Goal: Task Accomplishment & Management: Manage account settings

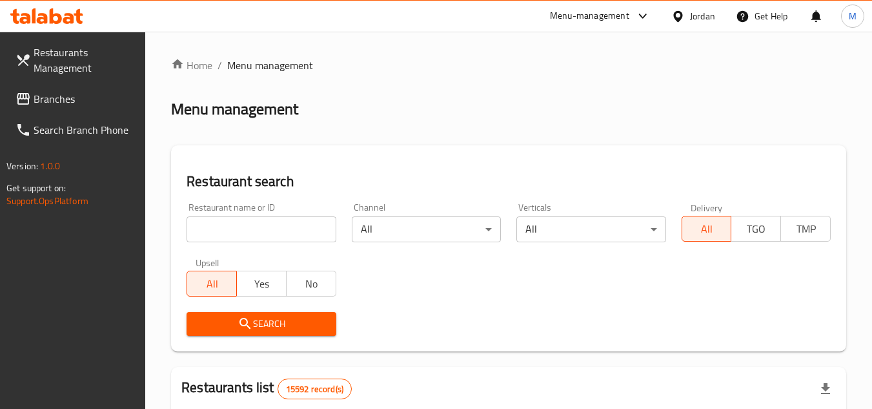
click at [90, 88] on link "Branches" at bounding box center [75, 98] width 141 height 31
click at [301, 234] on input "search" at bounding box center [261, 229] width 149 height 26
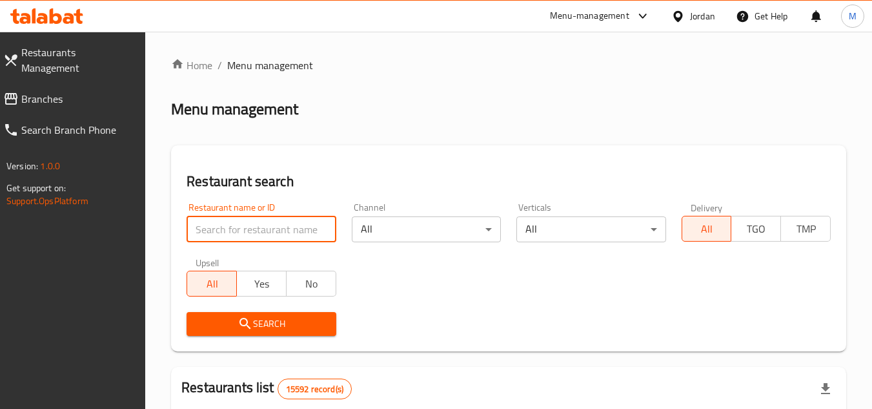
paste input "704845"
type input "704845"
click button "Search" at bounding box center [261, 324] width 149 height 24
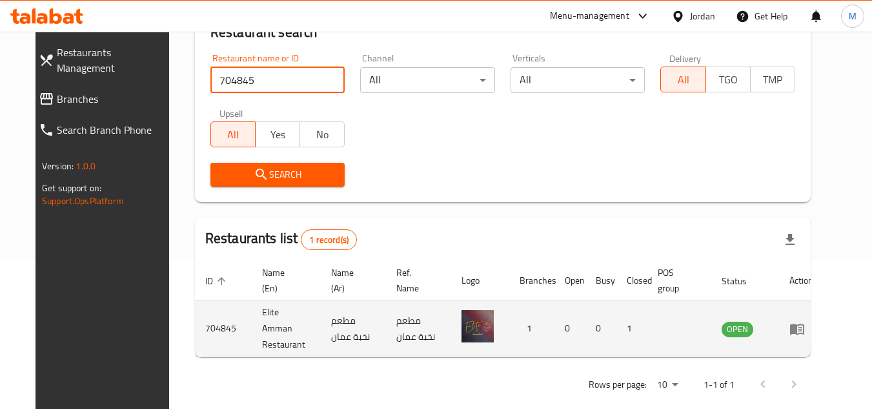
scroll to position [156, 0]
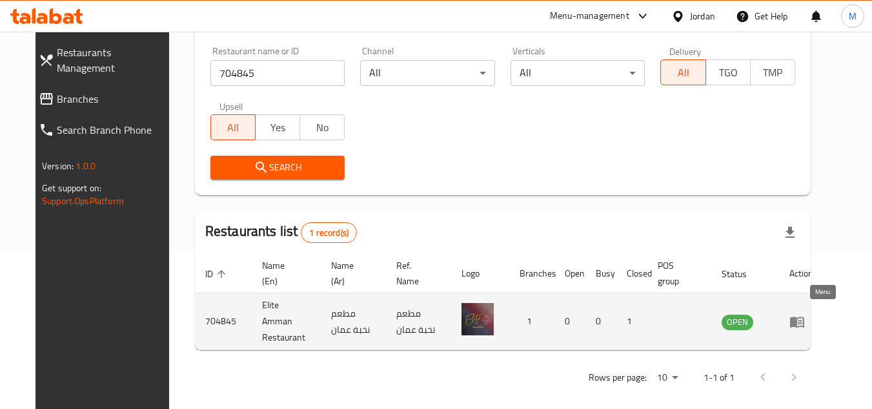
click at [805, 314] on icon "enhanced table" at bounding box center [797, 321] width 15 height 15
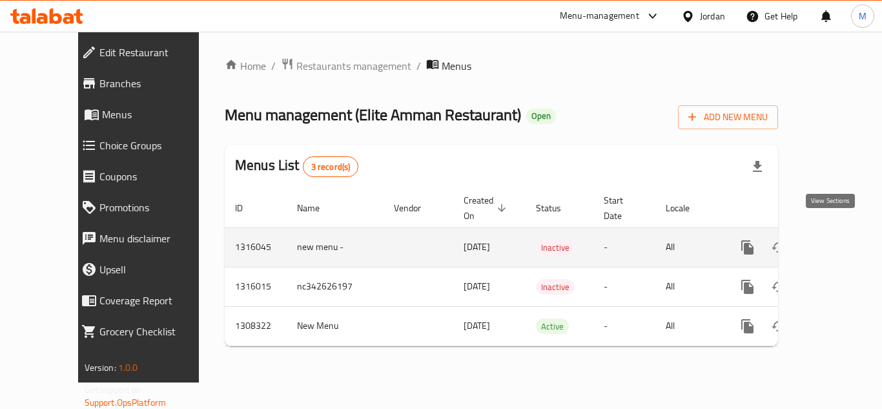
click at [833, 240] on icon "enhanced table" at bounding box center [840, 247] width 15 height 15
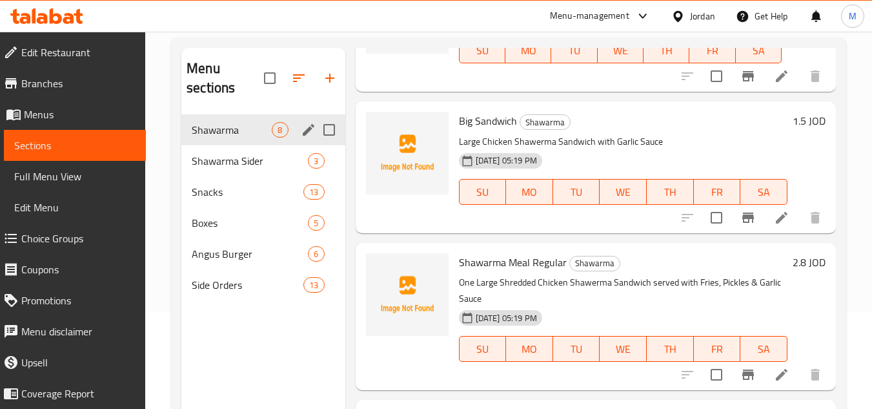
scroll to position [129, 0]
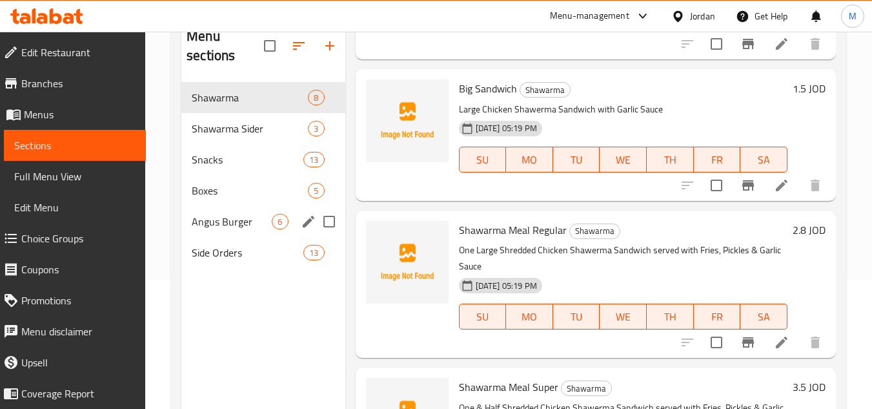
click at [236, 221] on span "Angus Burger" at bounding box center [232, 221] width 80 height 15
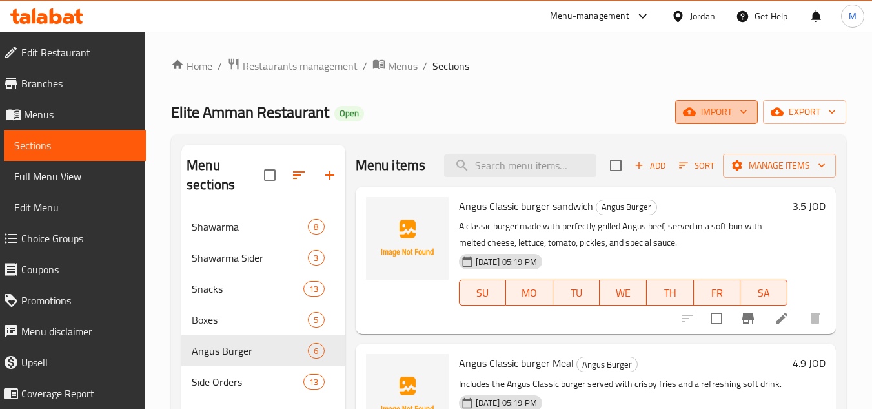
click at [745, 112] on icon "button" at bounding box center [744, 112] width 6 height 4
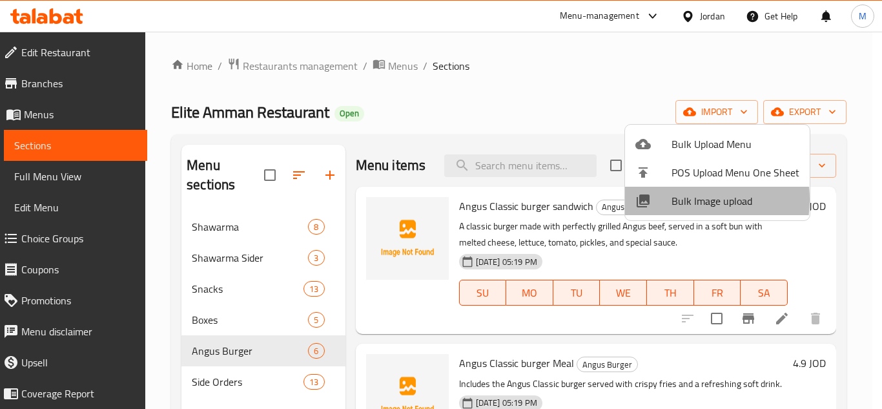
click at [680, 200] on span "Bulk Image upload" at bounding box center [736, 200] width 128 height 15
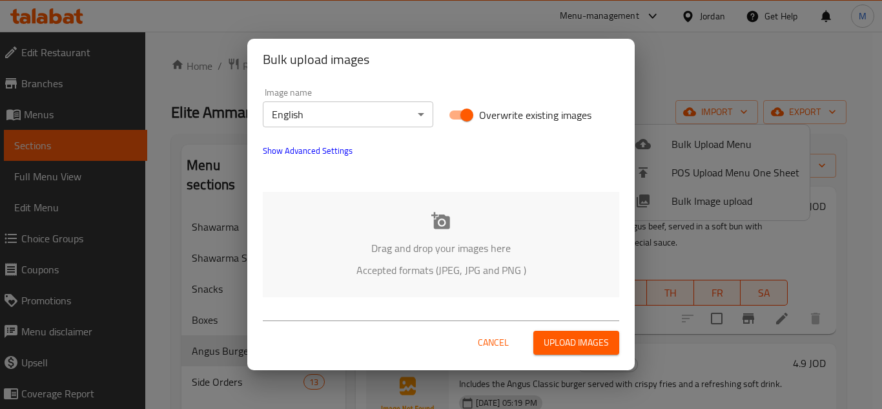
click at [333, 200] on div "Drag and drop your images here Accepted formats (JPEG, JPG and PNG )" at bounding box center [441, 244] width 356 height 105
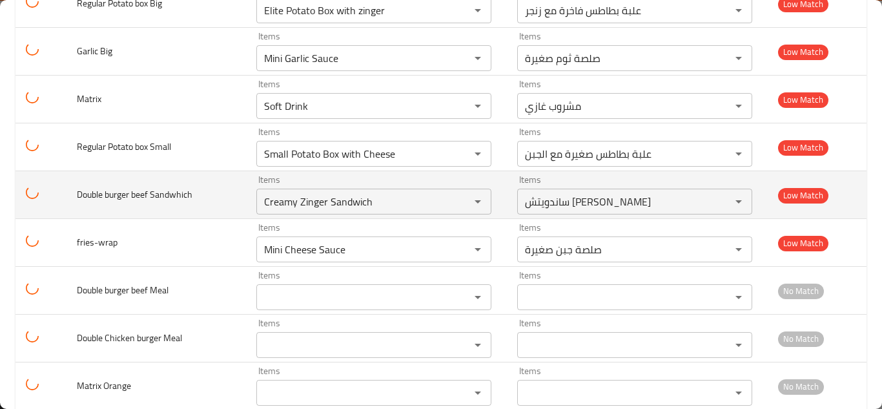
scroll to position [2156, 0]
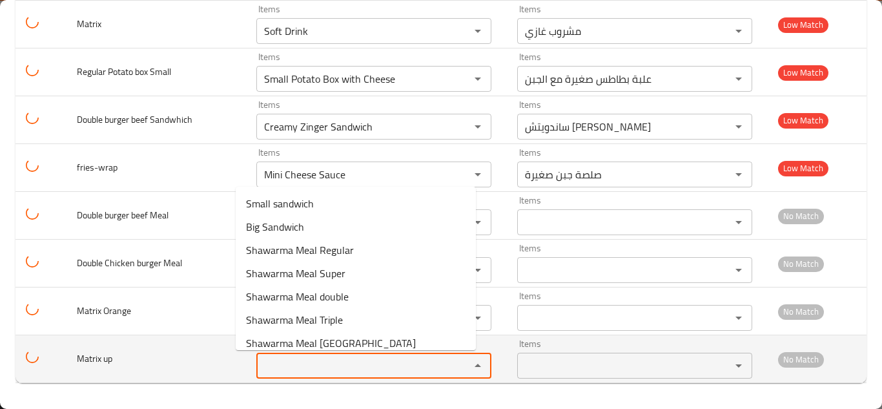
click at [298, 360] on up "Items" at bounding box center [354, 365] width 189 height 18
type up "m"
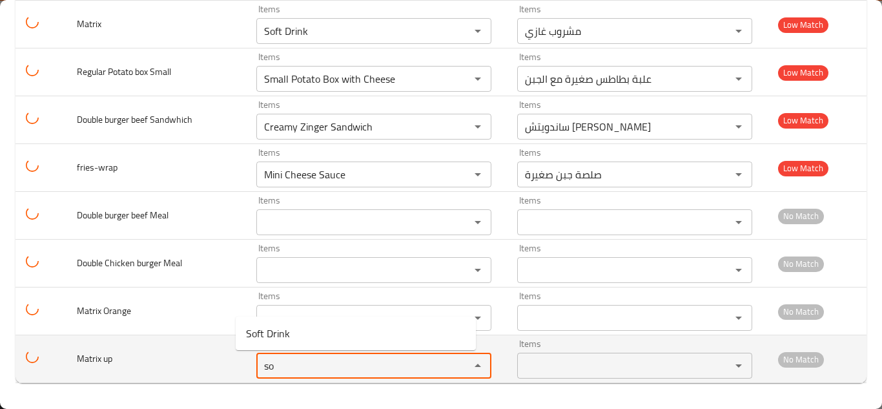
type up "s"
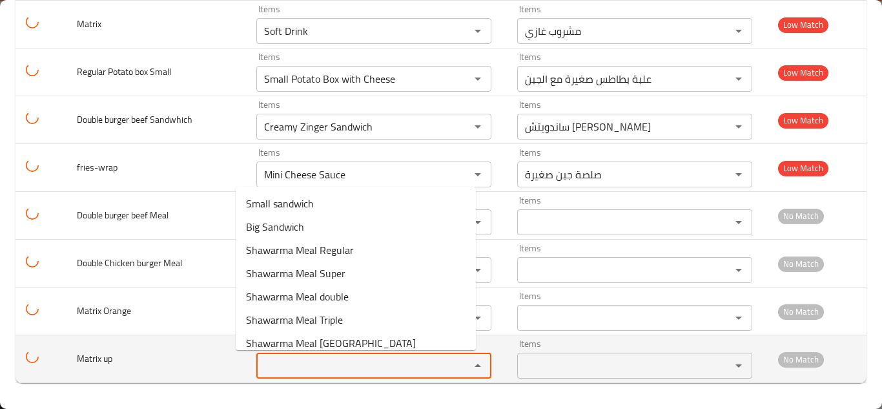
click at [101, 358] on span "Matrix up" at bounding box center [95, 358] width 36 height 17
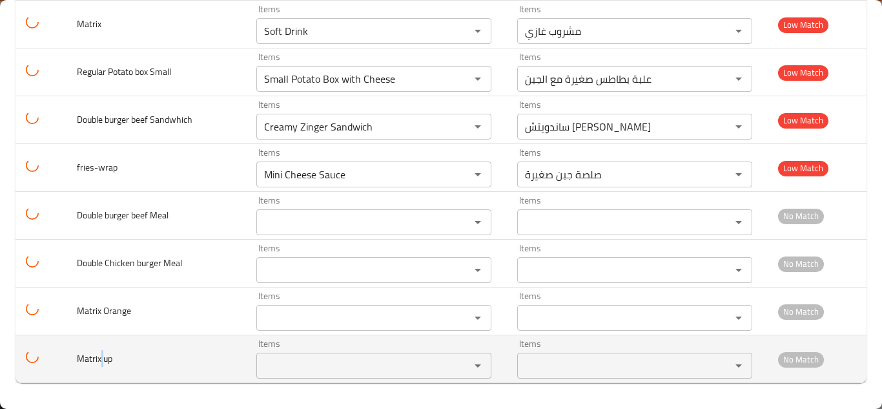
click at [101, 358] on span "Matrix up" at bounding box center [95, 358] width 36 height 17
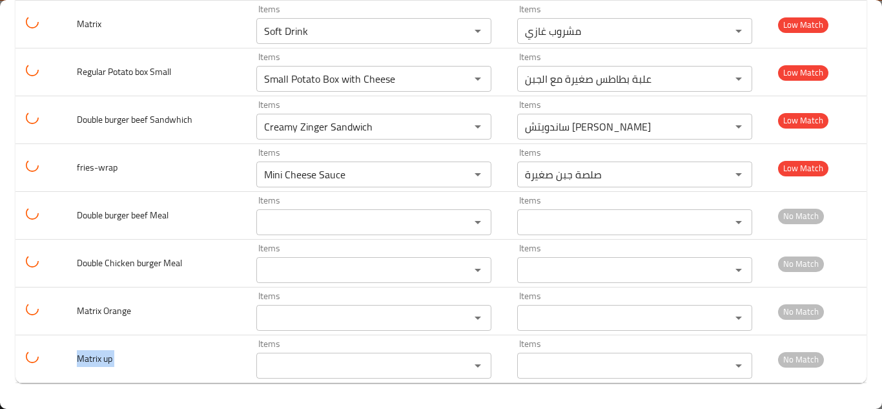
copy span "Matrix up"
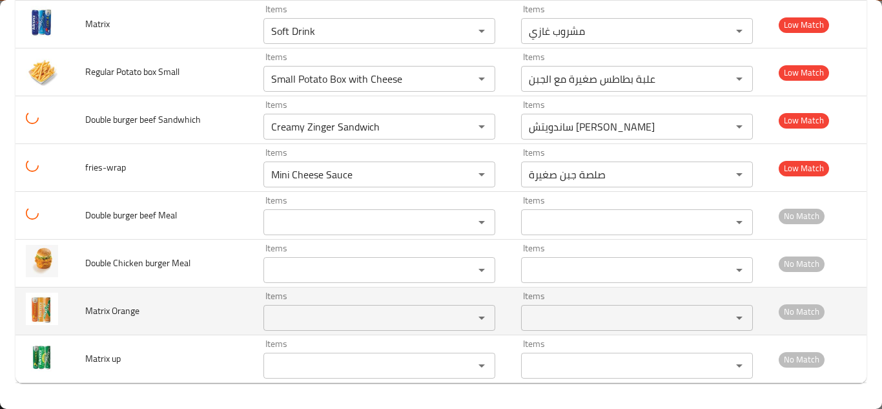
click at [110, 307] on span "Matrix Orange" at bounding box center [112, 310] width 54 height 17
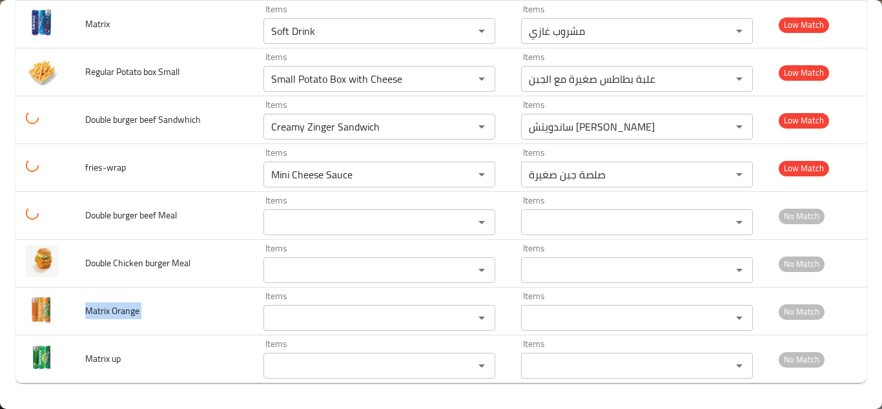
copy span "Matrix Orange"
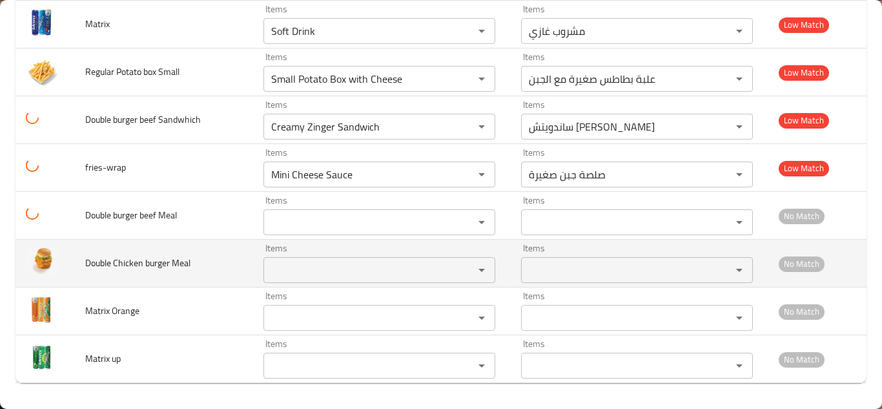
click at [274, 269] on Meal "Items" at bounding box center [360, 270] width 186 height 18
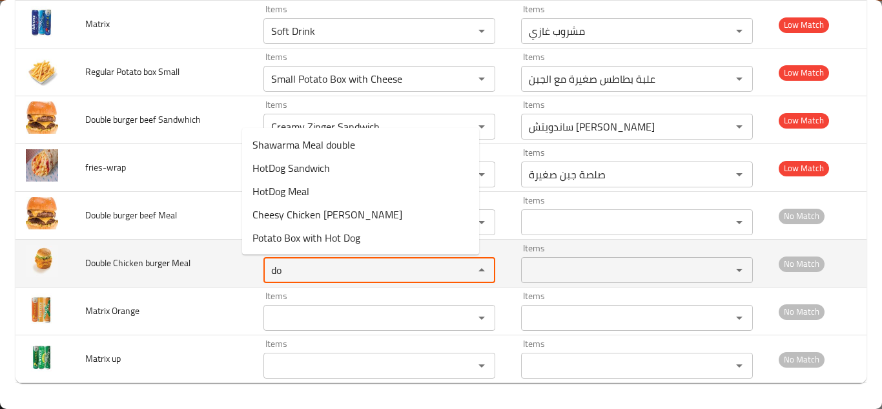
type Meal "d"
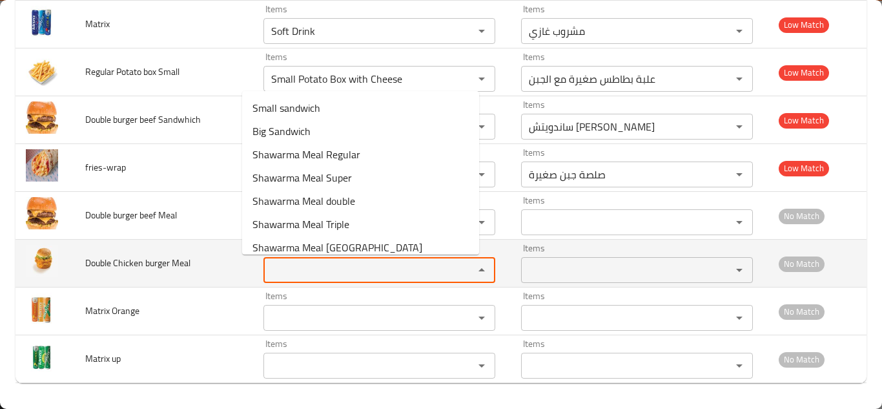
click at [144, 263] on span "Double Chicken burger Meal" at bounding box center [137, 262] width 105 height 17
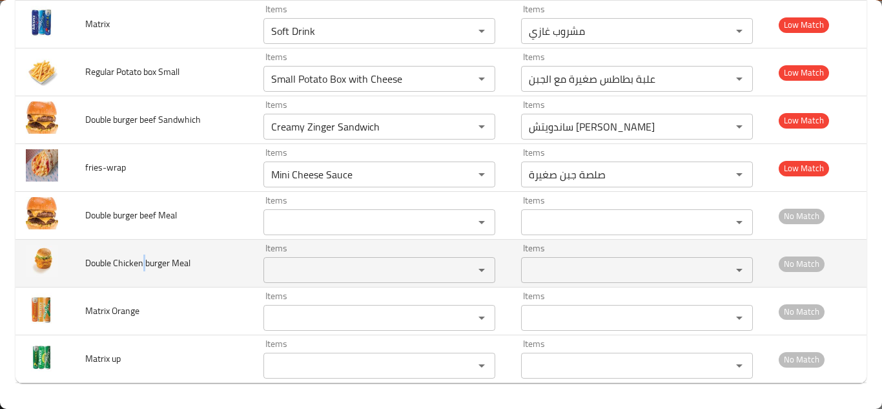
click at [144, 263] on span "Double Chicken burger Meal" at bounding box center [137, 262] width 105 height 17
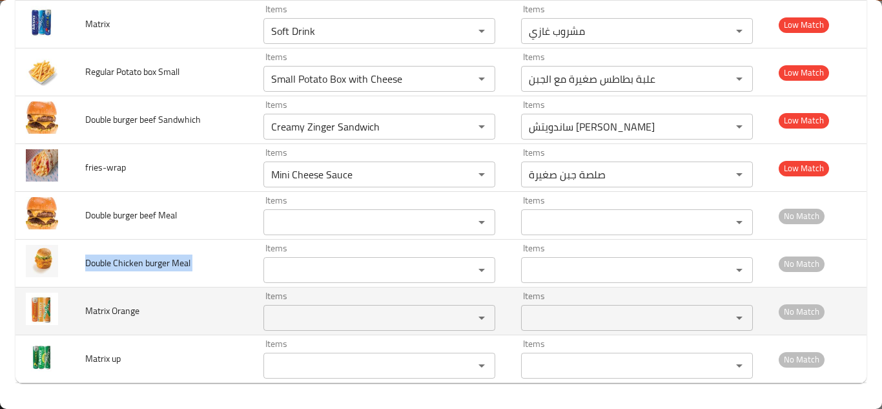
copy span "Double Chicken burger Meal"
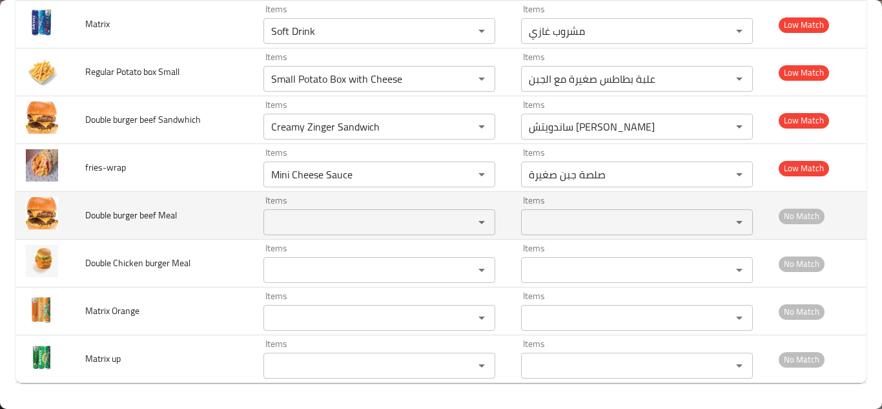
click at [133, 212] on span "Double burger beef Meal" at bounding box center [131, 215] width 92 height 17
copy span "Double burger beef Meal"
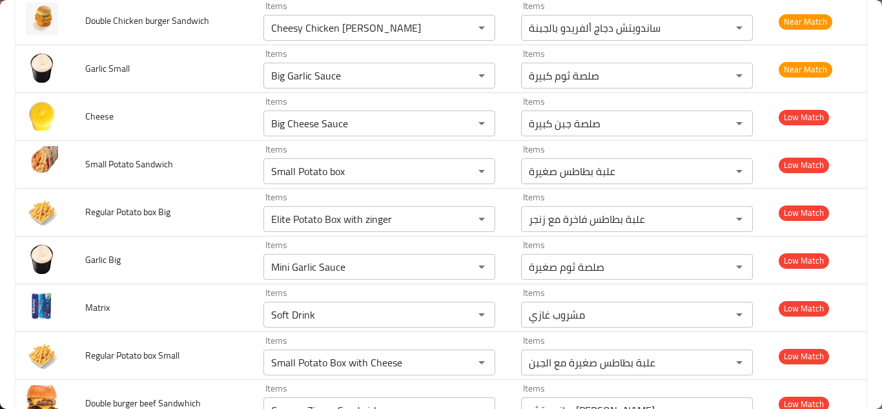
scroll to position [2131, 0]
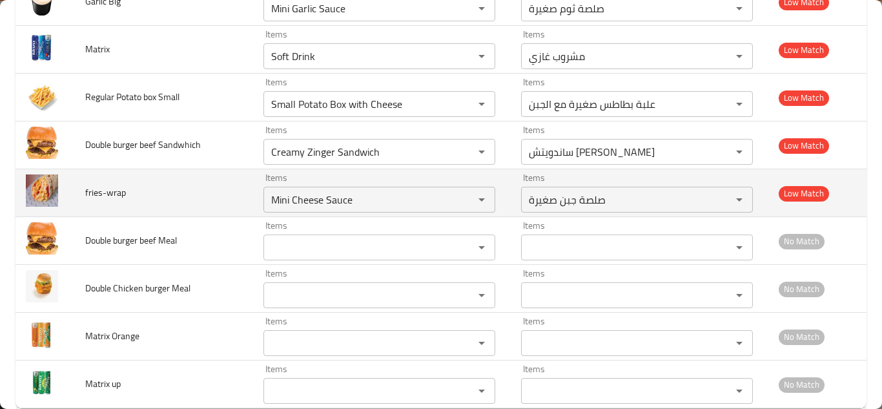
drag, startPoint x: 212, startPoint y: 193, endPoint x: 232, endPoint y: 194, distance: 20.0
click at [212, 193] on td "fries-wrap" at bounding box center [164, 193] width 178 height 48
click at [309, 194] on input "Mini Cheese Sauce" at bounding box center [360, 200] width 186 height 18
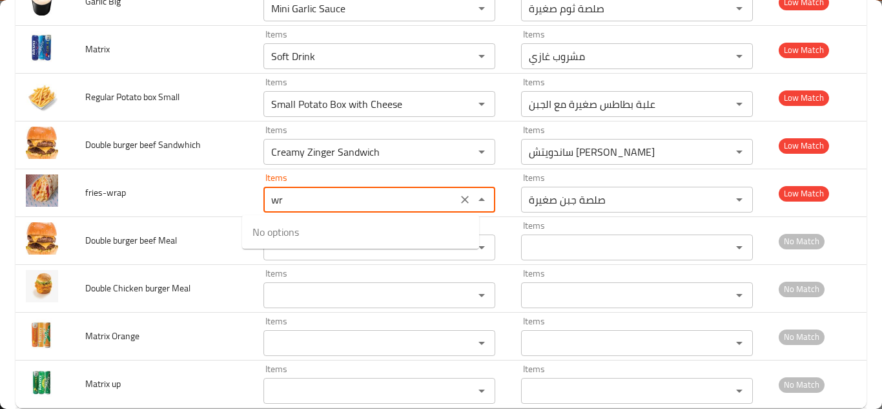
type input "w"
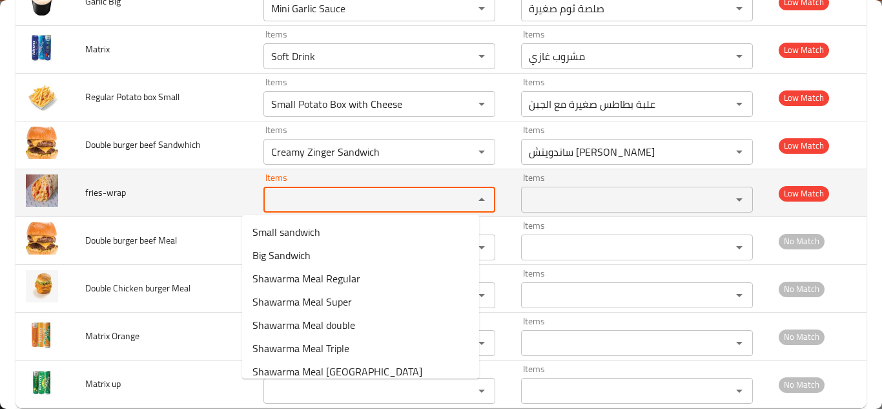
click at [100, 195] on span "fries-wrap" at bounding box center [105, 192] width 41 height 17
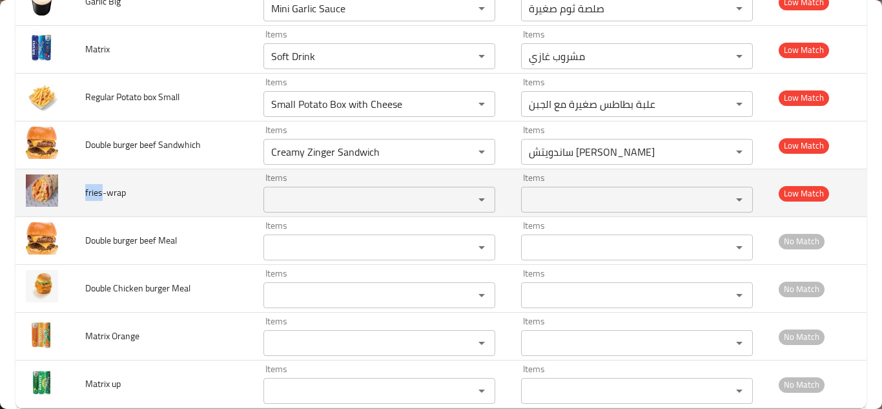
click at [100, 195] on span "fries-wrap" at bounding box center [105, 192] width 41 height 17
copy span "fries-wrap"
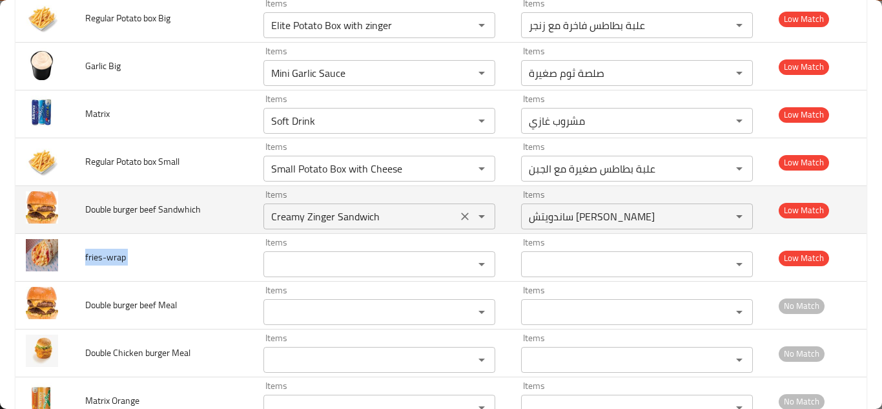
drag, startPoint x: 452, startPoint y: 216, endPoint x: 269, endPoint y: 213, distance: 183.4
click at [459, 216] on icon "Clear" at bounding box center [465, 216] width 13 height 13
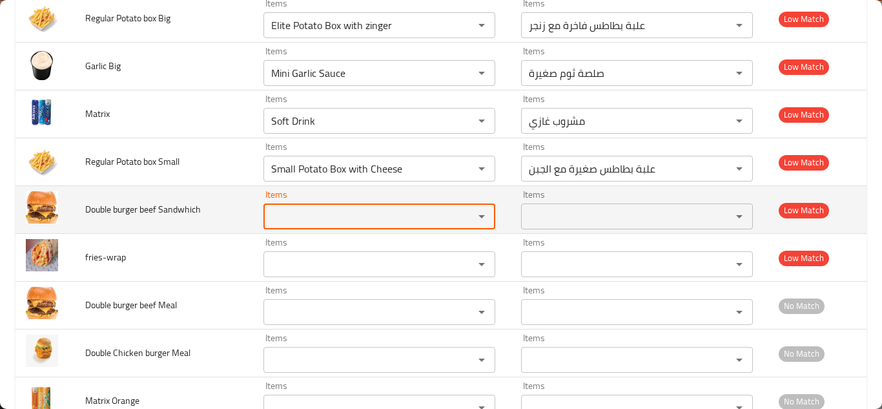
click at [132, 206] on span "Double burger beef Sandwhich" at bounding box center [143, 209] width 116 height 17
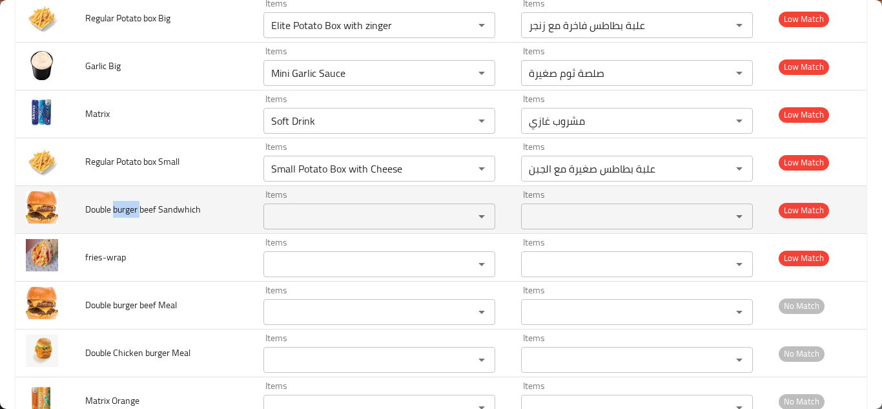
click at [132, 206] on span "Double burger beef Sandwhich" at bounding box center [143, 209] width 116 height 17
copy span "Double burger beef Sandwhich"
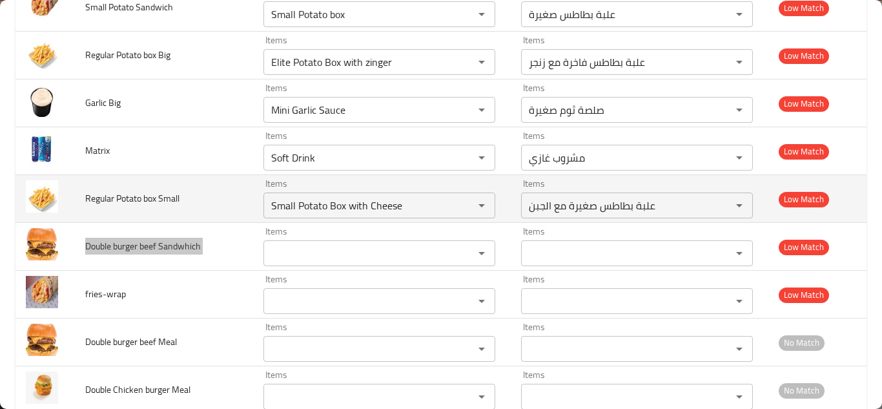
scroll to position [2002, 0]
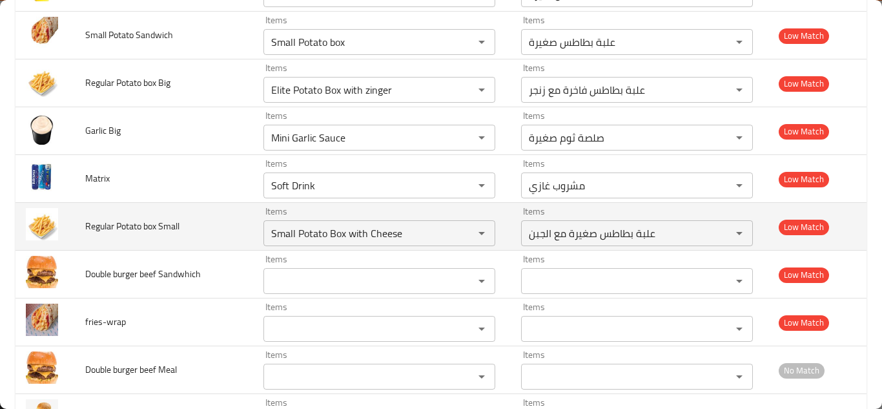
click at [212, 232] on td "Regular Potato box Small" at bounding box center [164, 227] width 178 height 48
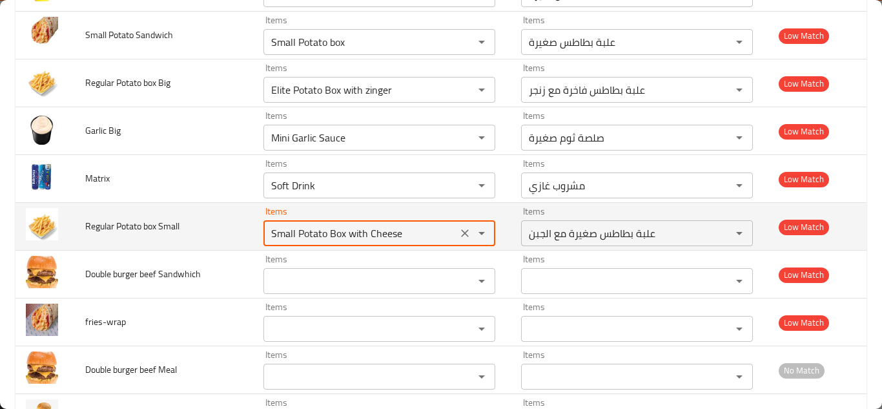
click at [353, 230] on Small "Small Potato Box with Cheese" at bounding box center [360, 233] width 186 height 18
type Small "r"
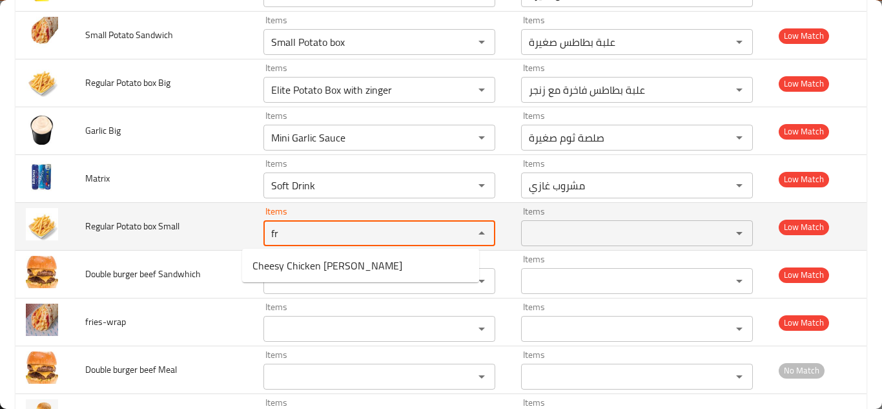
type Small "f"
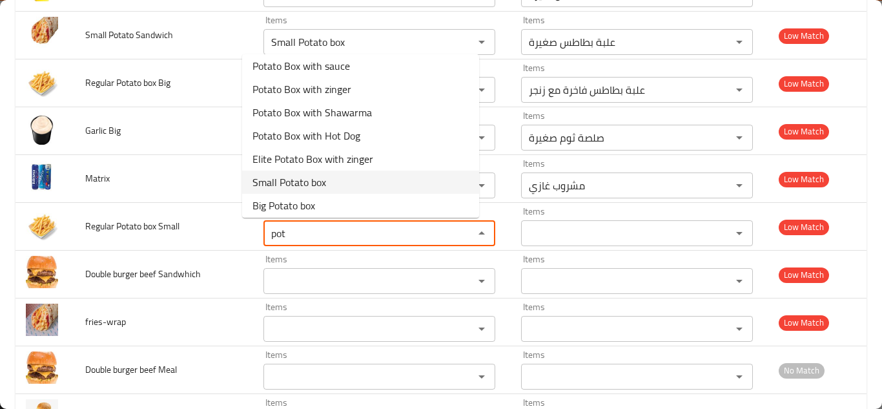
scroll to position [56, 0]
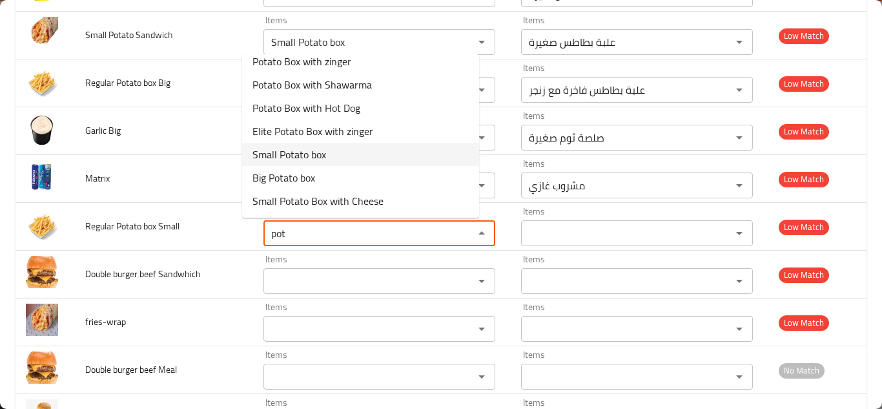
click at [344, 155] on Small-option-6 "Small Potato box" at bounding box center [360, 154] width 237 height 23
type Small "Small Potato box"
type Small-ar "علبة بطاطس صغيرة"
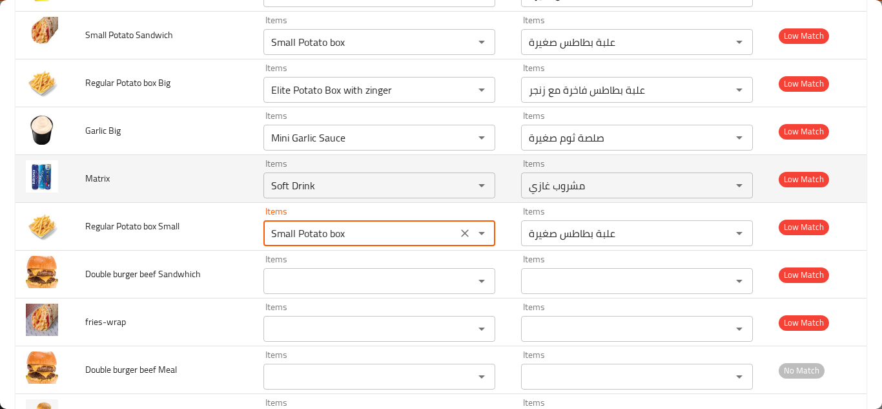
type Small "Small Potato box"
click at [197, 178] on td "Matrix" at bounding box center [164, 179] width 178 height 48
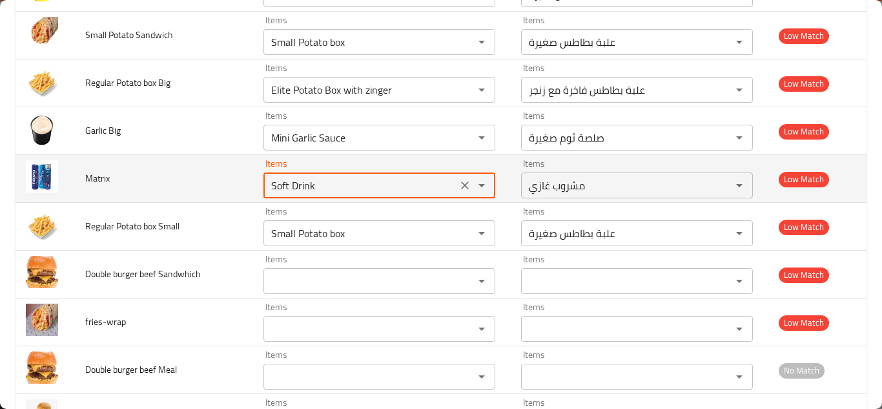
click at [294, 181] on input "Soft Drink" at bounding box center [360, 185] width 186 height 18
click at [459, 185] on icon "Clear" at bounding box center [465, 185] width 13 height 13
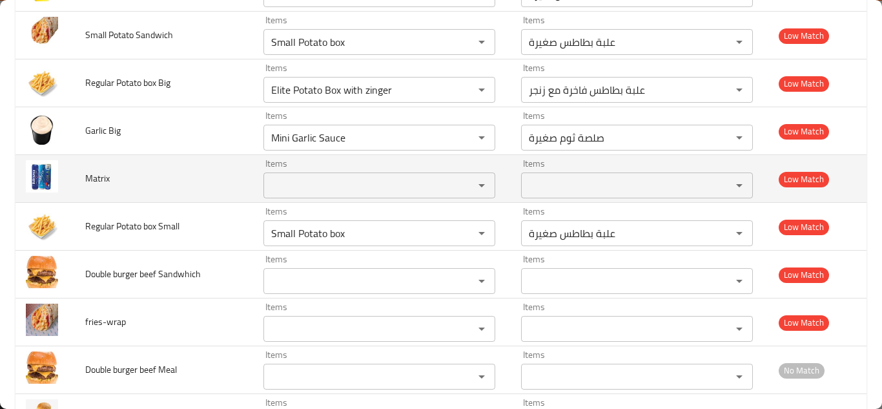
click at [90, 177] on span "Matrix" at bounding box center [97, 178] width 25 height 17
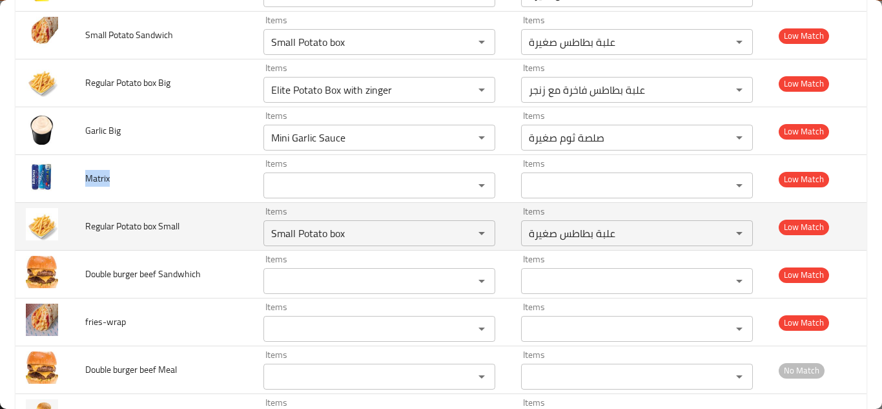
copy span "Matrix"
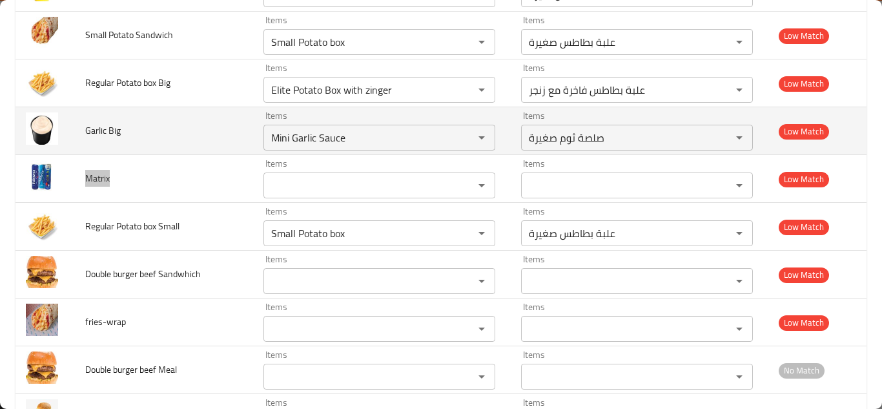
scroll to position [1937, 0]
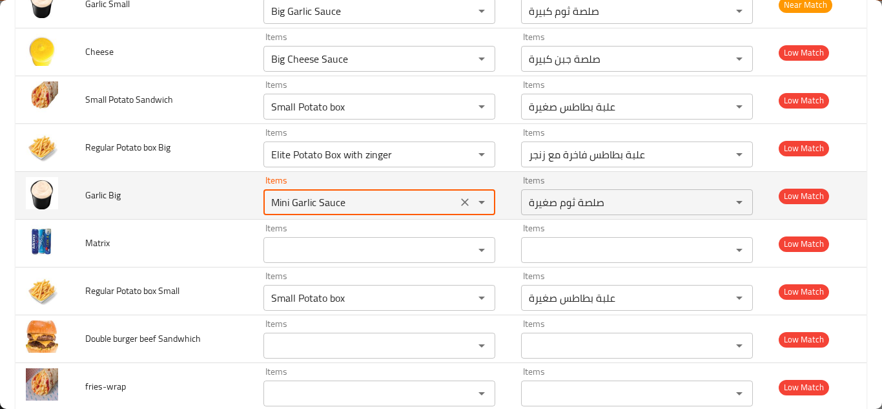
click at [312, 202] on Big "Mini Garlic Sauce" at bounding box center [360, 202] width 186 height 18
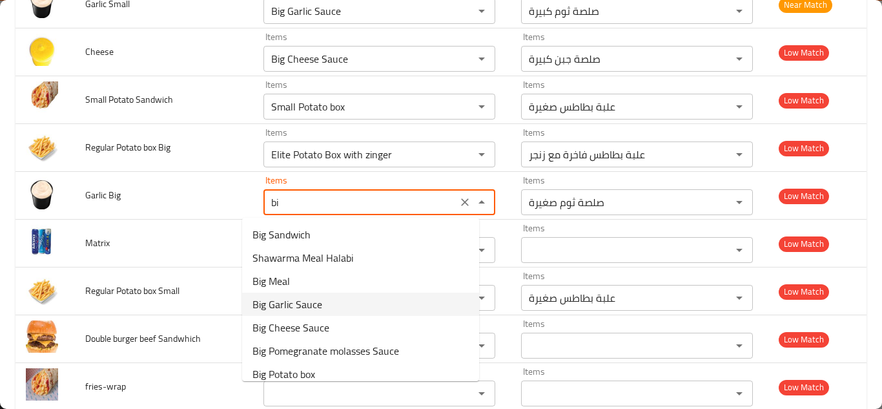
click at [336, 303] on Big-option-3 "Big Garlic Sauce" at bounding box center [360, 304] width 237 height 23
type Big "Big Garlic Sauce"
type Big-ar "صلصة ثوم كبيرة"
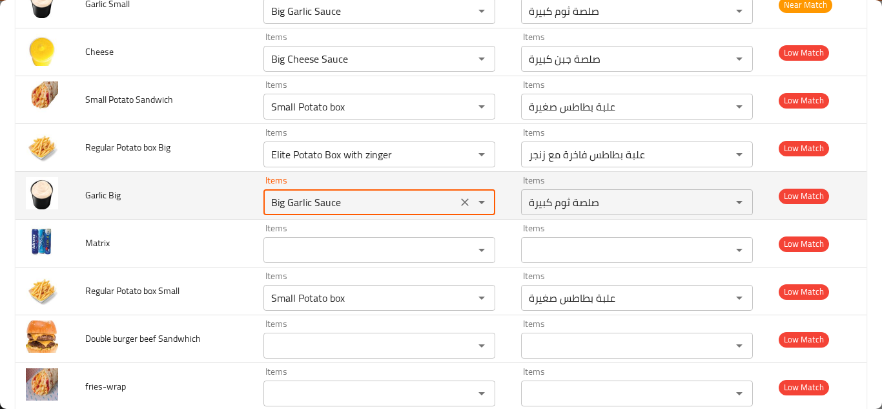
type Big "Big Garlic Sauce"
click at [206, 192] on td "Garlic Big" at bounding box center [164, 196] width 178 height 48
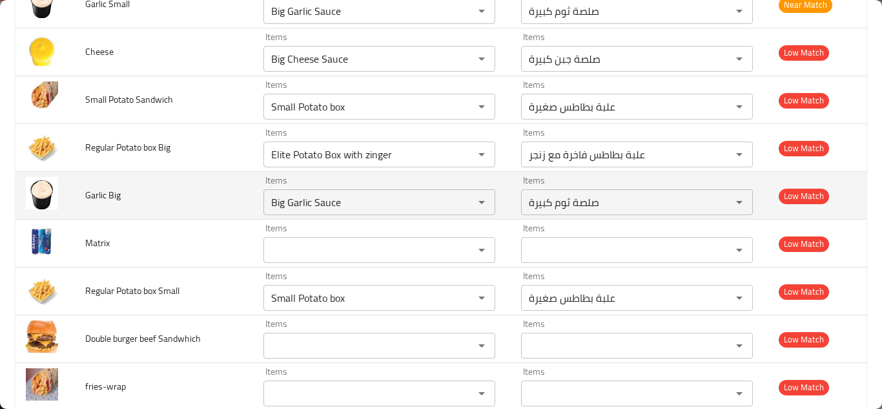
scroll to position [1873, 0]
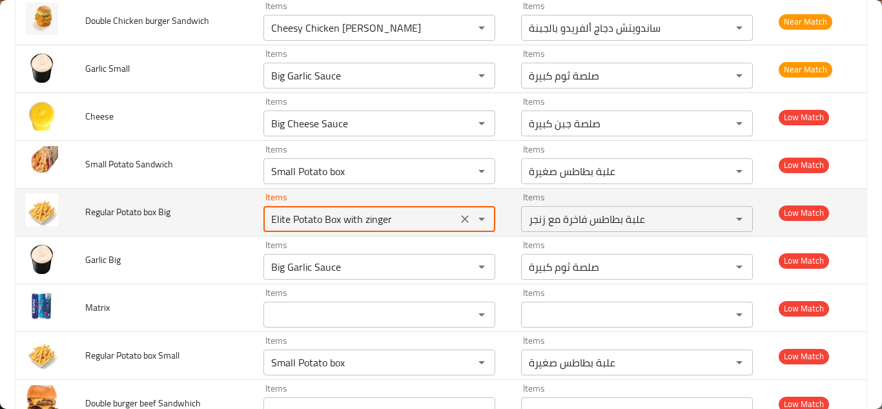
click at [349, 219] on Big "Elite Potato Box with zinger" at bounding box center [360, 219] width 186 height 18
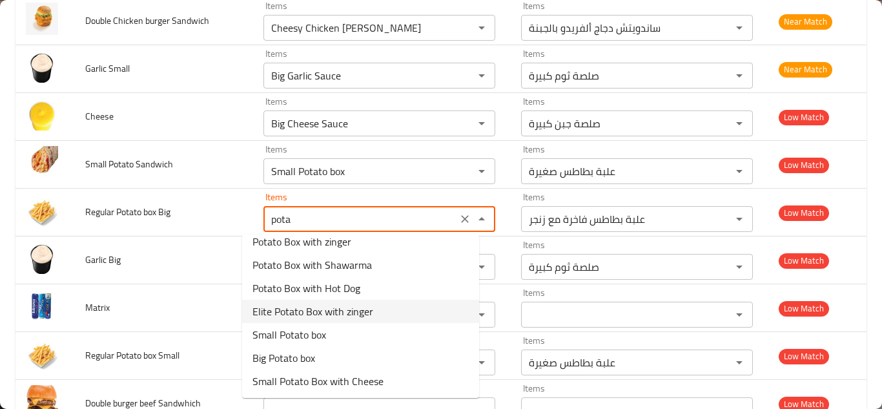
scroll to position [0, 0]
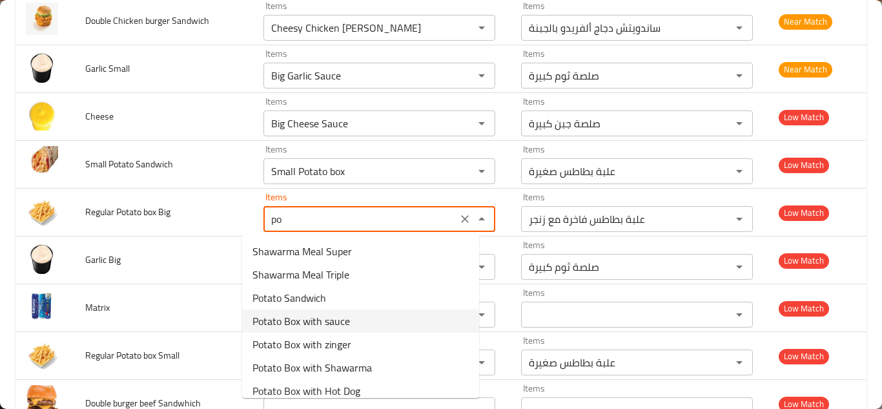
type Big "p"
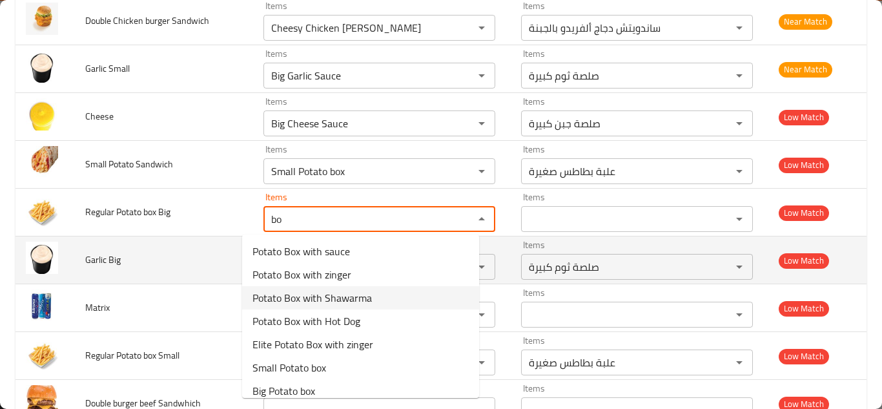
type Big "b"
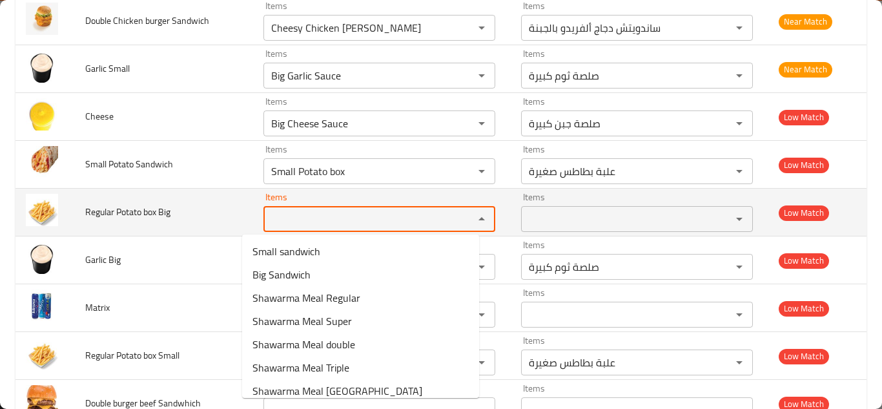
click at [123, 211] on span "Regular Potato box Big" at bounding box center [127, 211] width 85 height 17
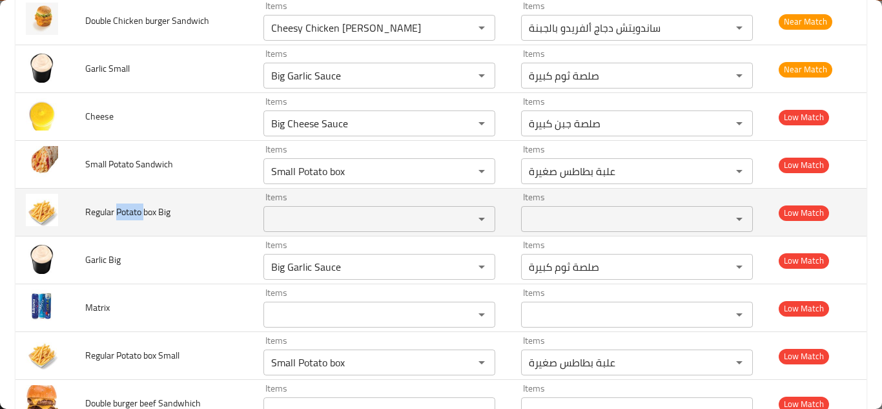
click at [123, 211] on span "Regular Potato box Big" at bounding box center [127, 211] width 85 height 17
copy span "Regular Potato box Big"
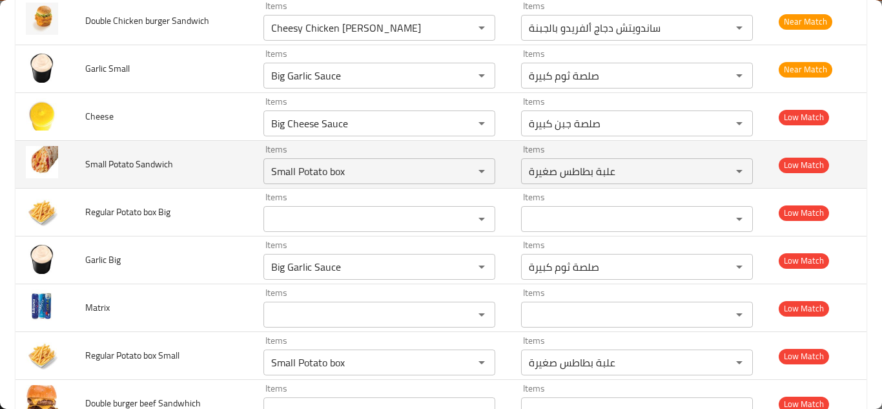
click at [216, 174] on td "Small Potato Sandwich" at bounding box center [164, 165] width 178 height 48
click at [351, 169] on Sandwich "Small Potato box" at bounding box center [360, 171] width 186 height 18
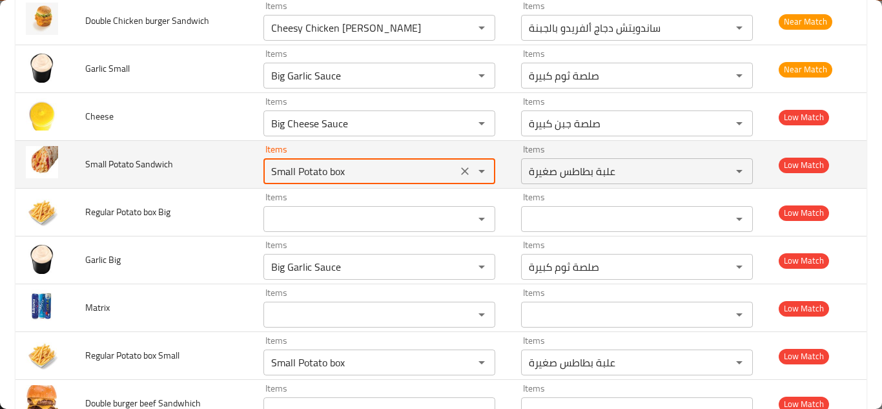
click at [358, 167] on Sandwich "Small Potato box" at bounding box center [360, 171] width 186 height 18
type Sandwich "S"
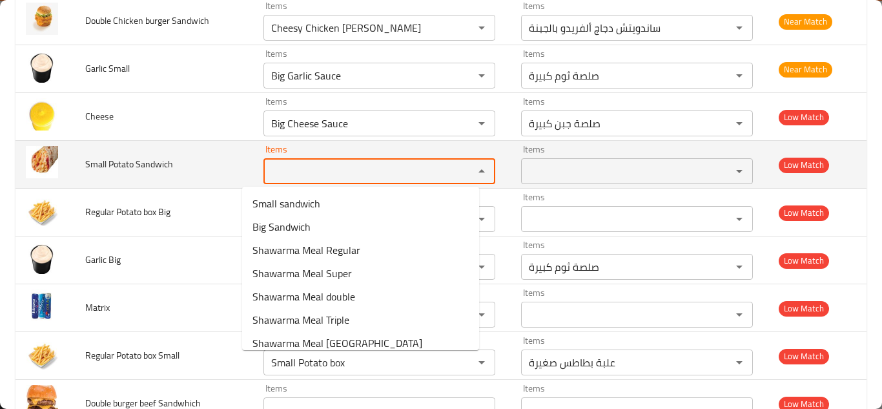
click at [130, 164] on span "Small Potato Sandwich" at bounding box center [129, 164] width 88 height 17
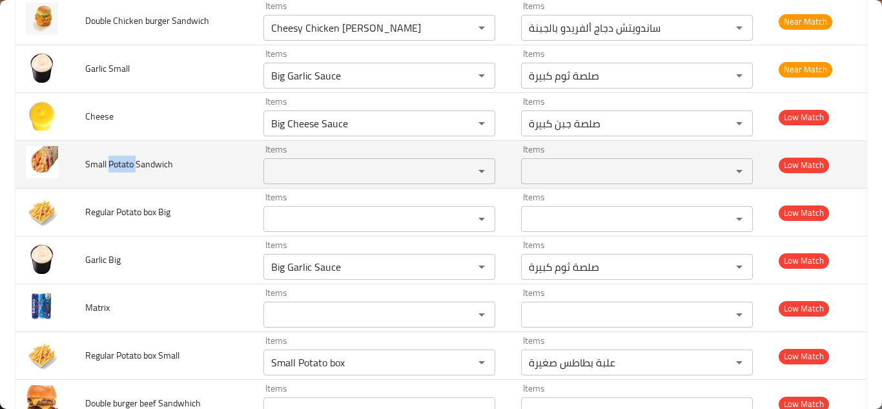
click at [130, 164] on span "Small Potato Sandwich" at bounding box center [129, 164] width 88 height 17
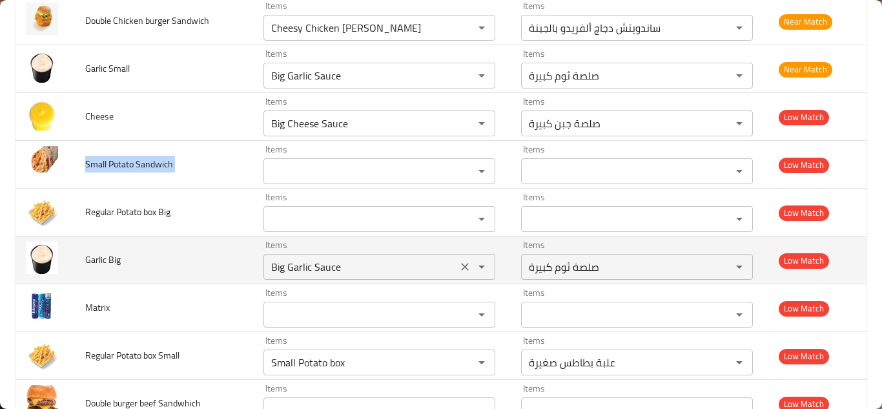
copy span "Small Potato Sandwich"
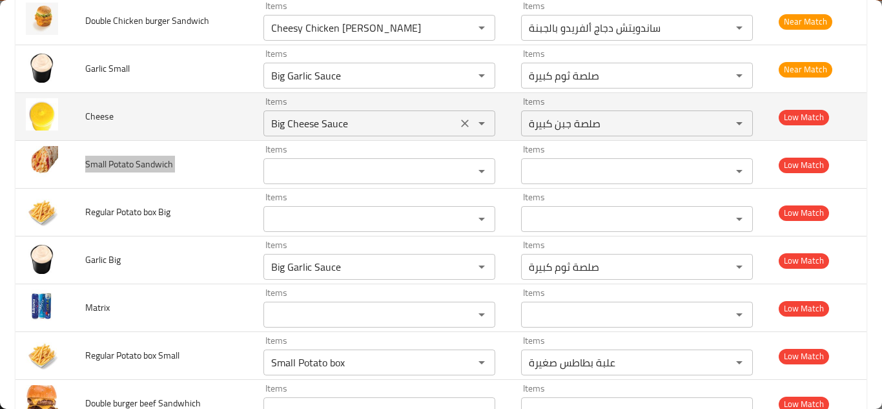
scroll to position [1808, 0]
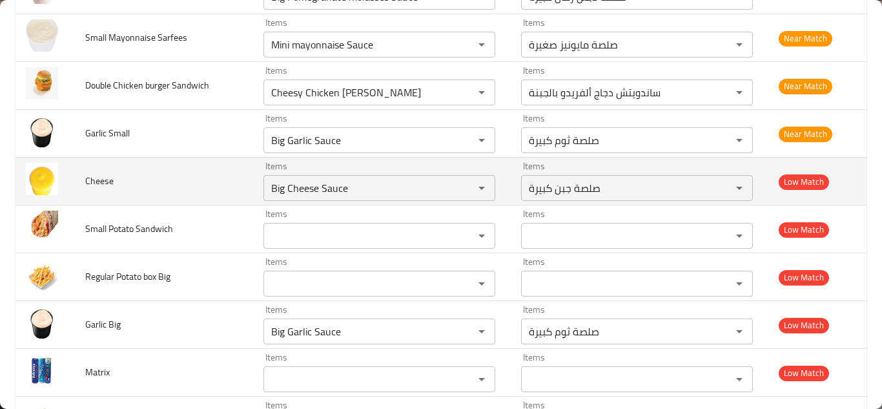
drag, startPoint x: 200, startPoint y: 177, endPoint x: 276, endPoint y: 194, distance: 78.0
click at [200, 177] on td "Cheese" at bounding box center [164, 182] width 178 height 48
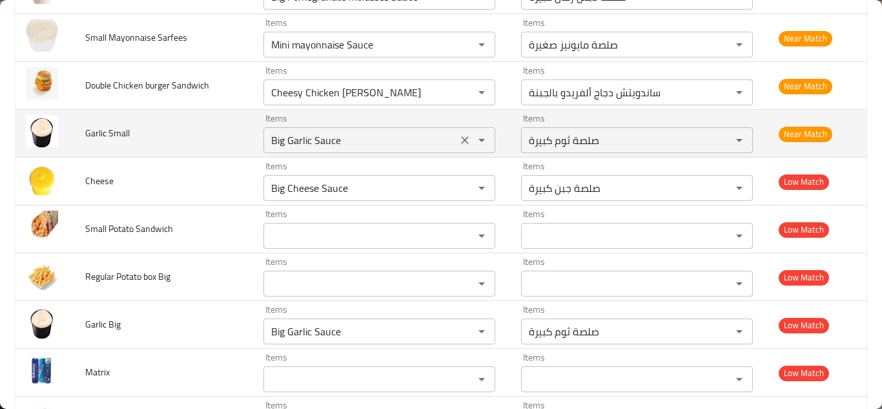
click at [305, 136] on Small "Big Garlic Sauce" at bounding box center [360, 140] width 186 height 18
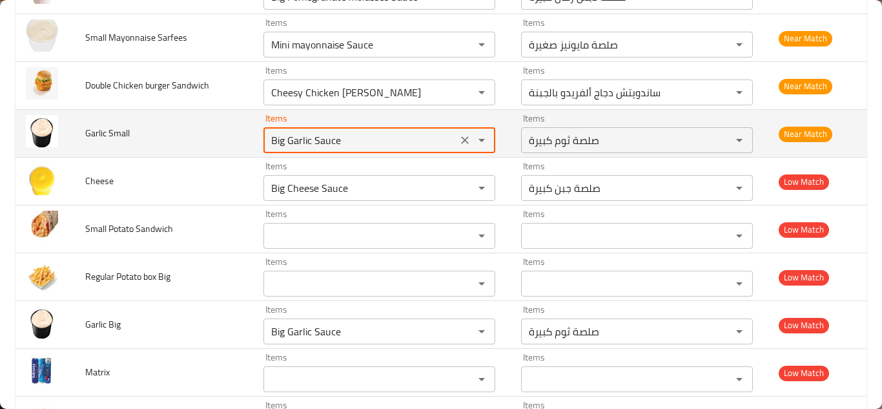
type Small "s"
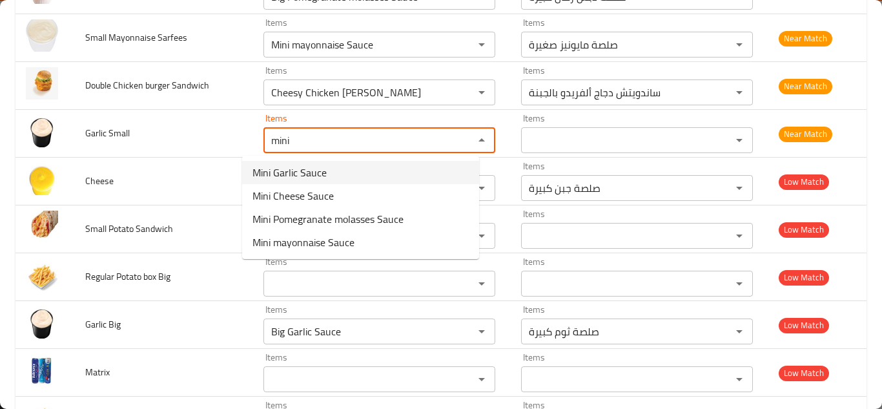
click at [335, 171] on Small-option-0 "Mini Garlic Sauce" at bounding box center [360, 172] width 237 height 23
type Small "Mini Garlic Sauce"
type Small-ar "صلصة ثوم صغيرة"
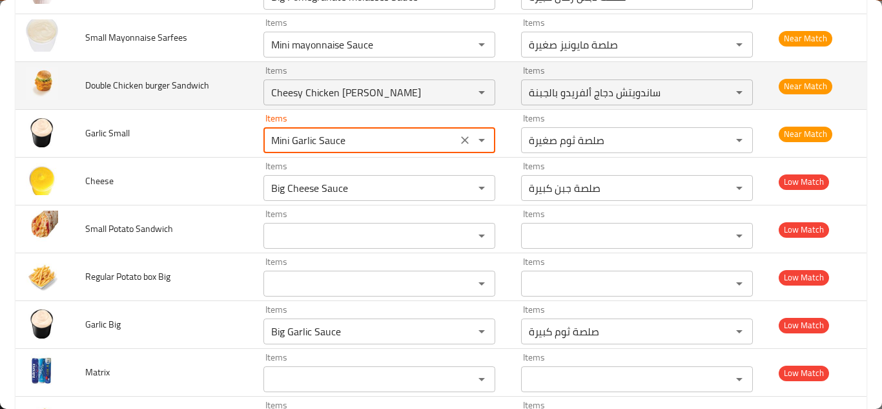
type Small "Mini Garlic Sauce"
click at [220, 99] on td "Double Chicken burger Sandwich" at bounding box center [164, 86] width 178 height 48
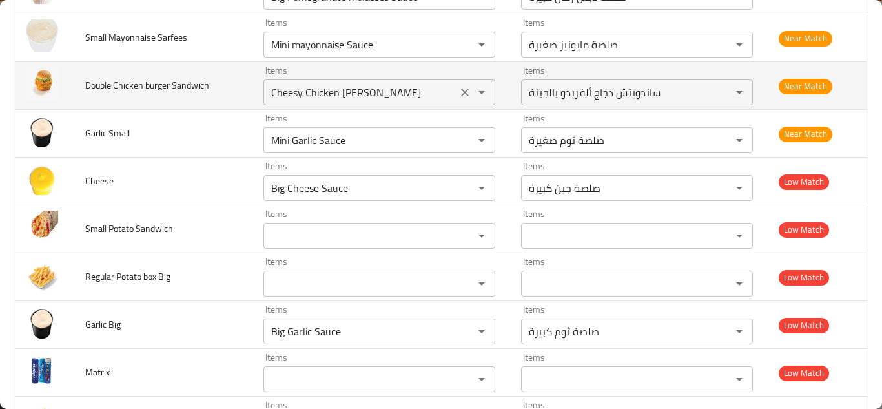
click at [461, 94] on icon "Clear" at bounding box center [465, 92] width 8 height 8
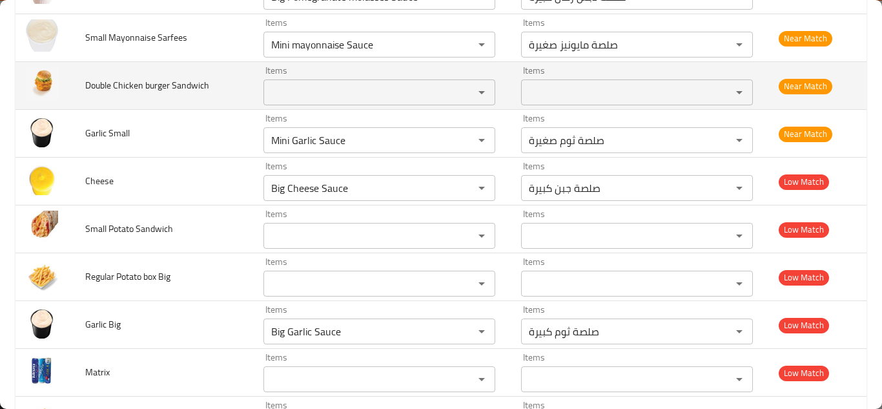
click at [130, 81] on span "Double Chicken burger Sandwich" at bounding box center [147, 85] width 124 height 17
click at [129, 81] on span "Double Chicken burger Sandwich" at bounding box center [147, 85] width 124 height 17
copy span "Double Chicken burger Sandwich"
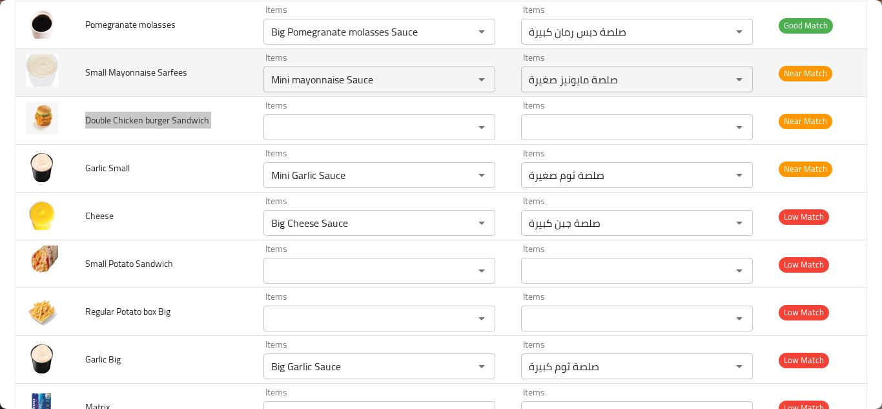
scroll to position [1744, 0]
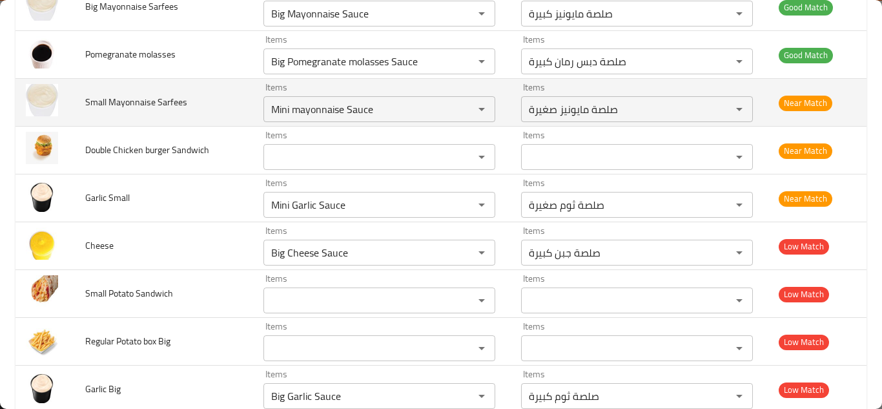
click at [225, 99] on td "Small Mayonnaise Sarfees" at bounding box center [164, 103] width 178 height 48
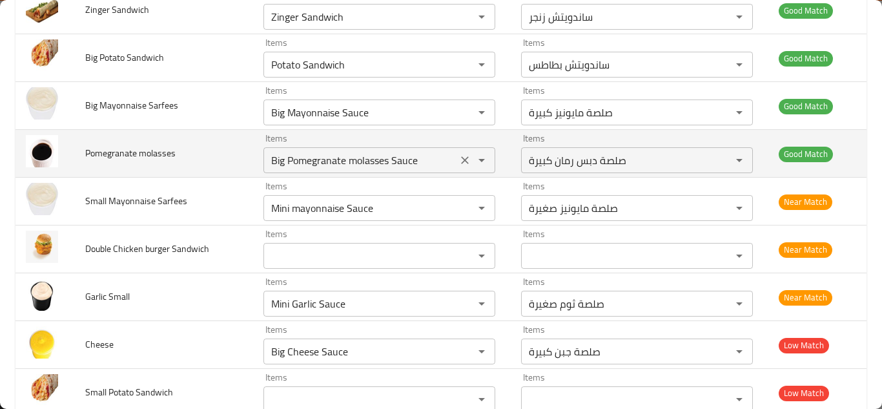
scroll to position [1614, 0]
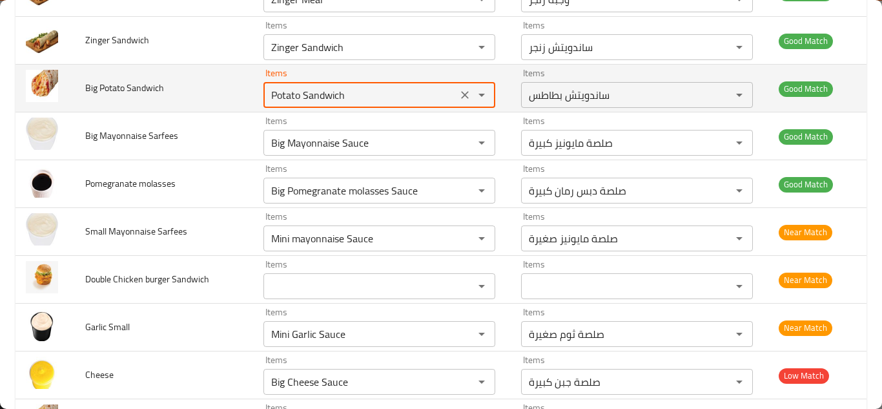
click at [297, 96] on Sandwich "Potato Sandwich" at bounding box center [360, 95] width 186 height 18
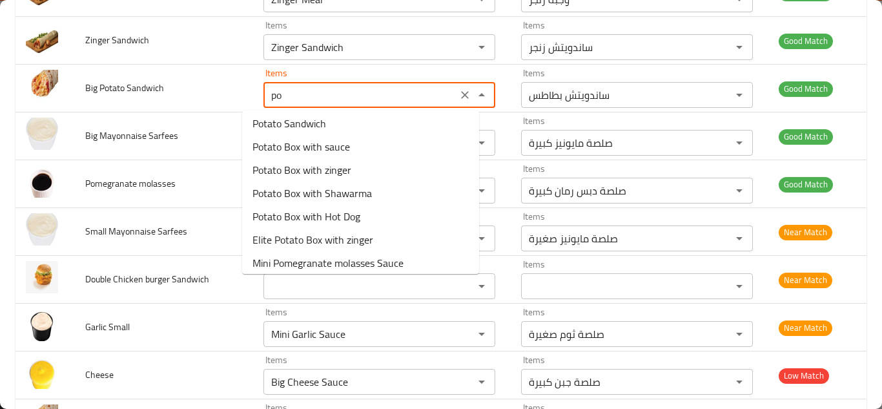
scroll to position [0, 0]
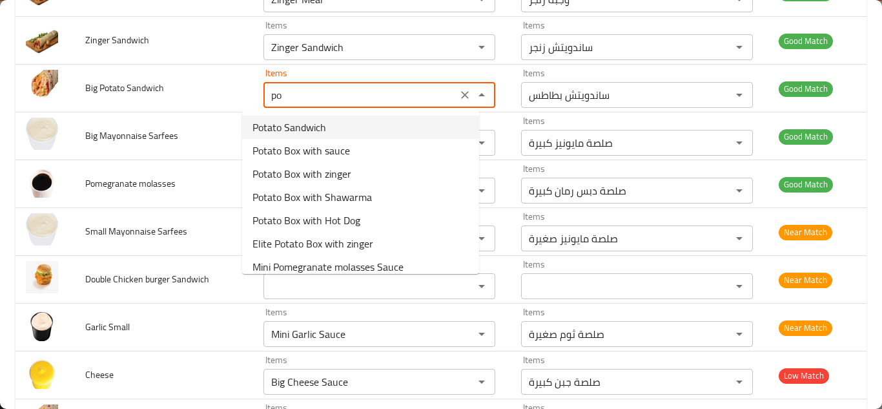
click at [302, 125] on span "Potato Sandwich" at bounding box center [289, 126] width 74 height 15
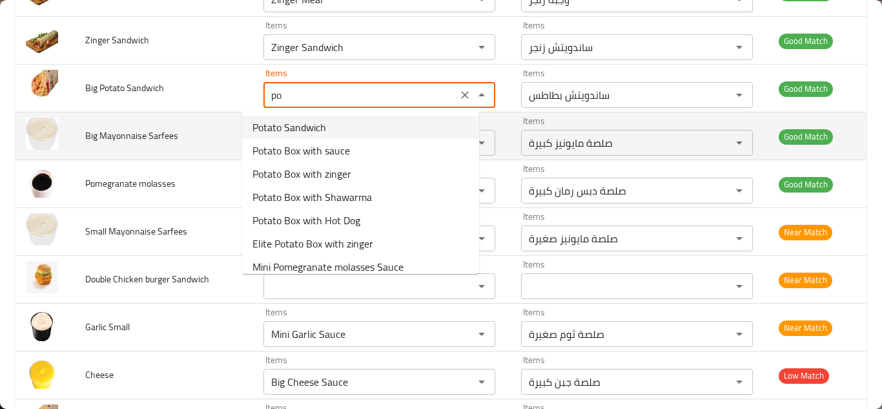
type Sandwich "Potato Sandwich"
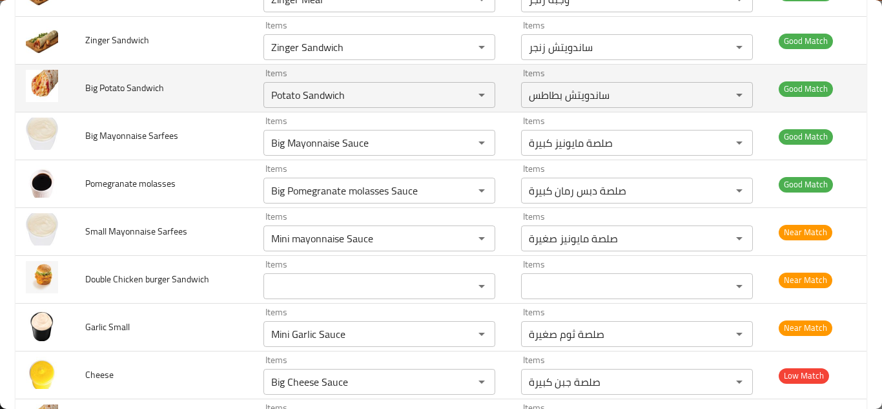
click at [198, 81] on td "Big Potato Sandwich" at bounding box center [164, 89] width 178 height 48
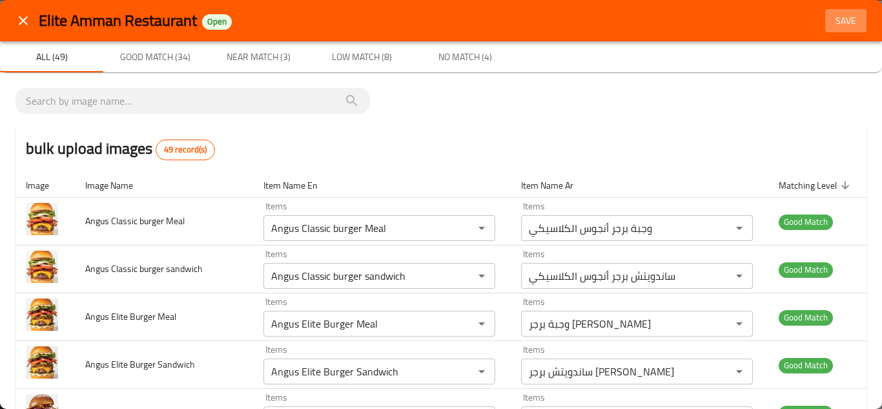
click at [837, 15] on span "Save" at bounding box center [845, 21] width 31 height 16
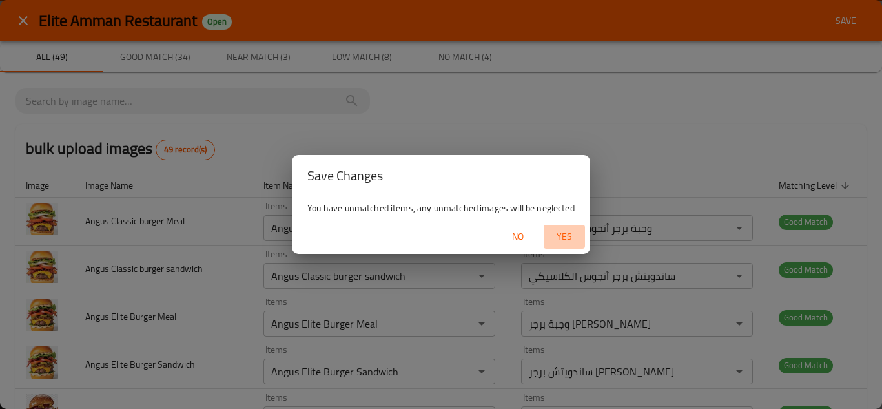
click at [568, 231] on span "Yes" at bounding box center [564, 237] width 31 height 16
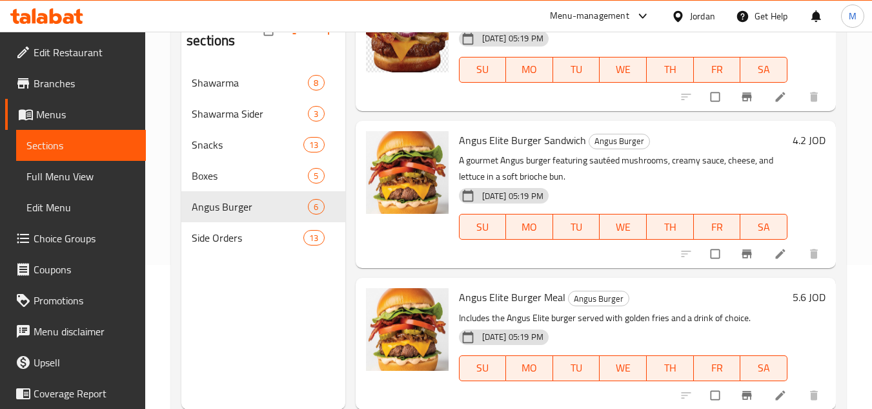
scroll to position [181, 0]
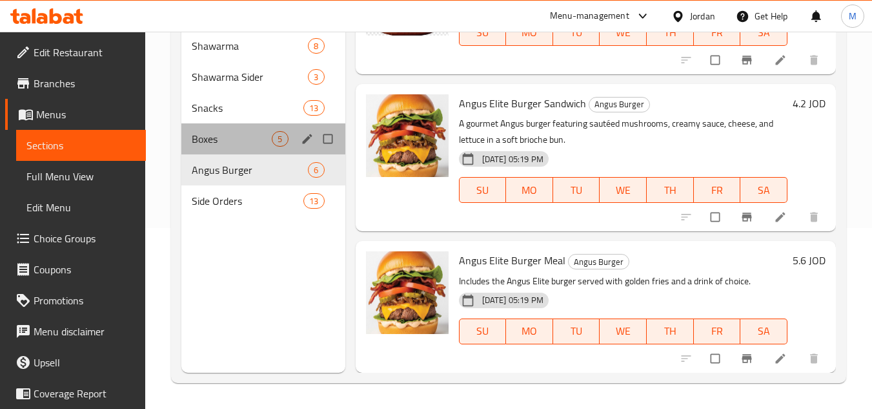
click at [198, 123] on div "Boxes 5" at bounding box center [262, 138] width 163 height 31
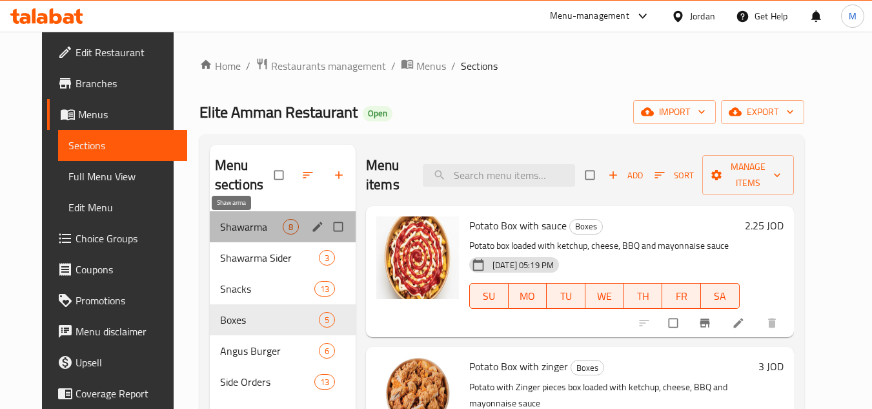
click at [220, 224] on span "Shawarma" at bounding box center [251, 226] width 63 height 15
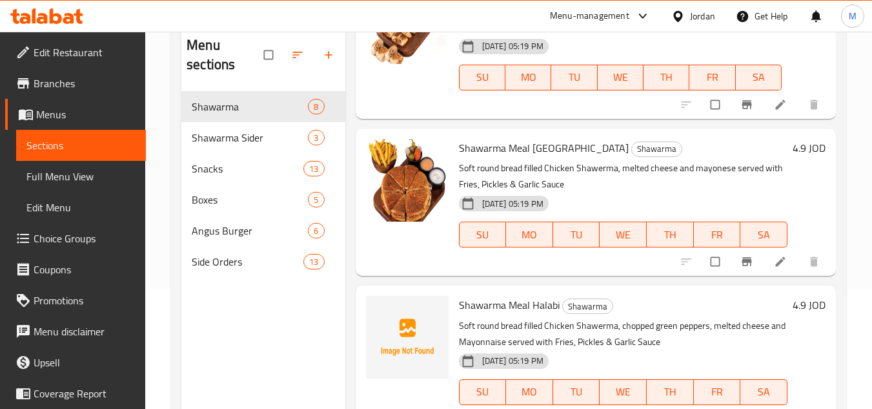
scroll to position [181, 0]
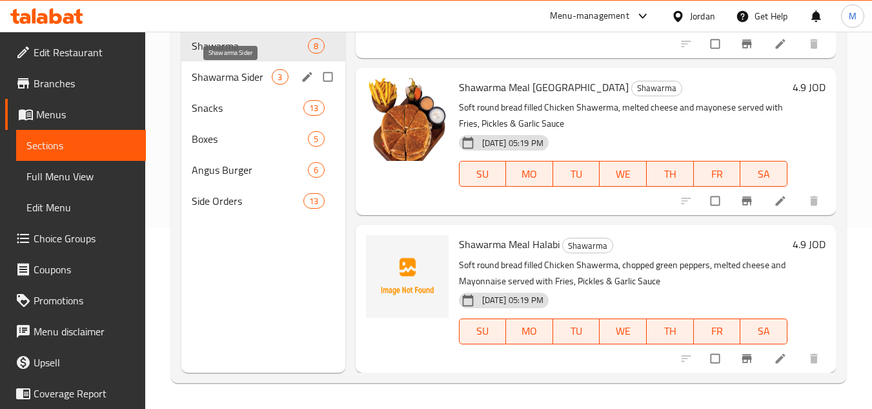
click at [214, 83] on span "Shawarma Sider" at bounding box center [232, 76] width 80 height 15
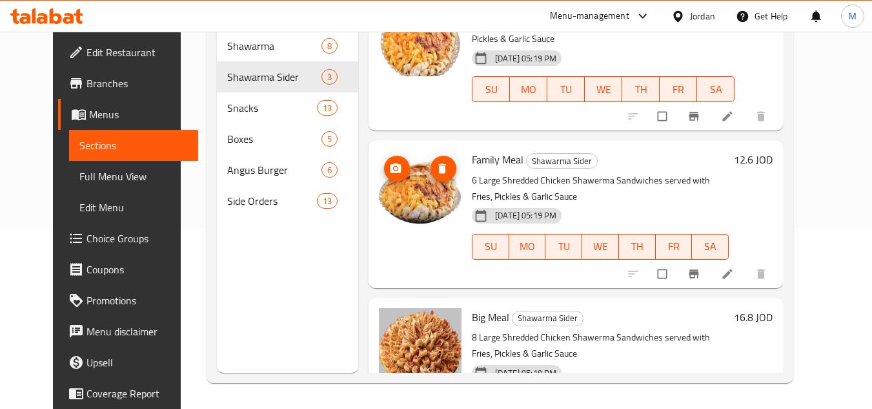
scroll to position [114, 0]
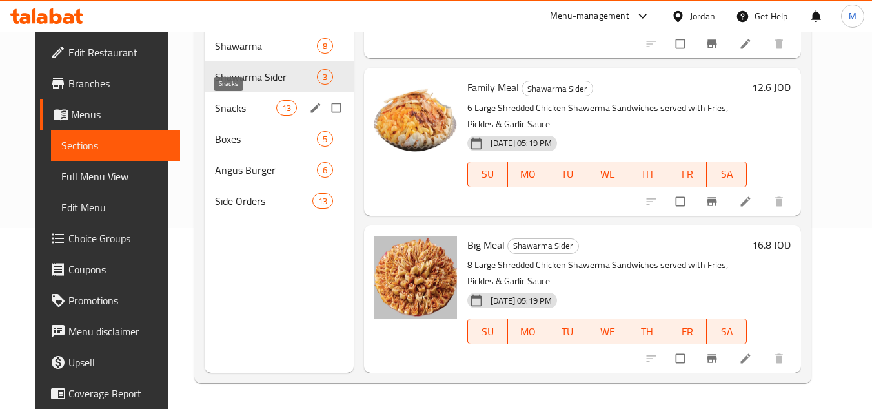
click at [227, 110] on span "Snacks" at bounding box center [245, 107] width 61 height 15
click at [226, 110] on span "Snacks" at bounding box center [245, 107] width 61 height 15
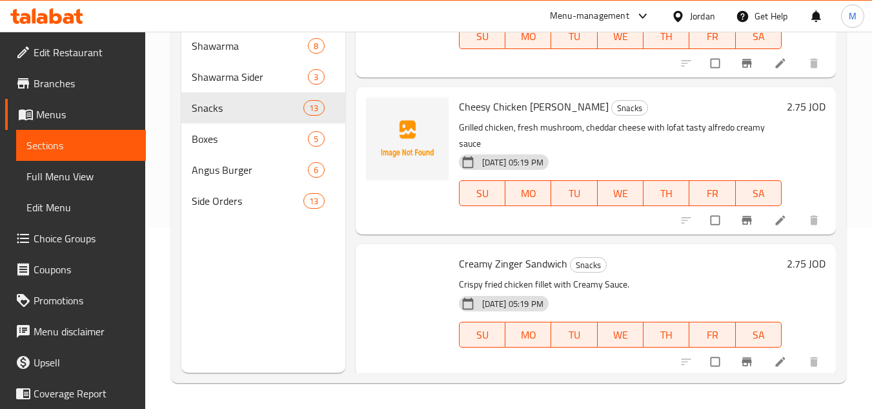
scroll to position [1574, 0]
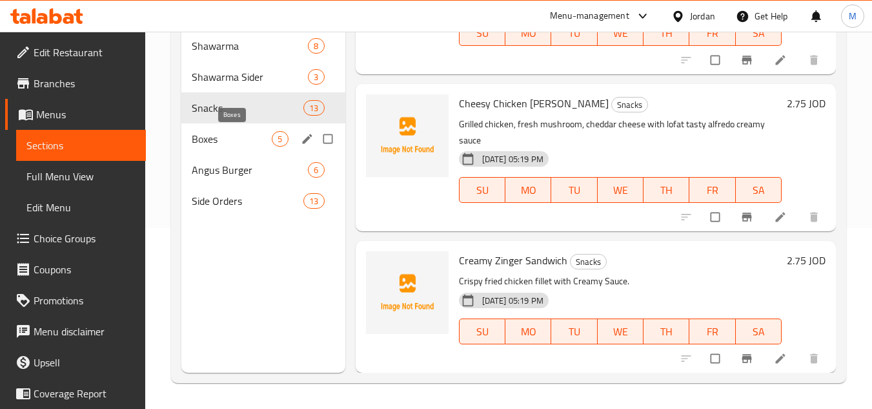
click at [214, 144] on span "Boxes" at bounding box center [232, 138] width 80 height 15
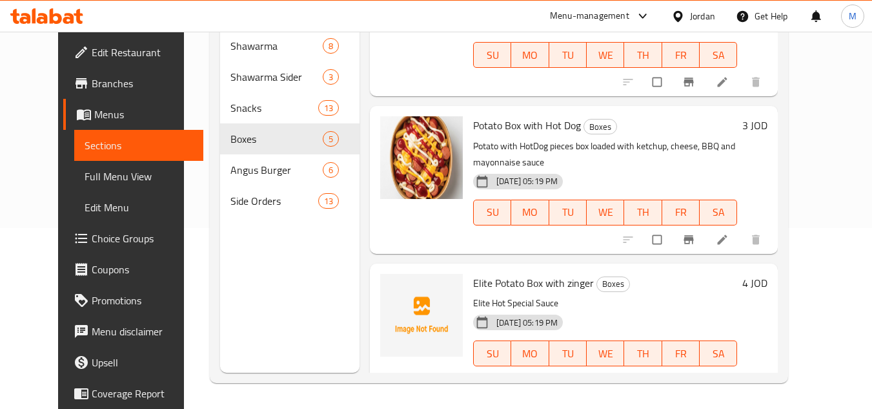
scroll to position [397, 0]
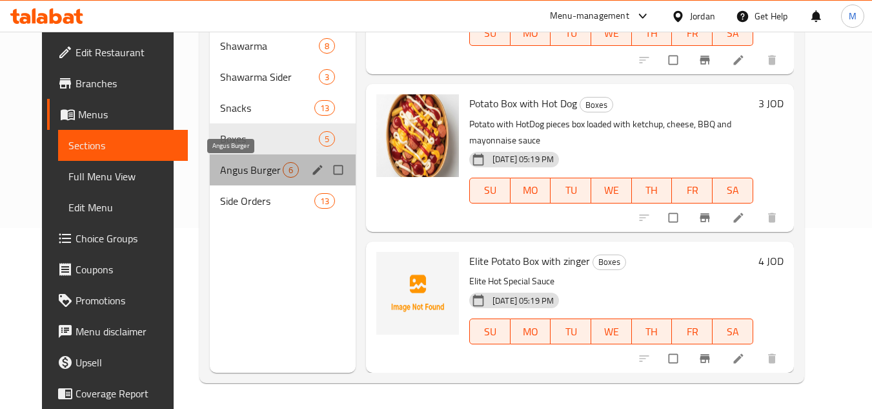
click at [222, 167] on span "Angus Burger" at bounding box center [251, 169] width 63 height 15
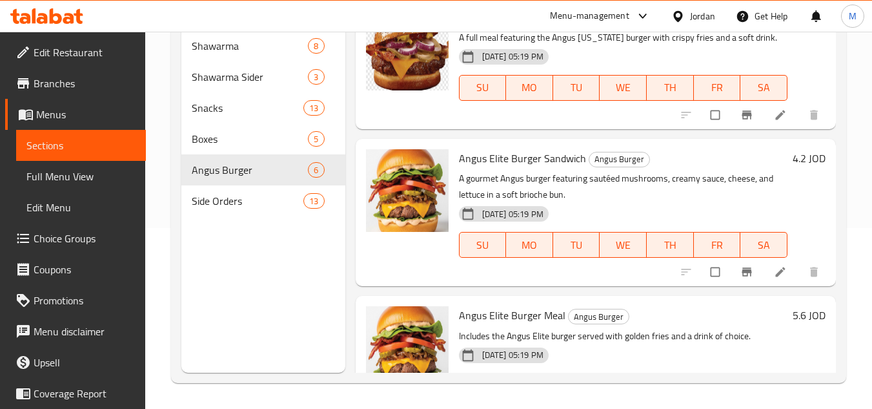
scroll to position [538, 0]
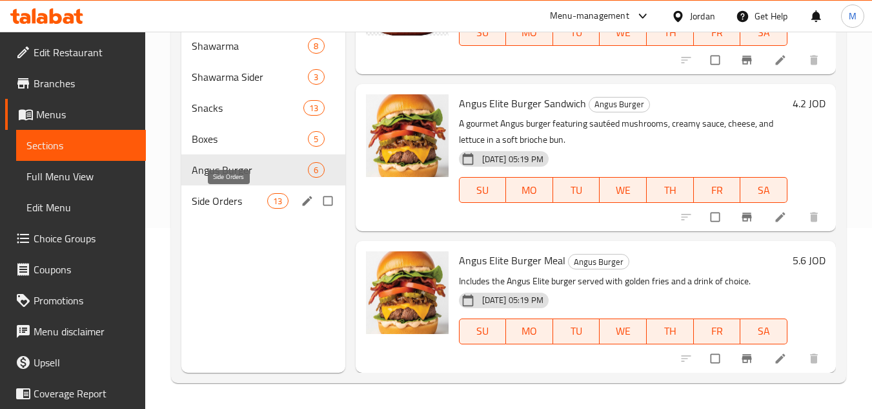
click at [211, 203] on span "Side Orders" at bounding box center [230, 200] width 76 height 15
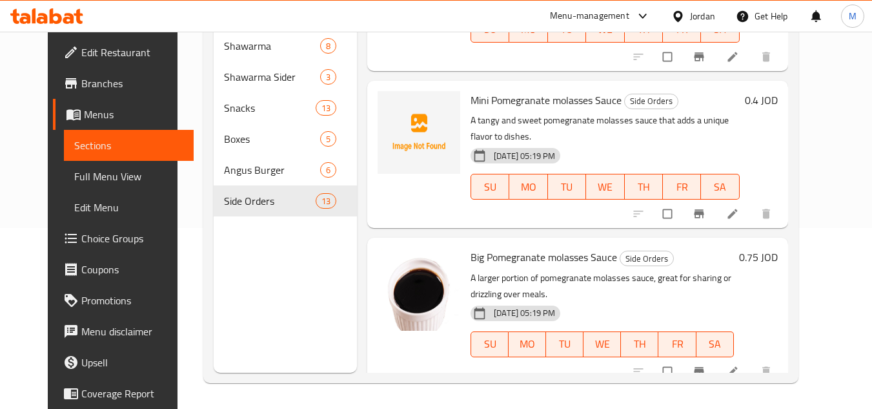
click at [507, 247] on span "Big Pomegranate molasses Sauce" at bounding box center [544, 256] width 147 height 19
copy span "Pomegranate"
click at [389, 103] on icon "upload picture" at bounding box center [394, 108] width 11 height 10
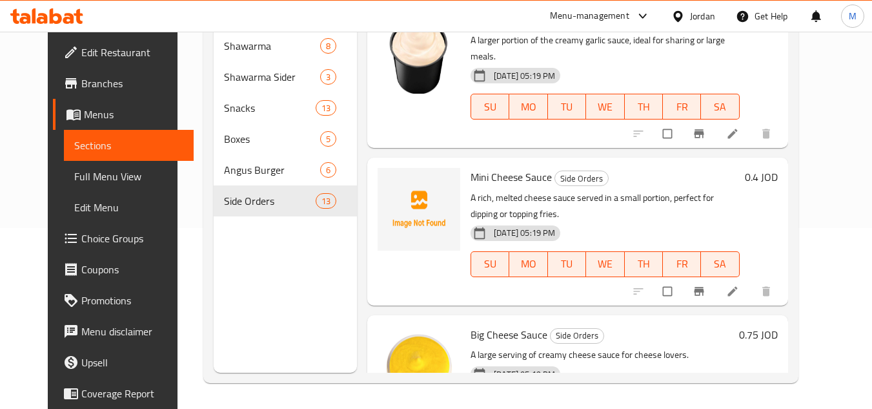
click at [500, 167] on span "Mini Cheese Sauce" at bounding box center [511, 176] width 81 height 19
copy span "Cheese"
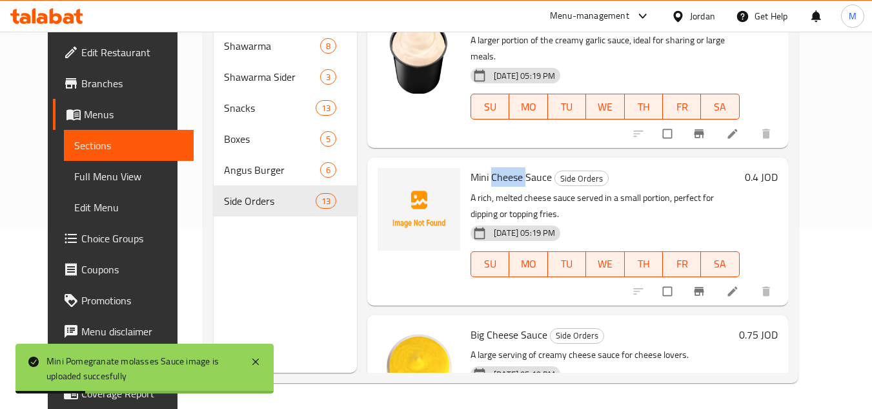
click at [504, 167] on span "Mini Cheese Sauce" at bounding box center [511, 176] width 81 height 19
drag, startPoint x: 487, startPoint y: 162, endPoint x: 475, endPoint y: 160, distance: 12.4
click at [488, 167] on span "Mini Cheese Sauce" at bounding box center [511, 176] width 81 height 19
click at [477, 167] on span "Mini Cheese Sauce" at bounding box center [511, 176] width 81 height 19
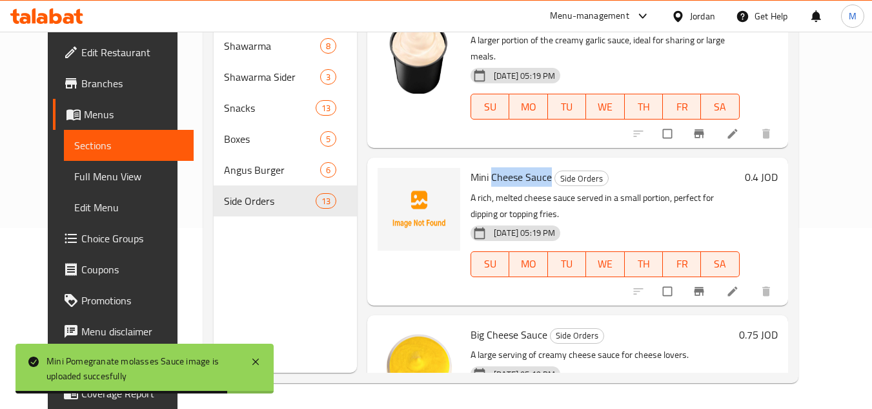
drag, startPoint x: 482, startPoint y: 161, endPoint x: 541, endPoint y: 164, distance: 58.9
click at [541, 168] on h6 "Mini Cheese Sauce Side Orders" at bounding box center [605, 177] width 269 height 18
copy span "Cheese Sauce"
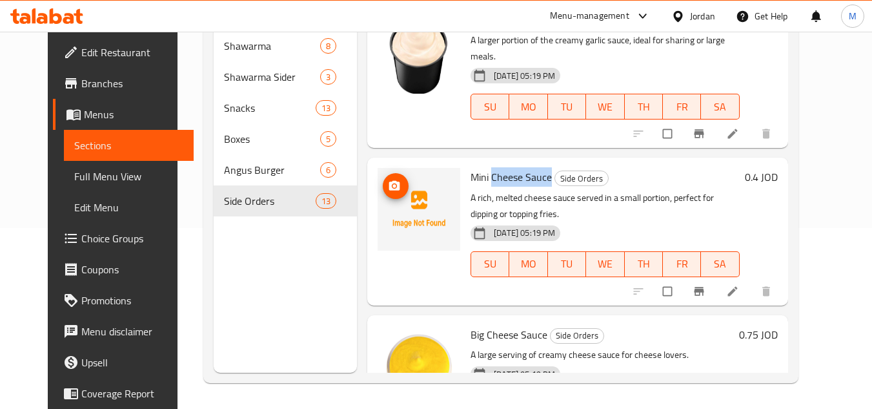
click at [393, 185] on circle "upload picture" at bounding box center [394, 186] width 3 height 3
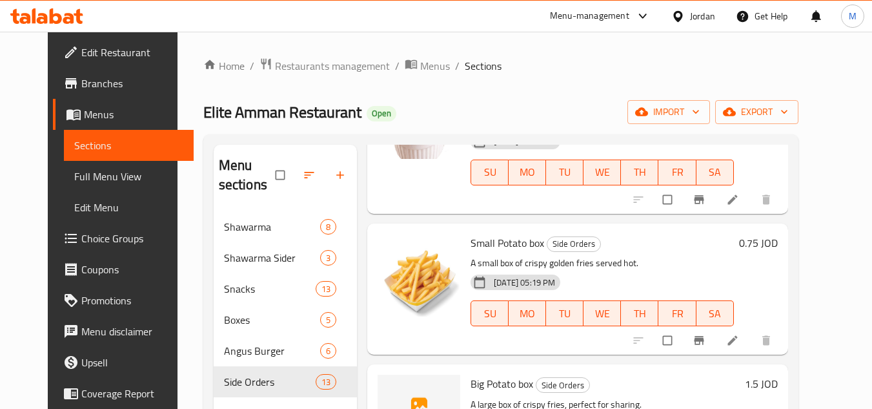
scroll to position [1162, 0]
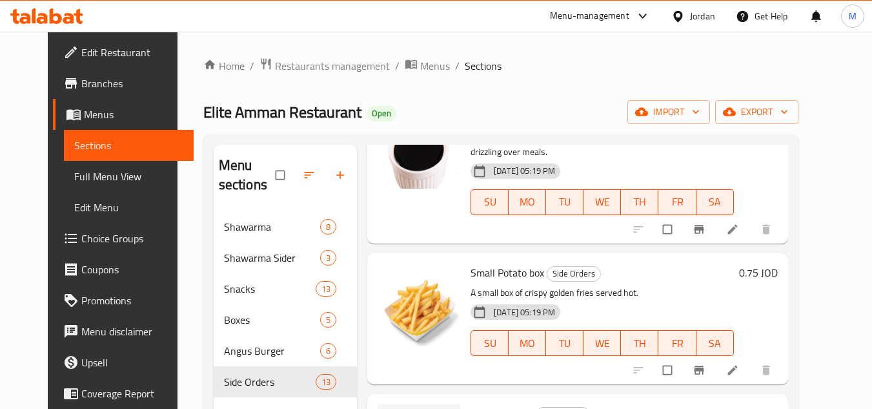
click at [501, 263] on span "Small Potato box" at bounding box center [508, 272] width 74 height 19
click at [502, 263] on span "Small Potato box" at bounding box center [508, 272] width 74 height 19
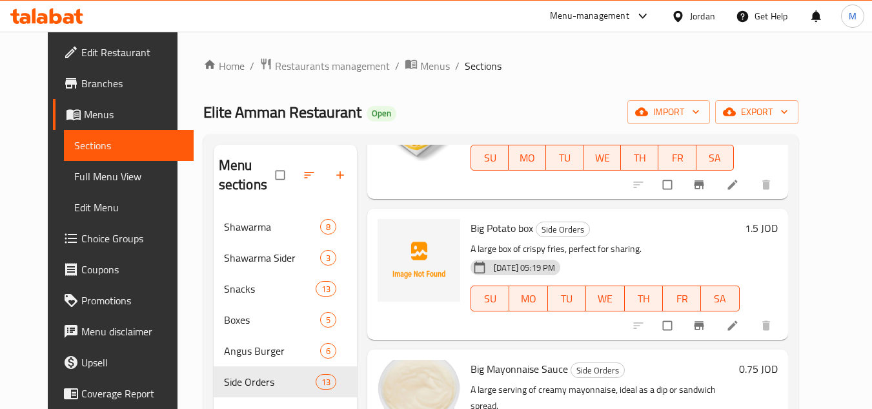
scroll to position [1283, 0]
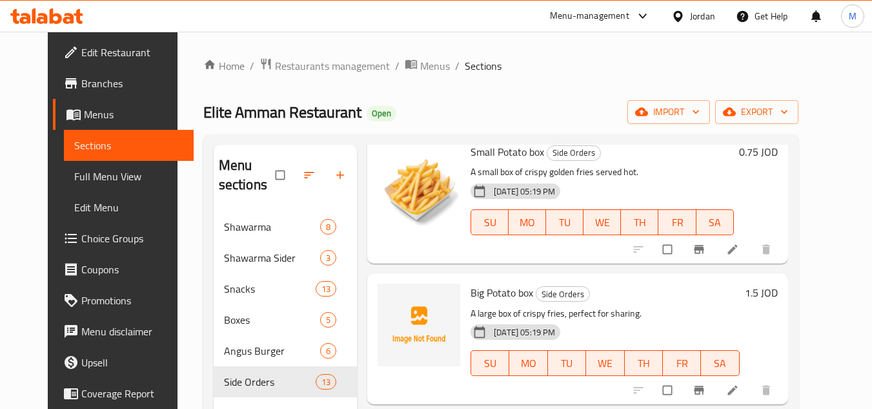
click at [490, 283] on span "Big Potato box" at bounding box center [502, 292] width 63 height 19
copy span "Potato"
click at [383, 295] on span "upload picture" at bounding box center [396, 301] width 26 height 13
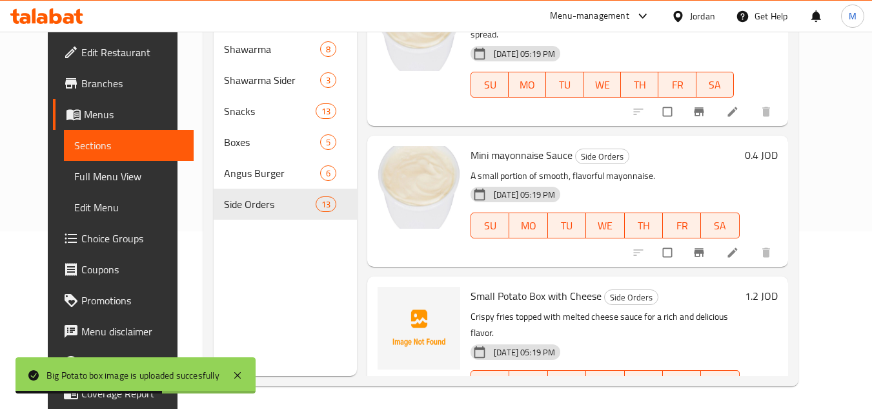
scroll to position [181, 0]
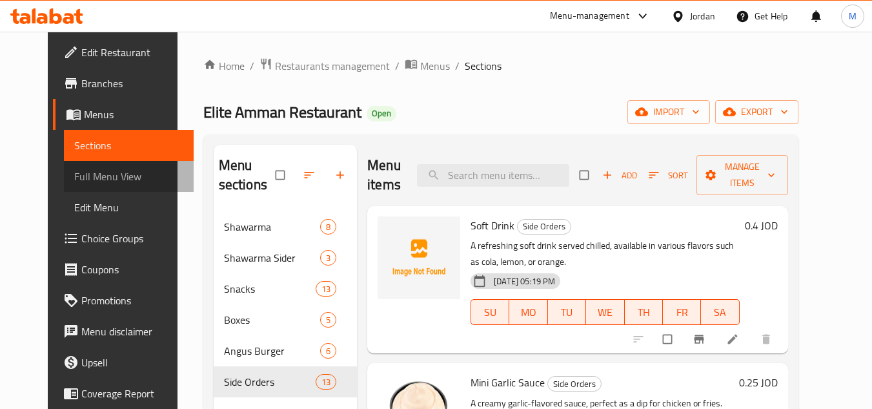
click at [102, 165] on link "Full Menu View" at bounding box center [129, 176] width 130 height 31
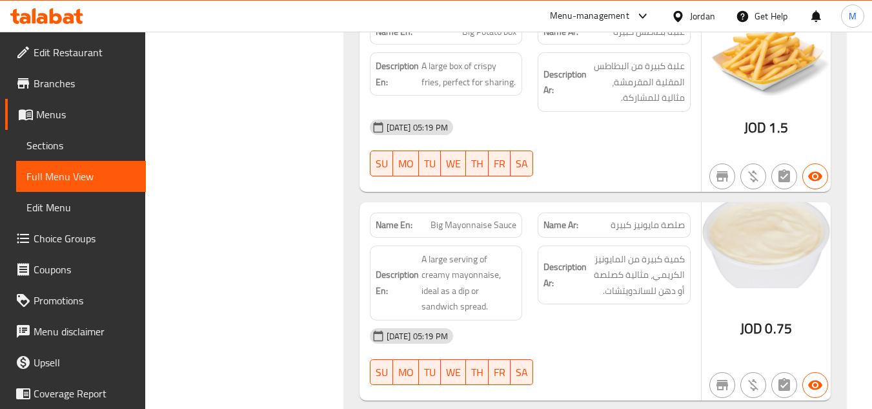
scroll to position [10329, 0]
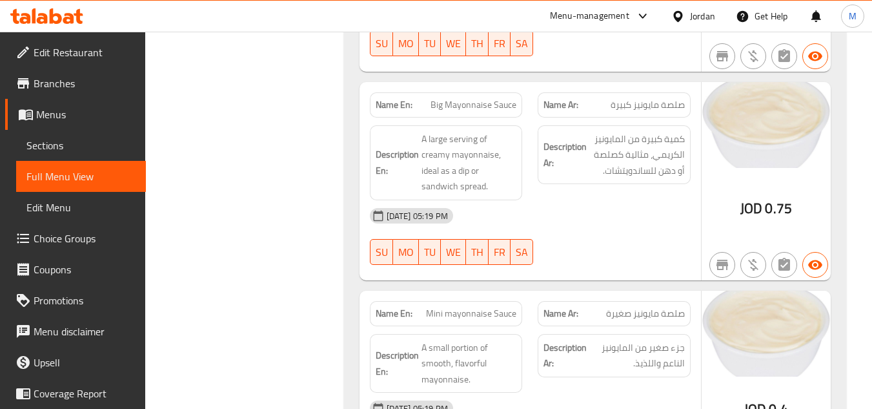
drag, startPoint x: 863, startPoint y: 110, endPoint x: 881, endPoint y: 77, distance: 37.6
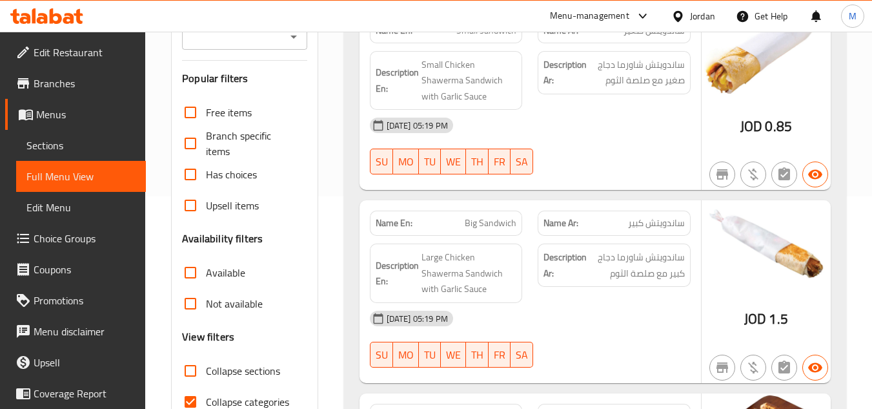
scroll to position [0, 0]
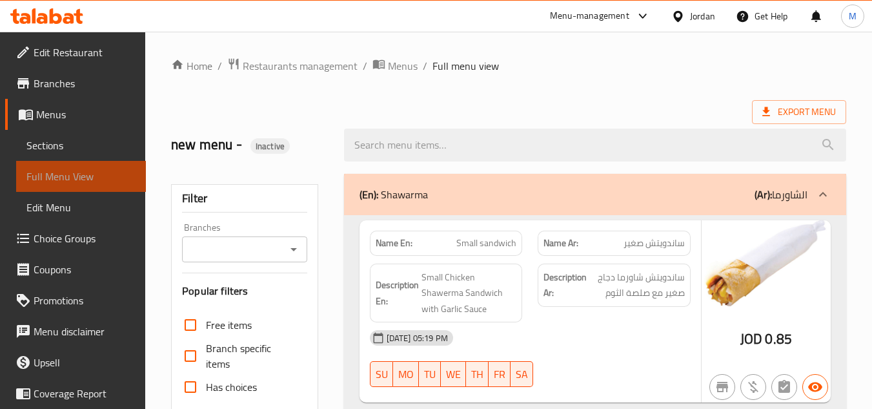
click at [83, 174] on span "Full Menu View" at bounding box center [80, 176] width 109 height 15
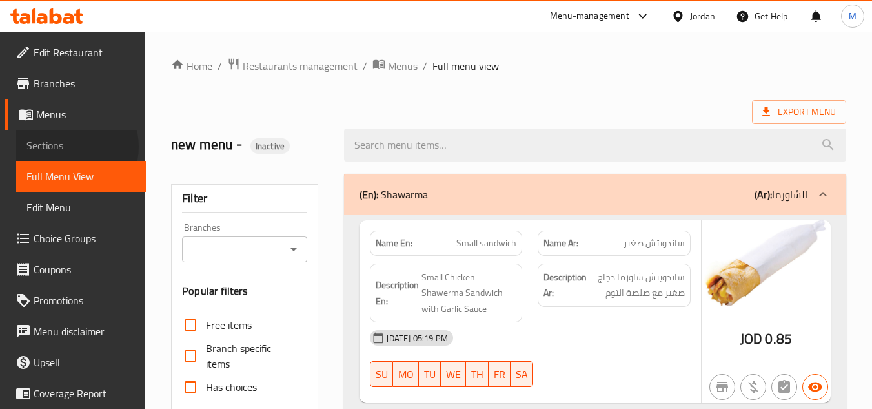
click at [69, 147] on span "Sections" at bounding box center [80, 145] width 109 height 15
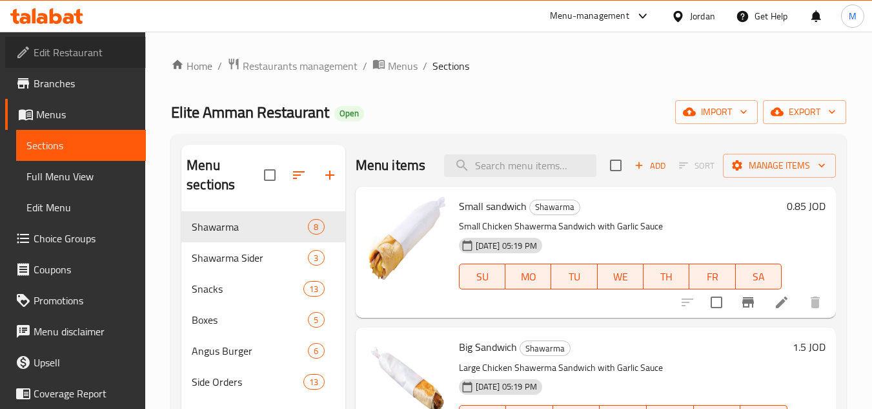
click at [92, 48] on span "Edit Restaurant" at bounding box center [85, 52] width 102 height 15
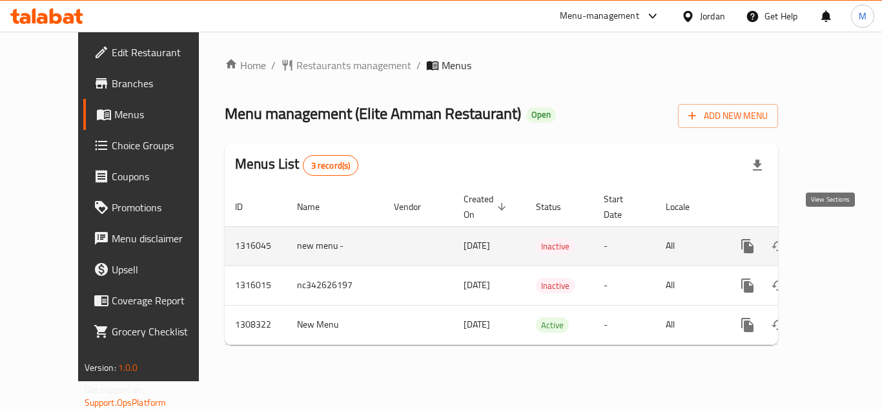
click at [833, 238] on icon "enhanced table" at bounding box center [840, 245] width 15 height 15
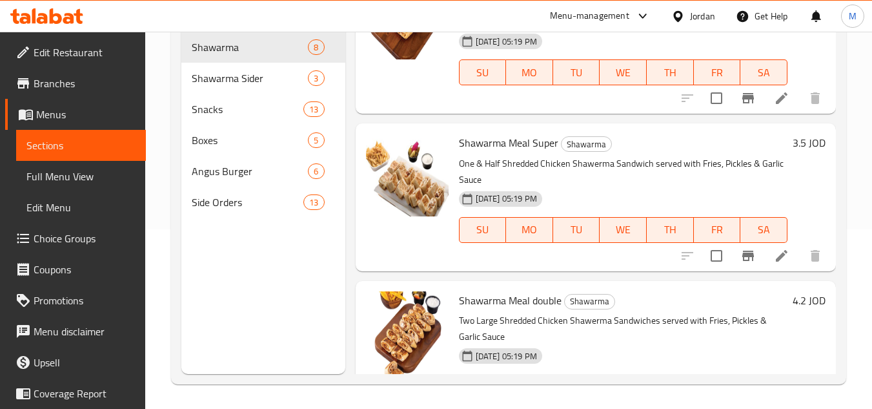
scroll to position [181, 0]
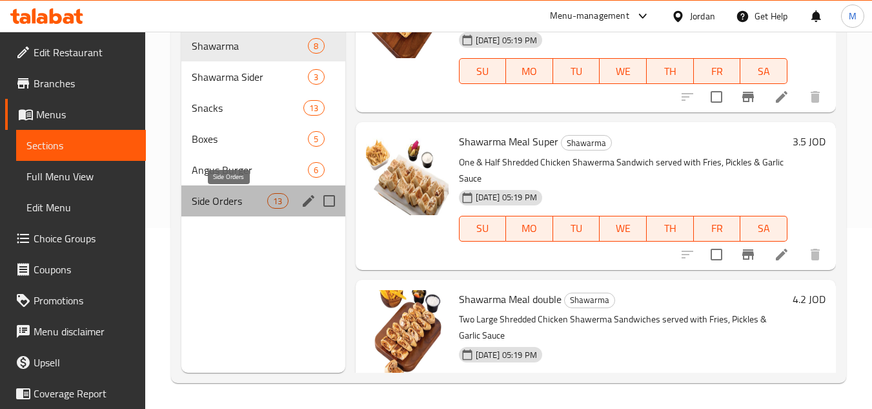
click at [216, 198] on span "Side Orders" at bounding box center [230, 200] width 76 height 15
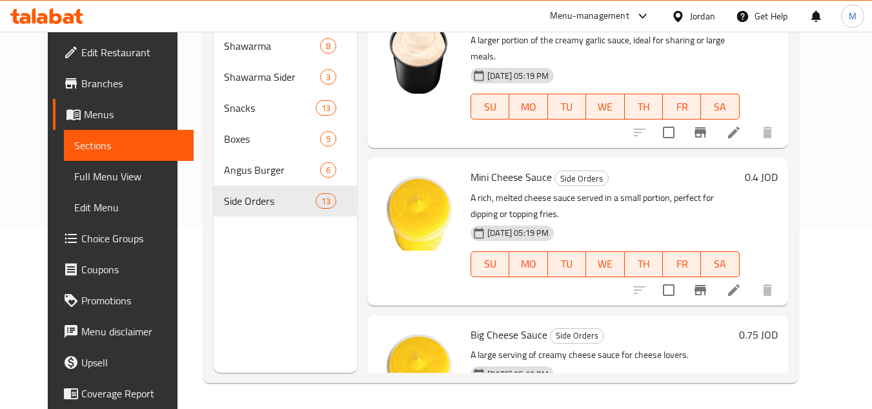
click at [42, 17] on icon at bounding box center [46, 15] width 73 height 15
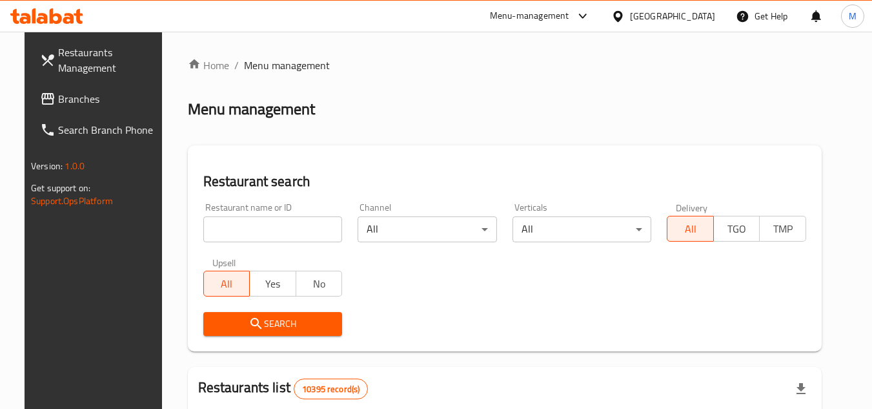
scroll to position [116, 0]
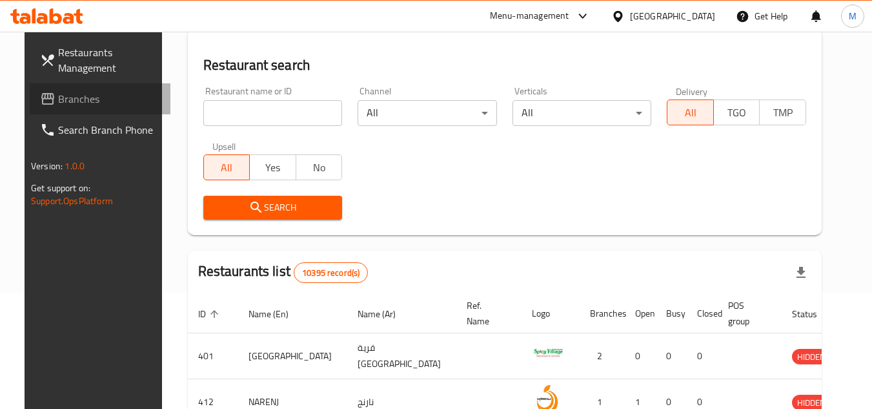
click at [67, 91] on span "Branches" at bounding box center [109, 98] width 102 height 15
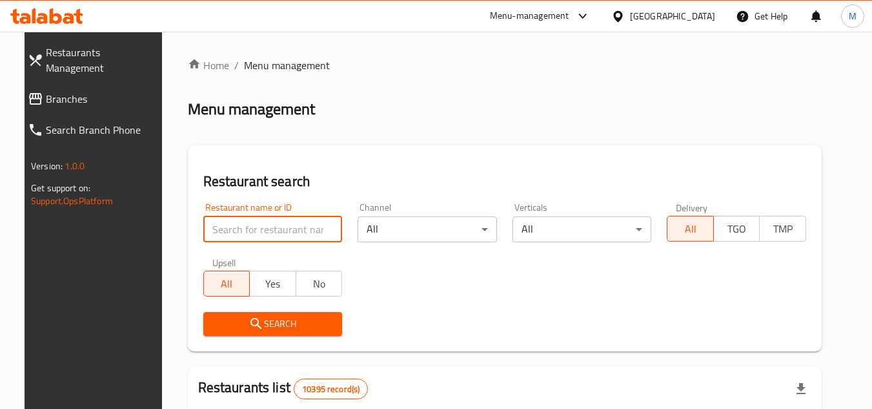
click at [296, 229] on input "search" at bounding box center [272, 229] width 139 height 26
paste input "707536"
type input "707536"
click button "Search" at bounding box center [272, 324] width 139 height 24
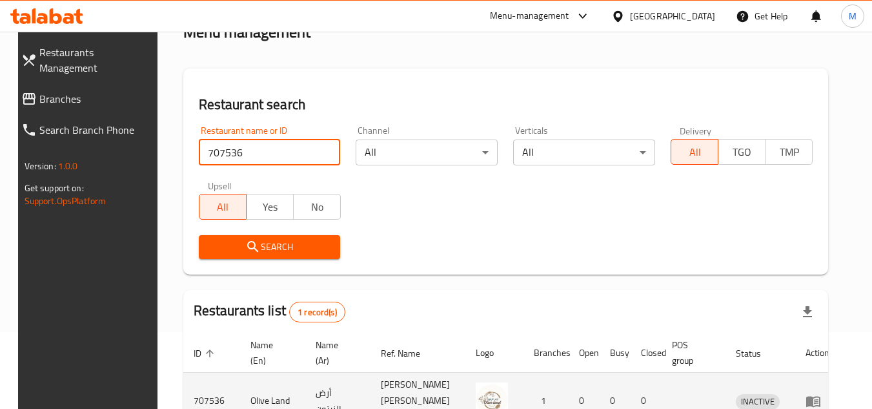
scroll to position [156, 0]
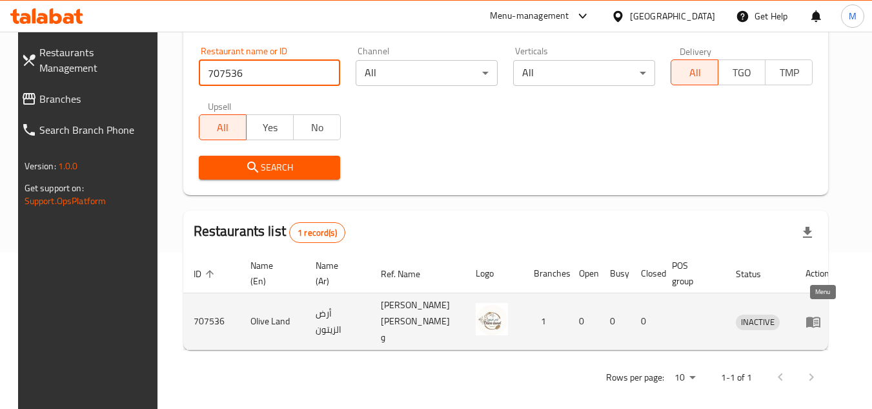
click at [813, 318] on icon "enhanced table" at bounding box center [814, 321] width 14 height 11
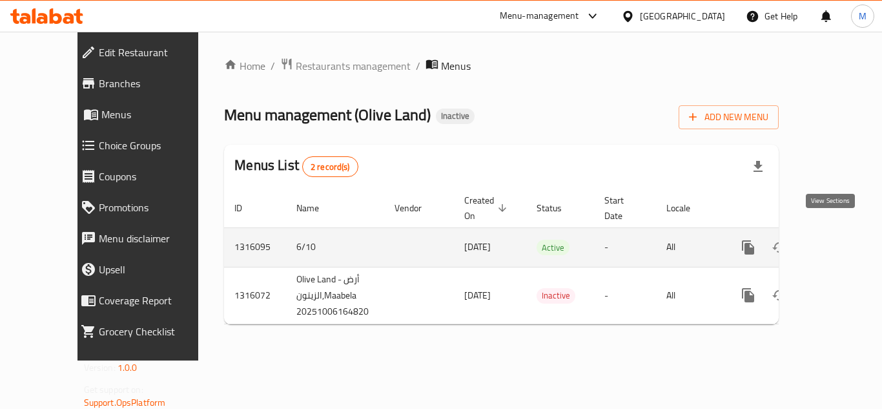
click at [834, 240] on icon "enhanced table" at bounding box center [841, 247] width 15 height 15
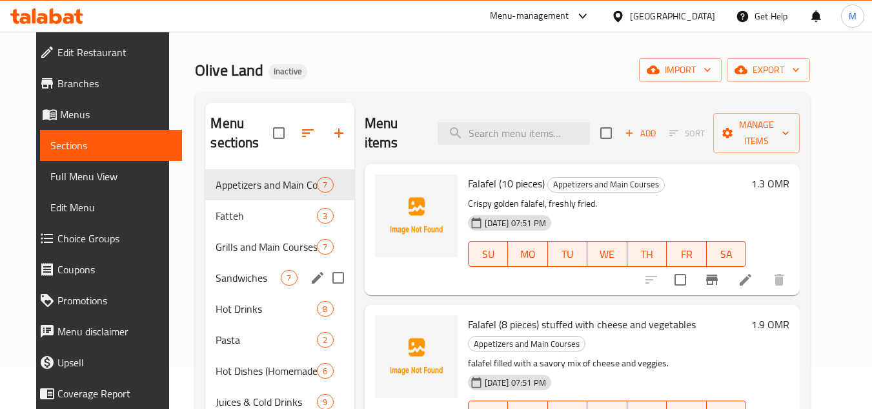
scroll to position [65, 0]
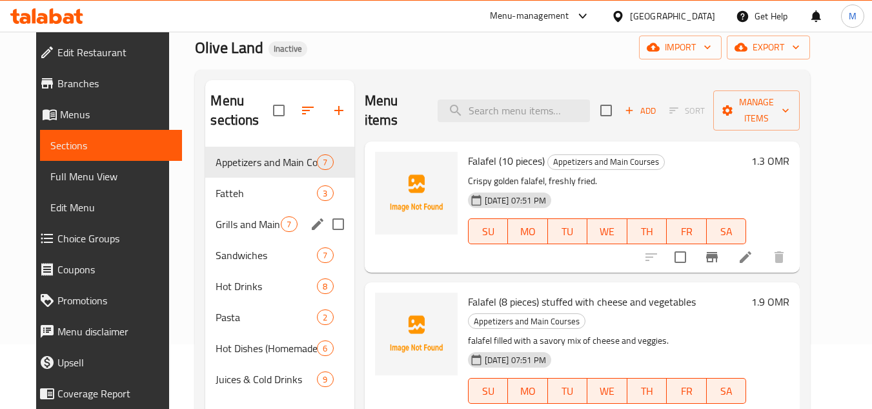
click at [229, 221] on span "Grills and Main Courses" at bounding box center [248, 223] width 65 height 15
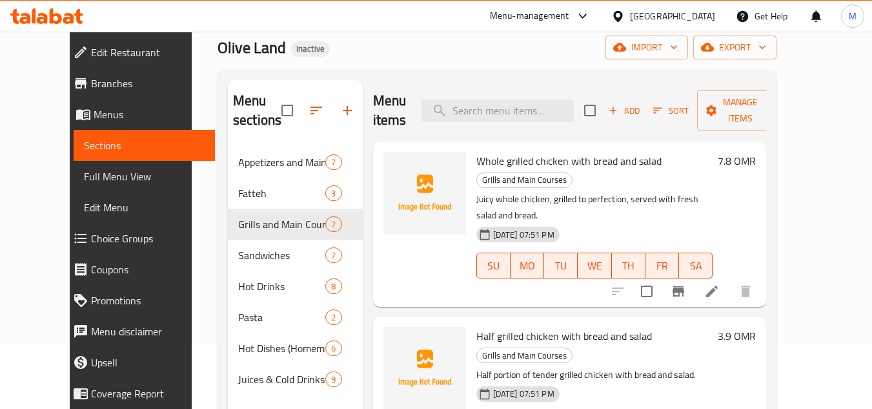
click at [485, 73] on div "Menu sections Appetizers and Main Courses 7 Fatteh 3 Grills and Main Courses 7 …" at bounding box center [497, 284] width 559 height 429
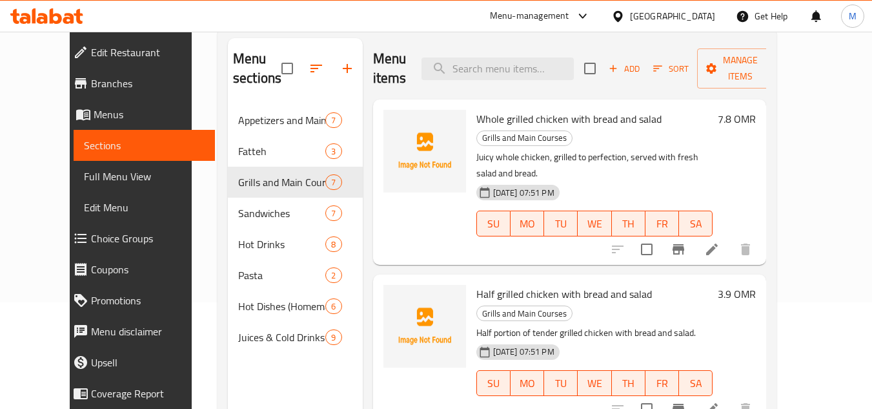
scroll to position [181, 0]
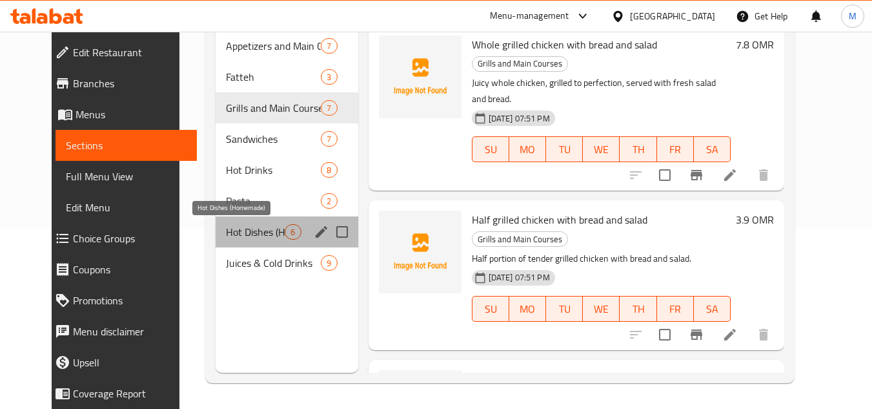
click at [234, 232] on span "Hot Dishes (Homemade)" at bounding box center [255, 231] width 59 height 15
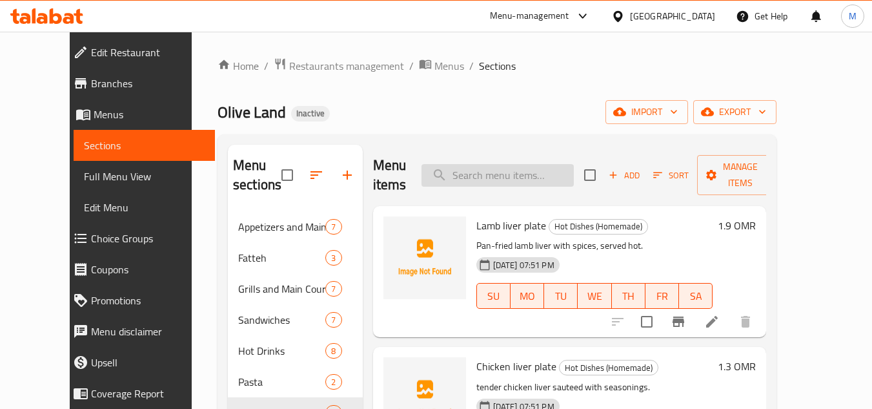
click at [497, 176] on input "search" at bounding box center [498, 175] width 152 height 23
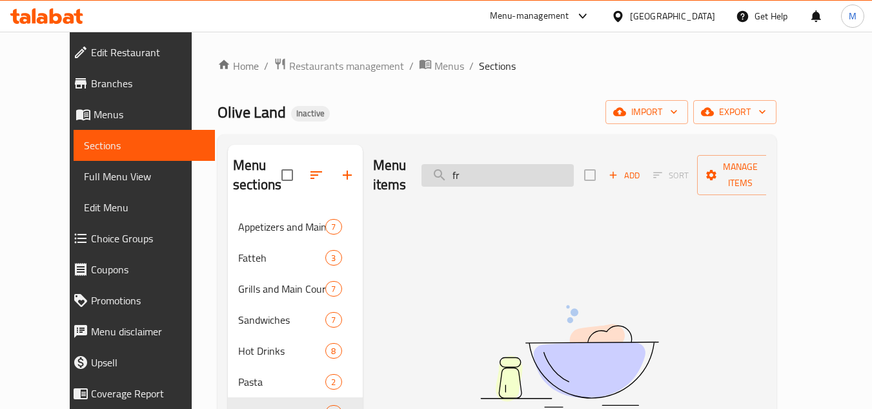
type input "f"
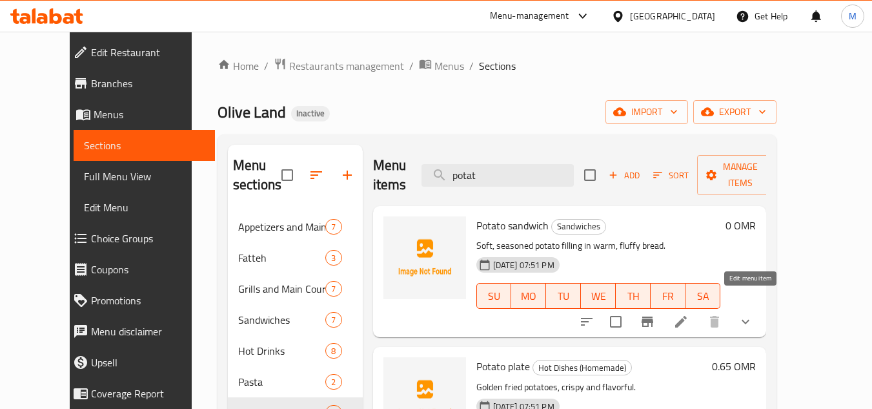
type input "potat"
click at [687, 316] on icon at bounding box center [681, 322] width 12 height 12
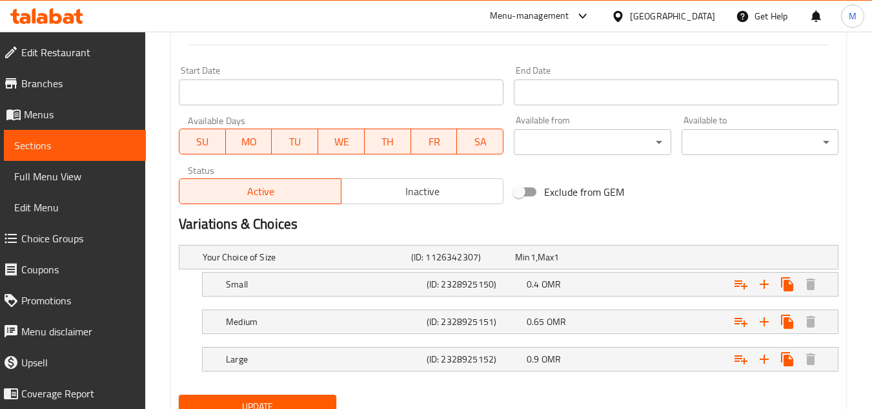
scroll to position [570, 0]
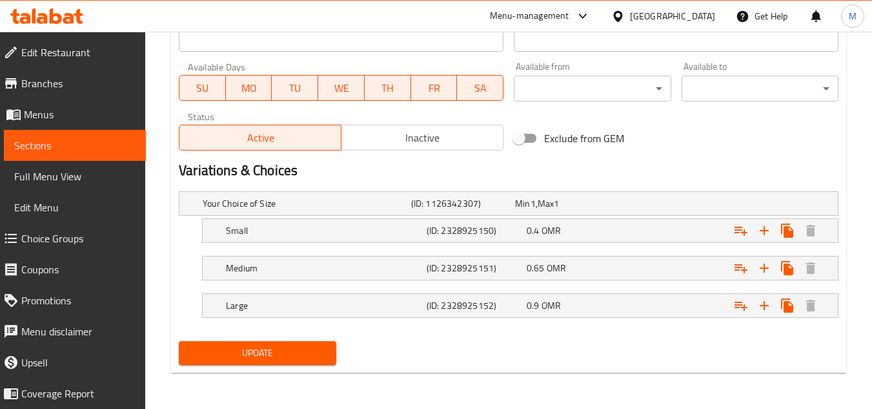
click at [94, 143] on span "Sections" at bounding box center [74, 145] width 121 height 15
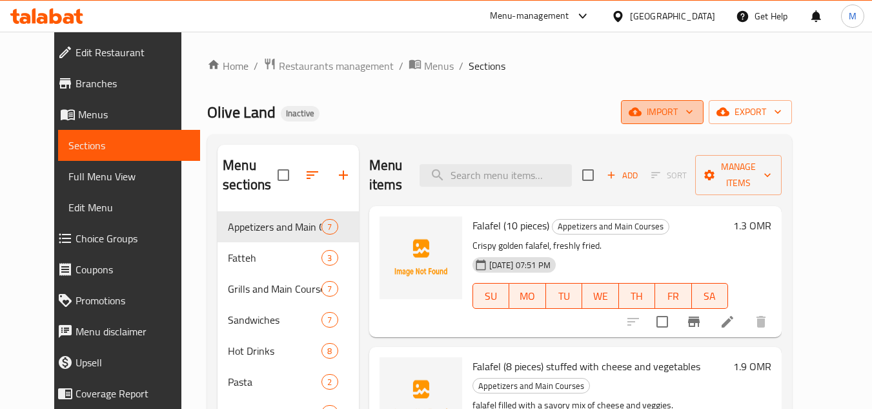
click at [696, 111] on icon "button" at bounding box center [689, 111] width 13 height 13
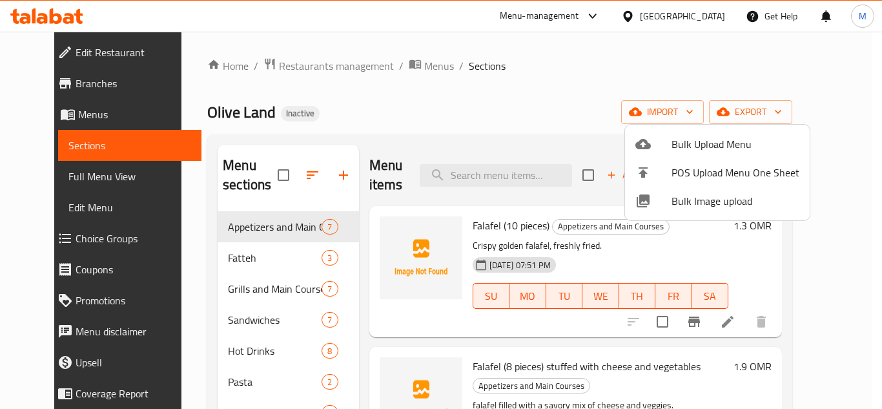
click at [681, 197] on span "Bulk Image upload" at bounding box center [736, 200] width 128 height 15
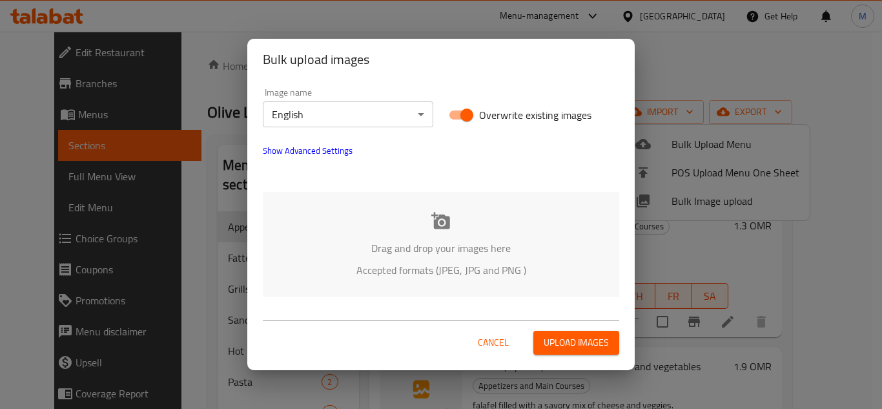
click at [394, 108] on body "​ Menu-management Oman Get Help M Edit Restaurant Branches Menus Sections Full …" at bounding box center [441, 220] width 882 height 377
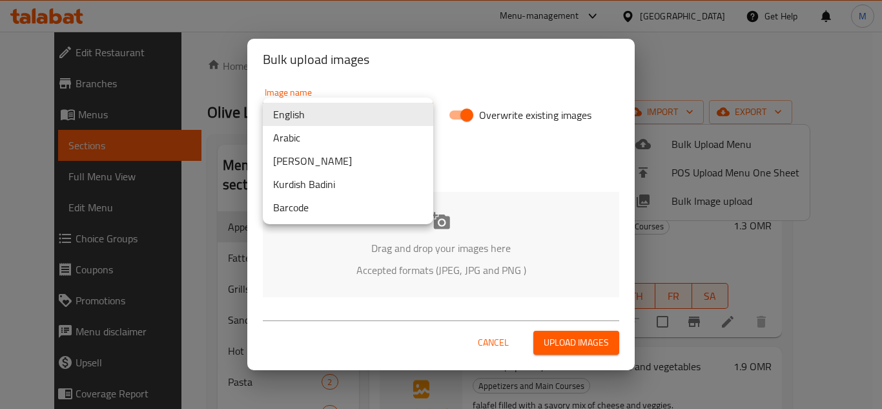
click at [334, 136] on li "Arabic" at bounding box center [348, 137] width 170 height 23
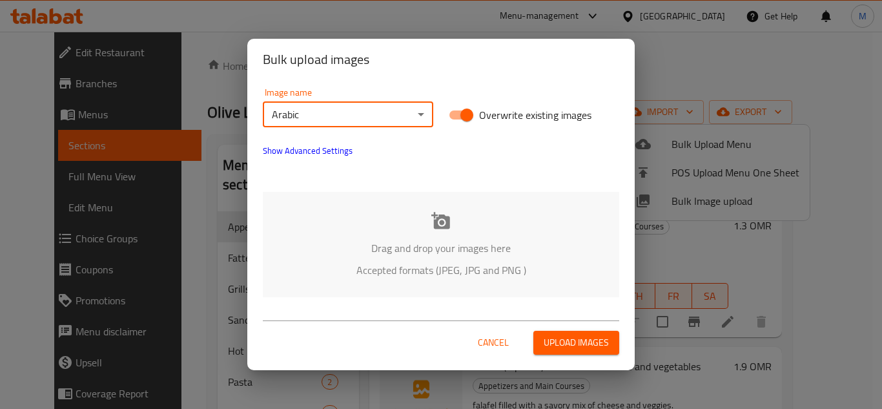
click at [389, 198] on div "Drag and drop your images here Accepted formats (JPEG, JPG and PNG )" at bounding box center [441, 244] width 356 height 105
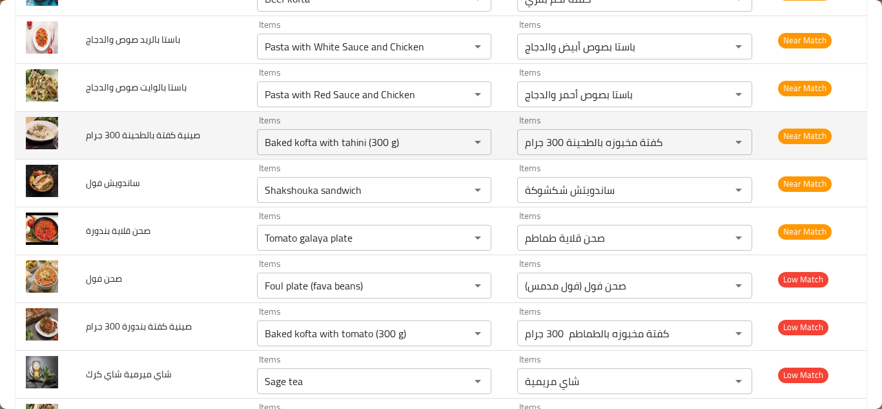
scroll to position [1774, 0]
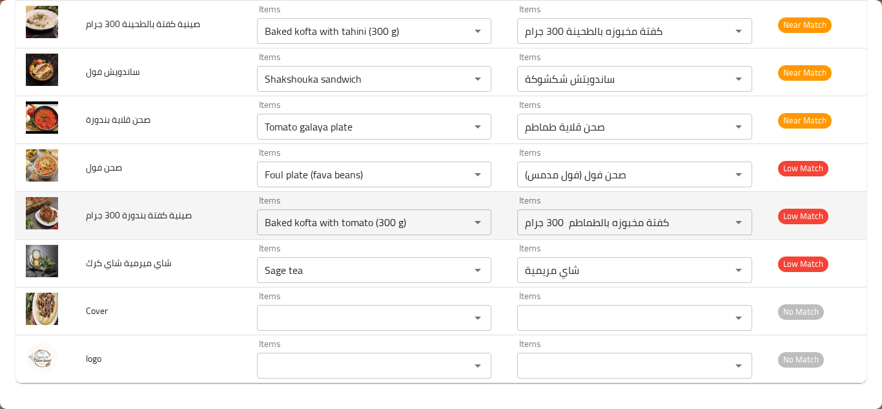
click at [234, 215] on td "صينية كفتة بندورة 300 جرام" at bounding box center [161, 216] width 171 height 48
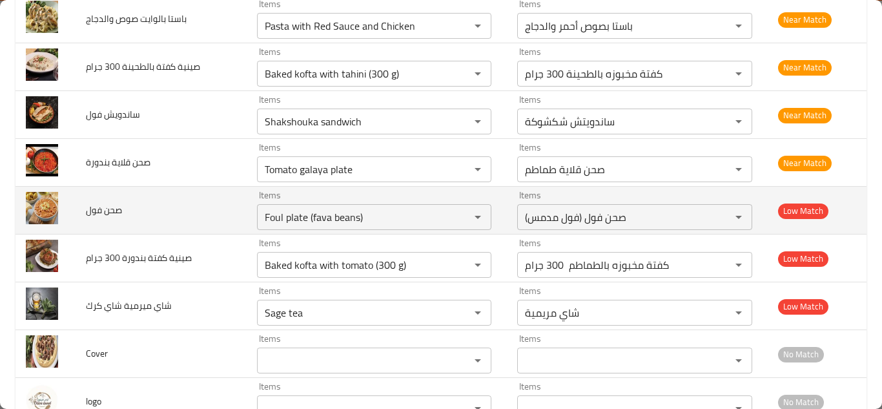
scroll to position [1709, 0]
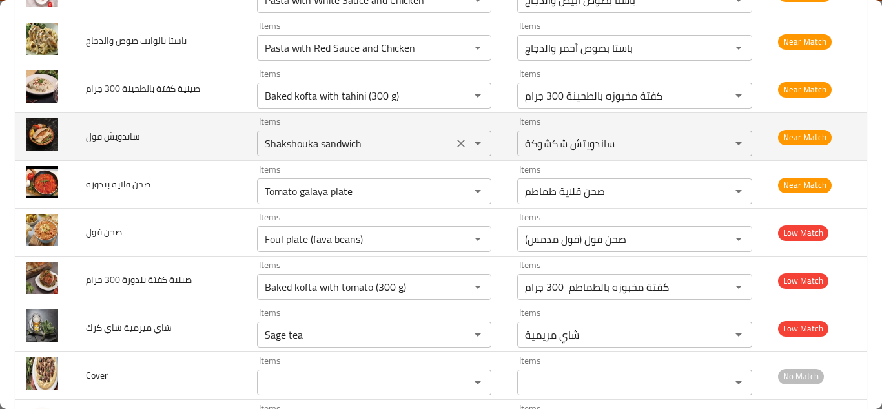
click at [306, 142] on فول "Shakshouka sandwich" at bounding box center [355, 143] width 189 height 18
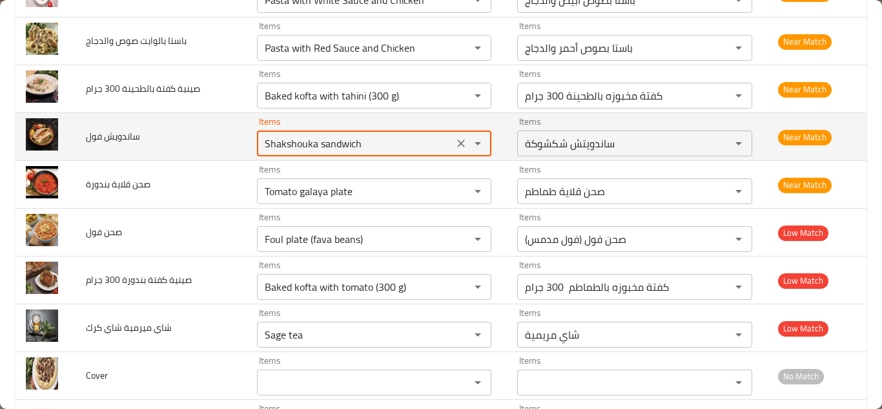
click at [306, 142] on فول "Shakshouka sandwich" at bounding box center [355, 143] width 189 height 18
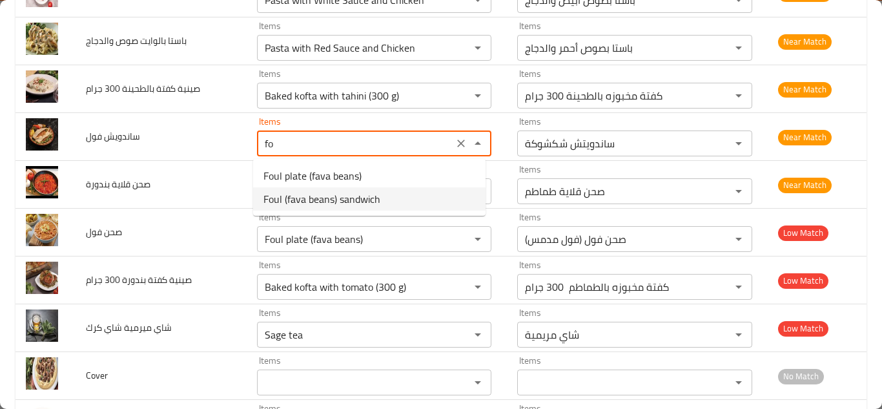
click at [363, 200] on span "Foul (fava beans) sandwich" at bounding box center [321, 198] width 117 height 15
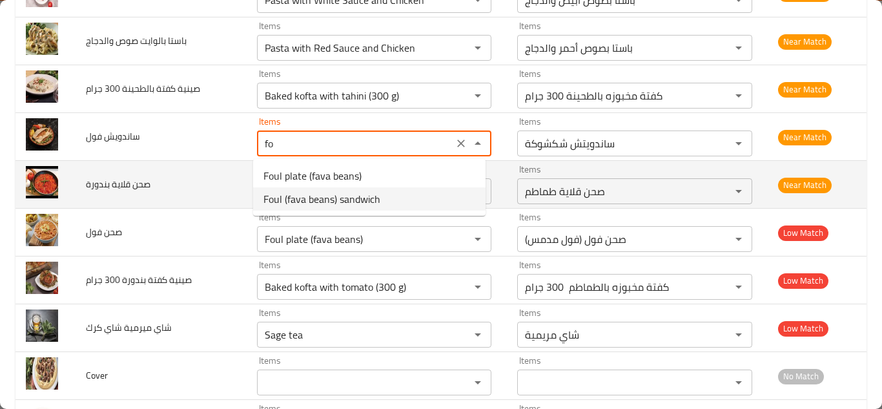
type فول "Foul (fava beans) sandwich"
type فول-ar "ساندويش فول (فول مدمس)"
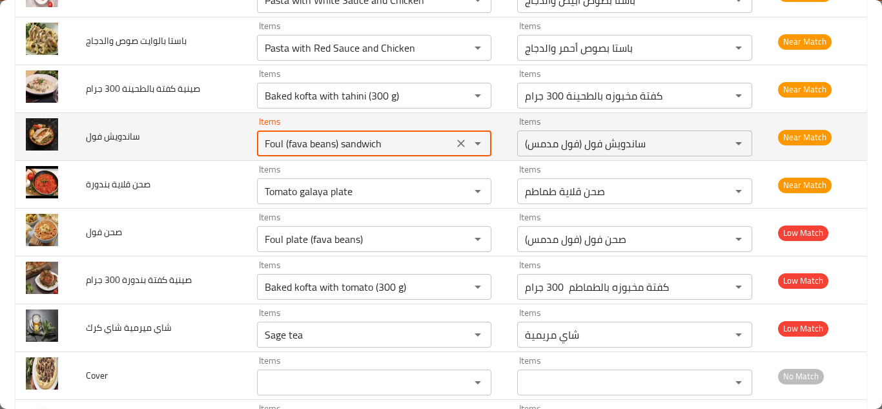
type فول "Foul (fava beans) sandwich"
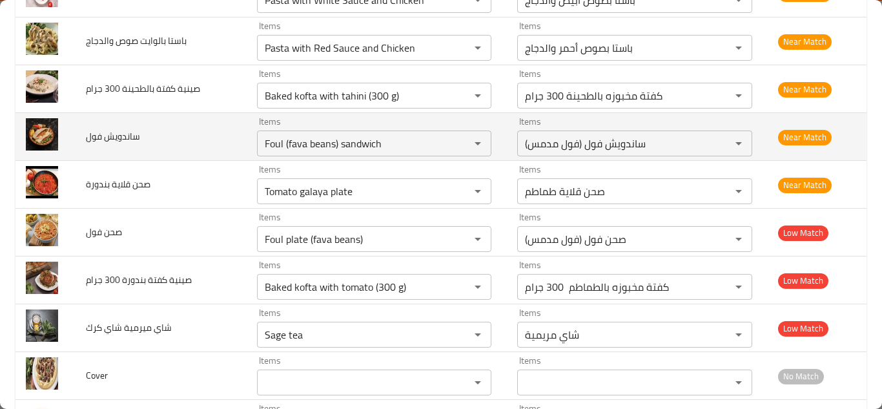
click at [215, 125] on td "ساندويش فول" at bounding box center [161, 137] width 171 height 48
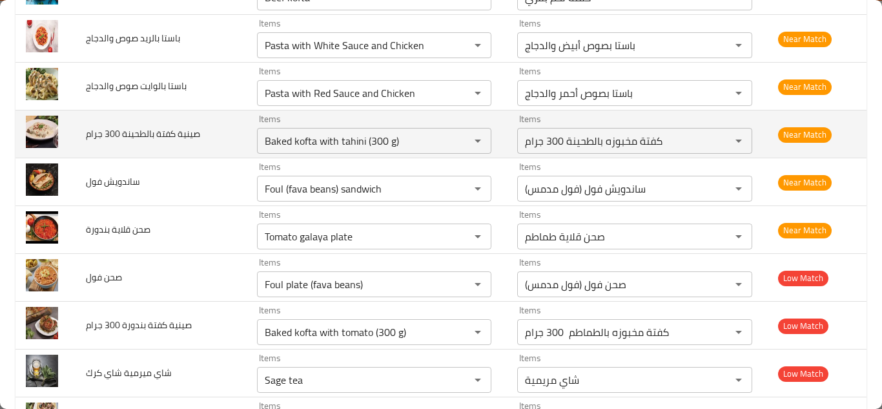
scroll to position [1645, 0]
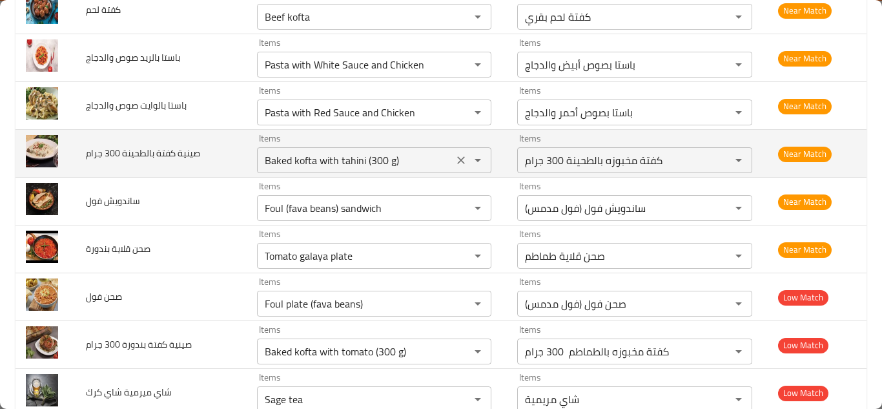
click at [318, 152] on جرام "Baked kofta with tahini (300 g)" at bounding box center [355, 160] width 189 height 18
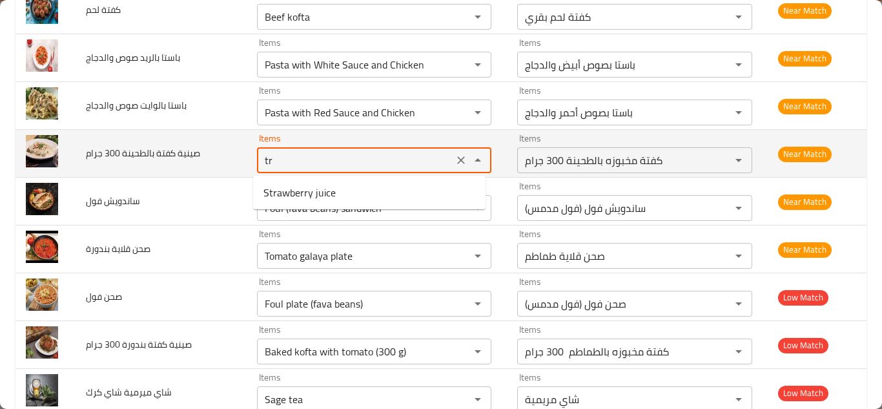
type جرام "t"
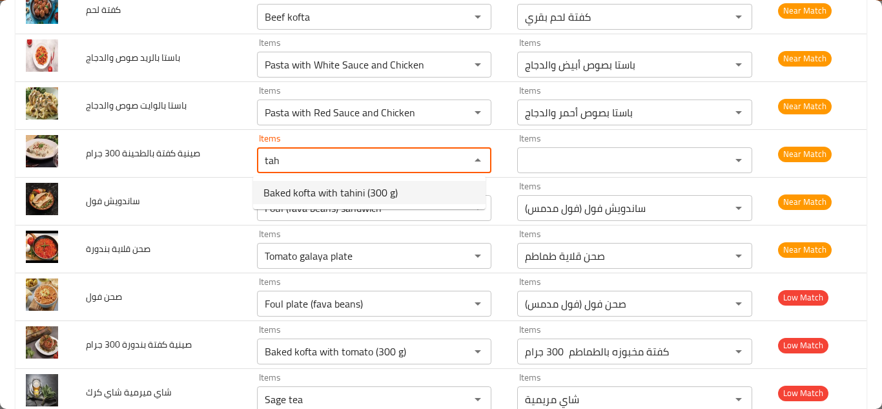
click at [337, 189] on span "Baked kofta with tahini (300 g)" at bounding box center [330, 192] width 134 height 15
type جرام "Baked kofta with tahini (300 g)"
type جرام-ar "كفتة مخبوزه بالطحينة 300 جرام"
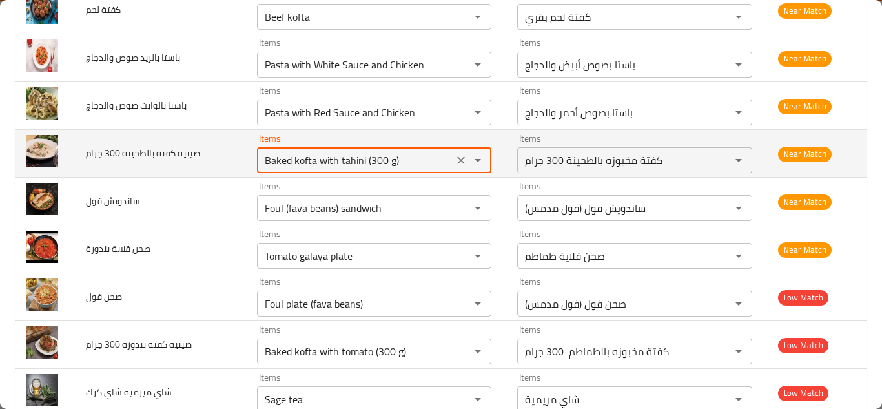
click at [227, 136] on td "صينية كفتة بالطحينة 300 جرام" at bounding box center [161, 154] width 171 height 48
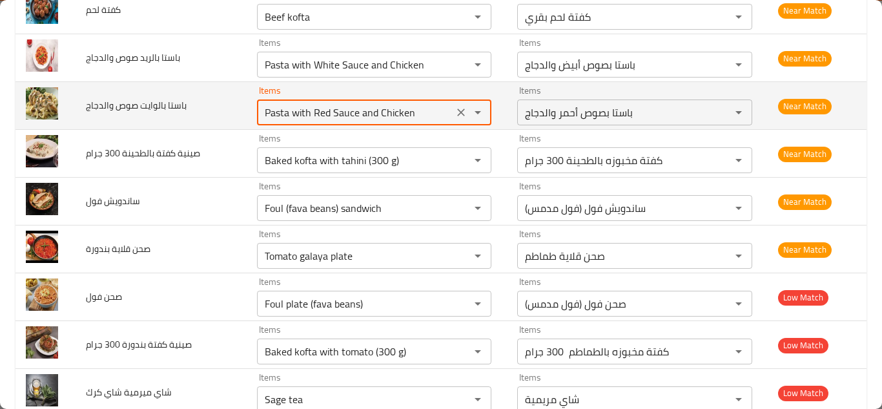
click at [340, 112] on والدجاج "Pasta with Red Sauce and Chicken" at bounding box center [355, 112] width 189 height 18
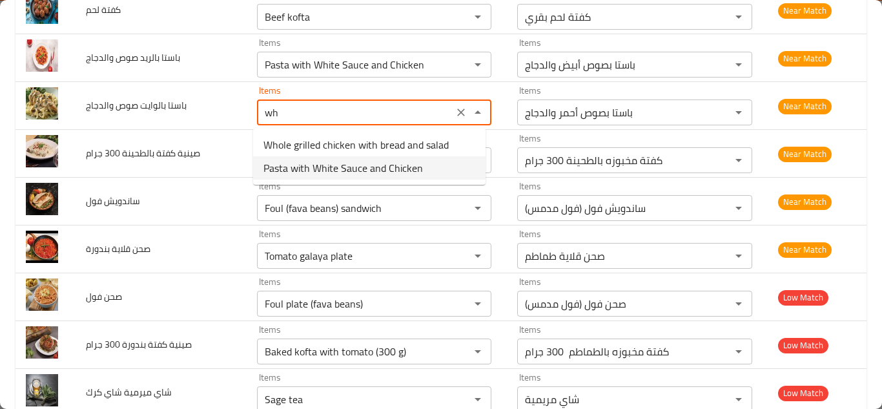
click at [327, 167] on span "Pasta with White Sauce and Chicken" at bounding box center [343, 167] width 160 height 15
type والدجاج "Pasta with White Sauce and Chicken"
type والدجاج-ar "باستا بصوص أبيض والدجاج"
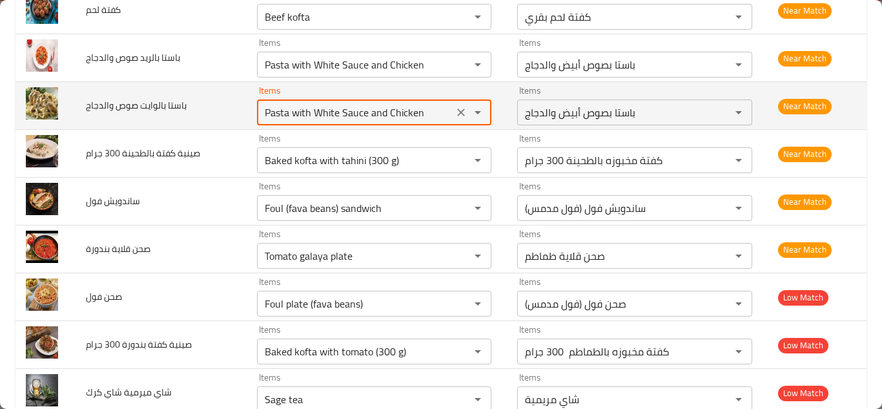
type والدجاج "Pasta with White Sauce and Chicken"
click at [223, 102] on td "باستا بالوايت صوص والدجاج" at bounding box center [161, 106] width 171 height 48
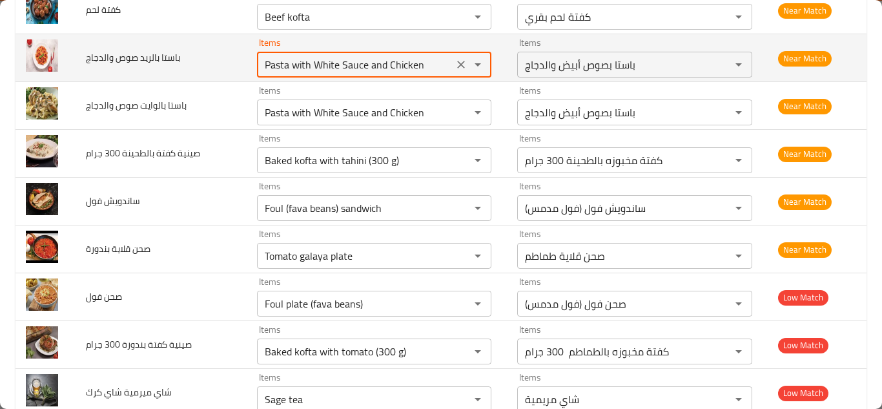
click at [366, 57] on والدجاج "Pasta with White Sauce and Chicken" at bounding box center [355, 65] width 189 height 18
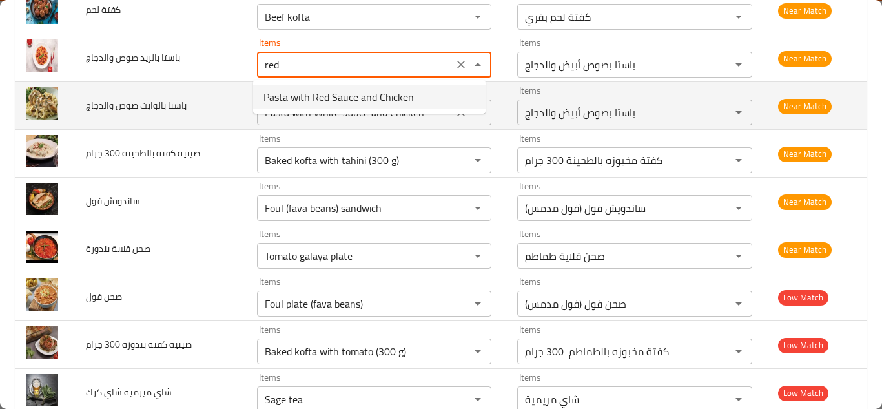
drag, startPoint x: 319, startPoint y: 98, endPoint x: 307, endPoint y: 94, distance: 12.9
click at [317, 98] on span "Pasta with Red Sauce and Chicken" at bounding box center [338, 96] width 150 height 15
type والدجاج "Pasta with Red Sauce and Chicken"
type والدجاج-ar "باستا بصوص أحمر والدجاج"
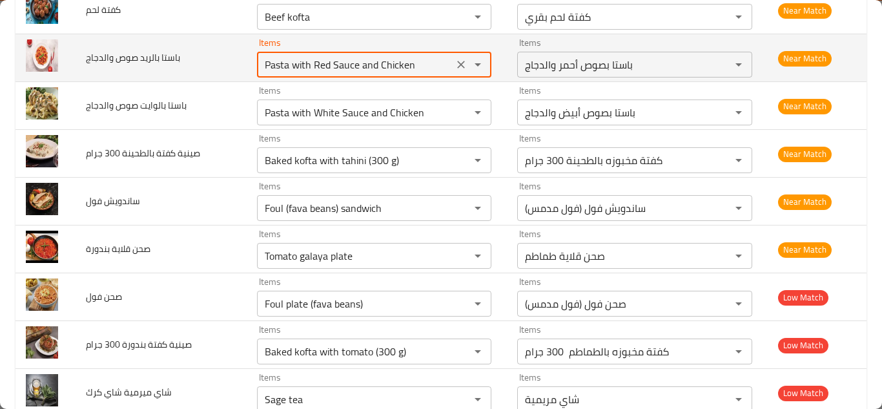
type والدجاج "Pasta with Red Sauce and Chicken"
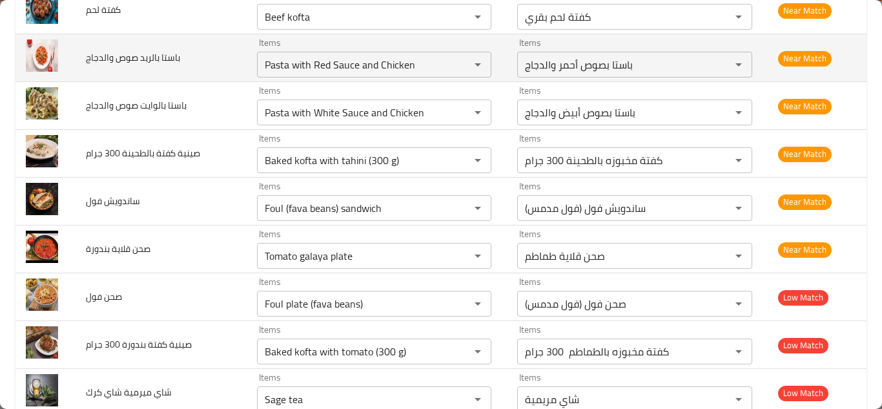
click at [236, 56] on td "باستا بالريد صوص والدجاج" at bounding box center [161, 58] width 171 height 48
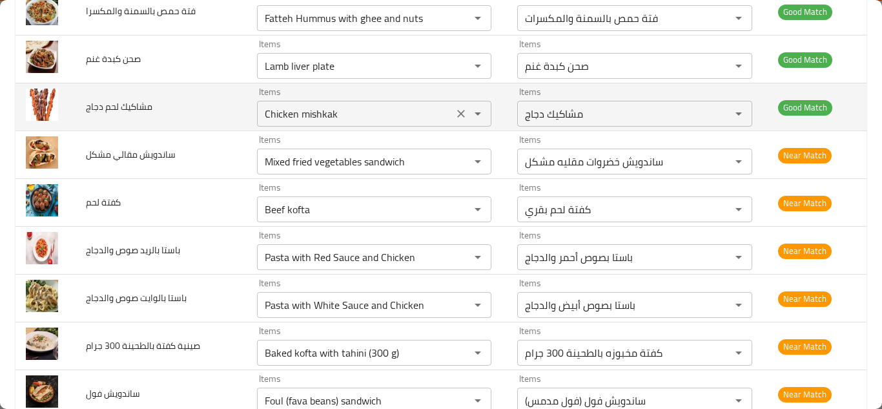
scroll to position [1451, 0]
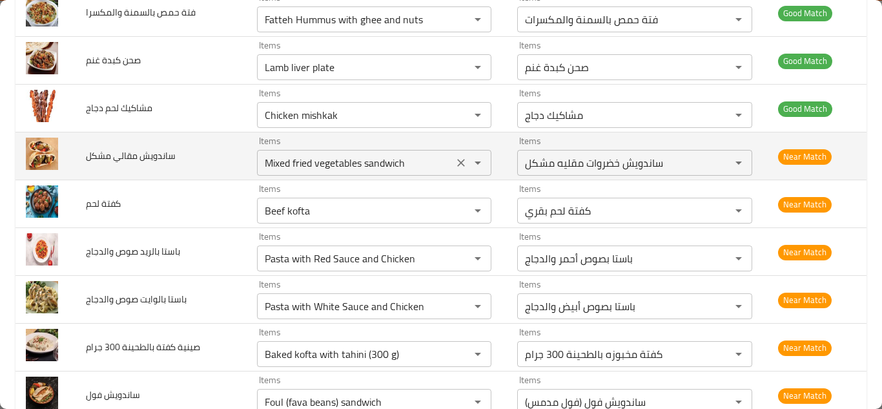
click at [338, 160] on مشكل "Mixed fried vegetables sandwich" at bounding box center [355, 163] width 189 height 18
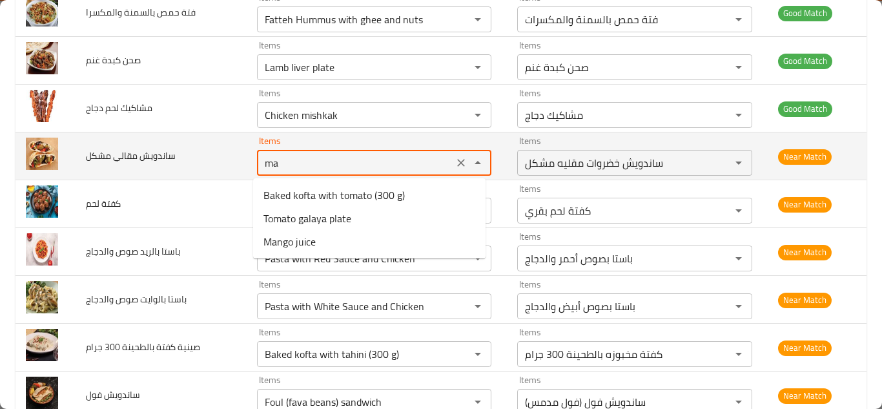
type مشكل "m"
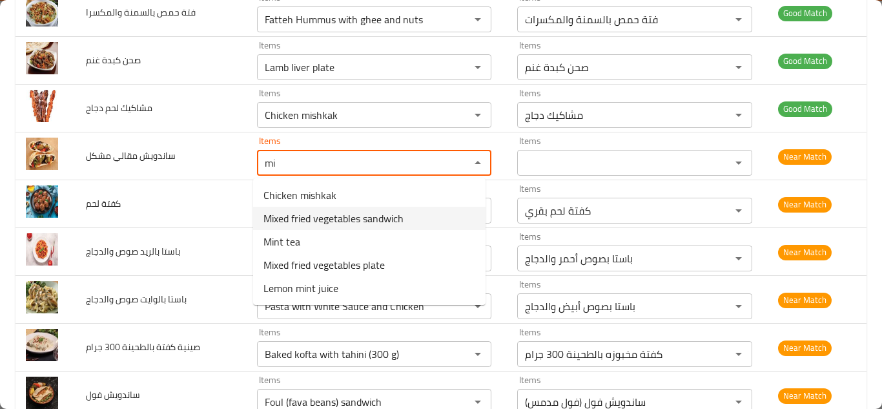
click at [353, 216] on span "Mixed fried vegetables sandwich" at bounding box center [333, 218] width 140 height 15
type مشكل "Mixed fried vegetables sandwich"
type مشكل-ar "ساندويش خضروات مقليه مشكل"
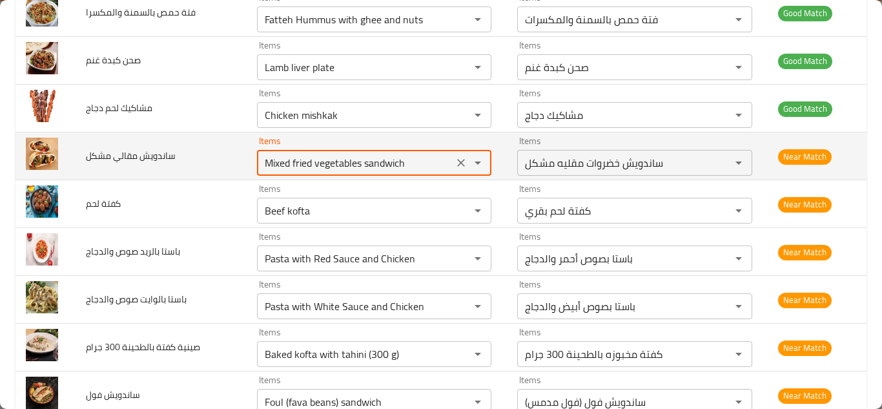
click at [238, 147] on td "ساندويش مقالي مشكل" at bounding box center [161, 156] width 171 height 48
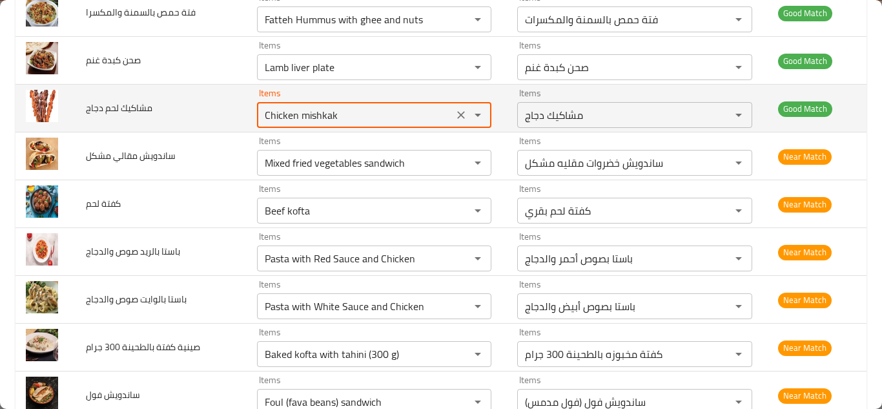
click at [356, 107] on دجاج "Chicken mishkak" at bounding box center [355, 115] width 189 height 18
click at [372, 107] on دجاج "Chicken mishkak" at bounding box center [355, 115] width 189 height 18
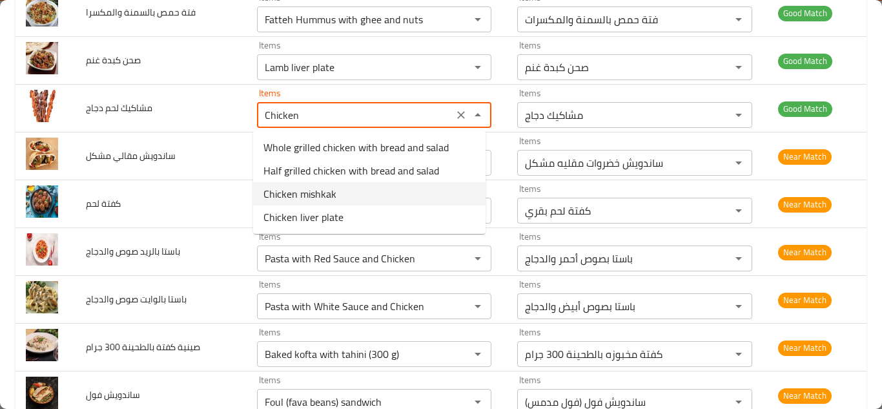
click at [324, 196] on span "Chicken mishkak" at bounding box center [299, 193] width 73 height 15
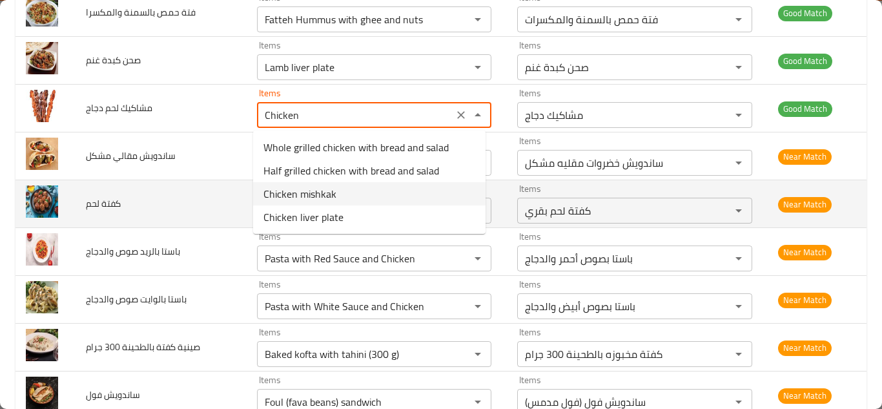
type دجاج "Chicken mishkak"
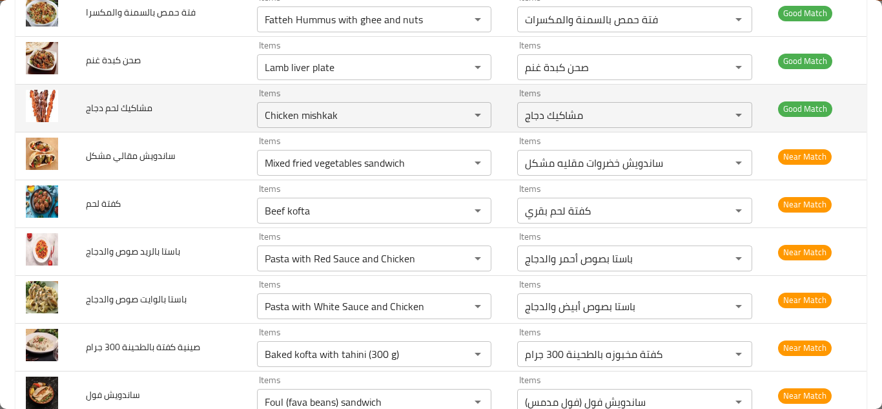
click at [218, 109] on td "مشاكيك لحم دجاج" at bounding box center [161, 109] width 171 height 48
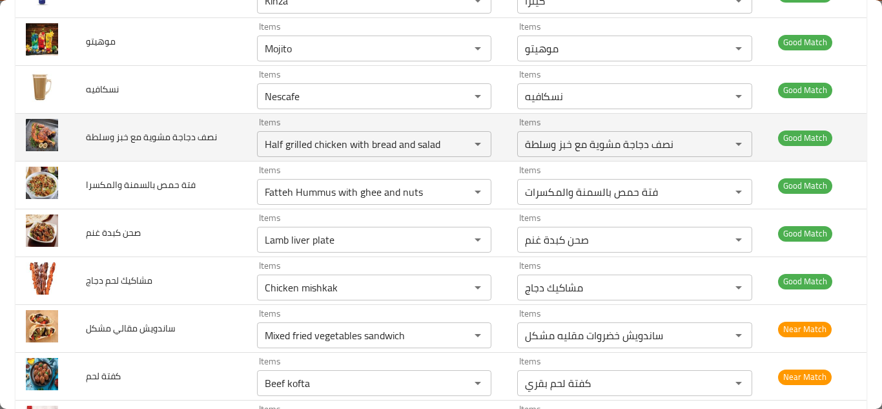
scroll to position [1257, 0]
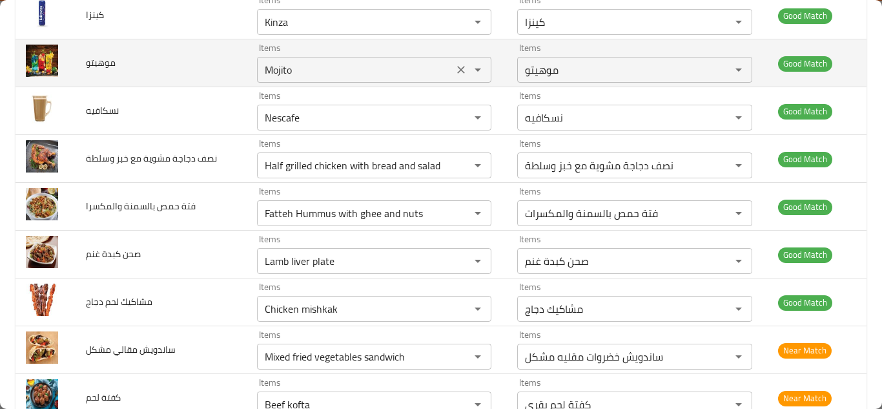
click at [266, 67] on input "Mojito" at bounding box center [355, 70] width 189 height 18
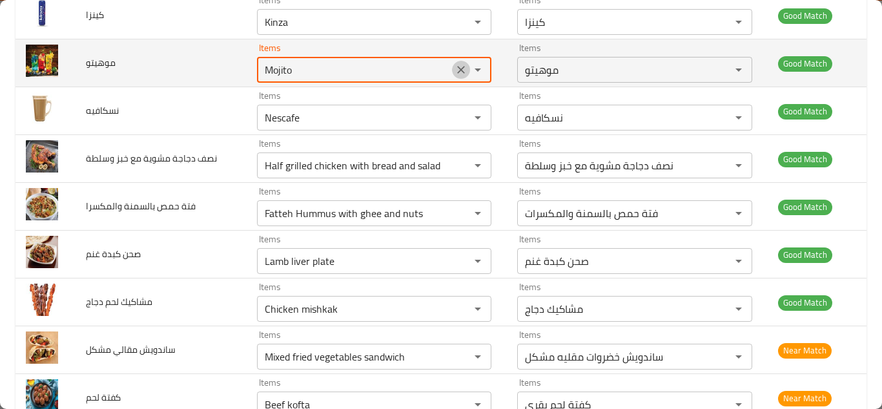
click at [460, 69] on icon "Clear" at bounding box center [461, 69] width 13 height 13
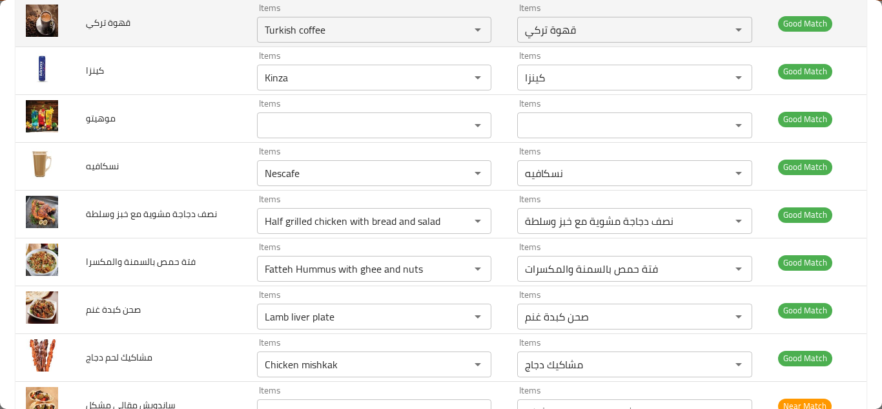
scroll to position [1128, 0]
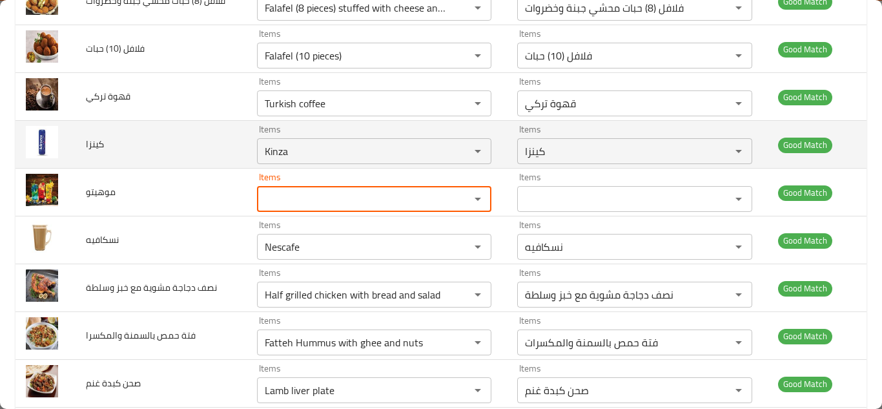
click at [215, 145] on td "كينزا" at bounding box center [161, 145] width 171 height 48
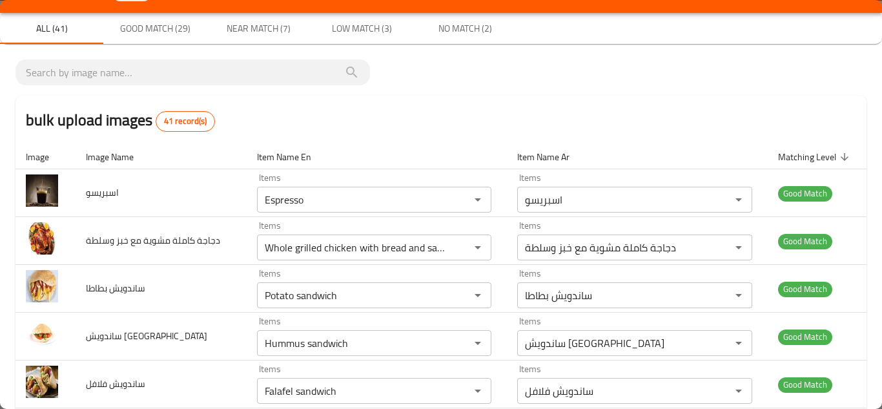
scroll to position [0, 0]
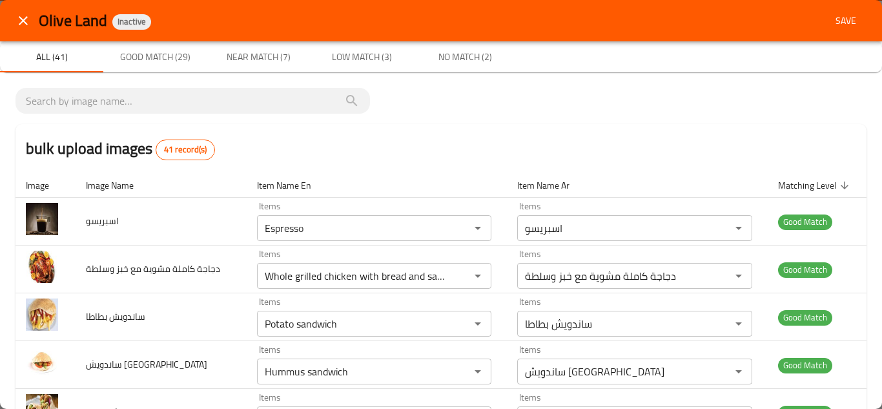
click at [832, 13] on span "Save" at bounding box center [845, 21] width 31 height 16
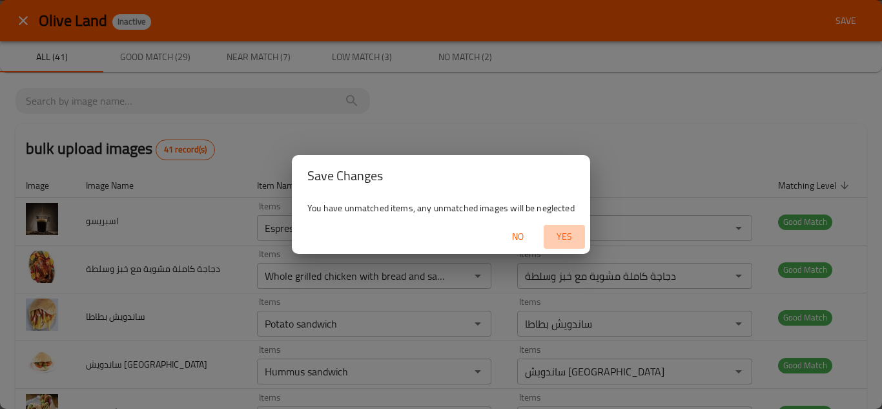
click at [568, 234] on span "Yes" at bounding box center [564, 237] width 31 height 16
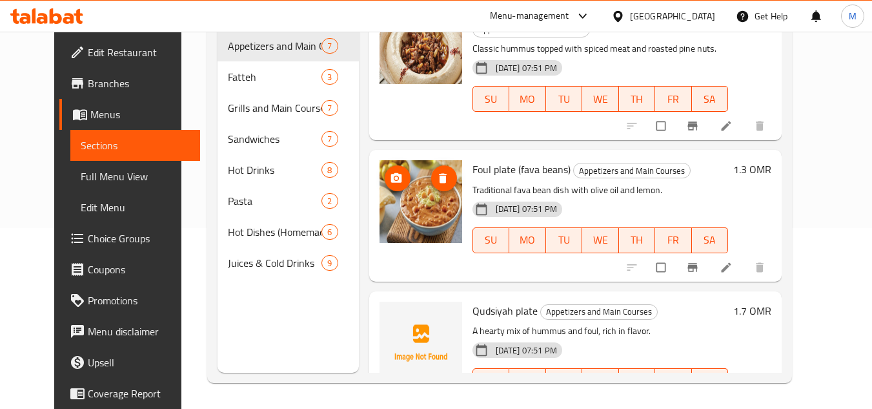
scroll to position [648, 0]
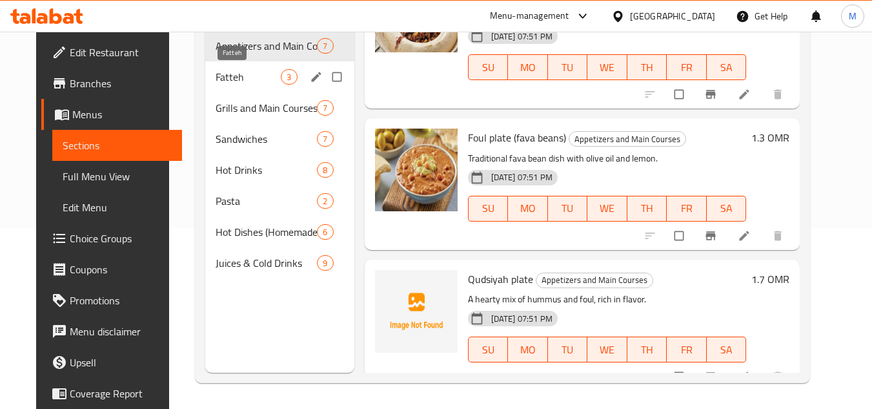
click at [229, 72] on span "Fatteh" at bounding box center [248, 76] width 65 height 15
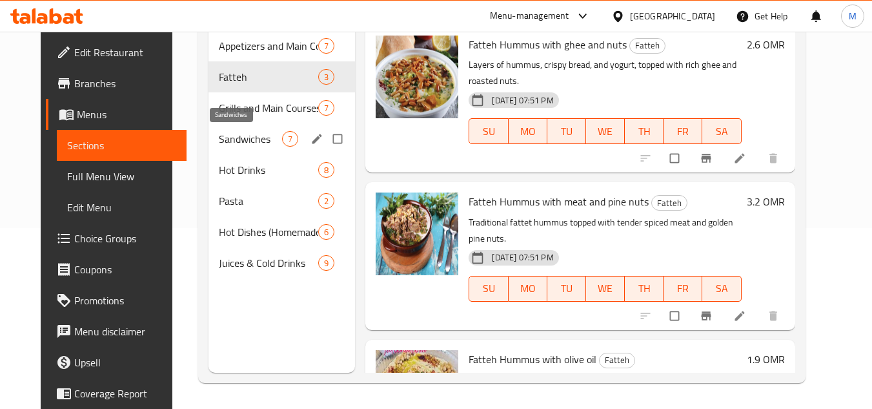
click at [230, 134] on span "Sandwiches" at bounding box center [250, 138] width 63 height 15
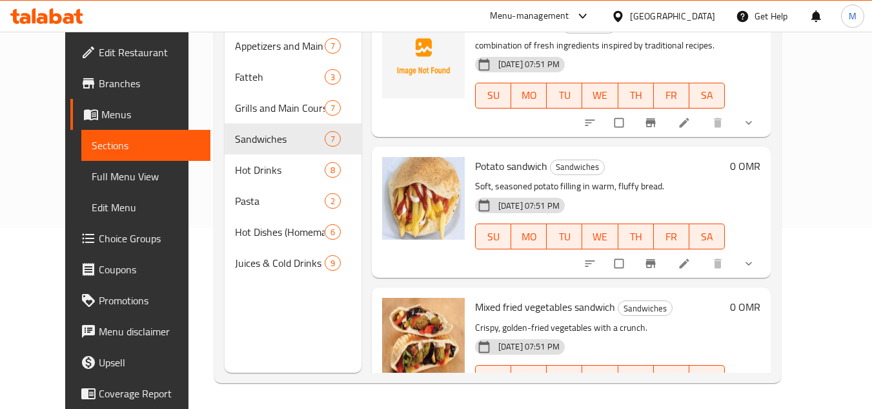
scroll to position [630, 0]
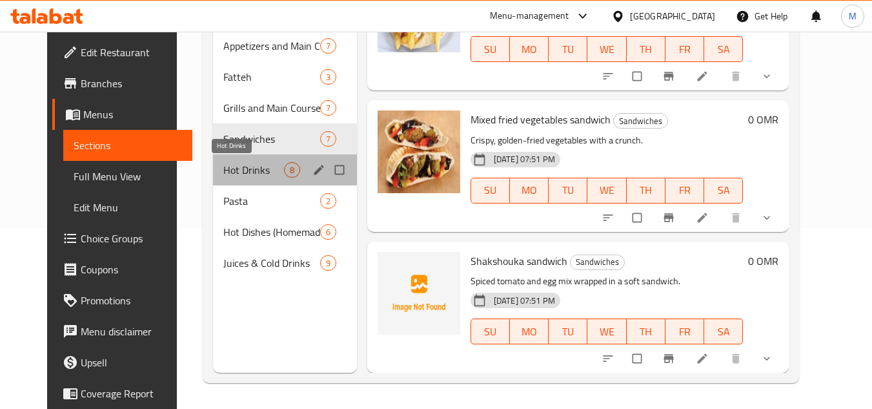
click at [223, 162] on span "Hot Drinks" at bounding box center [253, 169] width 61 height 15
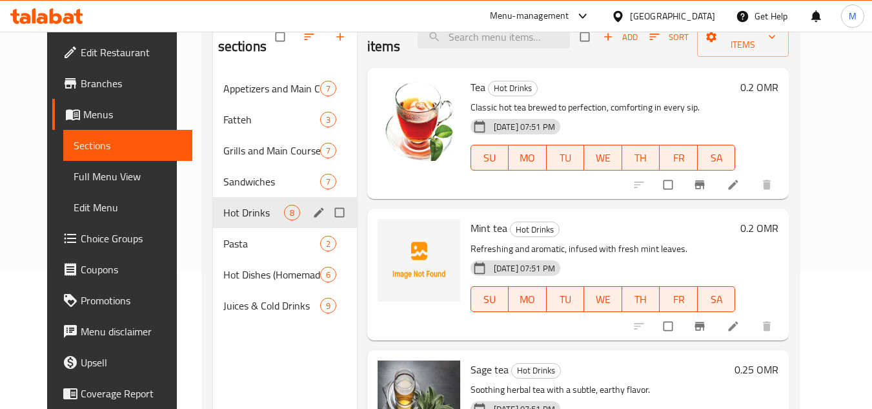
scroll to position [181, 0]
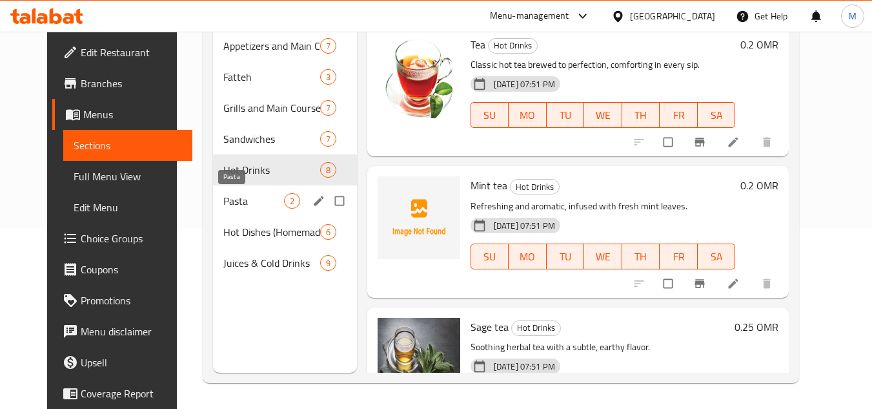
click at [228, 197] on span "Pasta" at bounding box center [253, 200] width 61 height 15
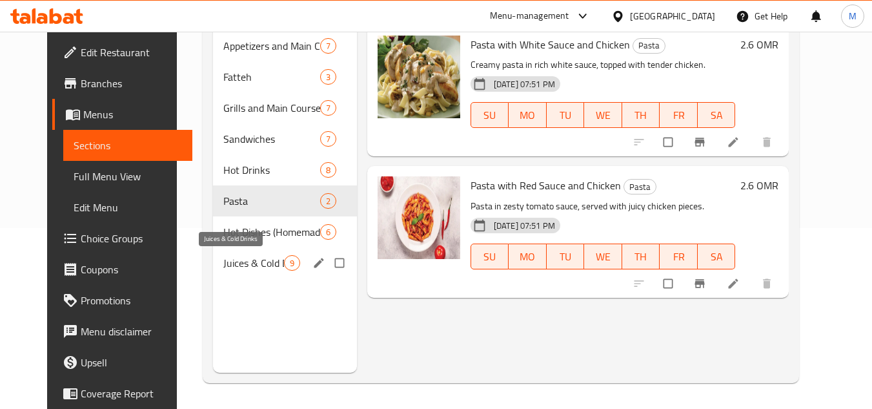
click at [229, 259] on span "Juices & Cold Drinks" at bounding box center [253, 262] width 61 height 15
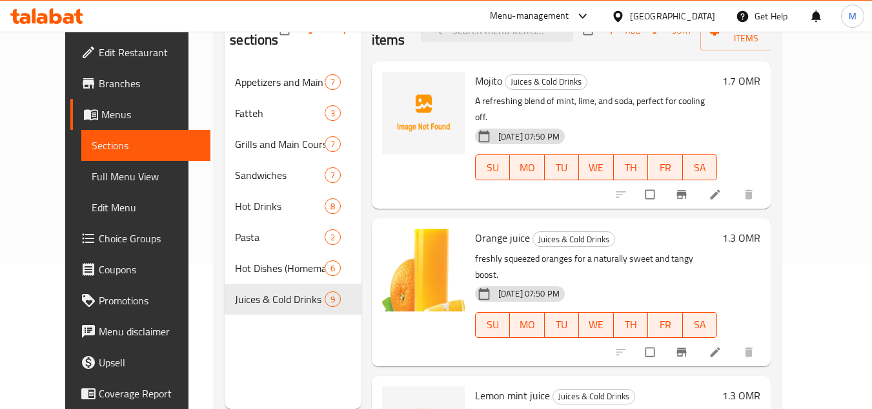
scroll to position [116, 0]
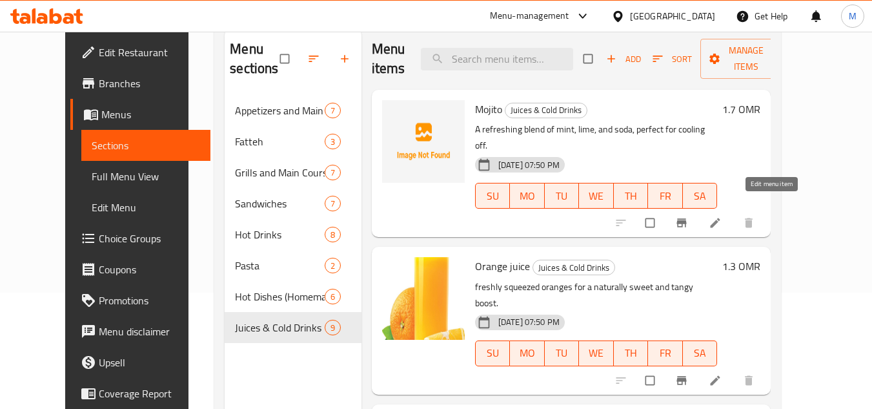
click at [722, 216] on icon at bounding box center [715, 222] width 13 height 13
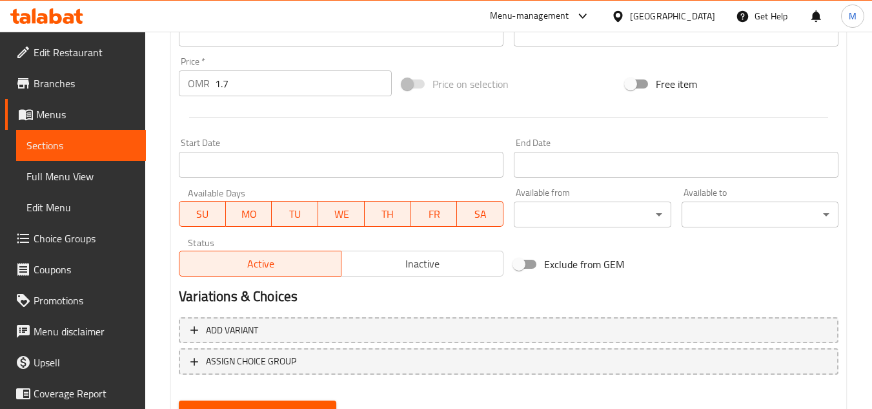
scroll to position [504, 0]
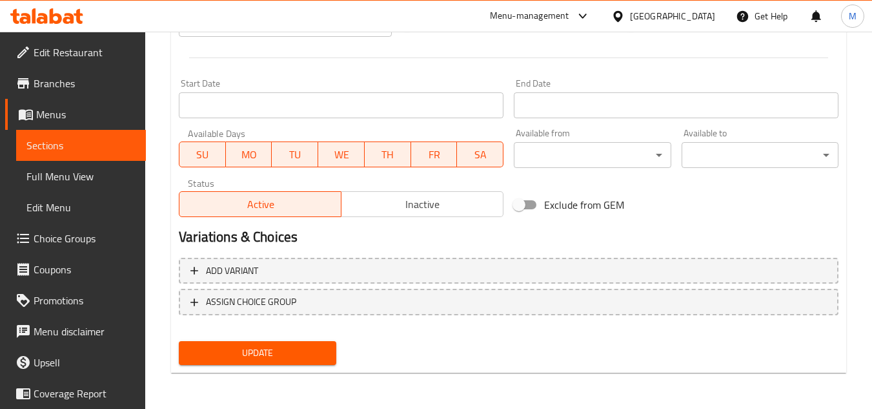
click at [92, 139] on span "Sections" at bounding box center [80, 145] width 109 height 15
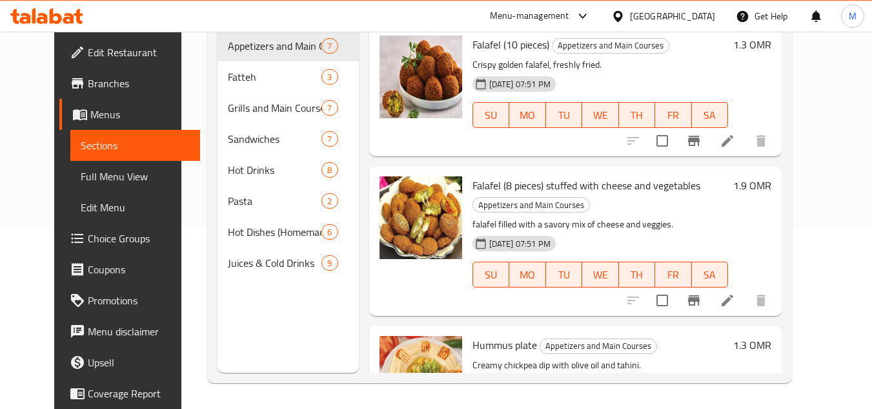
scroll to position [181, 0]
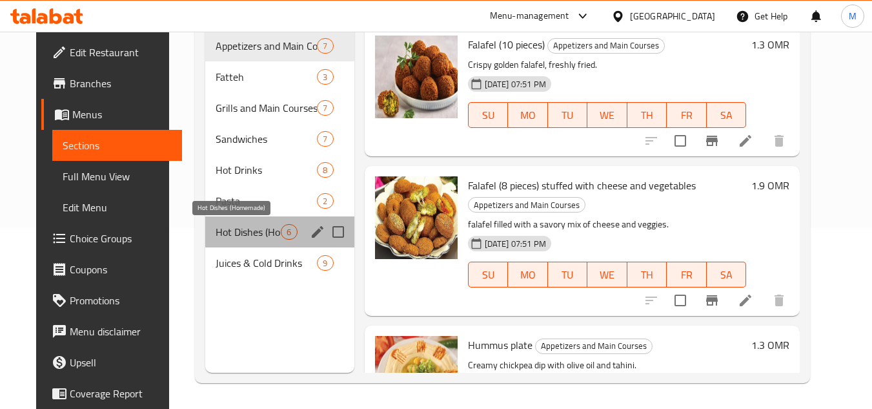
click at [235, 231] on span "Hot Dishes (Homemade)" at bounding box center [248, 231] width 65 height 15
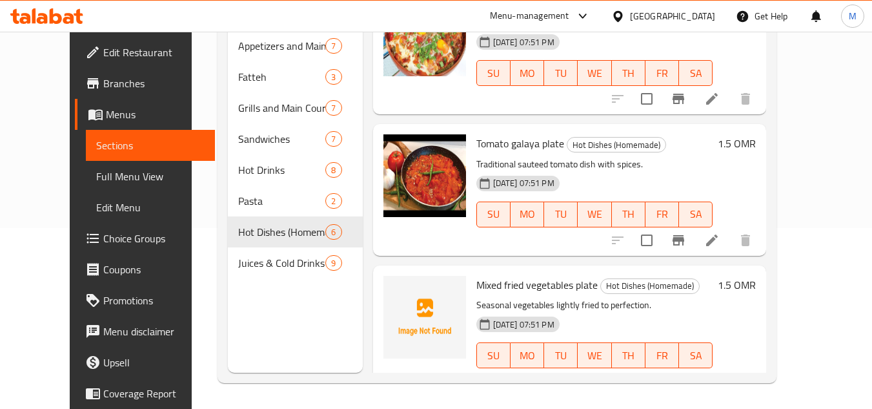
scroll to position [296, 0]
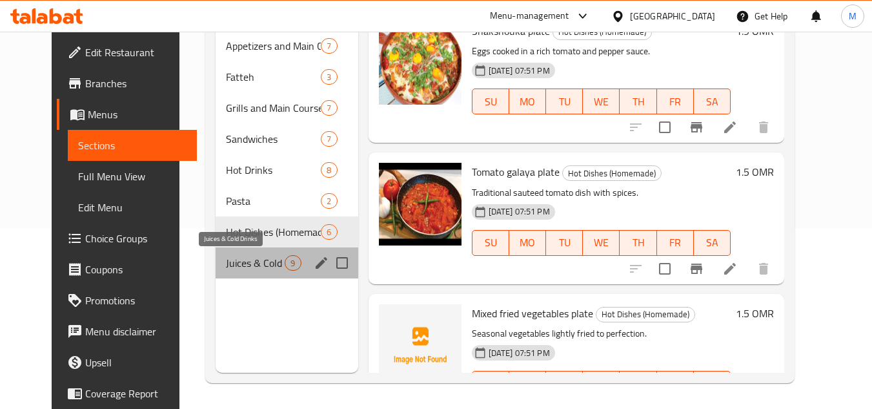
click at [226, 265] on span "Juices & Cold Drinks" at bounding box center [255, 262] width 59 height 15
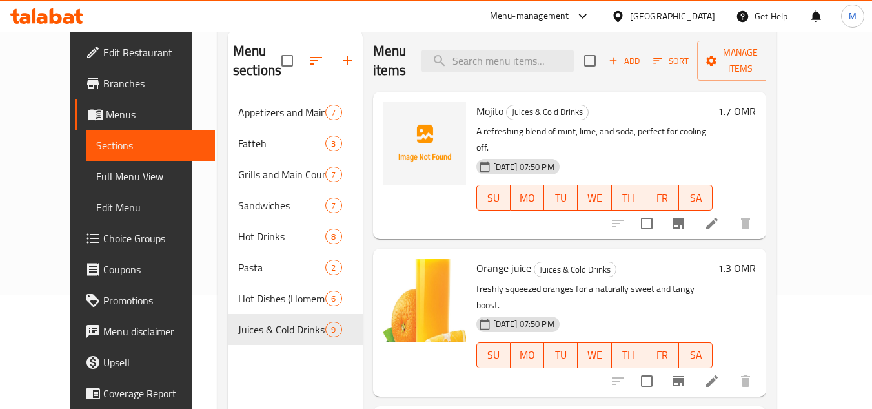
scroll to position [52, 0]
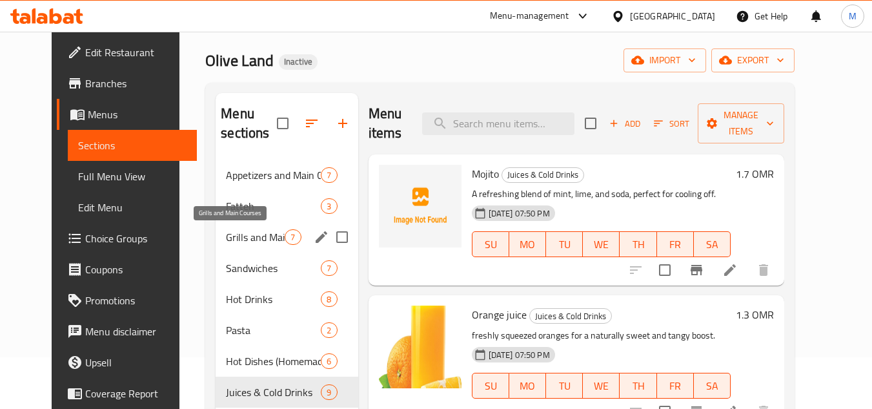
click at [226, 231] on span "Grills and Main Courses" at bounding box center [255, 236] width 59 height 15
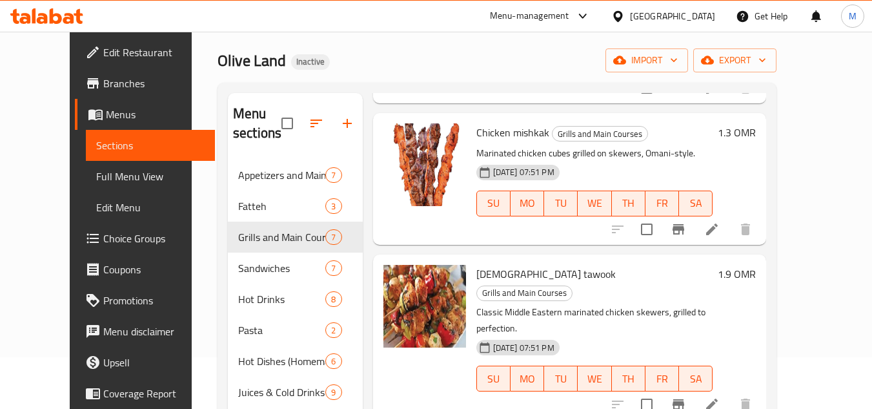
scroll to position [630, 0]
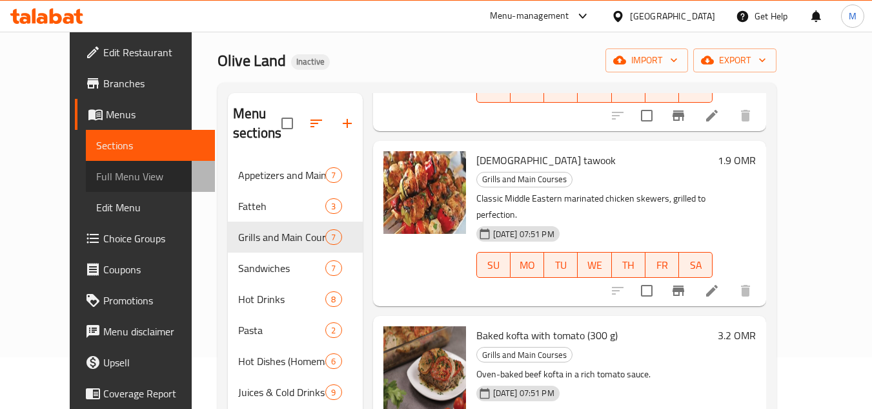
click at [96, 177] on span "Full Menu View" at bounding box center [150, 176] width 109 height 15
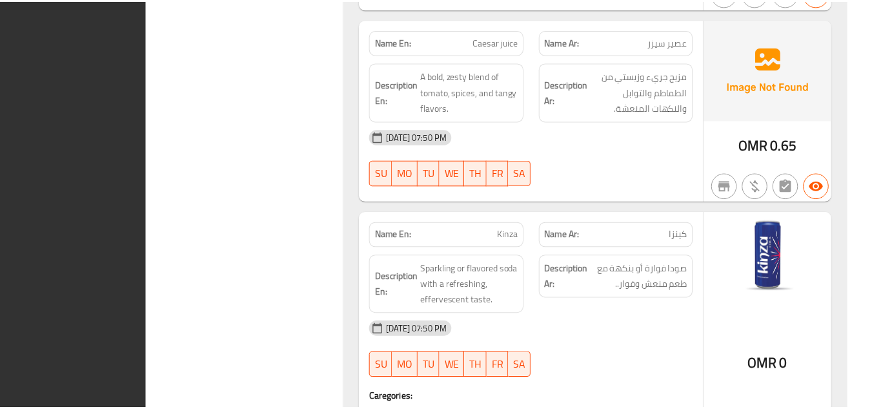
scroll to position [10369, 0]
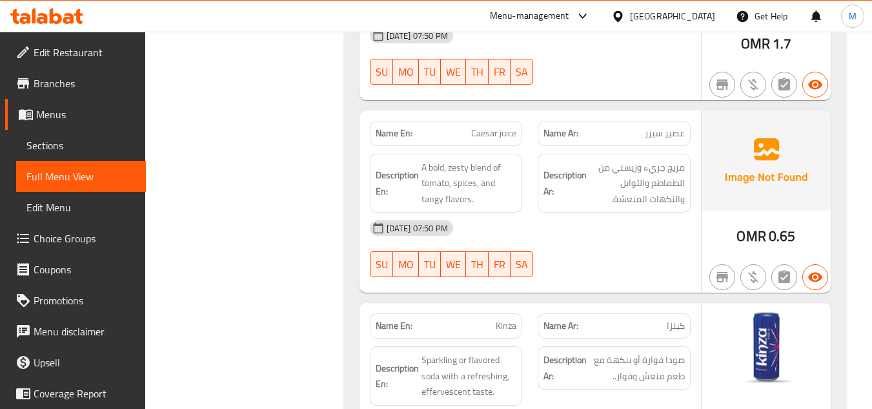
click at [83, 46] on span "Edit Restaurant" at bounding box center [85, 52] width 102 height 15
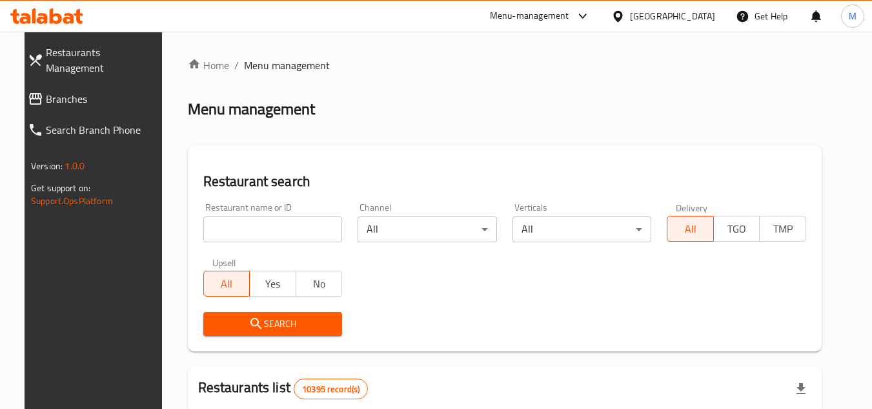
click at [309, 220] on input "search" at bounding box center [272, 229] width 139 height 26
type input "olive land"
click button "Search" at bounding box center [272, 324] width 139 height 24
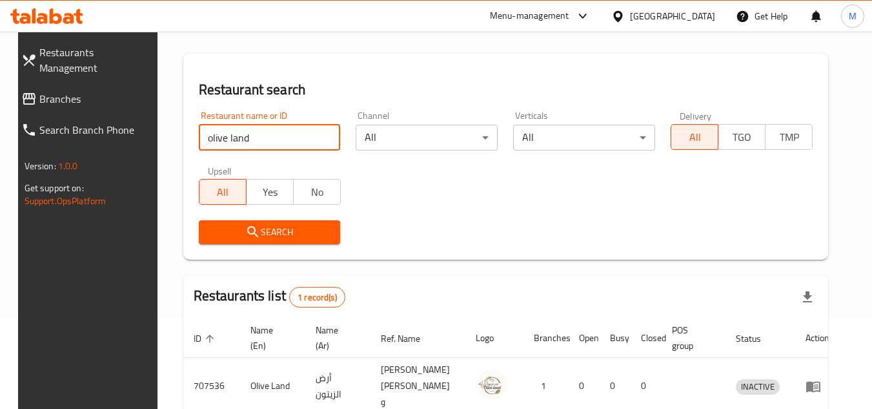
scroll to position [156, 0]
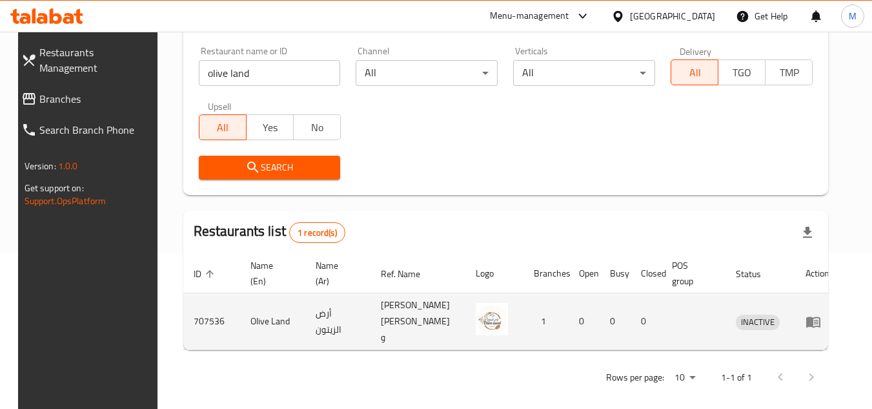
click at [821, 316] on icon "enhanced table" at bounding box center [813, 321] width 15 height 15
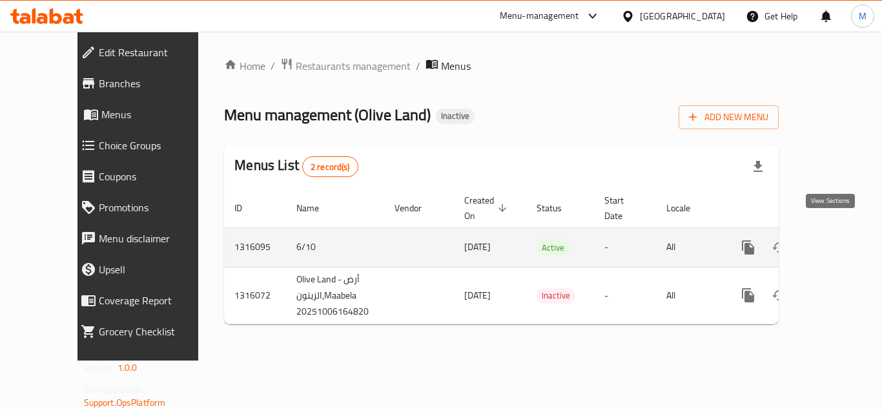
click at [834, 240] on icon "enhanced table" at bounding box center [841, 247] width 15 height 15
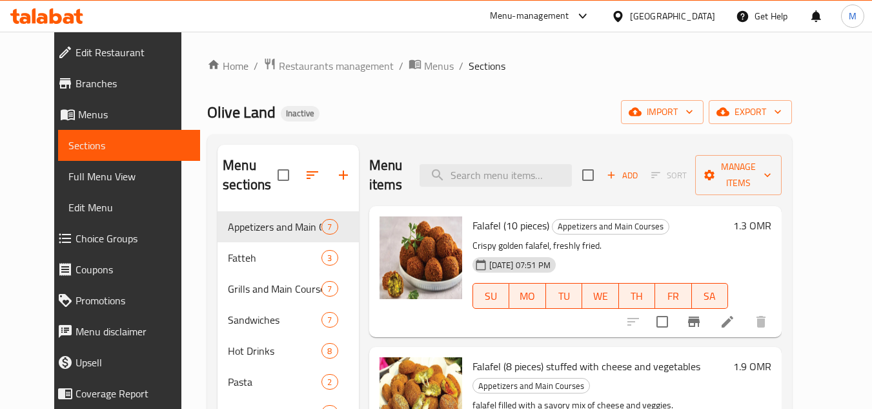
click at [102, 180] on span "Full Menu View" at bounding box center [128, 176] width 121 height 15
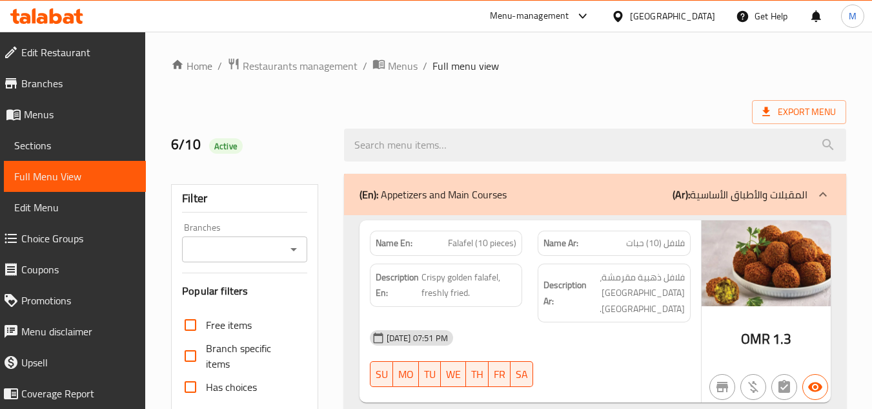
click at [45, 22] on icon at bounding box center [42, 18] width 11 height 11
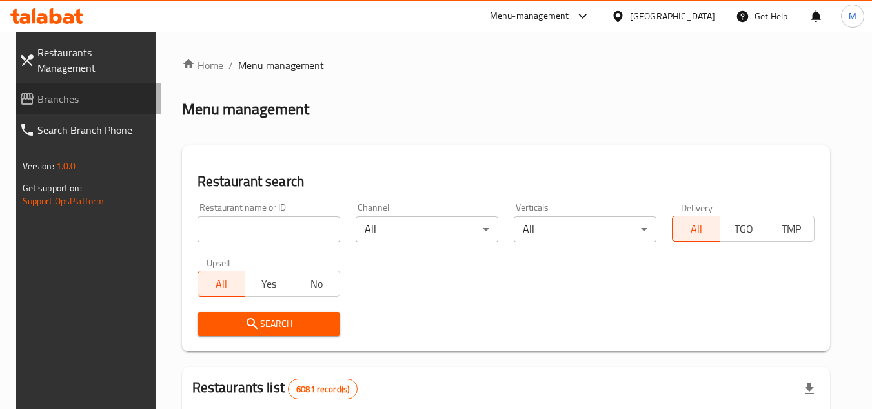
click at [85, 91] on span "Branches" at bounding box center [94, 98] width 114 height 15
click at [305, 228] on input "search" at bounding box center [269, 229] width 143 height 26
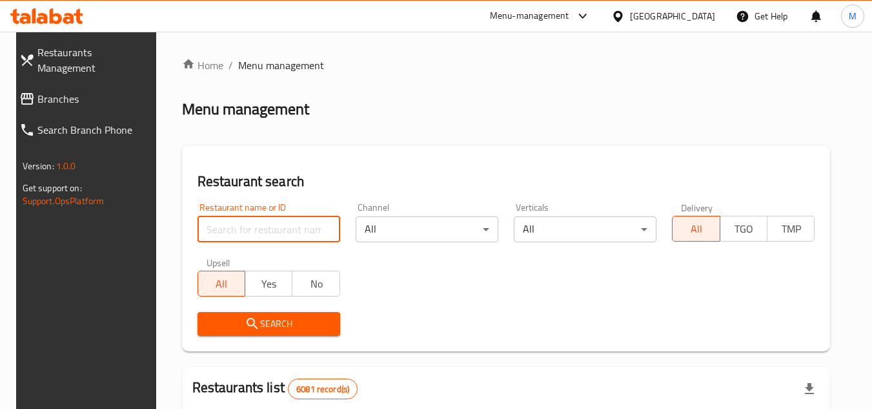
paste input "707505"
type input "707505"
click button "Search" at bounding box center [269, 324] width 143 height 24
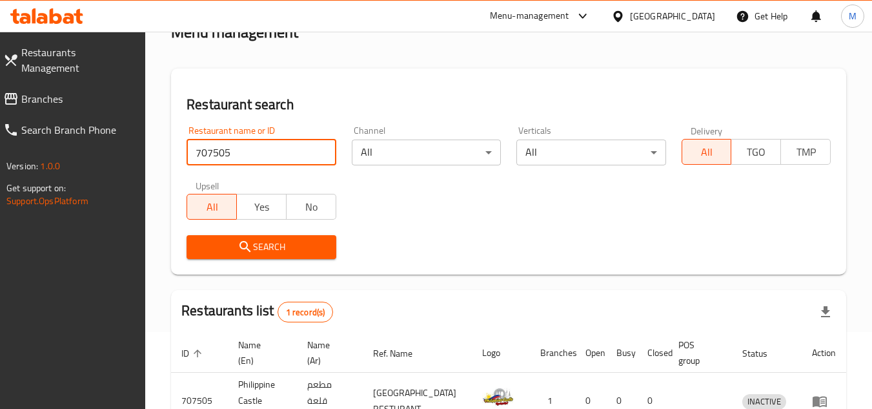
scroll to position [167, 0]
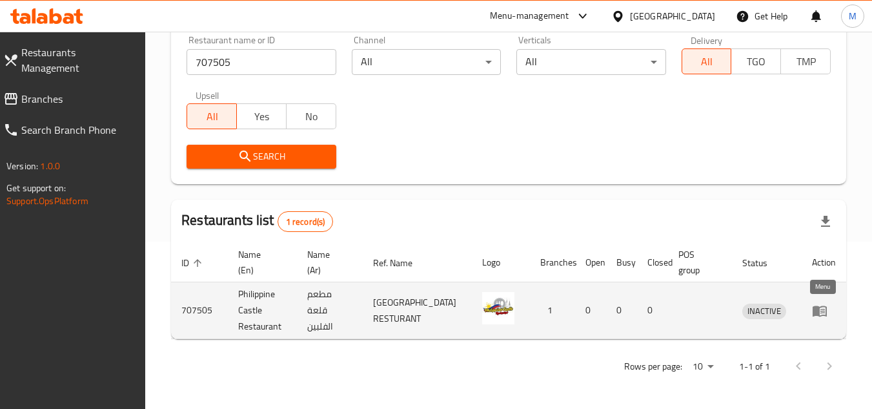
click at [820, 314] on icon "enhanced table" at bounding box center [819, 310] width 15 height 15
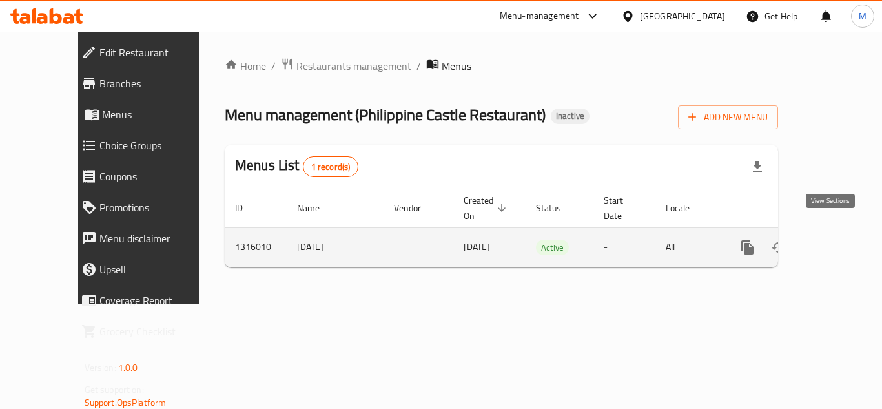
click at [833, 240] on icon "enhanced table" at bounding box center [840, 247] width 15 height 15
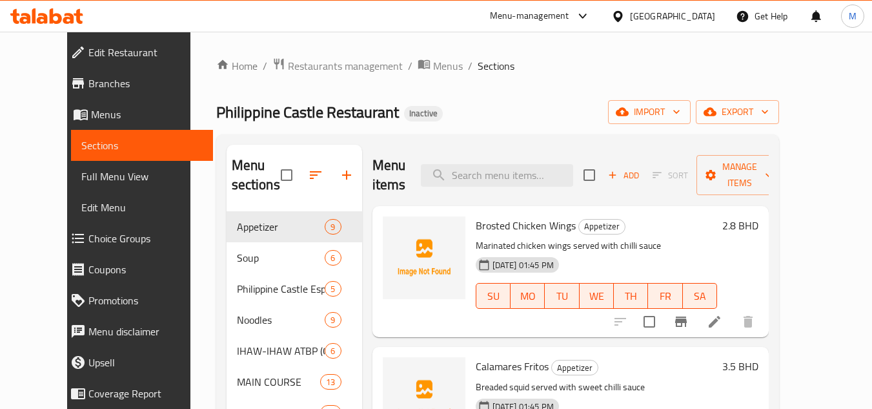
click at [43, 17] on icon at bounding box center [46, 15] width 73 height 15
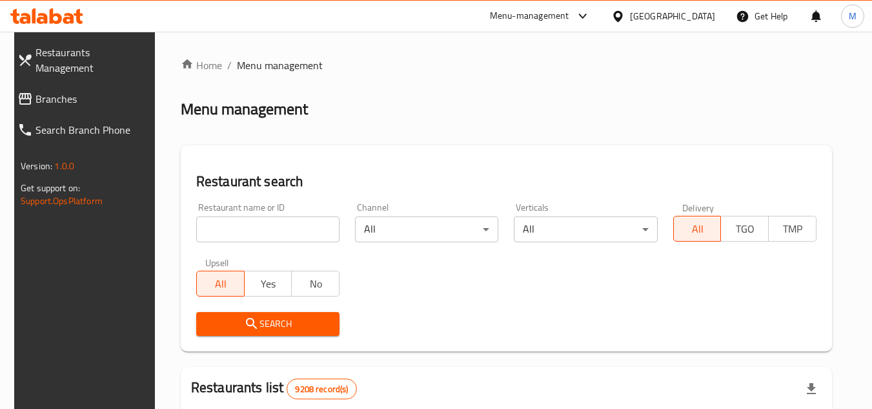
click at [312, 230] on input "search" at bounding box center [267, 229] width 143 height 26
paste input "Graphics case is not ready yet ( No resized photos )"
type input "Graphics case is not ready yet ( No resized photos )"
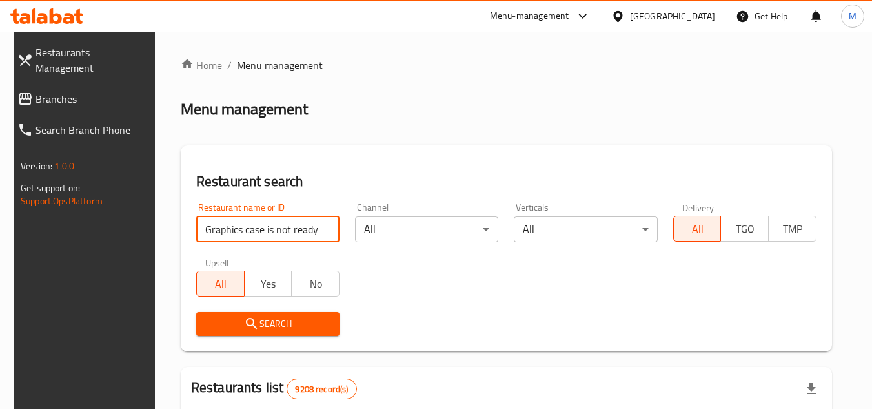
scroll to position [0, 97]
click at [322, 228] on input "Graphics case is not ready yet ( No resized photos )" at bounding box center [267, 229] width 143 height 26
click at [282, 235] on input "search" at bounding box center [267, 229] width 143 height 26
paste input "restaurant lasan"
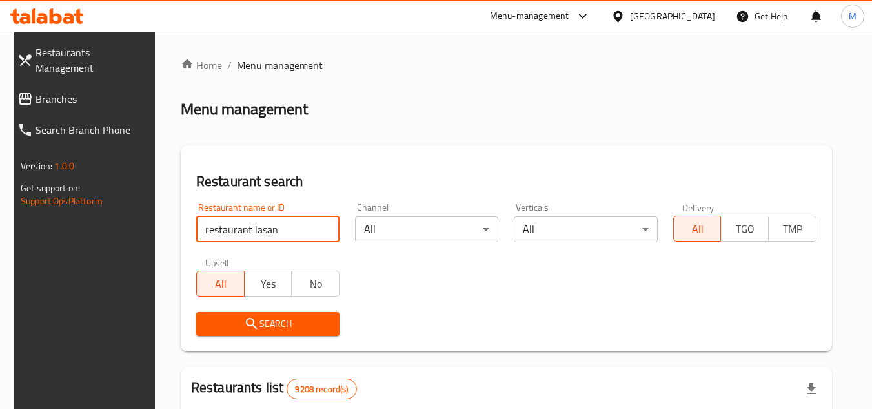
type input "restaurant lasan"
click button "Search" at bounding box center [267, 324] width 143 height 24
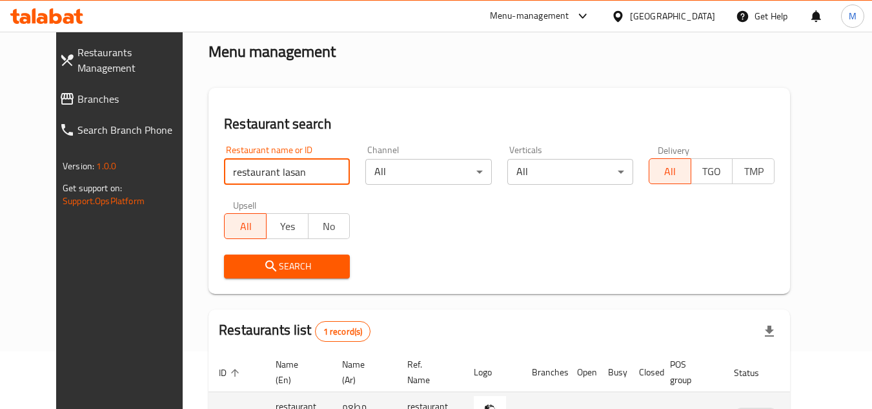
scroll to position [156, 0]
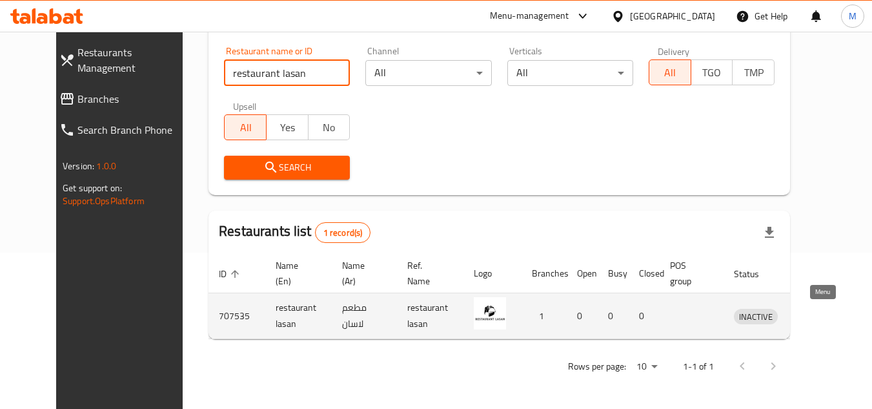
click at [819, 316] on icon "enhanced table" at bounding box center [812, 316] width 14 height 11
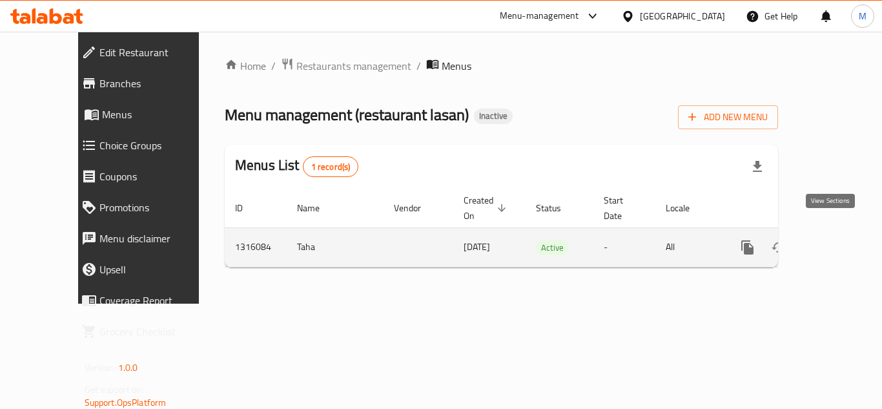
click at [839, 232] on link "enhanced table" at bounding box center [840, 247] width 31 height 31
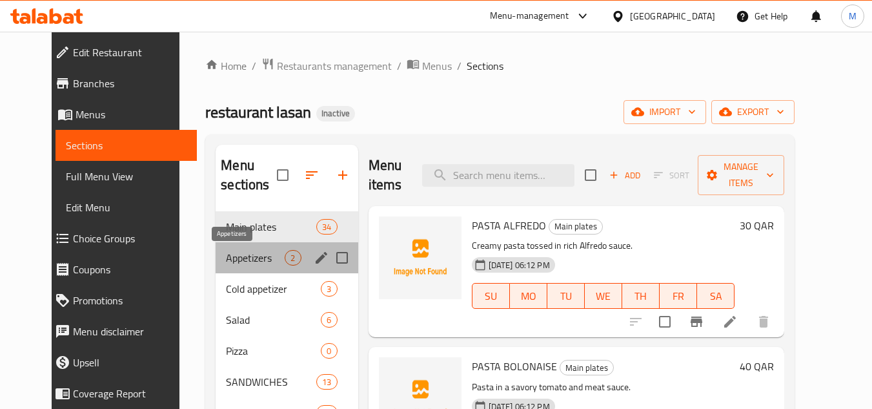
click at [226, 256] on span "Appetizers" at bounding box center [255, 257] width 59 height 15
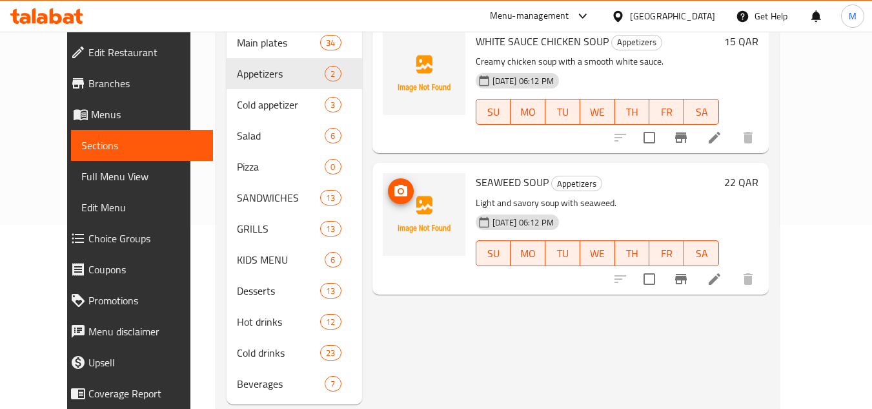
scroll to position [194, 0]
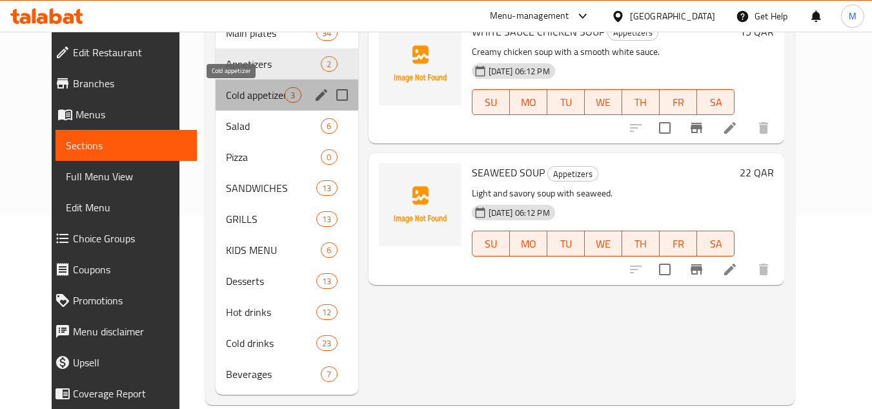
click at [231, 90] on span "Cold appetizer" at bounding box center [255, 94] width 59 height 15
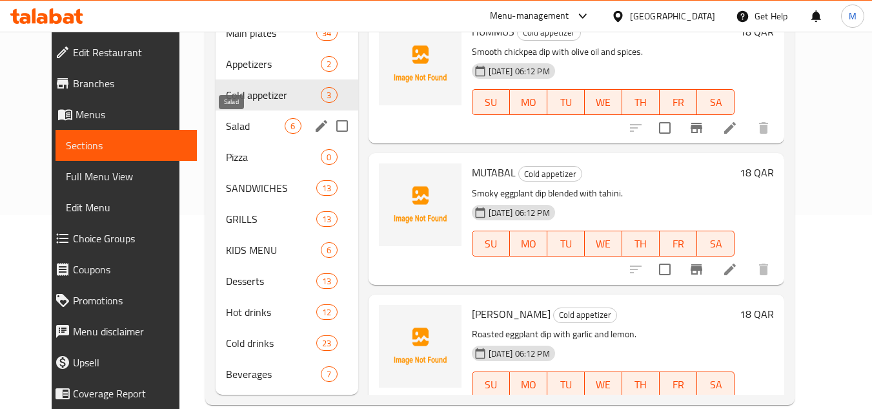
click at [226, 123] on span "Salad" at bounding box center [255, 125] width 59 height 15
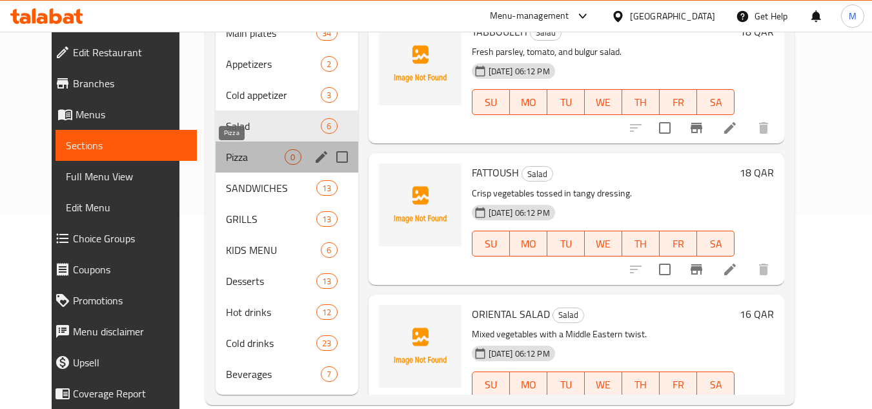
click at [226, 154] on span "Pizza" at bounding box center [255, 156] width 59 height 15
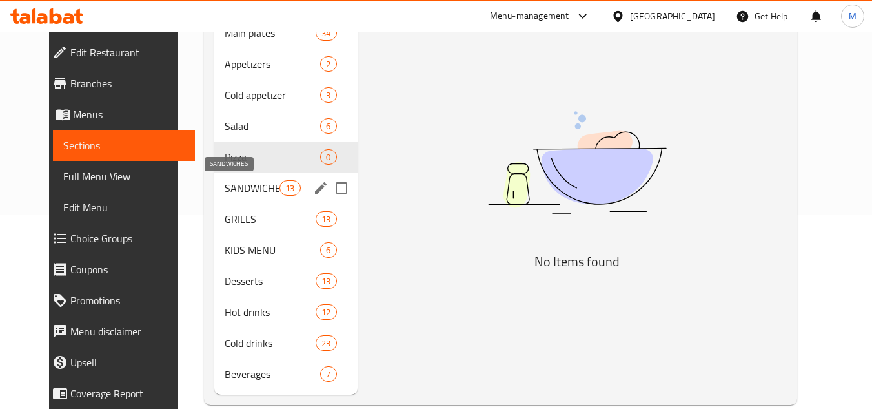
click at [227, 181] on span "SANDWICHES" at bounding box center [252, 187] width 55 height 15
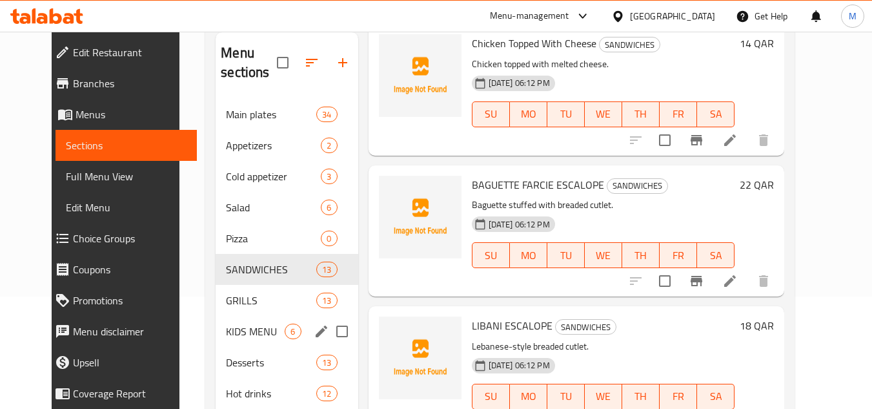
scroll to position [216, 0]
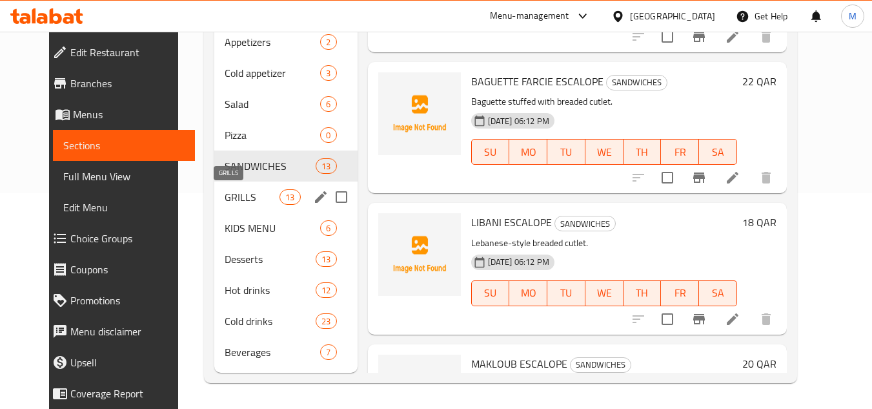
click at [225, 197] on span "GRILLS" at bounding box center [252, 196] width 55 height 15
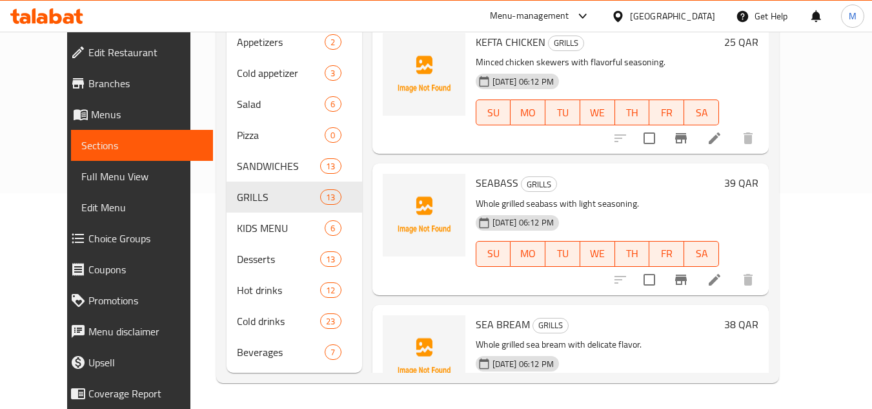
scroll to position [1403, 0]
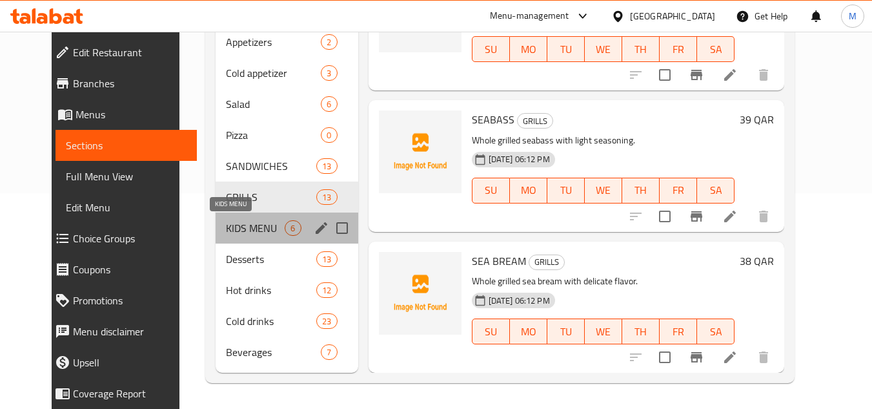
click at [226, 226] on span "KIDS MENU" at bounding box center [255, 227] width 59 height 15
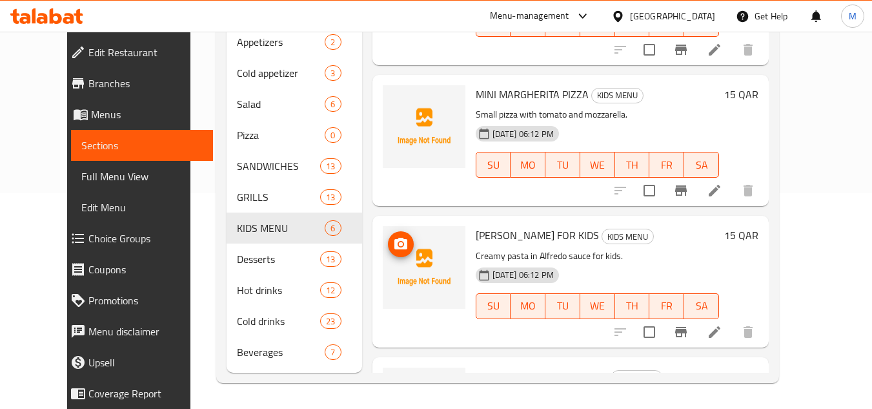
scroll to position [196, 0]
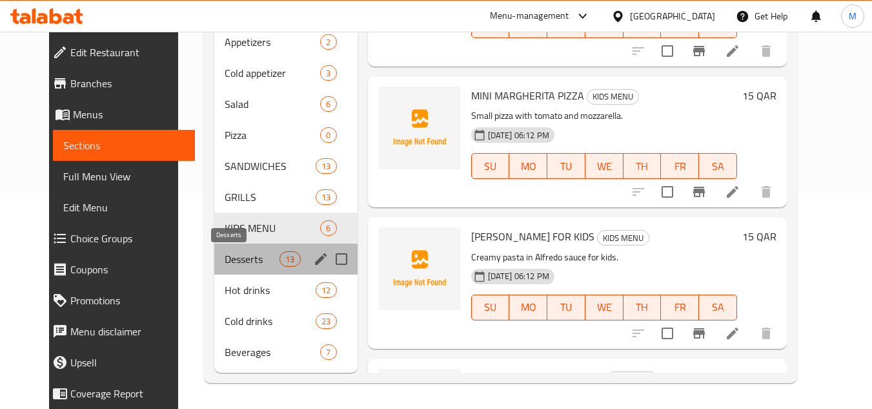
click at [225, 255] on span "Desserts" at bounding box center [252, 258] width 55 height 15
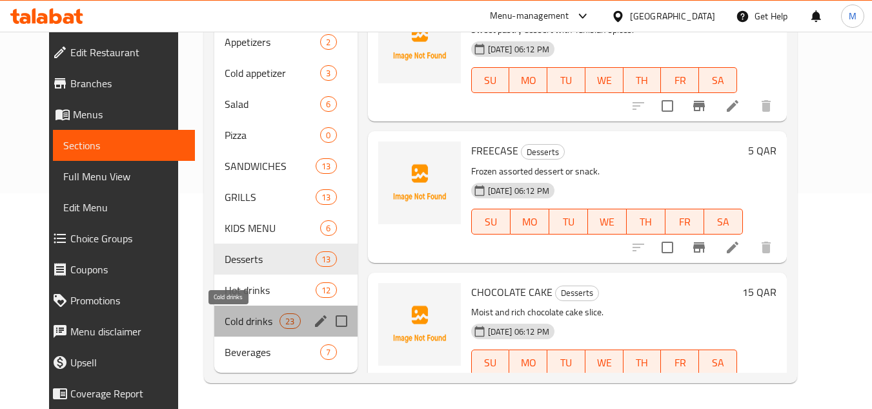
click at [225, 320] on span "Cold drinks" at bounding box center [252, 320] width 55 height 15
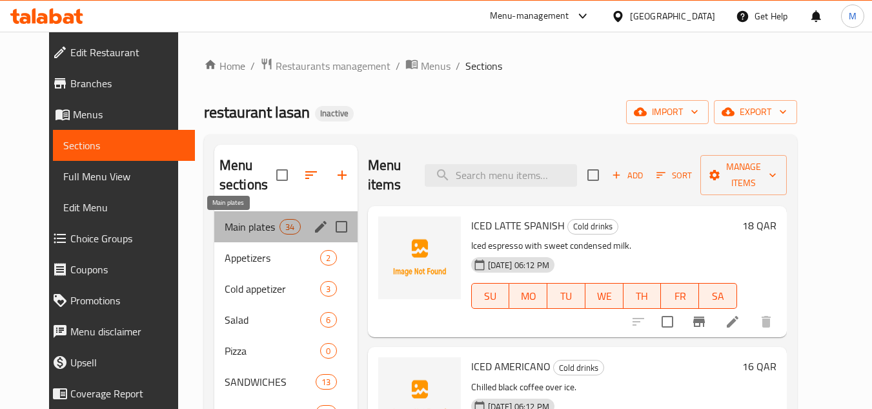
click at [225, 227] on span "Main plates" at bounding box center [252, 226] width 55 height 15
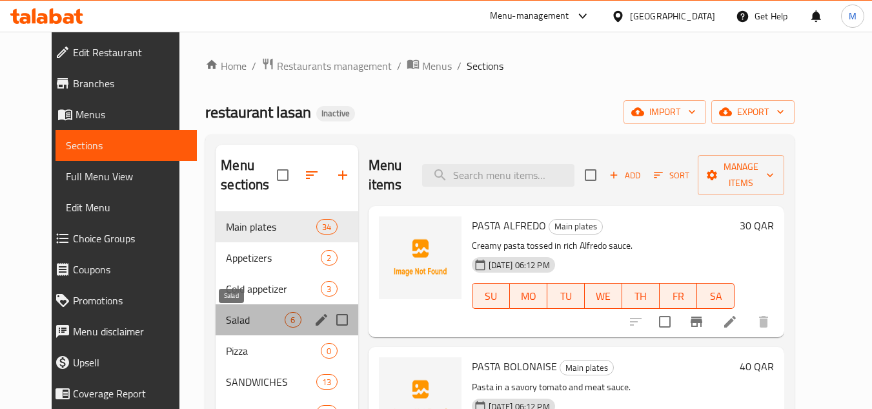
click at [226, 317] on span "Salad" at bounding box center [255, 319] width 59 height 15
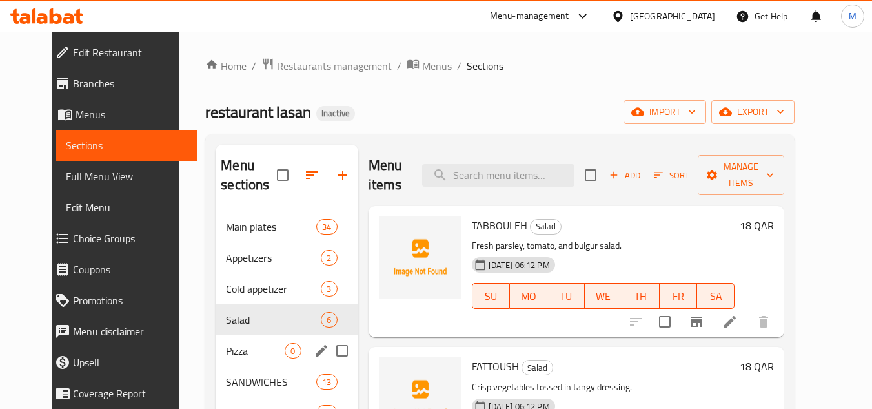
click at [236, 336] on div "Pizza 0" at bounding box center [287, 350] width 142 height 31
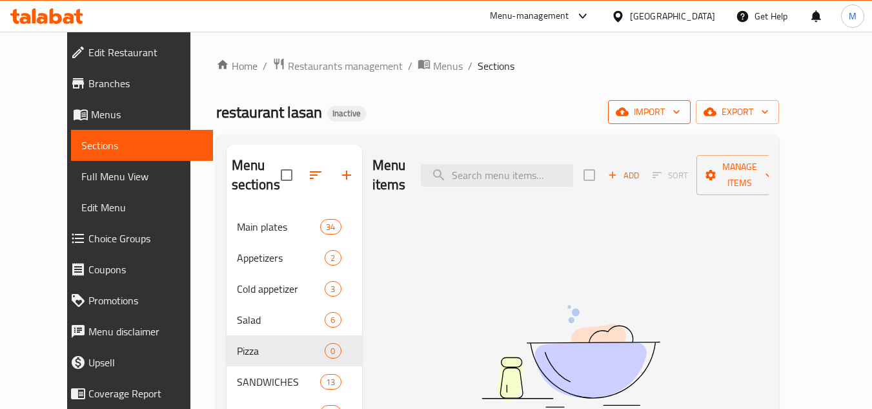
click at [680, 111] on icon "button" at bounding box center [677, 112] width 6 height 4
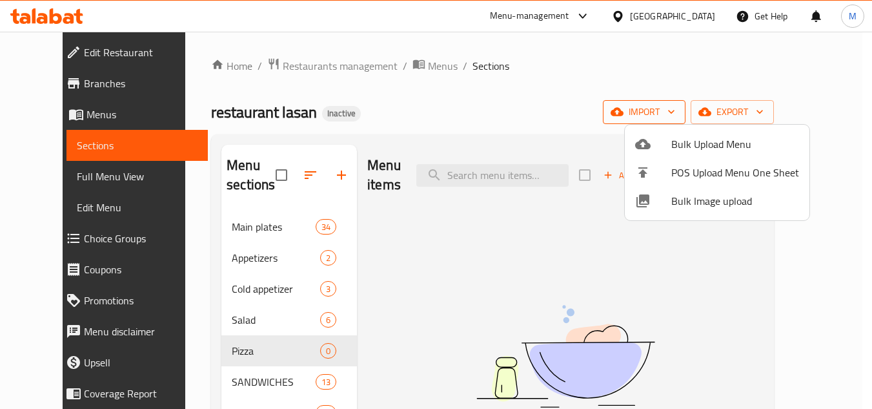
click at [747, 111] on div at bounding box center [436, 204] width 872 height 409
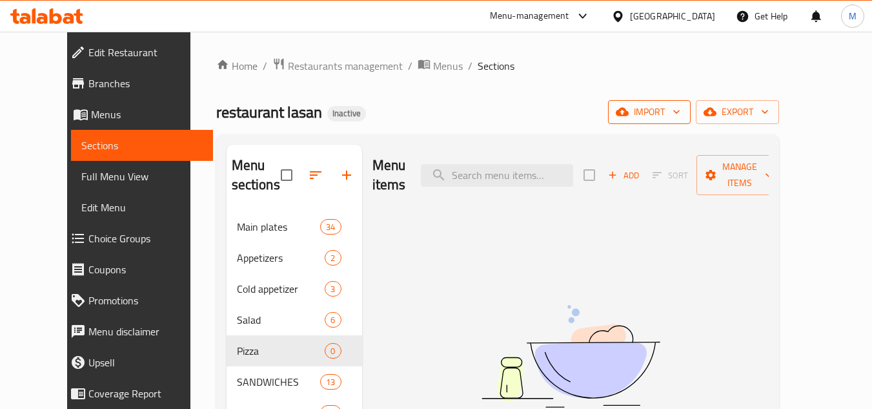
click at [680, 114] on icon "button" at bounding box center [677, 112] width 6 height 4
click at [683, 114] on icon "button" at bounding box center [676, 111] width 13 height 13
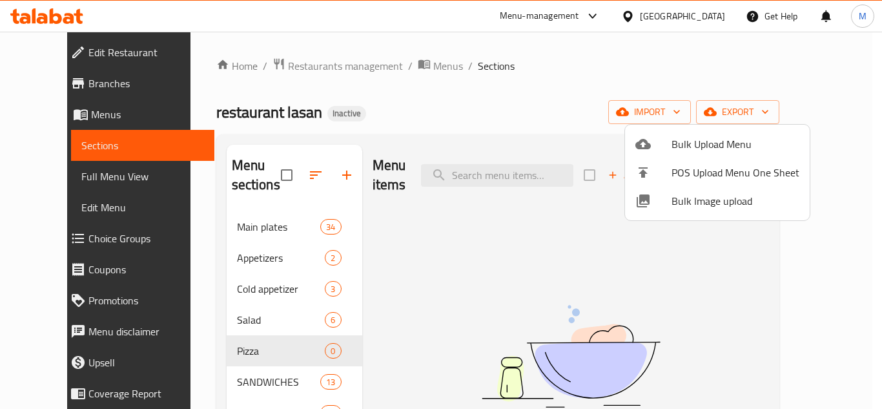
click at [695, 203] on span "Bulk Image upload" at bounding box center [736, 200] width 128 height 15
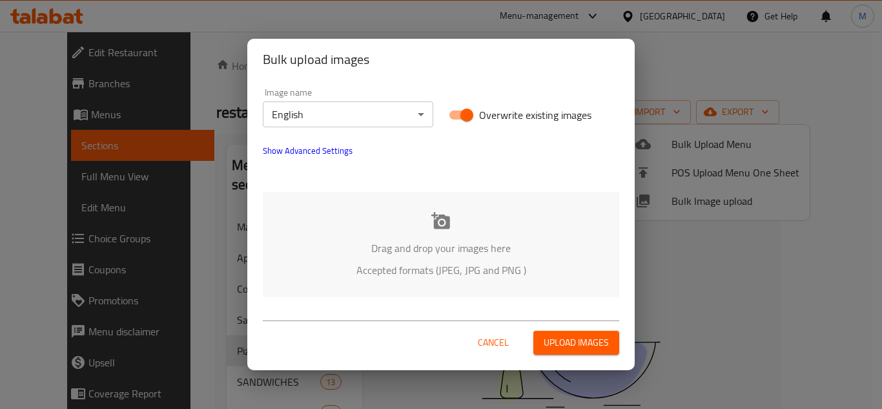
click at [365, 220] on div "Drag and drop your images here Accepted formats (JPEG, JPG and PNG )" at bounding box center [441, 244] width 356 height 105
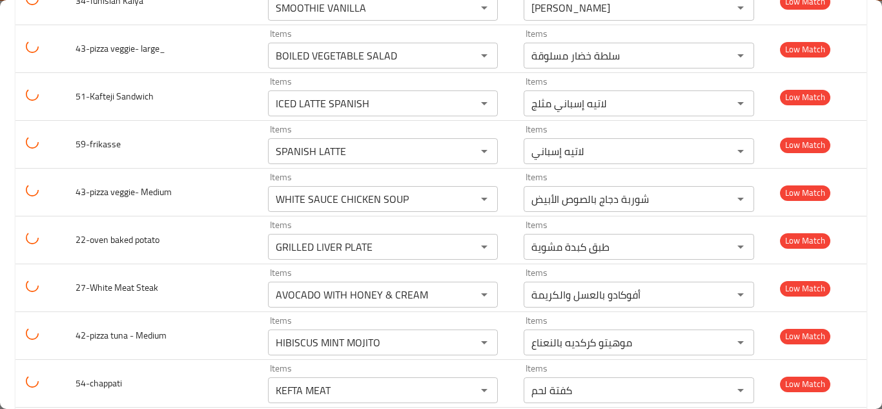
scroll to position [2347, 0]
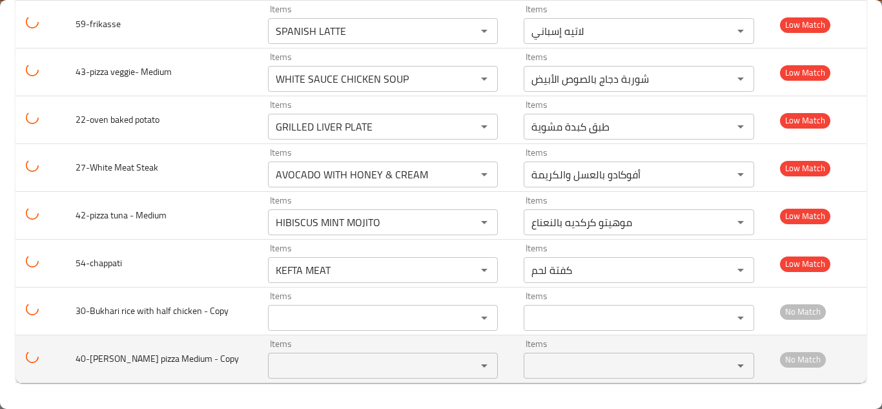
click at [305, 360] on Copy "Items" at bounding box center [364, 365] width 184 height 18
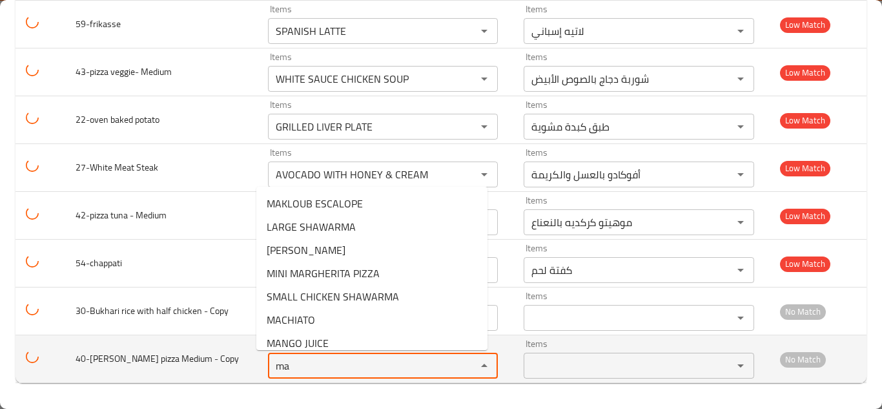
type Copy "m"
click at [94, 359] on span "40-[PERSON_NAME] pizza Medium - Copy" at bounding box center [157, 358] width 163 height 17
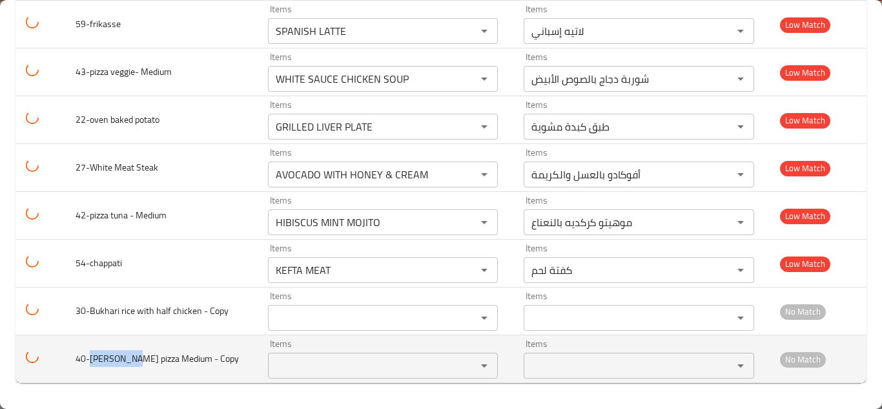
click at [94, 359] on span "40-[PERSON_NAME] pizza Medium - Copy" at bounding box center [157, 358] width 163 height 17
click at [107, 357] on span "40-[PERSON_NAME] pizza Medium - Copy" at bounding box center [157, 358] width 163 height 17
drag, startPoint x: 90, startPoint y: 358, endPoint x: 181, endPoint y: 358, distance: 90.4
click at [181, 358] on span "40-[PERSON_NAME] pizza Medium - Copy" at bounding box center [157, 358] width 163 height 17
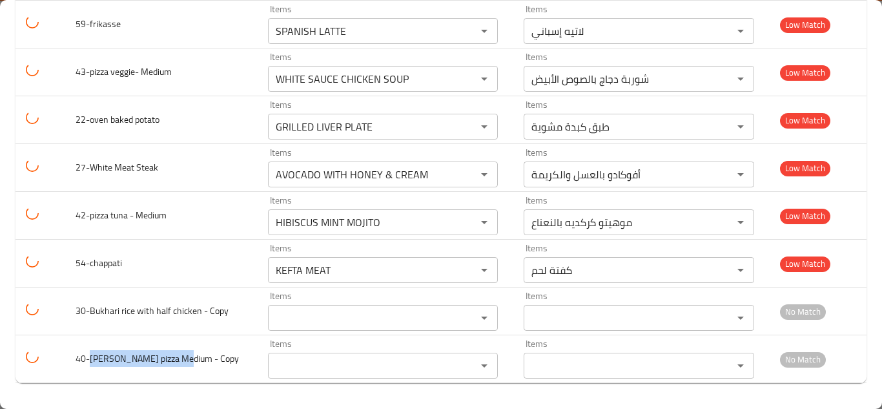
copy span "[PERSON_NAME] pizza Medium"
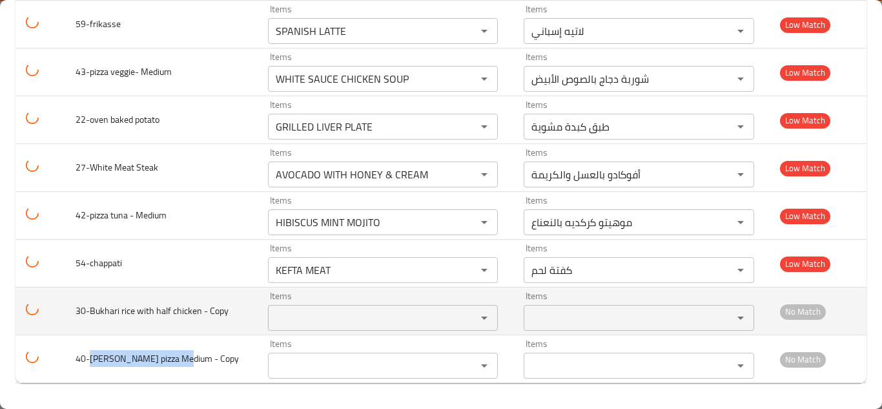
click at [311, 315] on Copy "Items" at bounding box center [364, 318] width 184 height 18
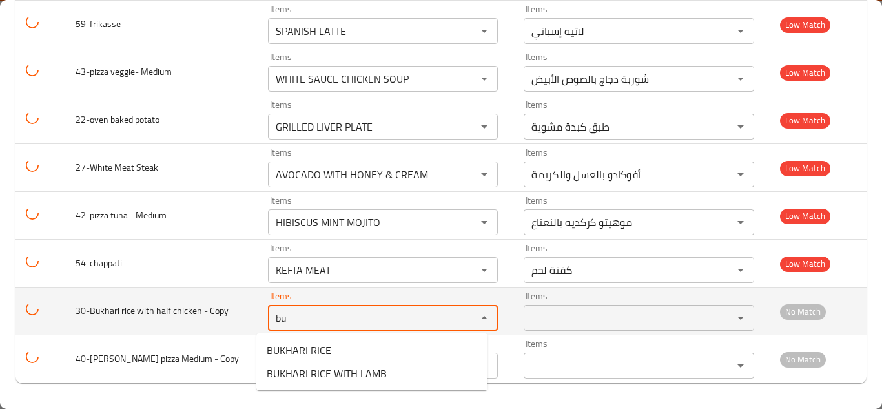
type Copy "b"
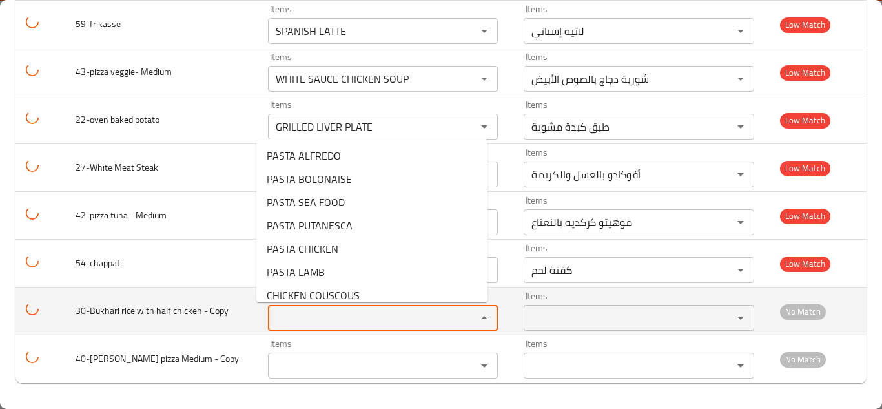
click at [92, 309] on span "30-Bukhari rice with half chicken - Copy" at bounding box center [152, 310] width 153 height 17
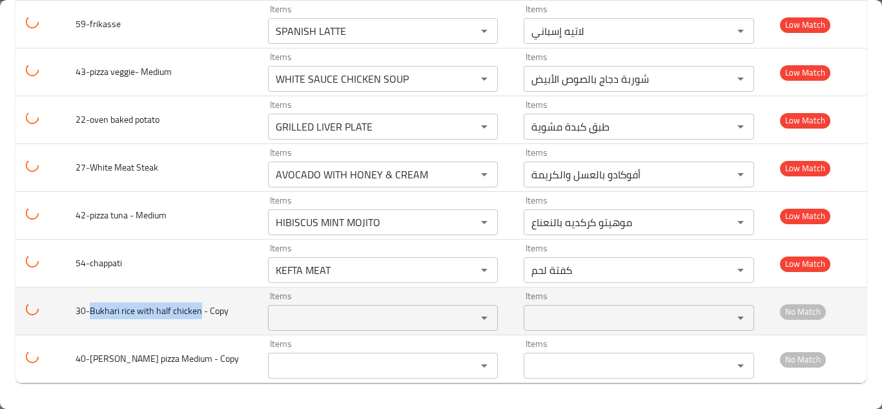
drag, startPoint x: 92, startPoint y: 309, endPoint x: 188, endPoint y: 308, distance: 96.2
click at [188, 308] on span "30-Bukhari rice with half chicken - Copy" at bounding box center [152, 310] width 153 height 17
copy span "Bukhari rice with half chicken"
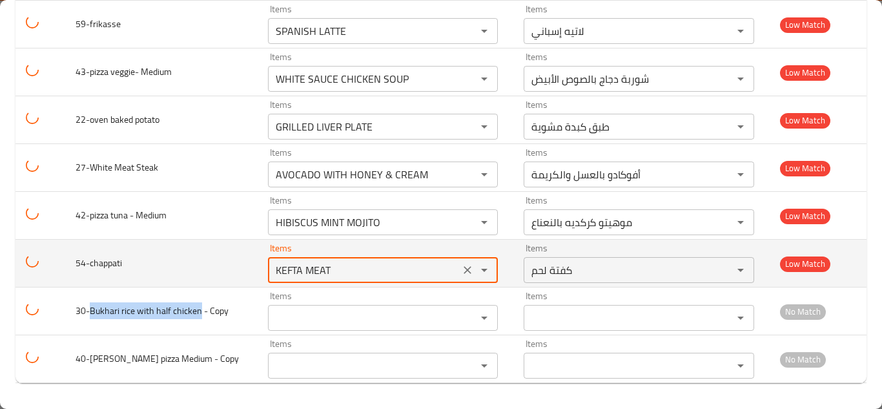
click at [301, 262] on input "KEFTA MEAT" at bounding box center [364, 270] width 184 height 18
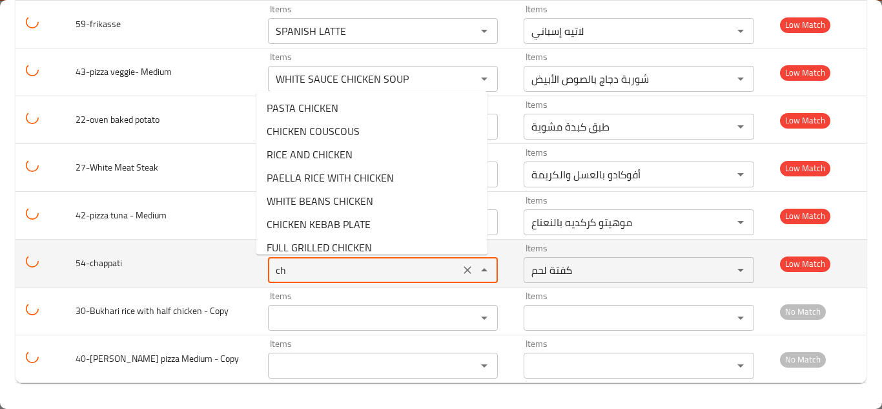
type input "c"
click at [90, 264] on span "54-chappati" at bounding box center [99, 262] width 46 height 17
click at [104, 264] on span "54-chappati" at bounding box center [99, 262] width 46 height 17
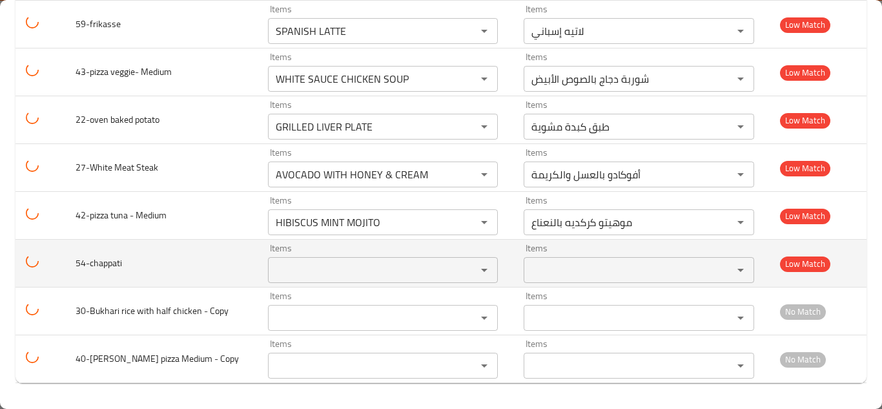
click at [138, 263] on td "54-chappati" at bounding box center [161, 264] width 192 height 48
click at [90, 263] on span "54-chappati" at bounding box center [99, 262] width 46 height 17
drag, startPoint x: 93, startPoint y: 263, endPoint x: 127, endPoint y: 263, distance: 34.2
click at [125, 263] on td "54-chappati" at bounding box center [161, 264] width 192 height 48
click at [139, 263] on td "54-chappati" at bounding box center [161, 264] width 192 height 48
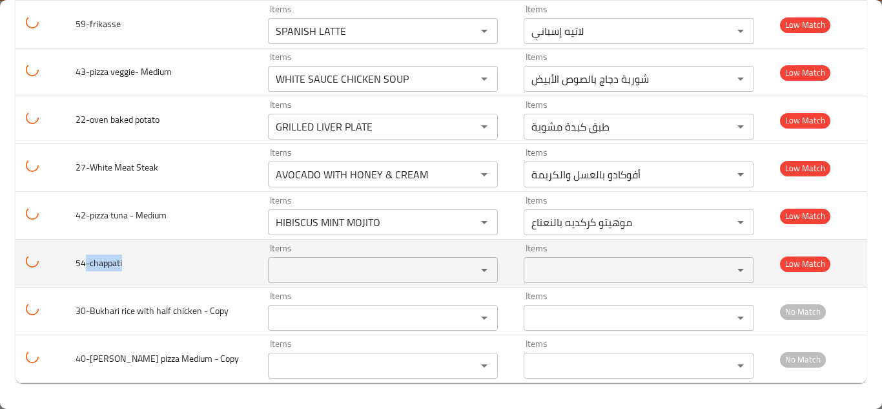
drag, startPoint x: 88, startPoint y: 261, endPoint x: 132, endPoint y: 258, distance: 44.6
click at [132, 258] on td "54-chappati" at bounding box center [161, 264] width 192 height 48
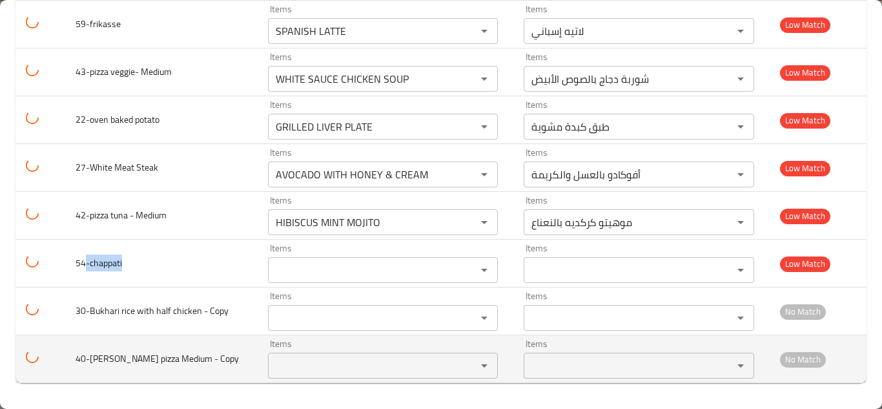
copy span "-chappati"
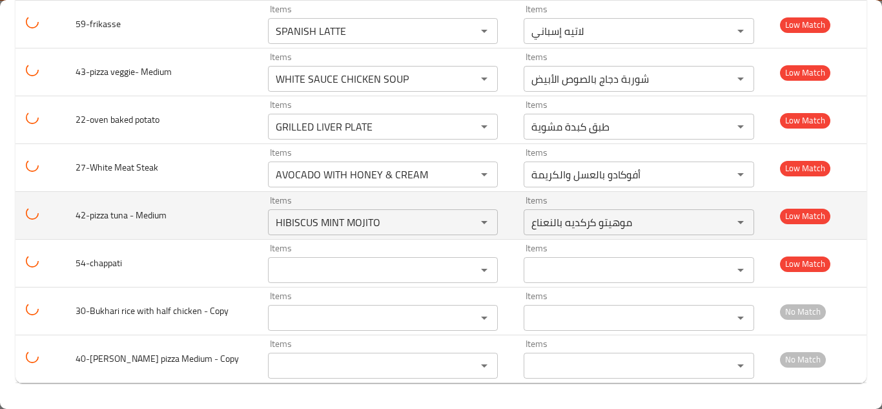
click at [233, 218] on td "42-pizza tuna - Medium" at bounding box center [161, 216] width 192 height 48
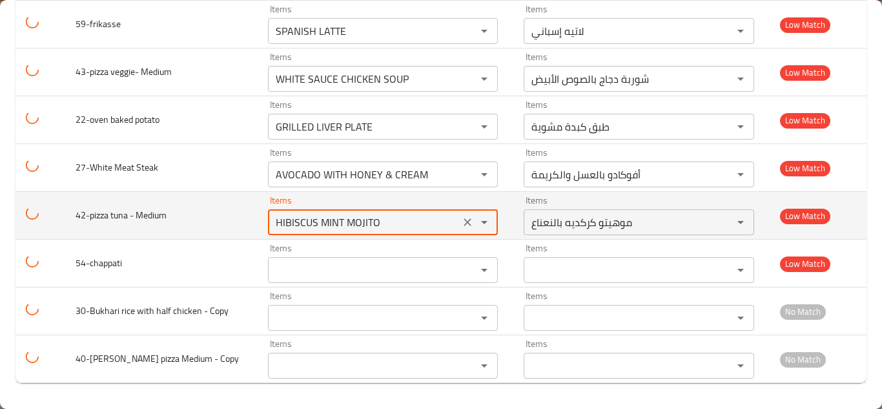
click at [323, 215] on Medium "HIBISCUS MINT MOJITO" at bounding box center [364, 222] width 184 height 18
type Medium "m"
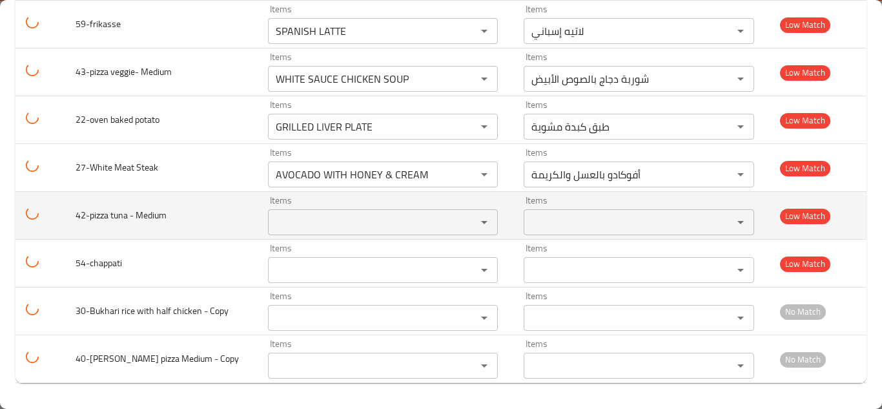
drag, startPoint x: 91, startPoint y: 213, endPoint x: 126, endPoint y: 213, distance: 34.9
click at [113, 213] on span "42-pizza tuna - Medium" at bounding box center [121, 215] width 91 height 17
drag, startPoint x: 126, startPoint y: 213, endPoint x: 119, endPoint y: 216, distance: 7.0
click at [174, 214] on td "42-pizza tuna - Medium" at bounding box center [161, 216] width 192 height 48
drag, startPoint x: 90, startPoint y: 214, endPoint x: 176, endPoint y: 214, distance: 86.5
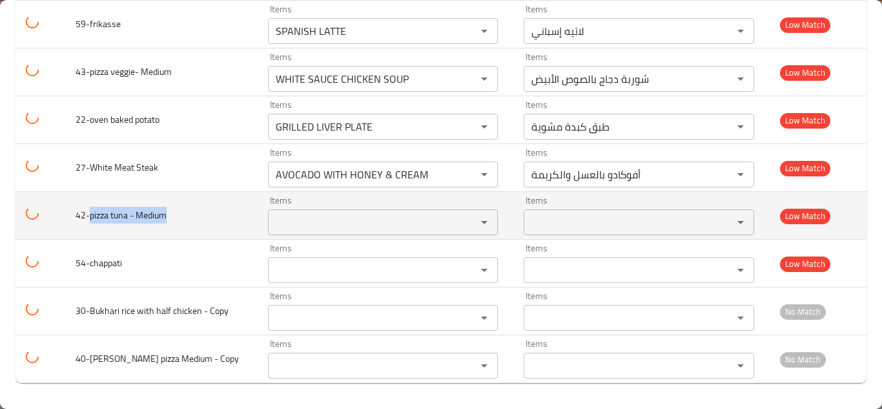
click at [176, 214] on td "42-pizza tuna - Medium" at bounding box center [161, 216] width 192 height 48
copy span "pizza tuna - Medium"
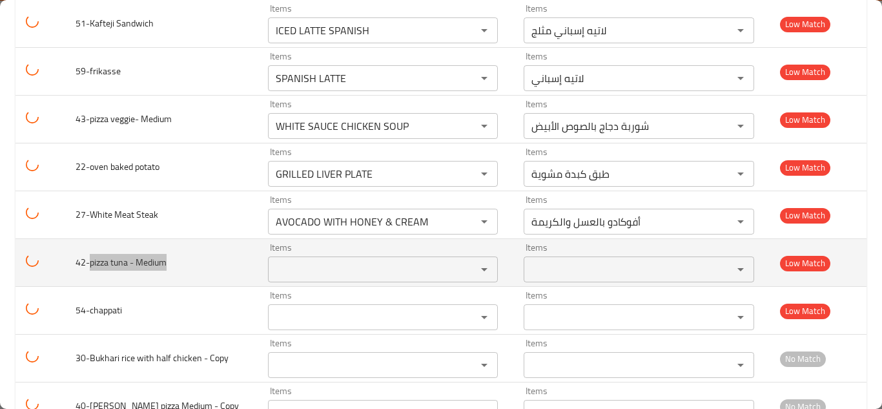
scroll to position [2283, 0]
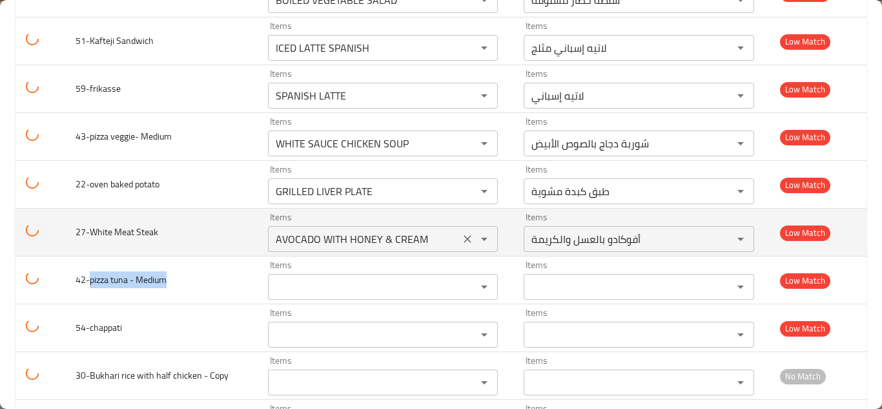
click at [347, 242] on Steak "AVOCADO WITH HONEY & CREAM" at bounding box center [364, 239] width 184 height 18
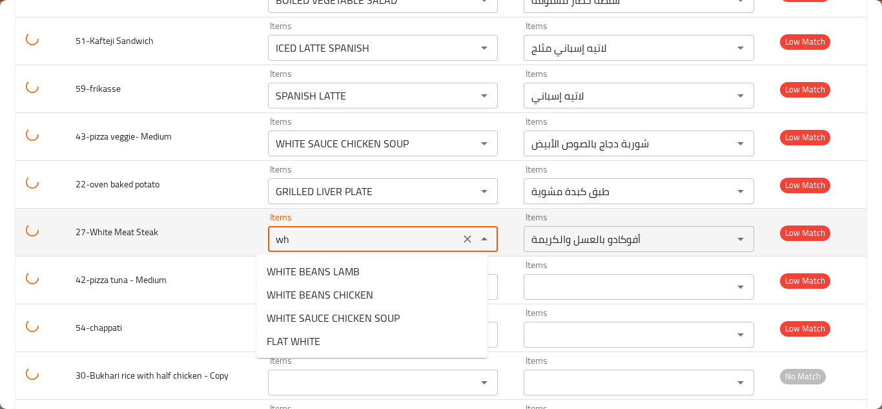
type Steak "w"
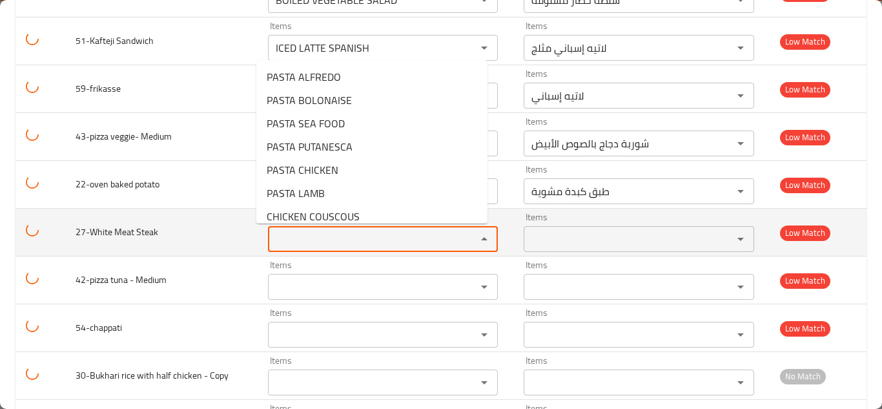
click at [92, 230] on span "27-White Meat Steak" at bounding box center [117, 231] width 83 height 17
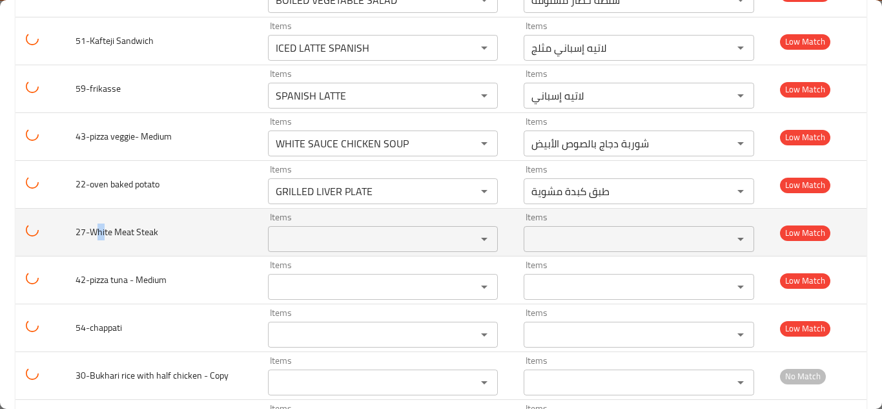
drag, startPoint x: 99, startPoint y: 230, endPoint x: 132, endPoint y: 232, distance: 33.6
click at [116, 231] on span "27-White Meat Steak" at bounding box center [117, 231] width 83 height 17
click at [132, 232] on span "27-White Meat Steak" at bounding box center [117, 231] width 83 height 17
click at [90, 229] on span "27-White Meat Steak" at bounding box center [117, 231] width 83 height 17
click at [105, 229] on span "27-White Meat Steak" at bounding box center [117, 231] width 83 height 17
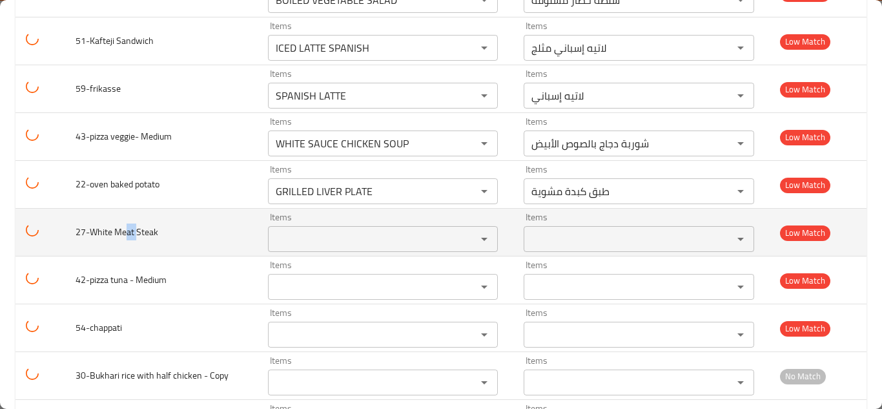
drag, startPoint x: 133, startPoint y: 229, endPoint x: 95, endPoint y: 228, distance: 38.1
click at [136, 229] on span "27-White Meat Steak" at bounding box center [117, 231] width 83 height 17
drag, startPoint x: 89, startPoint y: 229, endPoint x: 98, endPoint y: 230, distance: 8.5
click at [93, 229] on span "27-White Meat Steak" at bounding box center [117, 231] width 83 height 17
click at [102, 232] on span "27-White Meat Steak" at bounding box center [117, 231] width 83 height 17
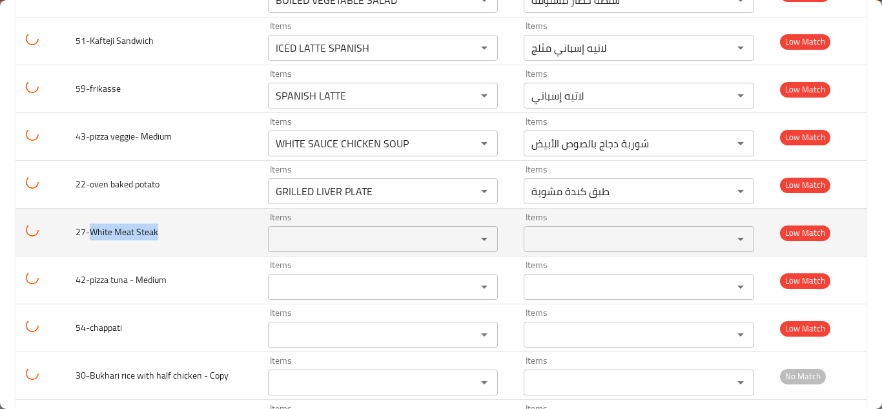
drag, startPoint x: 90, startPoint y: 232, endPoint x: 162, endPoint y: 232, distance: 71.7
click at [162, 232] on td "27-White Meat Steak" at bounding box center [161, 233] width 192 height 48
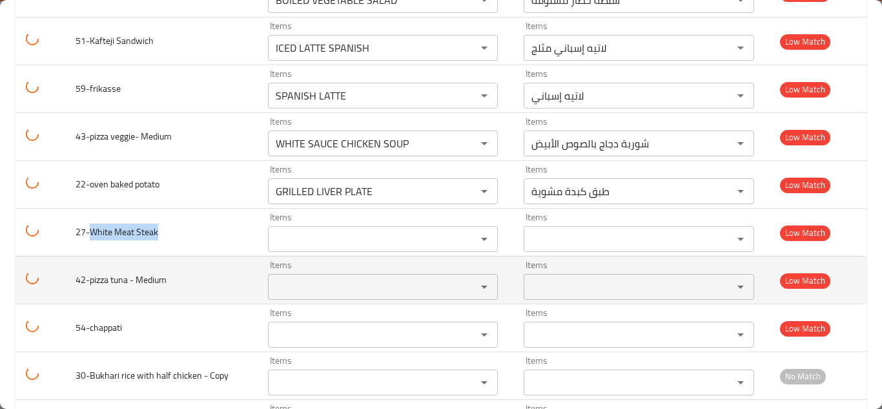
copy span "White Meat Steak"
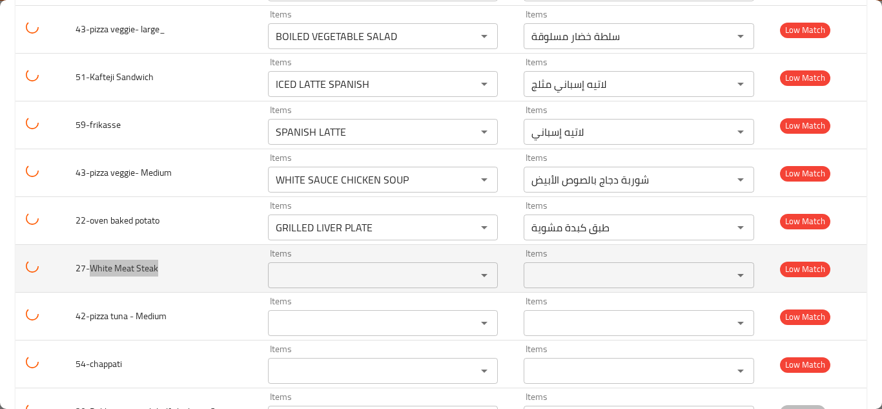
scroll to position [2218, 0]
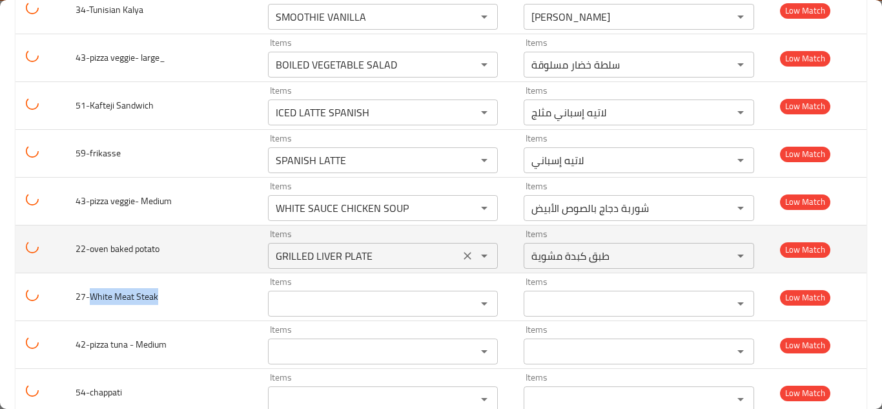
click at [325, 261] on potato "GRILLED LIVER PLATE" at bounding box center [364, 256] width 184 height 18
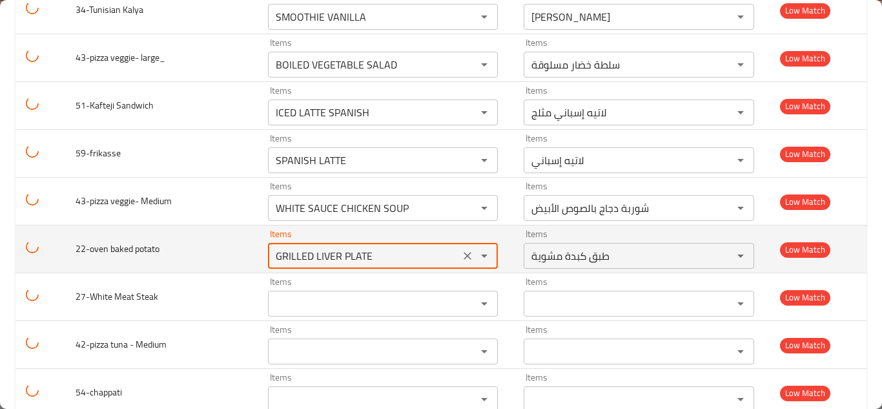
click at [325, 261] on potato "GRILLED LIVER PLATE" at bounding box center [364, 256] width 184 height 18
click at [364, 258] on potato "GRILLED LIVER PLATE" at bounding box center [364, 256] width 184 height 18
click at [364, 257] on potato "GRILLED LIVER PLATE" at bounding box center [364, 256] width 184 height 18
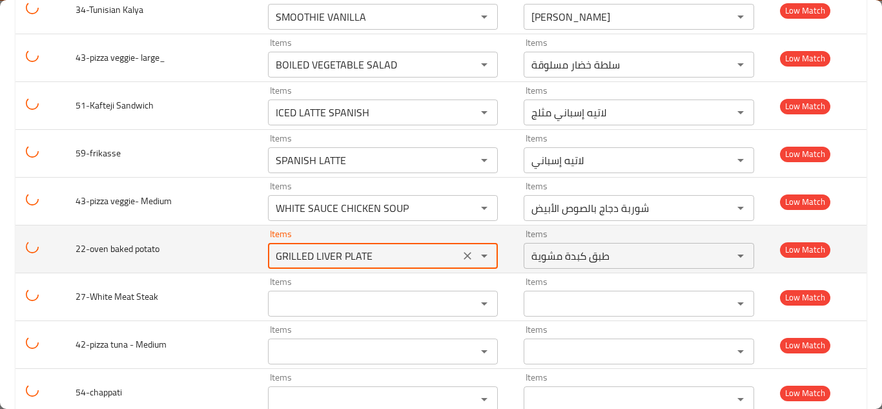
click at [364, 257] on potato "GRILLED LIVER PLATE" at bounding box center [364, 256] width 184 height 18
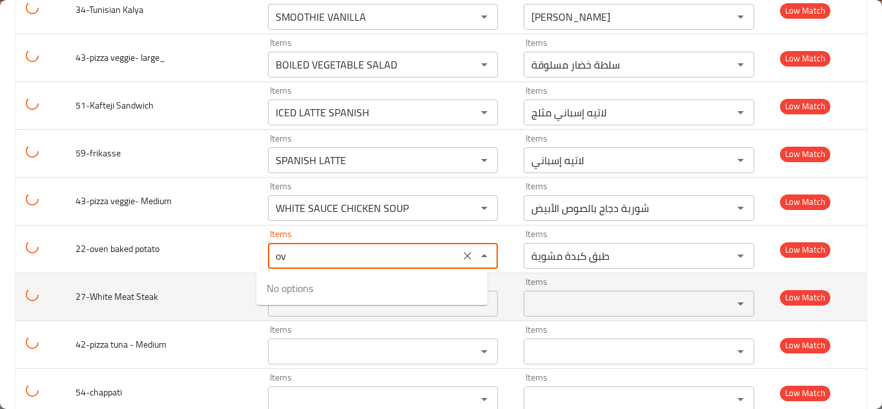
type potato "o"
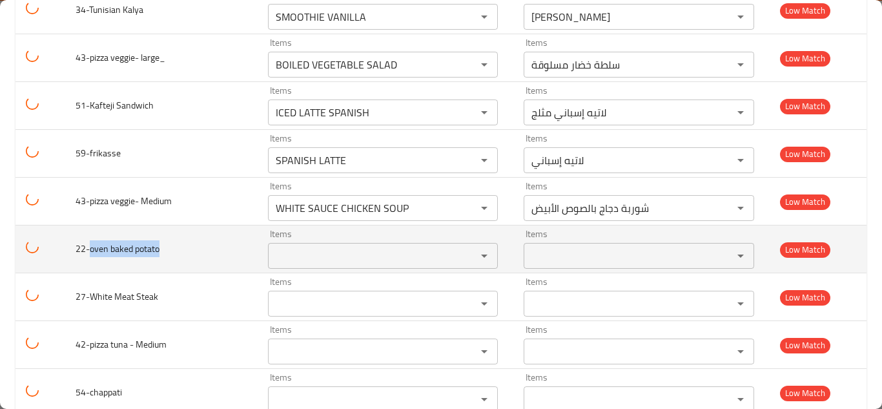
drag, startPoint x: 91, startPoint y: 247, endPoint x: 172, endPoint y: 245, distance: 80.7
click at [167, 245] on td "22-oven baked potato" at bounding box center [161, 249] width 192 height 48
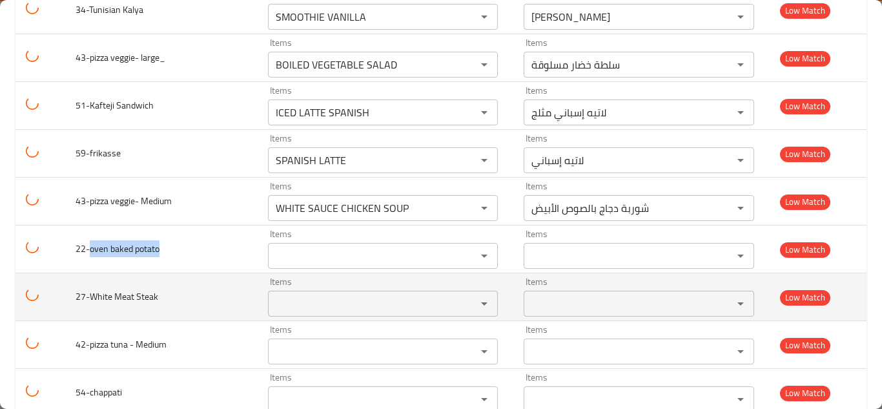
copy span "oven baked potato"
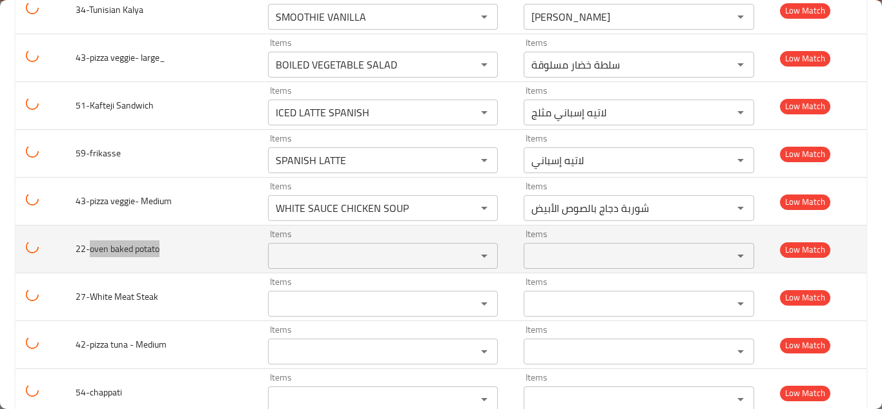
scroll to position [2154, 0]
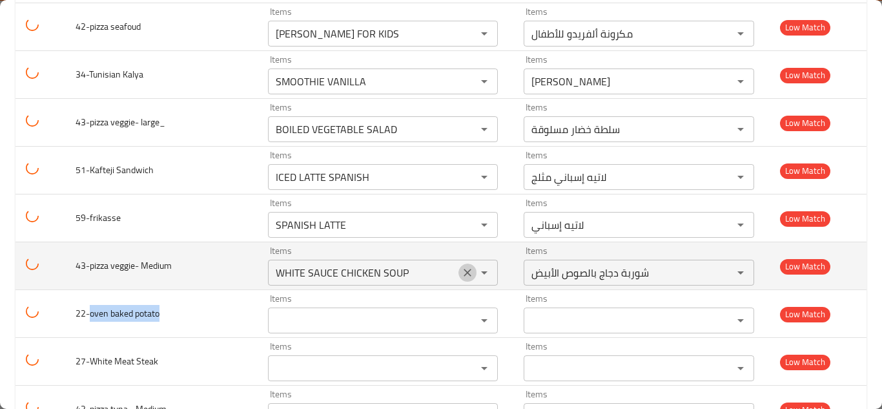
click at [461, 274] on icon "Clear" at bounding box center [467, 272] width 13 height 13
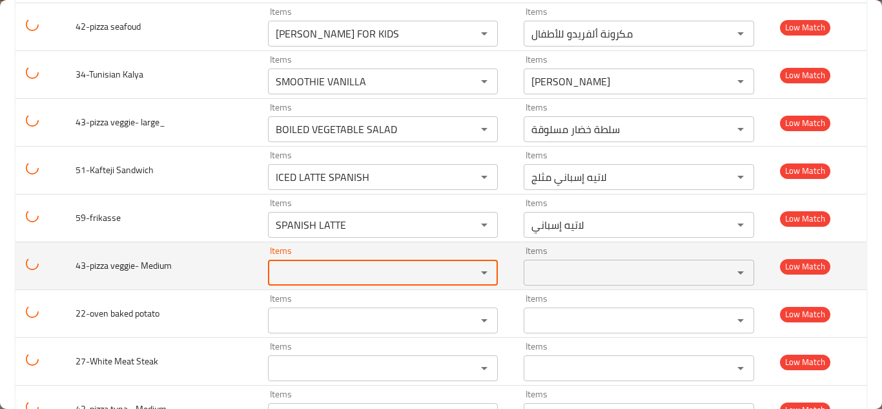
click at [91, 265] on span "43-pizza veggie- Medium" at bounding box center [124, 265] width 96 height 17
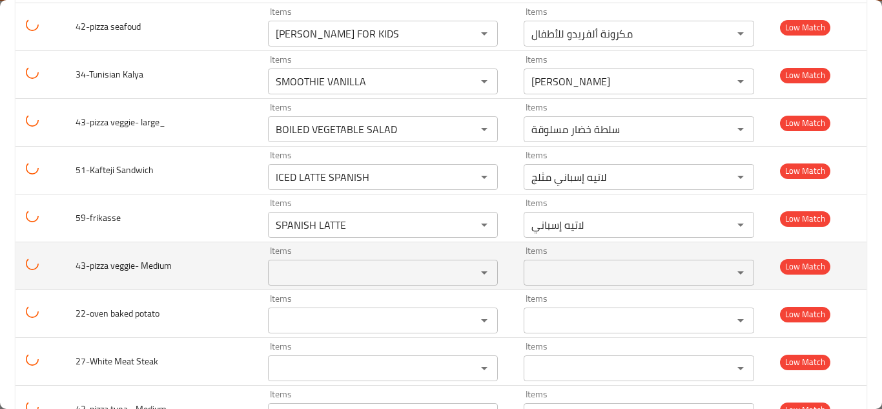
drag, startPoint x: 104, startPoint y: 266, endPoint x: 118, endPoint y: 266, distance: 13.6
click at [111, 266] on span "43-pizza veggie- Medium" at bounding box center [124, 265] width 96 height 17
click at [90, 265] on span "43-pizza veggie- Medium" at bounding box center [124, 265] width 96 height 17
drag, startPoint x: 90, startPoint y: 265, endPoint x: 157, endPoint y: 265, distance: 66.5
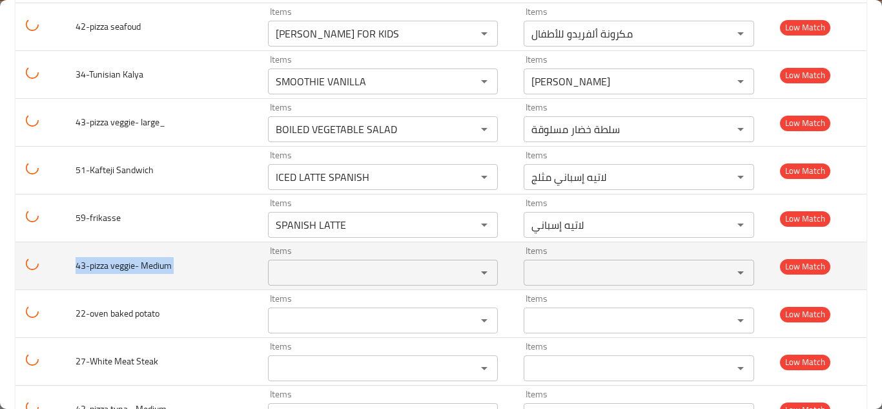
click at [157, 265] on span "43-pizza veggie- Medium" at bounding box center [124, 265] width 96 height 17
click at [178, 268] on td "43-pizza veggie- Medium" at bounding box center [161, 266] width 192 height 48
drag, startPoint x: 176, startPoint y: 262, endPoint x: 90, endPoint y: 267, distance: 85.4
click at [90, 267] on td "43-pizza veggie- Medium" at bounding box center [161, 266] width 192 height 48
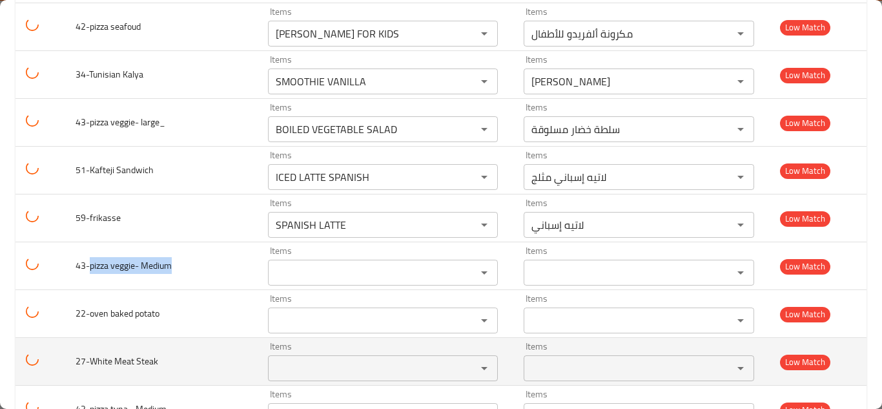
copy span "pizza veggie- Medium"
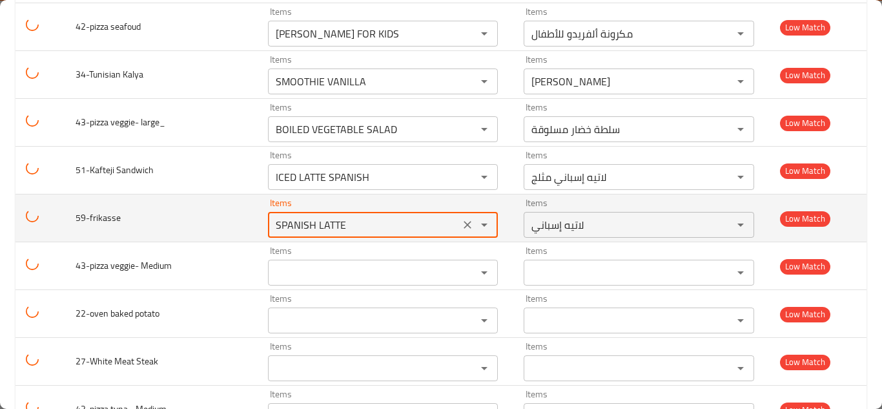
click at [330, 223] on input "SPANISH LATTE" at bounding box center [364, 225] width 184 height 18
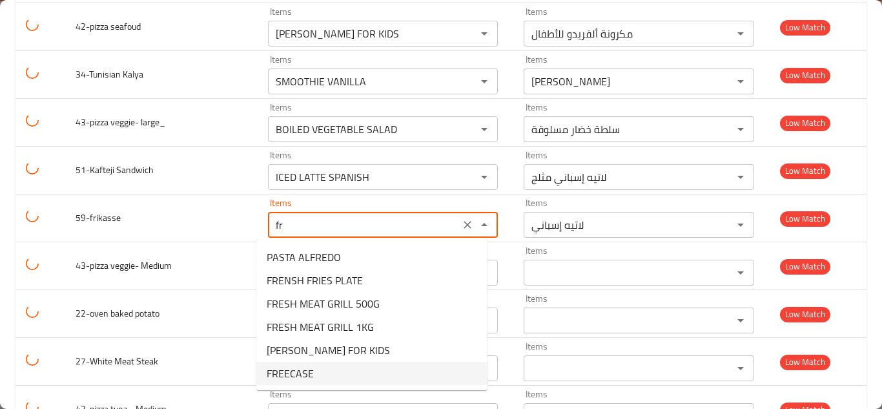
click at [316, 372] on li "FREECASE" at bounding box center [371, 373] width 231 height 23
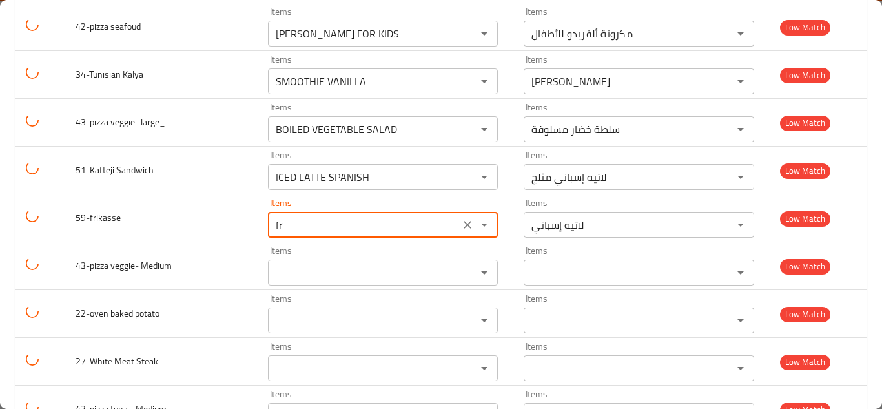
type input "FREECASE"
type input "فريكيس"
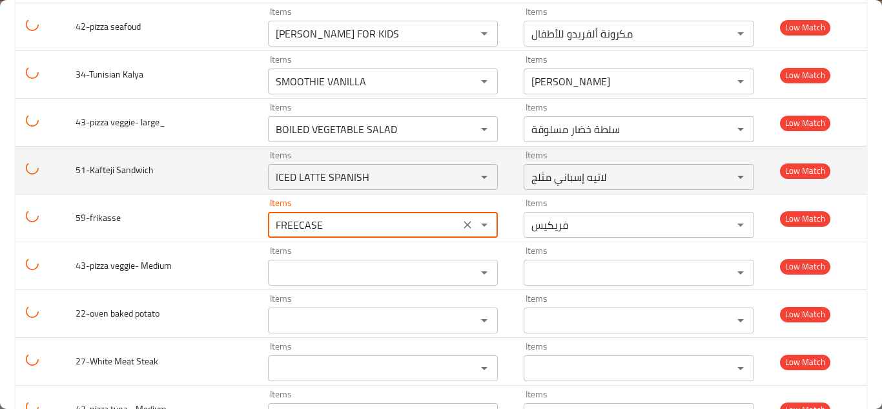
type input "FREECASE"
click at [231, 181] on td "51-Kafteji Sandwich" at bounding box center [161, 171] width 192 height 48
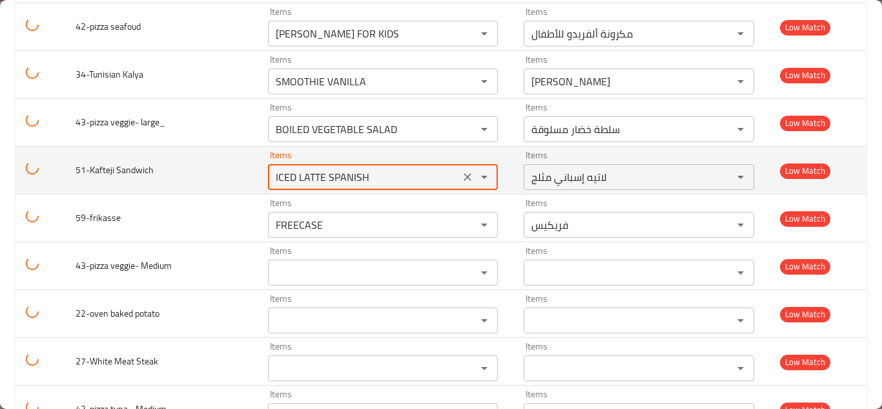
click at [317, 175] on Sandwich "ICED LATTE SPANISH" at bounding box center [364, 177] width 184 height 18
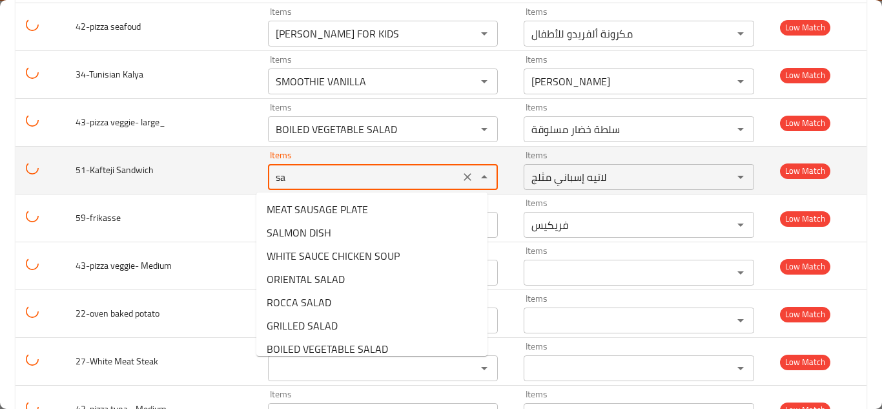
type Sandwich "s"
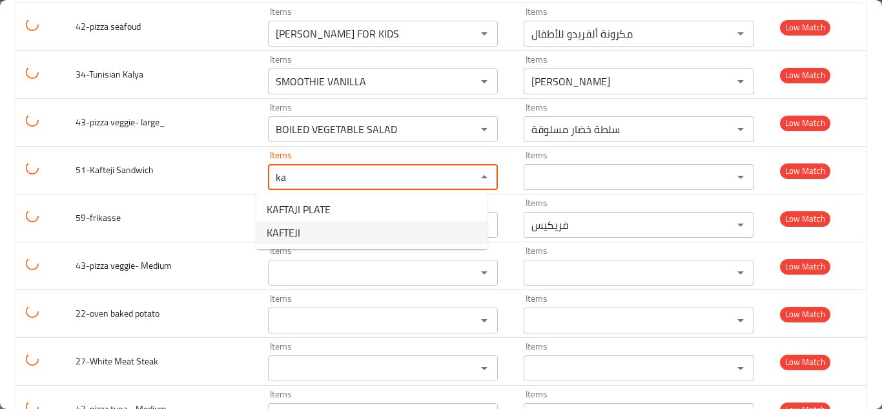
click at [298, 231] on span "KAFTEJI" at bounding box center [284, 232] width 34 height 15
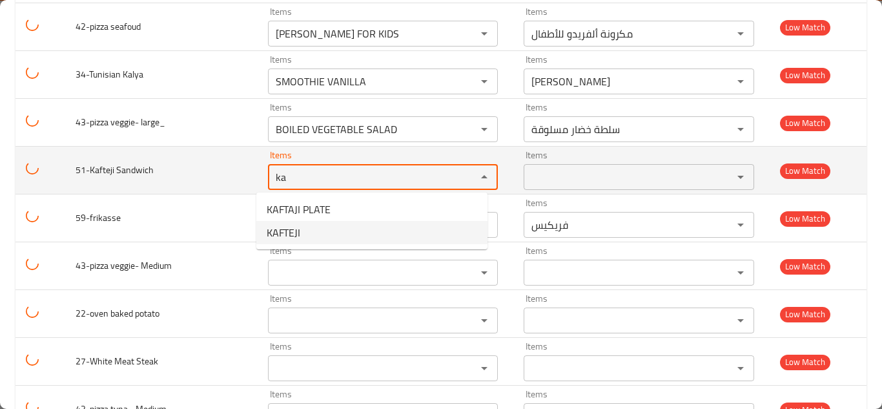
type Sandwich "KAFTEJI"
type Sandwich-ar "كافتيجي"
type Sandwich "KAFTEJI"
click at [227, 163] on td "51-Kafteji Sandwich" at bounding box center [161, 171] width 192 height 48
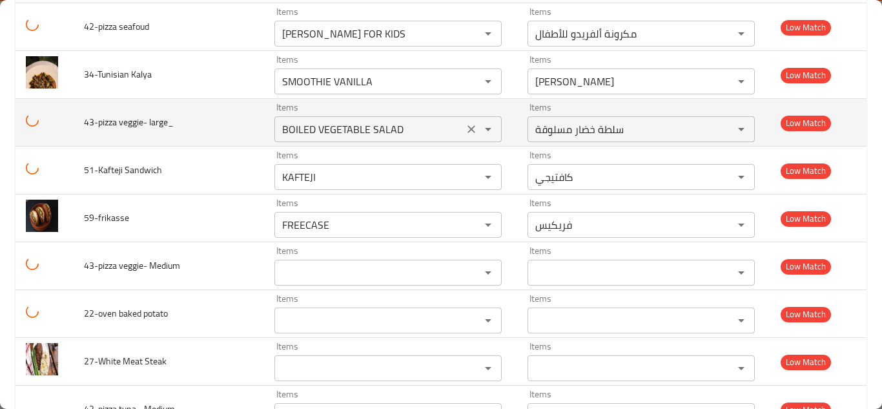
drag, startPoint x: 459, startPoint y: 129, endPoint x: 407, endPoint y: 124, distance: 51.2
click at [465, 127] on icon "Clear" at bounding box center [471, 129] width 13 height 13
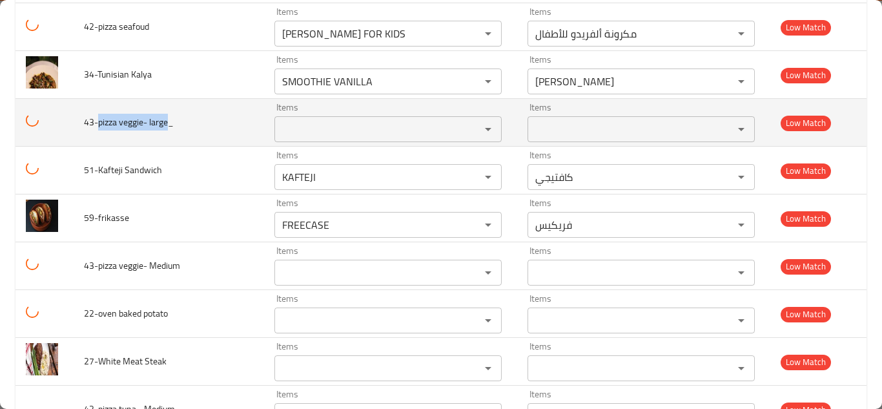
drag, startPoint x: 97, startPoint y: 119, endPoint x: 171, endPoint y: 119, distance: 74.3
click at [171, 119] on span "43-pizza veggie- large_" at bounding box center [129, 122] width 90 height 17
copy span "pizza veggie- large"
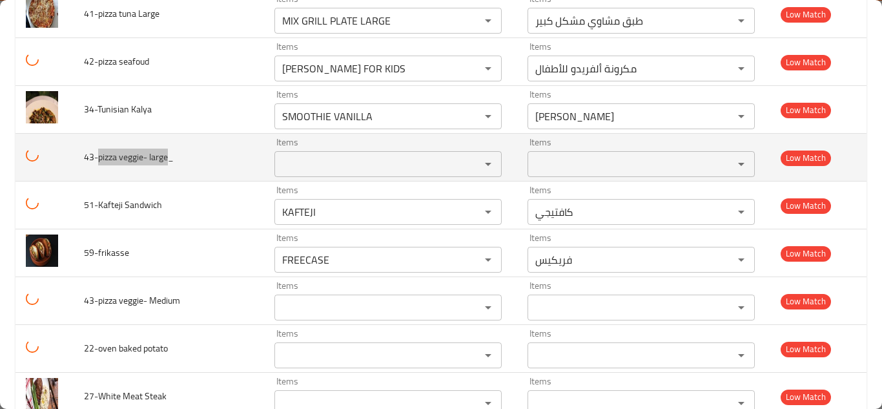
scroll to position [2089, 0]
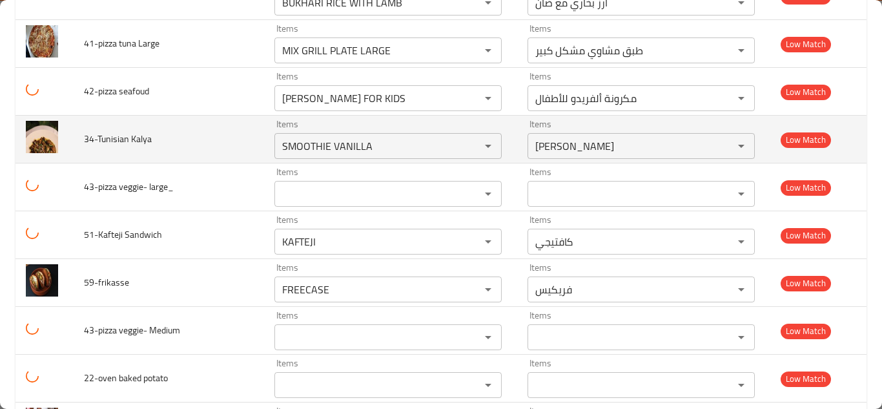
click at [235, 135] on td "34-Tunisian Kalya" at bounding box center [169, 140] width 191 height 48
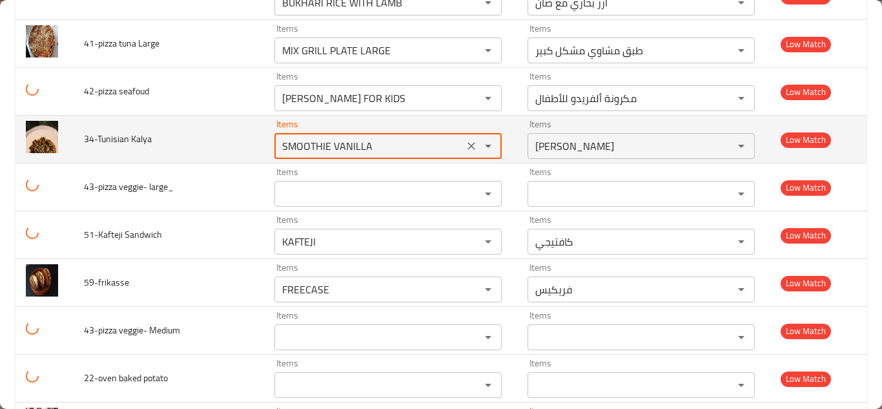
click at [329, 143] on Kalya "SMOOTHIE VANILLA" at bounding box center [368, 146] width 181 height 18
type Kalya "k"
type Kalya "q"
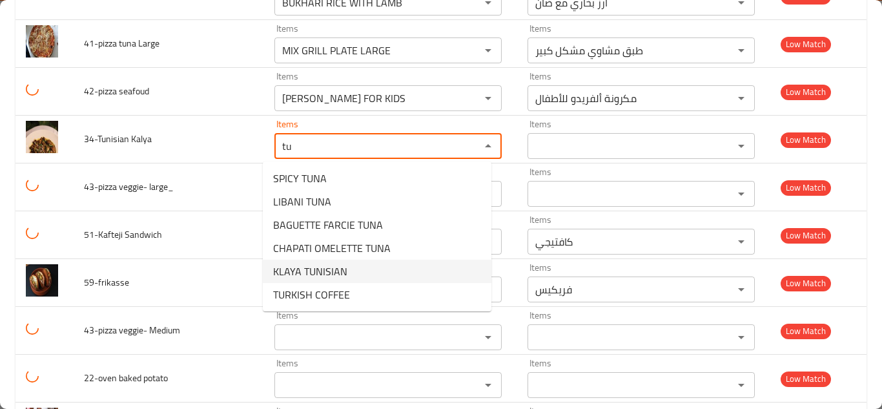
click at [324, 267] on span "KLAYA TUNISIAN" at bounding box center [310, 270] width 74 height 15
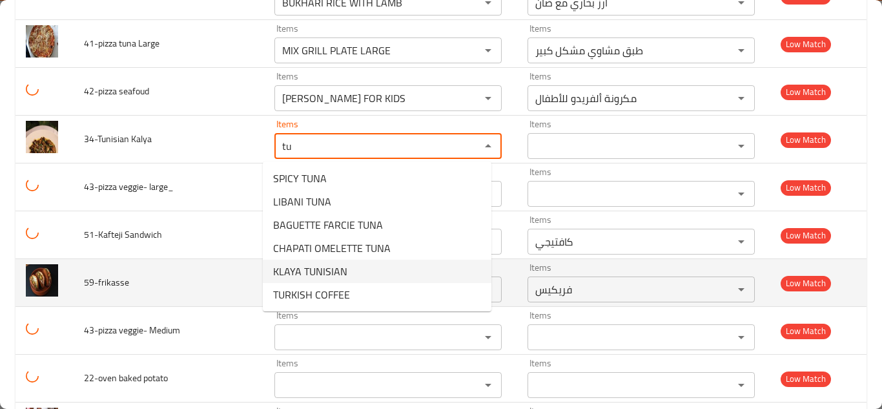
type Kalya "KLAYA TUNISIAN"
type Kalya-ar "قلاية تونسية"
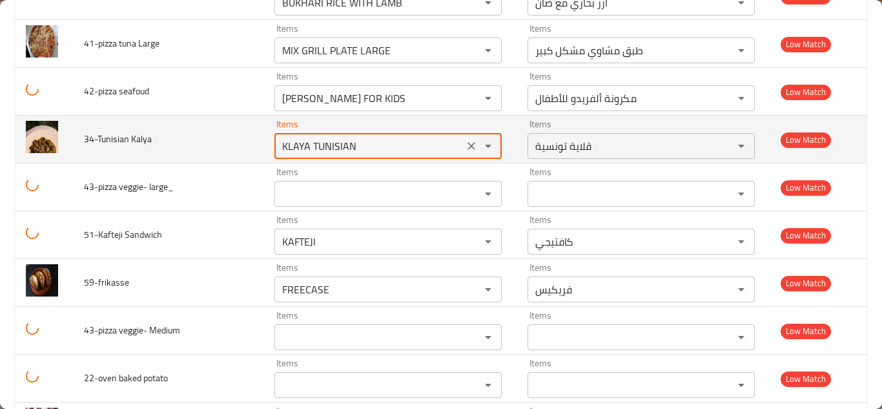
type Kalya "KLAYA TUNISIAN"
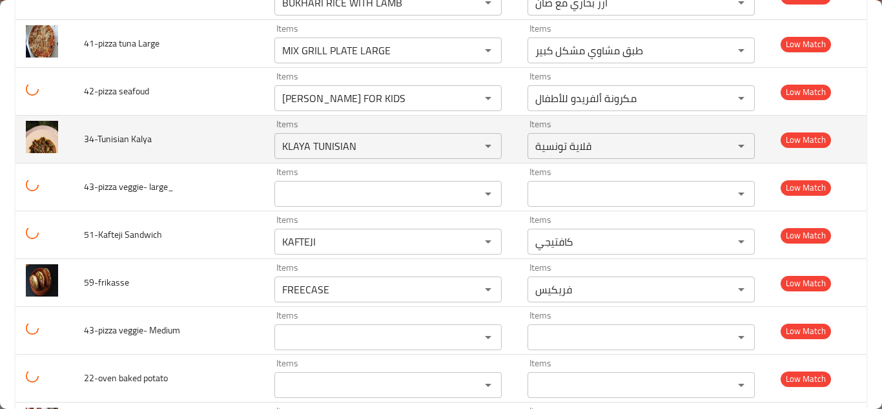
click at [234, 140] on td "34-Tunisian Kalya" at bounding box center [169, 140] width 191 height 48
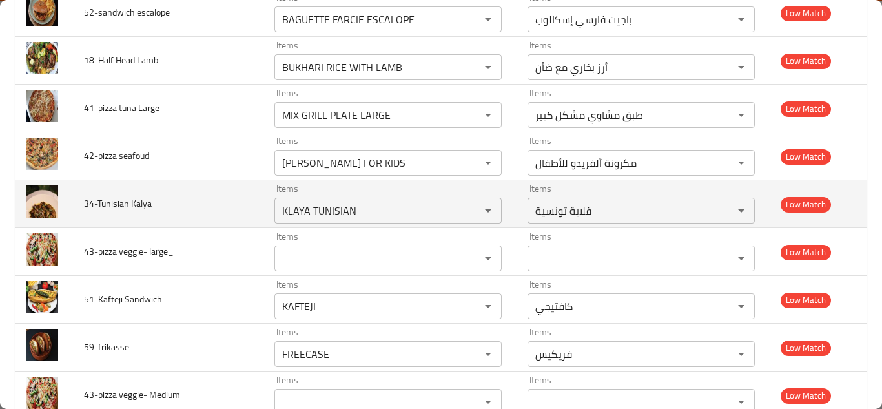
scroll to position [1960, 0]
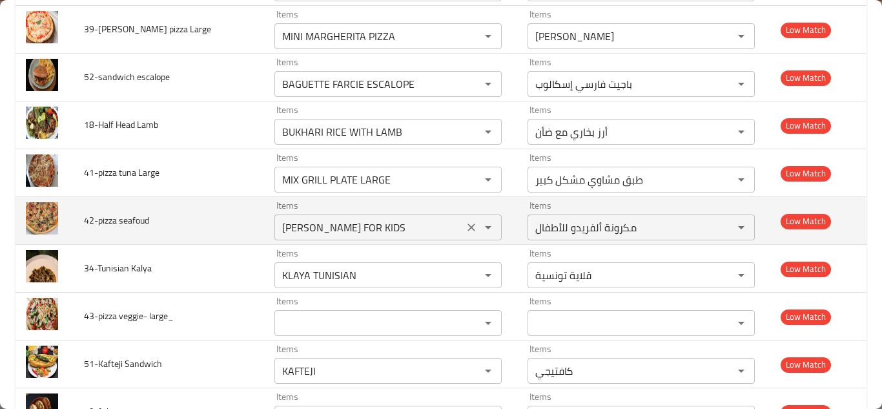
click at [468, 229] on icon "Clear" at bounding box center [472, 227] width 8 height 8
drag, startPoint x: 97, startPoint y: 220, endPoint x: 170, endPoint y: 220, distance: 73.6
click at [170, 220] on td "42-pizza seafoud" at bounding box center [169, 221] width 191 height 48
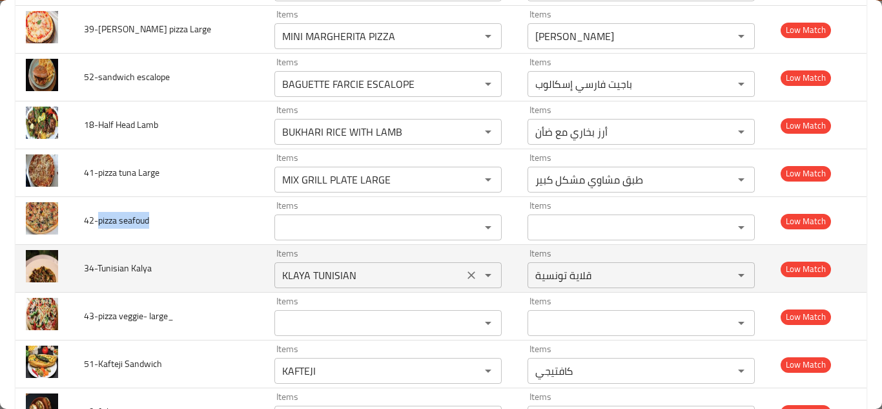
copy span "pizza seafoud"
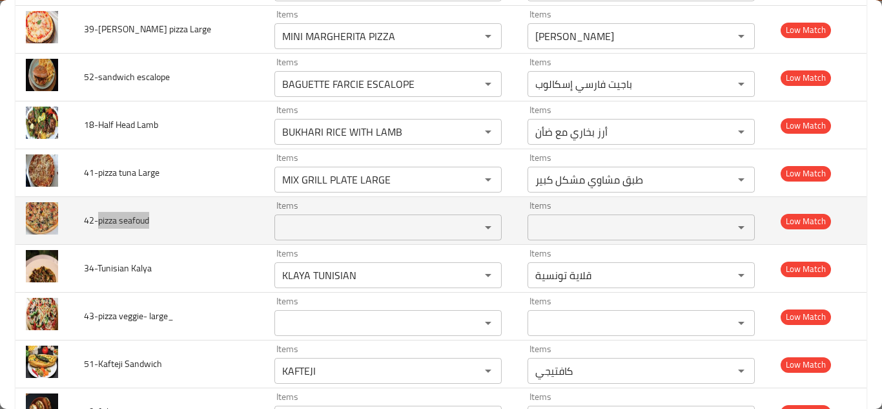
scroll to position [1895, 0]
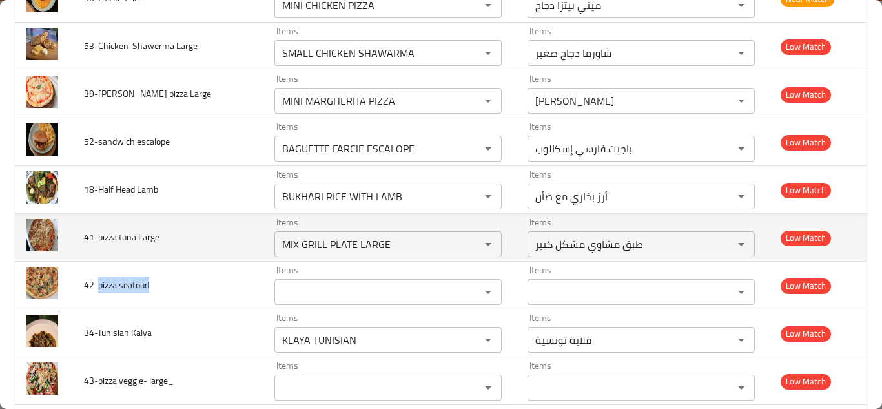
drag, startPoint x: 464, startPoint y: 246, endPoint x: 244, endPoint y: 244, distance: 219.6
click at [465, 246] on icon "Clear" at bounding box center [471, 244] width 13 height 13
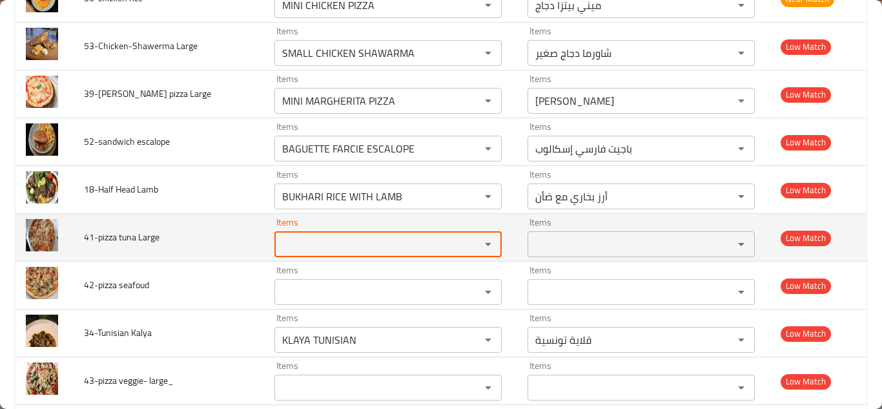
click at [99, 238] on span "41-pizza tuna Large" at bounding box center [122, 237] width 76 height 17
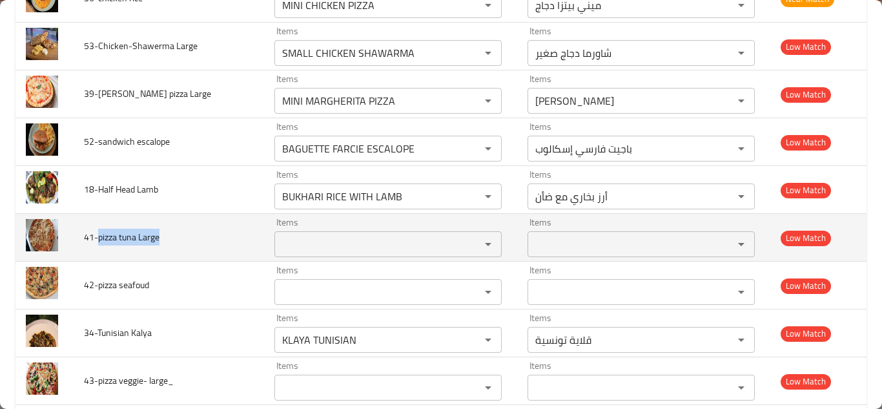
drag, startPoint x: 99, startPoint y: 238, endPoint x: 167, endPoint y: 235, distance: 67.2
click at [167, 235] on td "41-pizza tuna Large" at bounding box center [169, 238] width 191 height 48
copy span "pizza tuna Large"
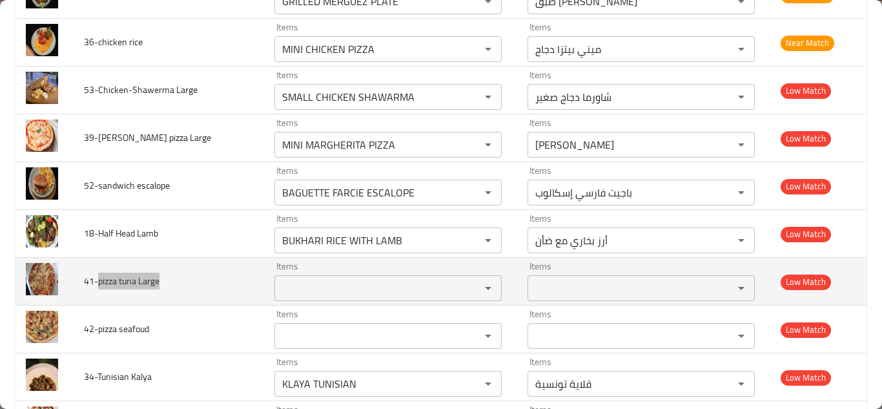
scroll to position [1831, 0]
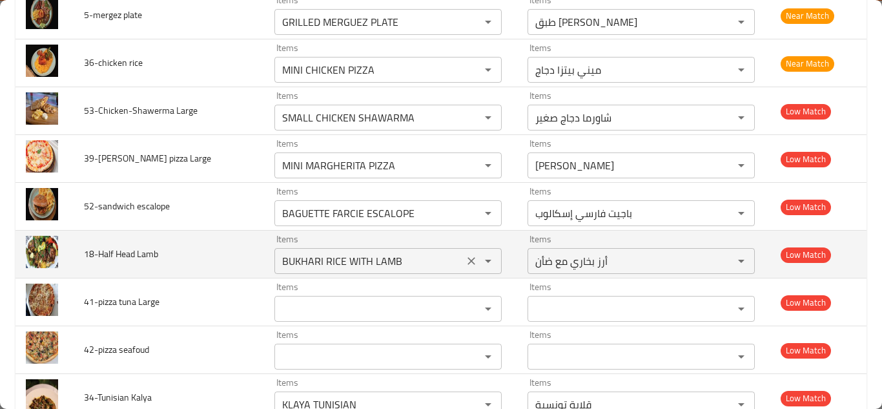
click at [356, 260] on Lamb "BUKHARI RICE WITH LAMB" at bounding box center [368, 261] width 181 height 18
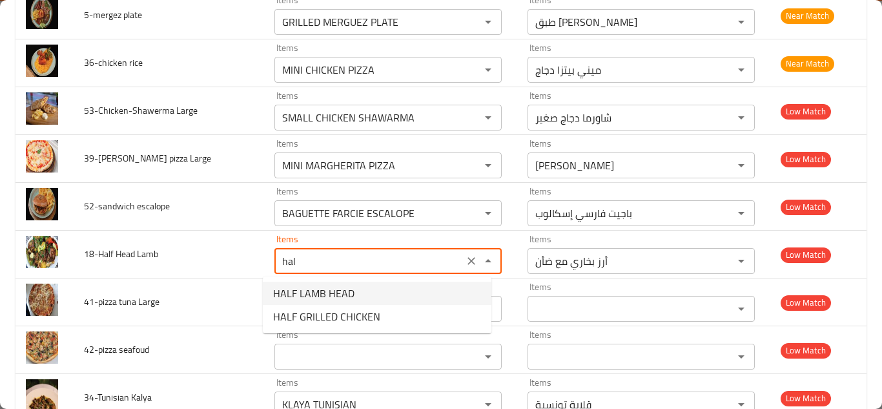
click at [360, 289] on Lamb-option-0 "HALF LAMB HEAD" at bounding box center [377, 293] width 229 height 23
type Lamb "HALF LAMB HEAD"
type Lamb-ar "نصف رأس ضأن"
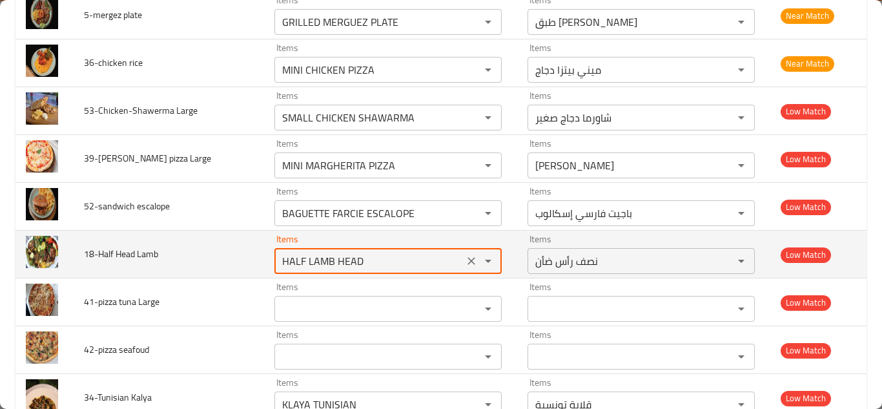
type Lamb "HALF LAMB HEAD"
click at [242, 255] on td "18-Half Head Lamb" at bounding box center [169, 255] width 191 height 48
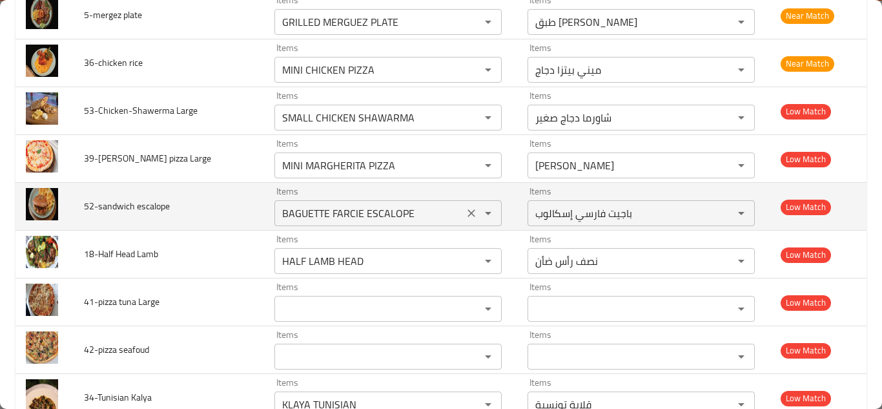
click at [365, 207] on escalope "BAGUETTE FARCIE ESCALOPE" at bounding box center [368, 213] width 181 height 18
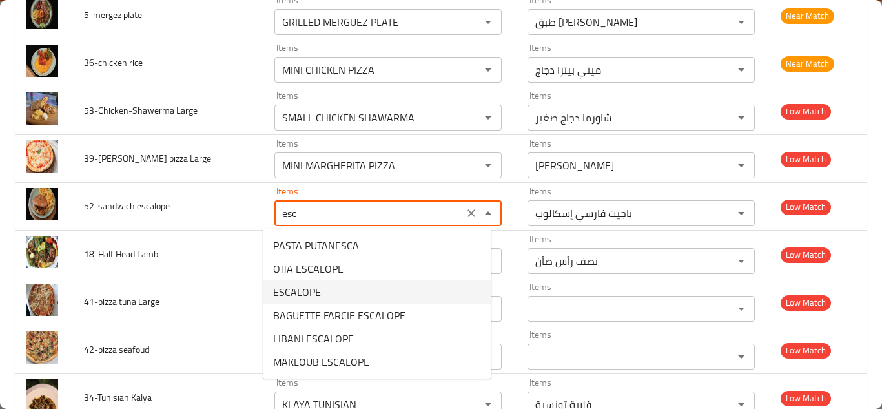
click at [343, 293] on escalope-option-2 "ESCALOPE" at bounding box center [377, 291] width 229 height 23
type escalope "ESCALOPE"
type escalope-ar "إسكالوب"
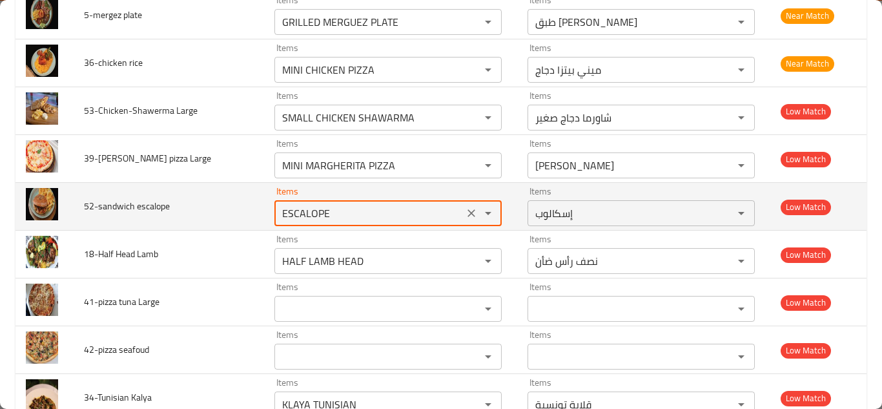
type escalope "ESCALOPE"
click at [246, 212] on td "52-sandwich escalope" at bounding box center [169, 207] width 191 height 48
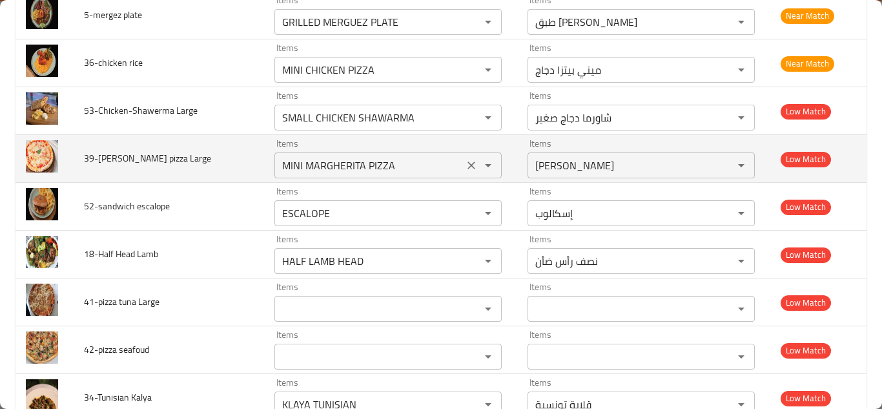
click at [465, 166] on icon "Clear" at bounding box center [471, 165] width 13 height 13
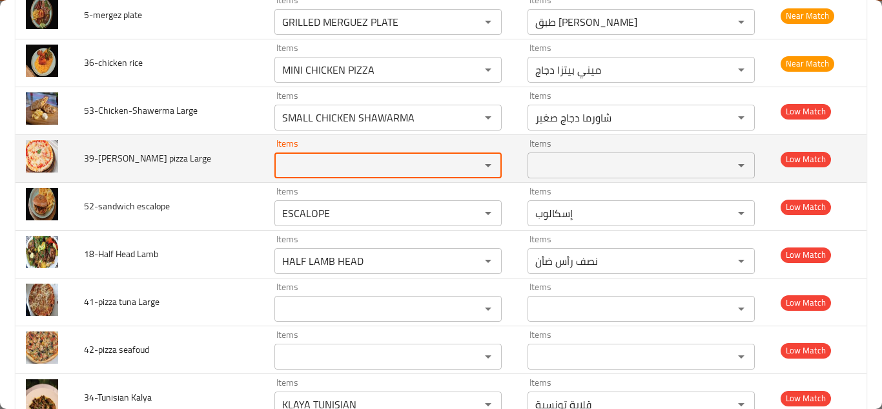
click at [99, 157] on span "39-[PERSON_NAME] pizza Large" at bounding box center [147, 158] width 127 height 17
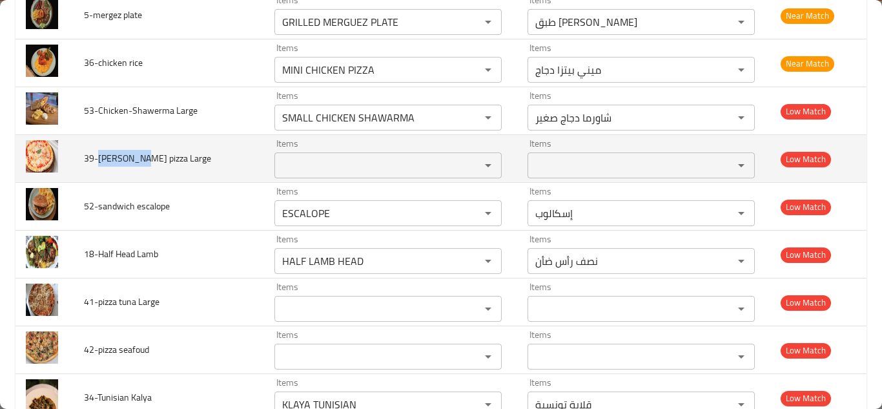
click at [99, 157] on span "39-[PERSON_NAME] pizza Large" at bounding box center [147, 158] width 127 height 17
click at [137, 156] on span "39-[PERSON_NAME] pizza Large" at bounding box center [147, 158] width 127 height 17
click at [99, 157] on span "39-margarita pizza Large" at bounding box center [147, 158] width 127 height 17
drag, startPoint x: 99, startPoint y: 157, endPoint x: 185, endPoint y: 158, distance: 85.9
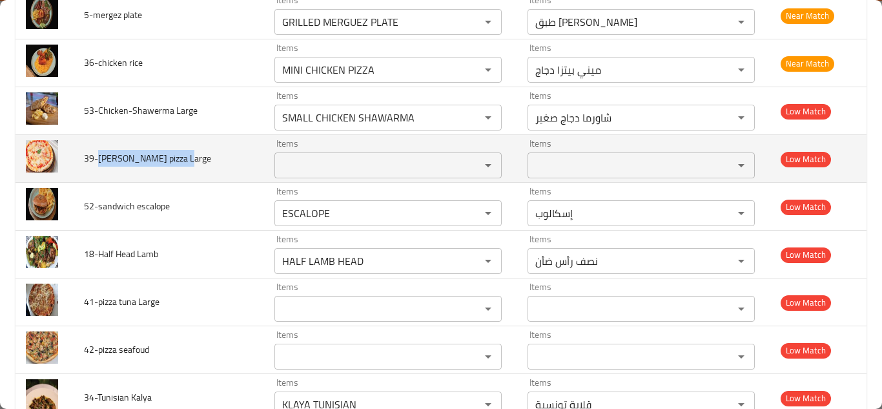
click at [185, 158] on td "39-margarita pizza Large" at bounding box center [169, 159] width 191 height 48
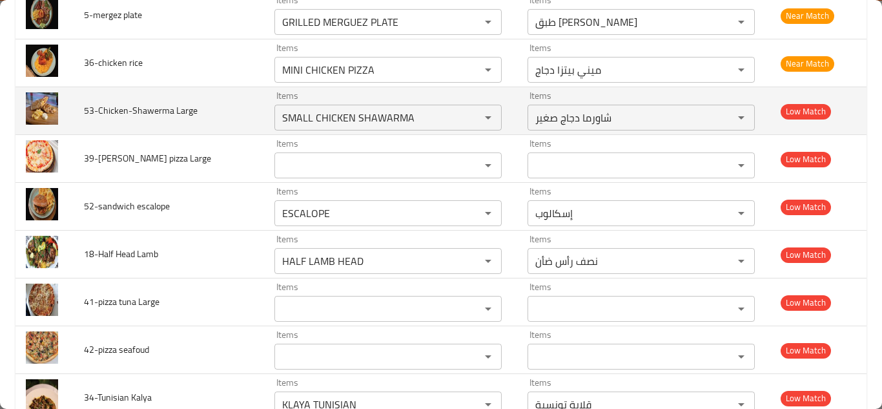
click at [234, 112] on td "53-Chicken-Shawerma Large" at bounding box center [169, 111] width 191 height 48
click at [313, 116] on Large "SMALL CHICKEN SHAWARMA" at bounding box center [368, 117] width 181 height 18
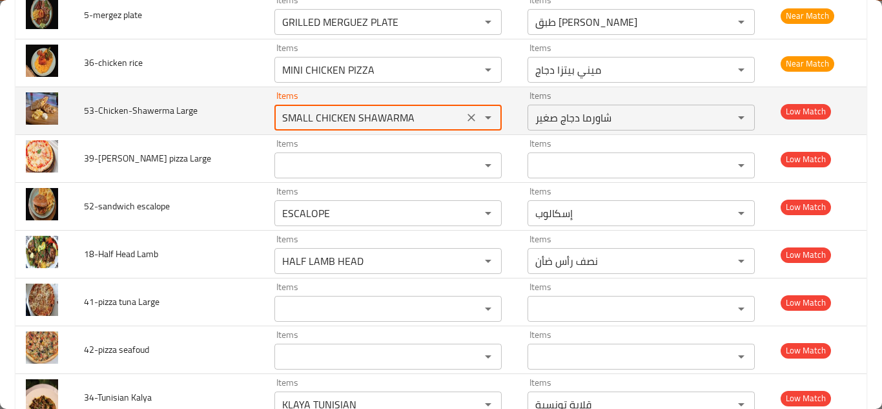
click at [313, 116] on Large "SMALL CHICKEN SHAWARMA" at bounding box center [368, 117] width 181 height 18
click at [313, 115] on Large "SMALL CHICKEN SHAWARMA" at bounding box center [368, 117] width 181 height 18
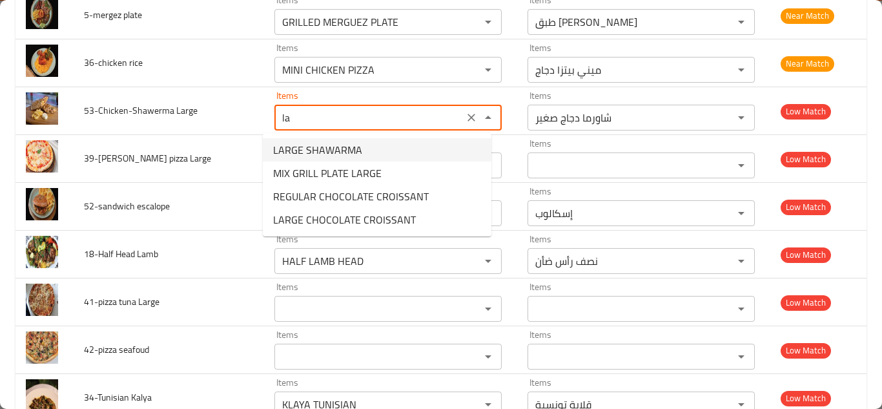
type Large "l"
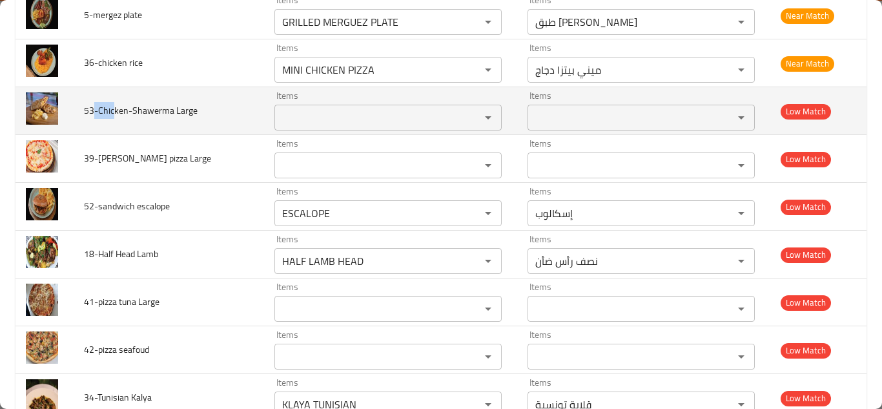
drag, startPoint x: 98, startPoint y: 109, endPoint x: 124, endPoint y: 109, distance: 26.5
click at [121, 109] on span "53-Chicken-Shawerma Large" at bounding box center [141, 110] width 114 height 17
click at [124, 109] on span "53-Chicken-Shawerma Large" at bounding box center [141, 110] width 114 height 17
click at [157, 113] on span "53-Chicken-Shawerma Large" at bounding box center [141, 110] width 114 height 17
drag, startPoint x: 99, startPoint y: 111, endPoint x: 203, endPoint y: 111, distance: 104.0
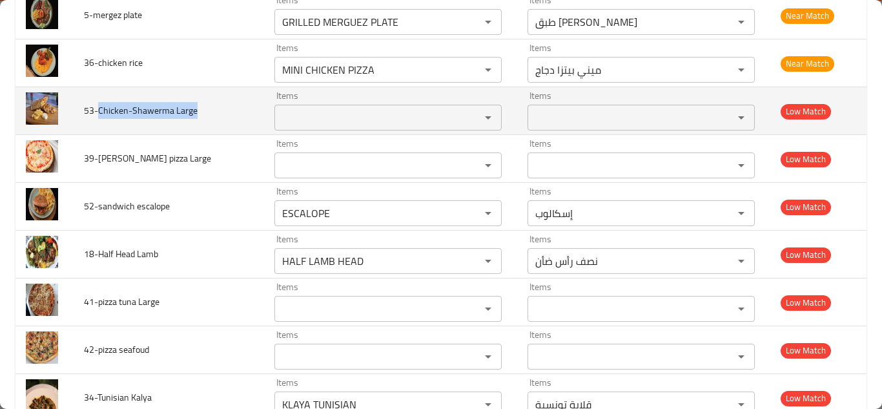
click at [203, 111] on td "53-Chicken-Shawerma Large" at bounding box center [169, 111] width 191 height 48
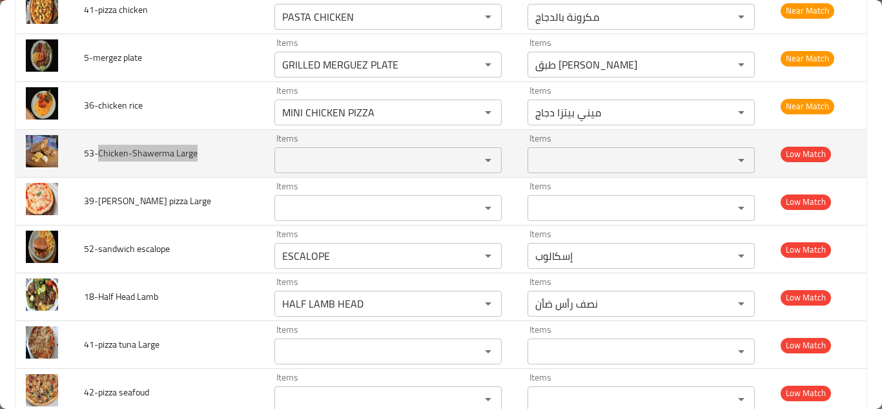
scroll to position [1766, 0]
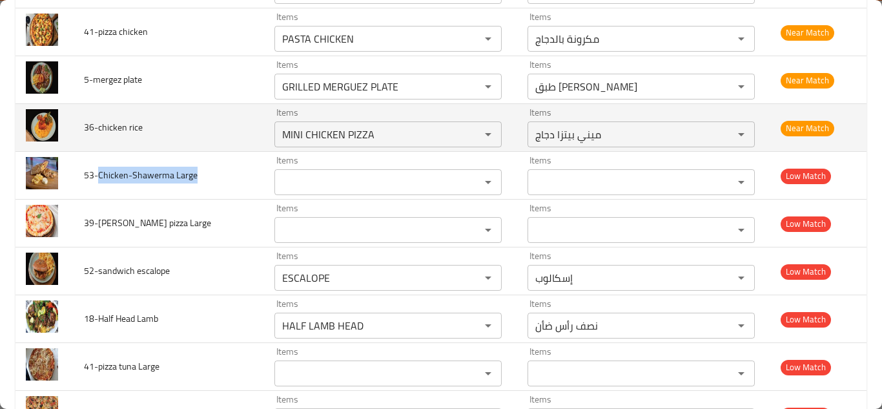
click at [245, 133] on td "36-chicken rice" at bounding box center [169, 128] width 191 height 48
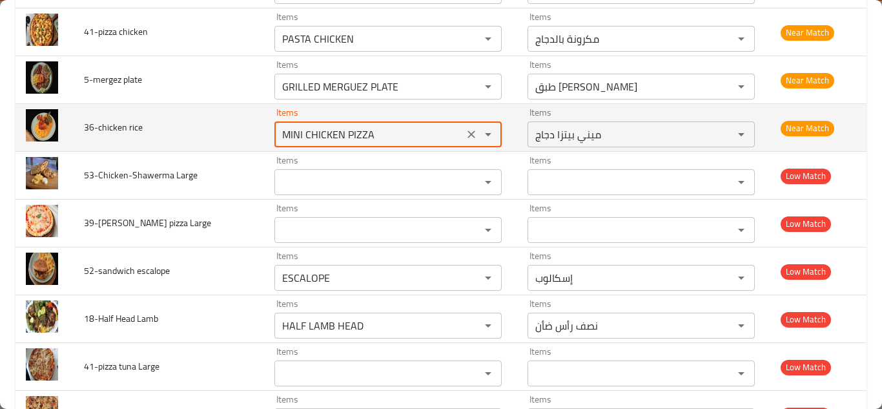
click at [336, 131] on rice "MINI CHICKEN PIZZA" at bounding box center [368, 134] width 181 height 18
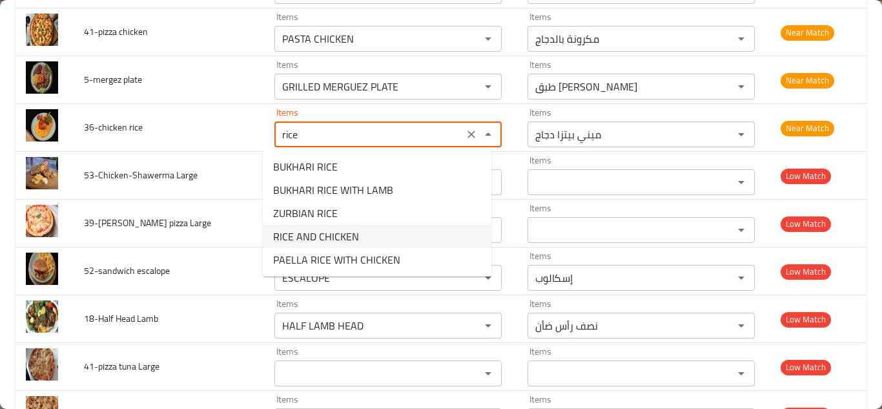
click at [344, 234] on span "RICE AND CHICKEN" at bounding box center [316, 236] width 86 height 15
type rice "RICE AND CHICKEN"
type rice-ar "أرز ودجاج"
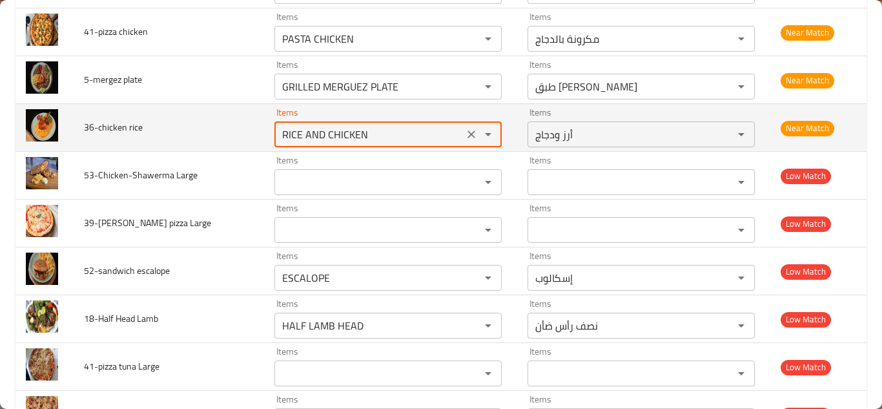
type rice "RICE AND CHICKEN"
click at [232, 129] on td "36-chicken rice" at bounding box center [169, 128] width 191 height 48
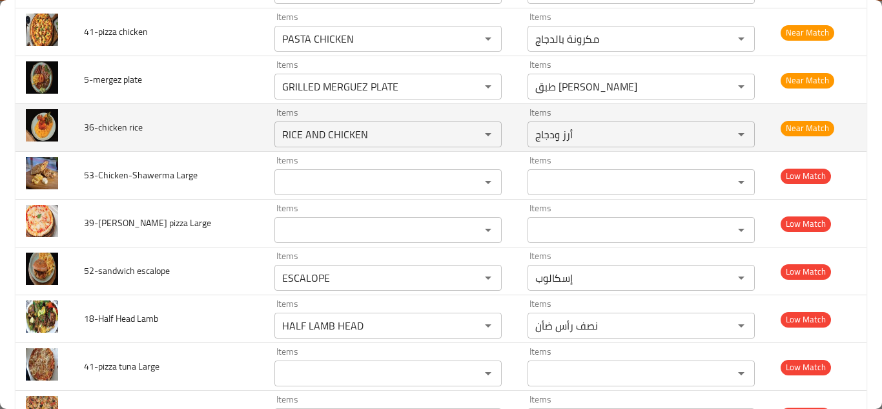
click at [232, 129] on td "36-chicken rice" at bounding box center [169, 128] width 191 height 48
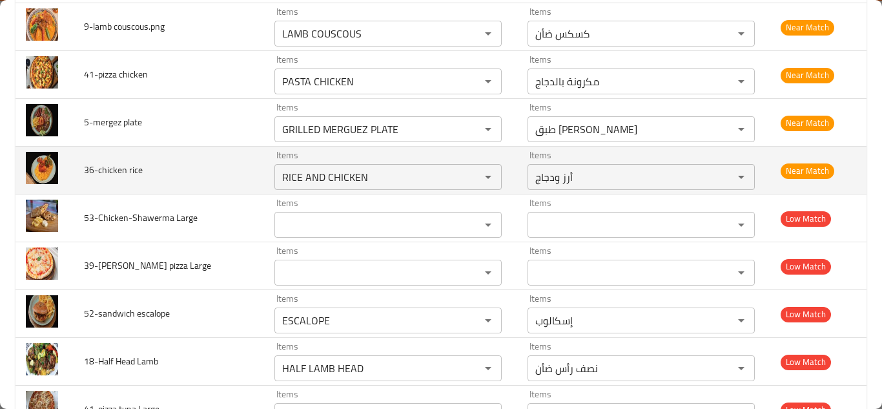
scroll to position [1702, 0]
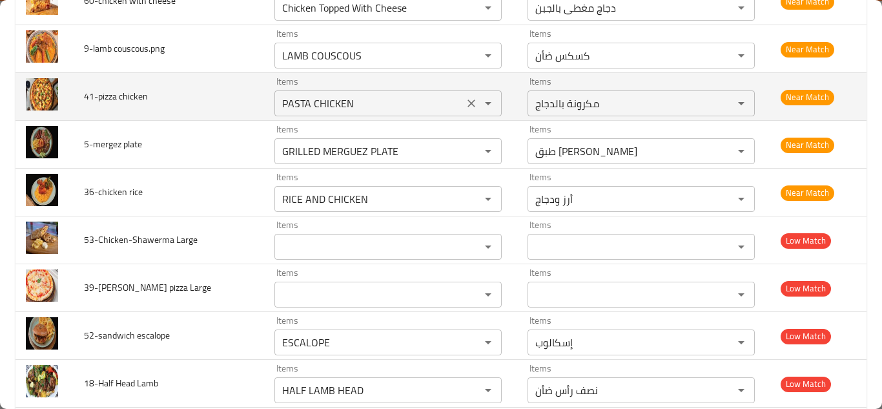
click at [465, 99] on icon "Clear" at bounding box center [471, 103] width 13 height 13
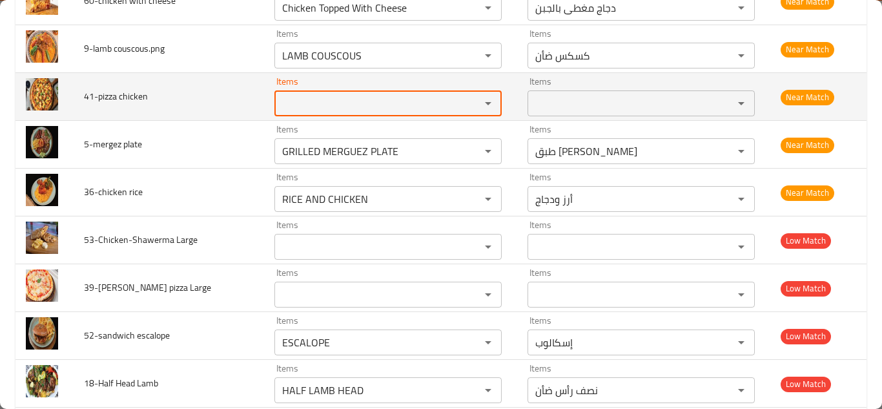
click at [98, 95] on span "41-pizza chicken" at bounding box center [116, 96] width 64 height 17
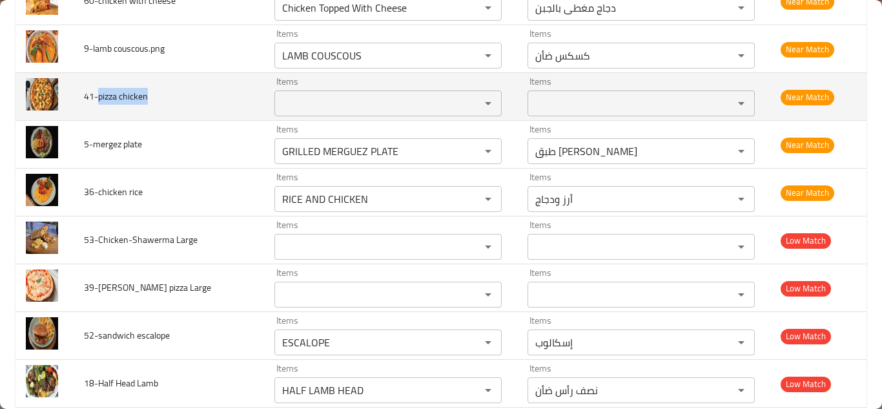
drag, startPoint x: 119, startPoint y: 94, endPoint x: 167, endPoint y: 94, distance: 47.1
click at [167, 94] on td "41-pizza chicken" at bounding box center [169, 97] width 191 height 48
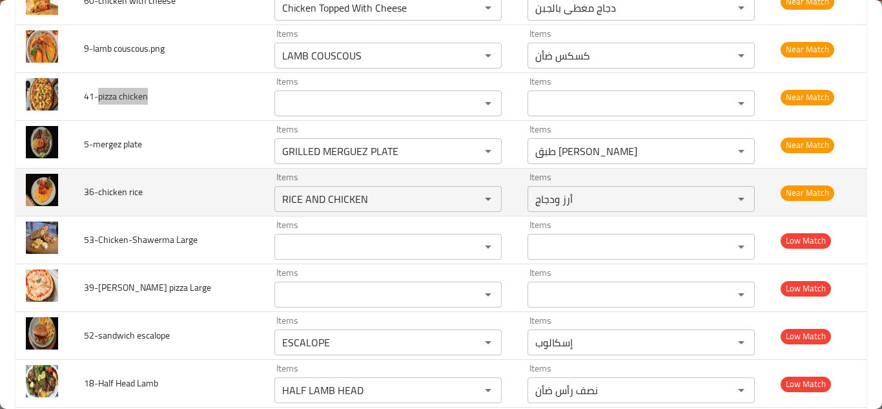
scroll to position [1637, 0]
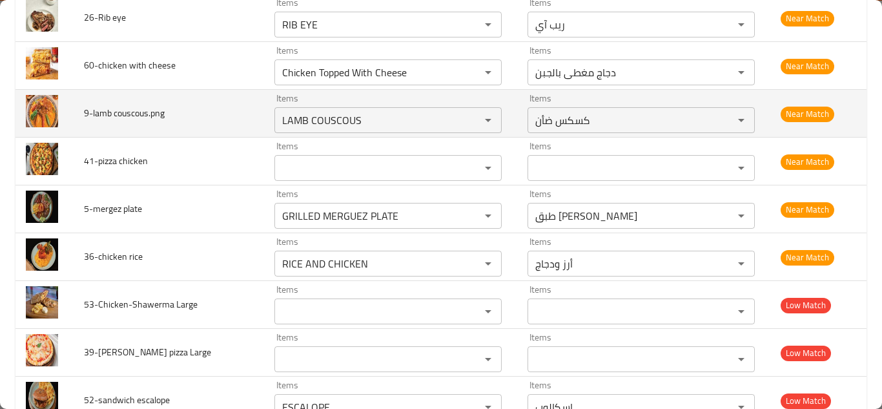
click at [227, 114] on td "9-lamb couscous.png" at bounding box center [169, 114] width 191 height 48
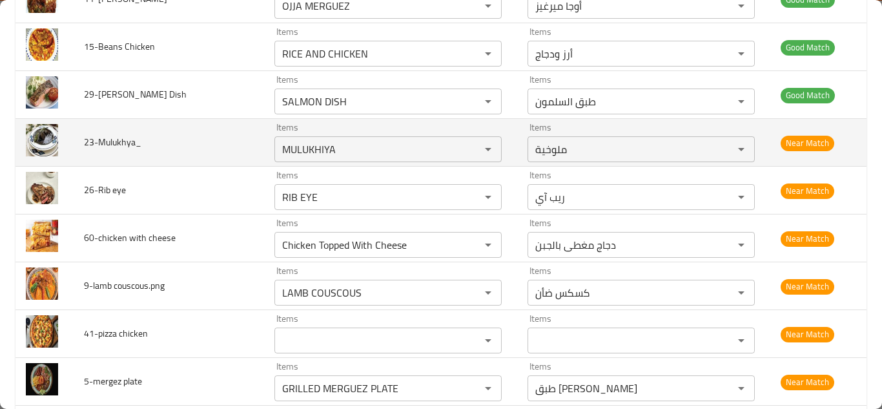
scroll to position [1443, 0]
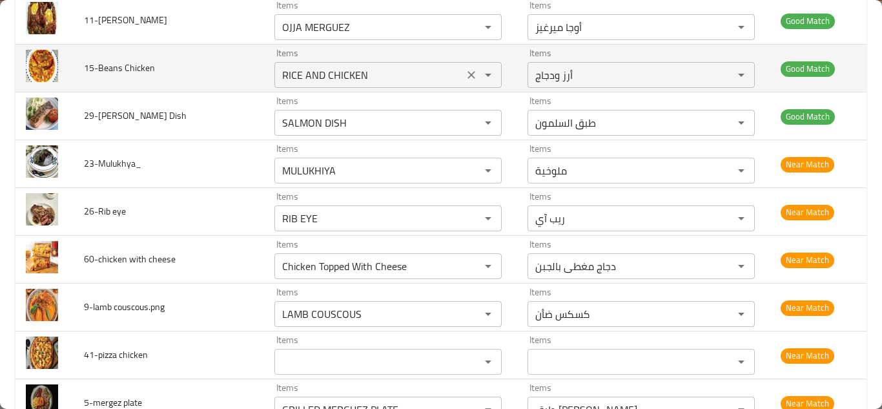
click at [327, 74] on Chicken "RICE AND CHICKEN" at bounding box center [368, 75] width 181 height 18
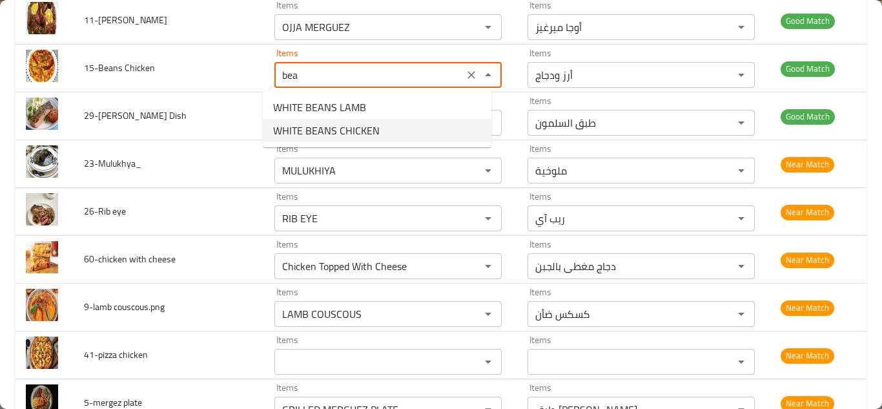
click at [343, 128] on span "WHITE BEANS CHICKEN" at bounding box center [326, 130] width 107 height 15
type Chicken "WHITE BEANS CHICKEN"
type Chicken-ar "فاصولياء بيضاء دجاج"
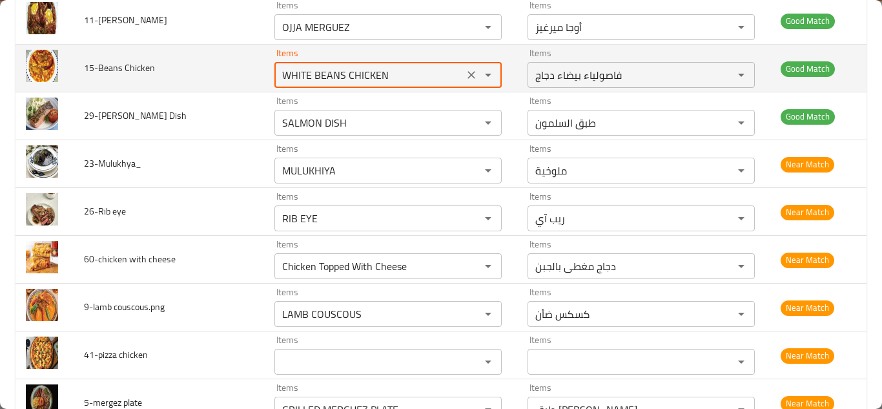
type Chicken "WHITE BEANS CHICKEN"
click at [226, 67] on td "15-Beans Chicken" at bounding box center [169, 69] width 191 height 48
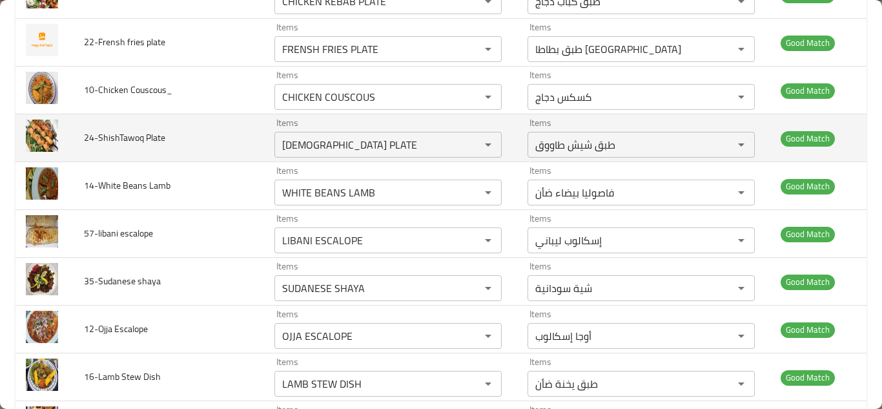
scroll to position [539, 0]
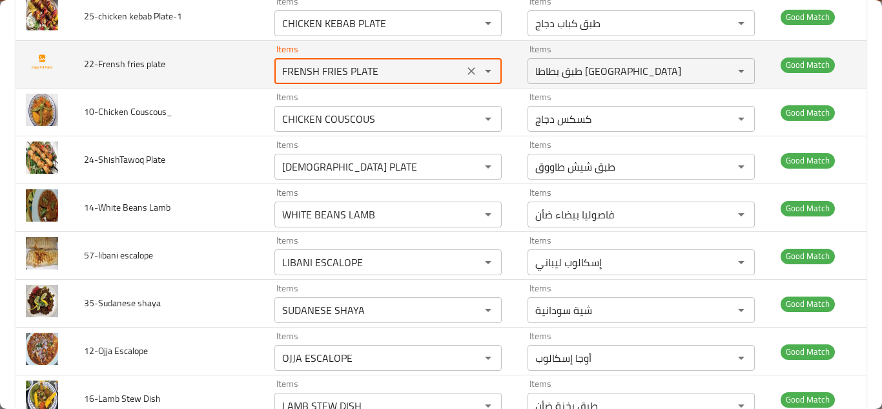
click at [336, 68] on plate "FRENSH FRIES PLATE" at bounding box center [368, 71] width 181 height 18
click at [462, 67] on button "Clear" at bounding box center [471, 71] width 18 height 18
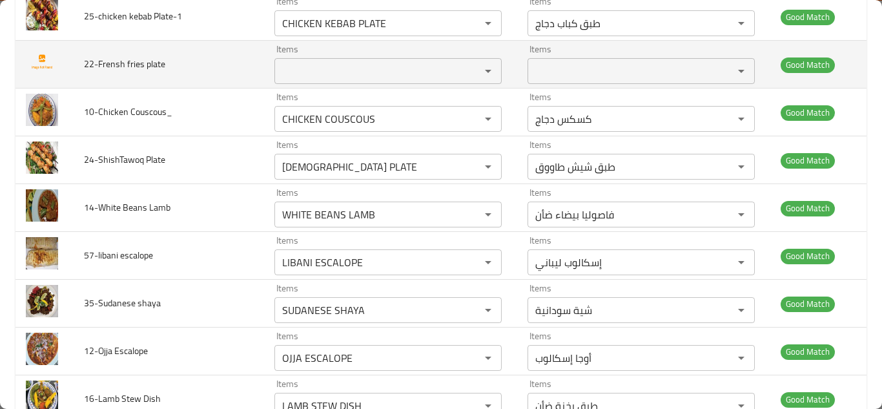
click at [200, 66] on td "22-Frensh fries plate" at bounding box center [169, 65] width 191 height 48
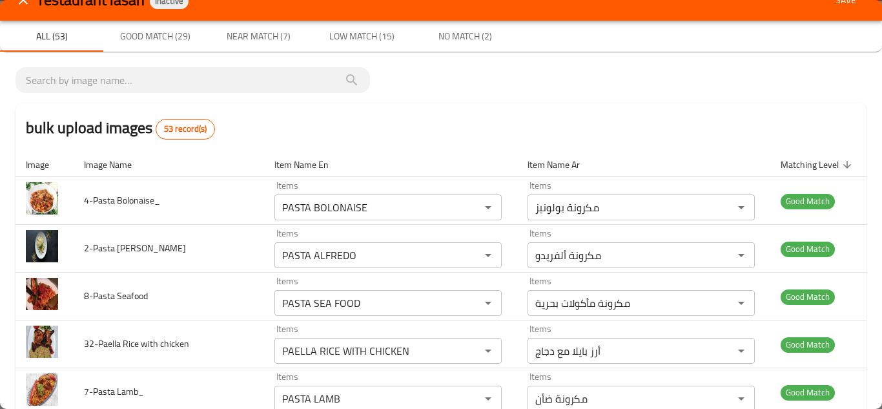
scroll to position [0, 0]
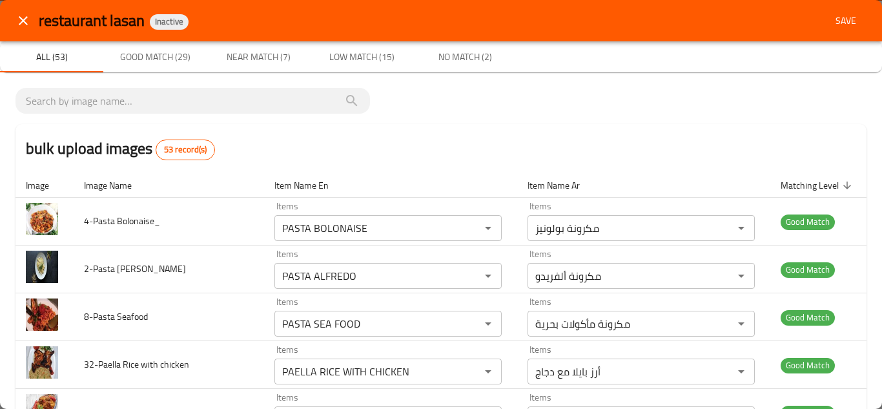
click at [836, 21] on span "Save" at bounding box center [845, 21] width 31 height 16
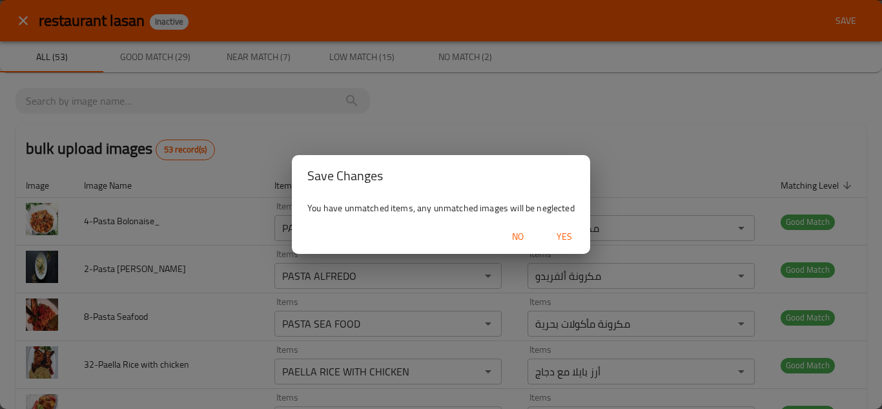
click at [561, 232] on span "Yes" at bounding box center [564, 237] width 31 height 16
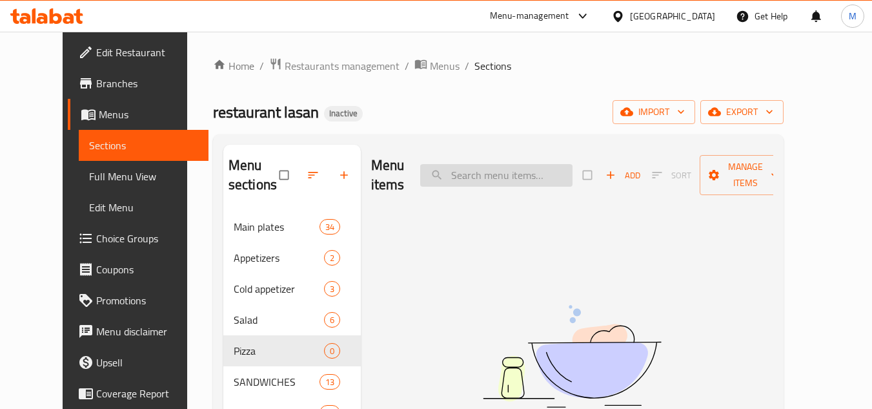
click at [479, 171] on input "search" at bounding box center [496, 175] width 152 height 23
paste input "FRENSH FRIES PLATE"
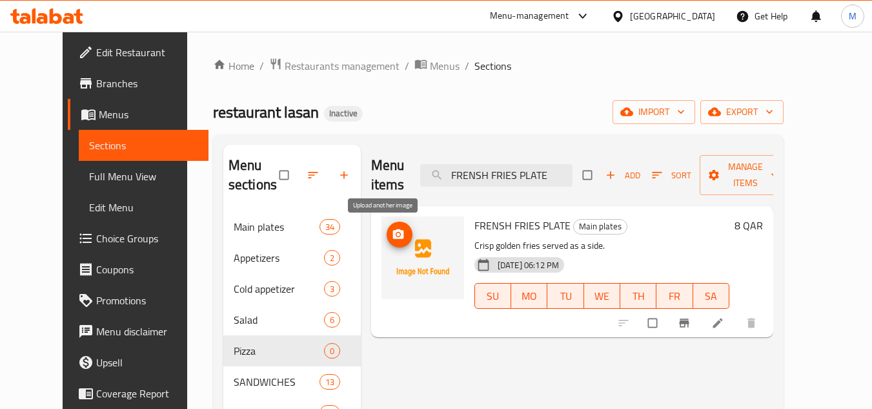
type input "FRENSH FRIES PLATE"
click at [392, 232] on icon "upload picture" at bounding box center [398, 234] width 13 height 13
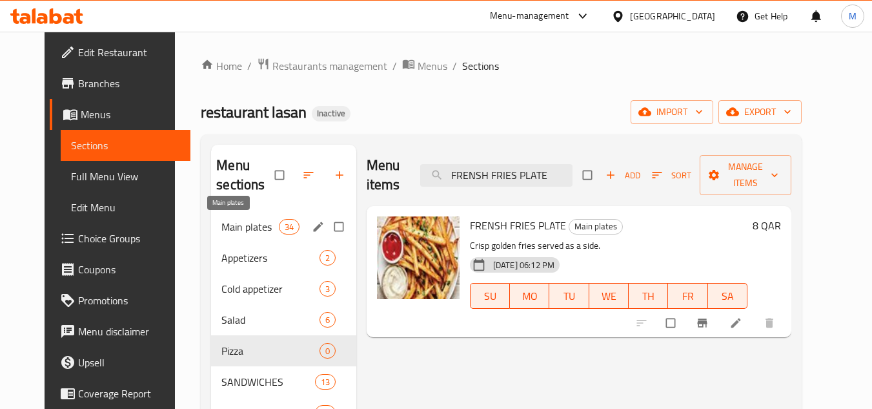
click at [222, 225] on span "Main plates" at bounding box center [250, 226] width 57 height 15
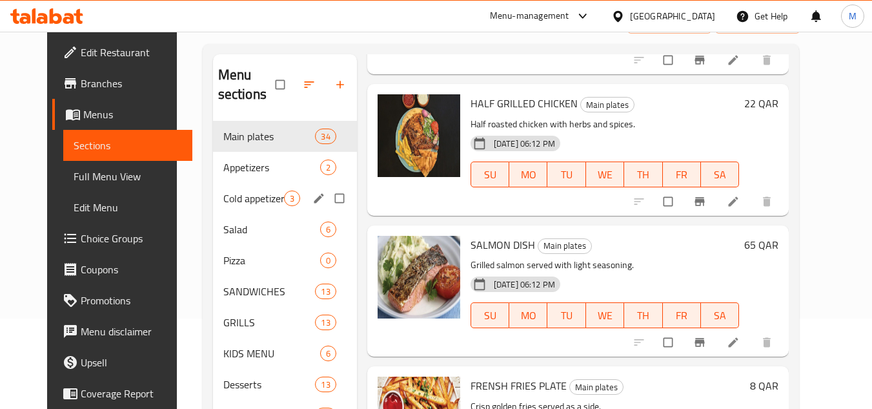
scroll to position [87, 0]
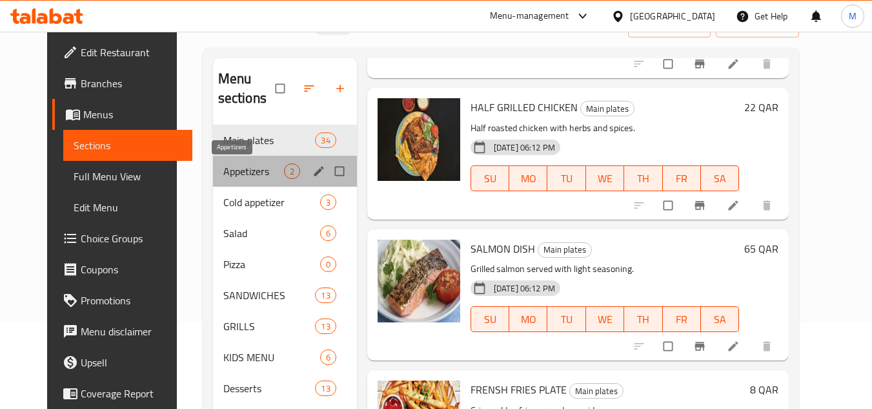
click at [223, 168] on span "Appetizers" at bounding box center [253, 170] width 61 height 15
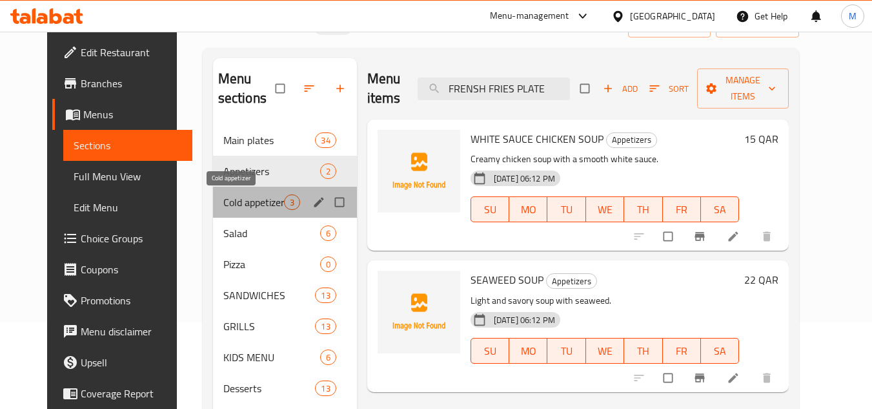
click at [223, 199] on span "Cold appetizer" at bounding box center [253, 201] width 61 height 15
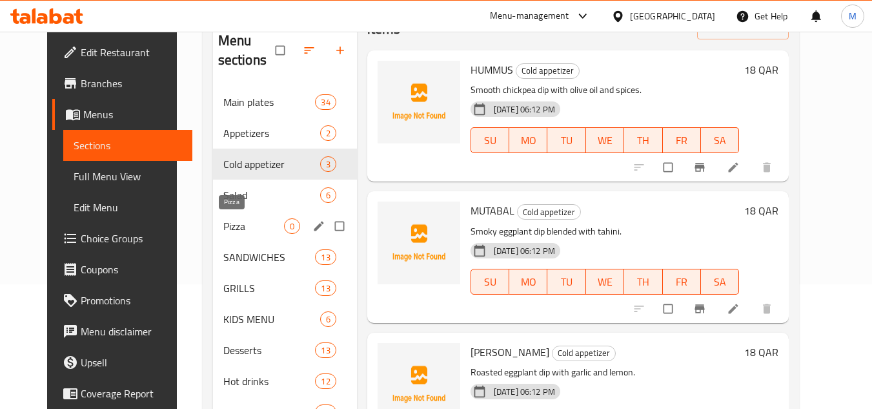
scroll to position [129, 0]
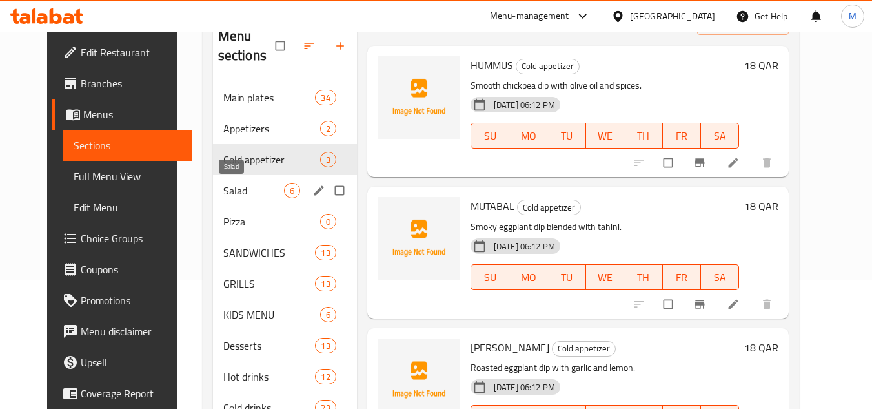
click at [223, 194] on span "Salad" at bounding box center [253, 190] width 61 height 15
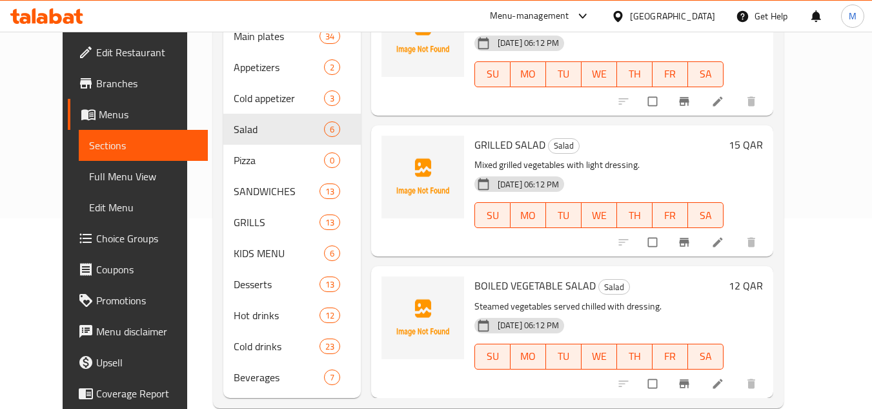
scroll to position [216, 0]
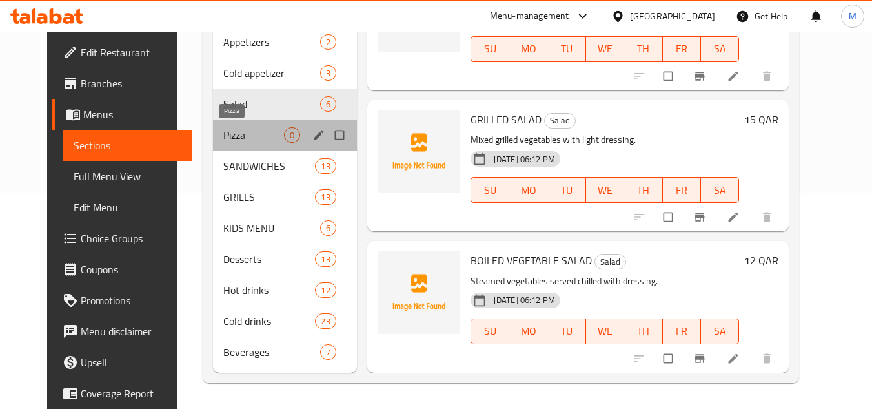
click at [232, 130] on span "Pizza" at bounding box center [253, 134] width 61 height 15
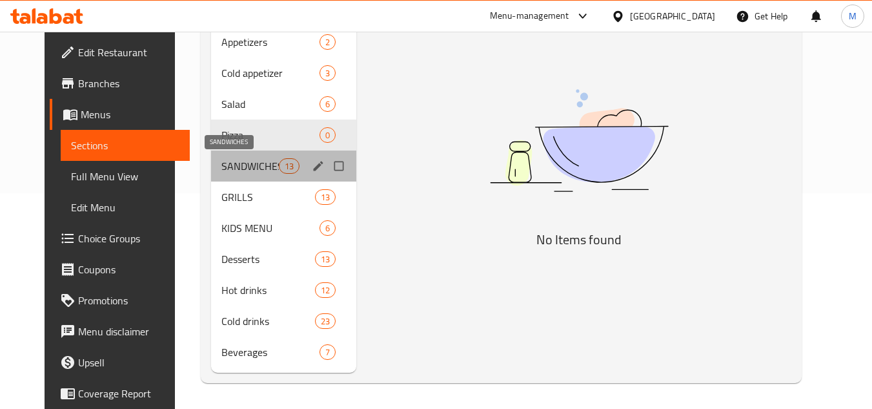
click at [229, 161] on span "SANDWICHES" at bounding box center [250, 165] width 57 height 15
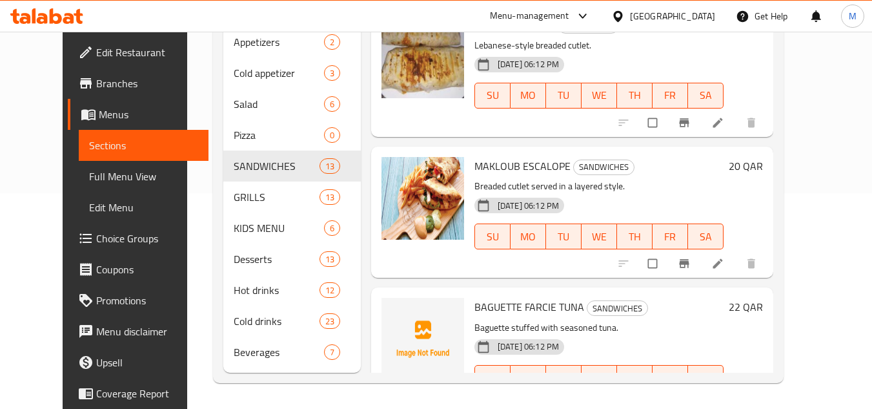
scroll to position [971, 0]
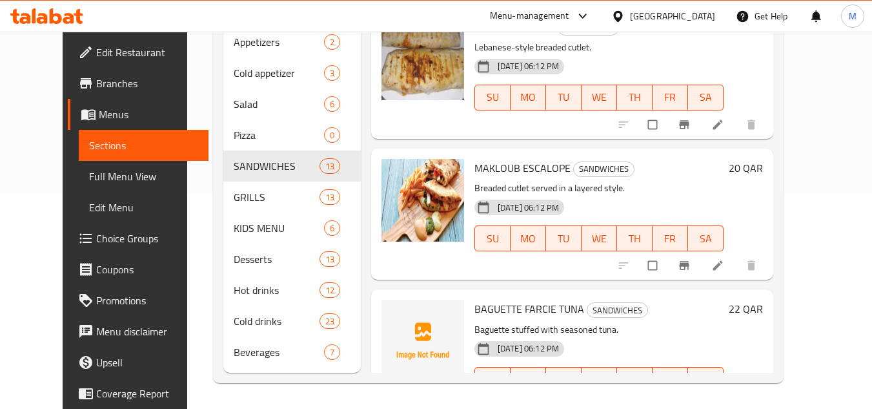
click at [483, 165] on span "MAKLOUB ESCALOPE" at bounding box center [523, 167] width 96 height 19
copy h6 "MAKLOUB ESCALOPE"
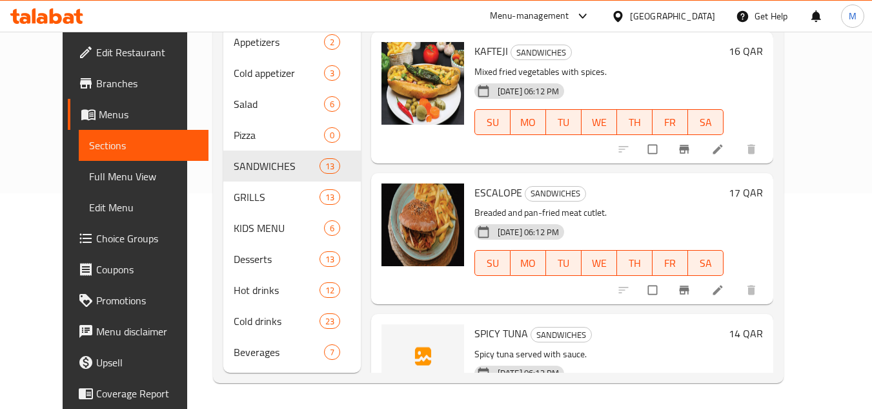
scroll to position [67, 0]
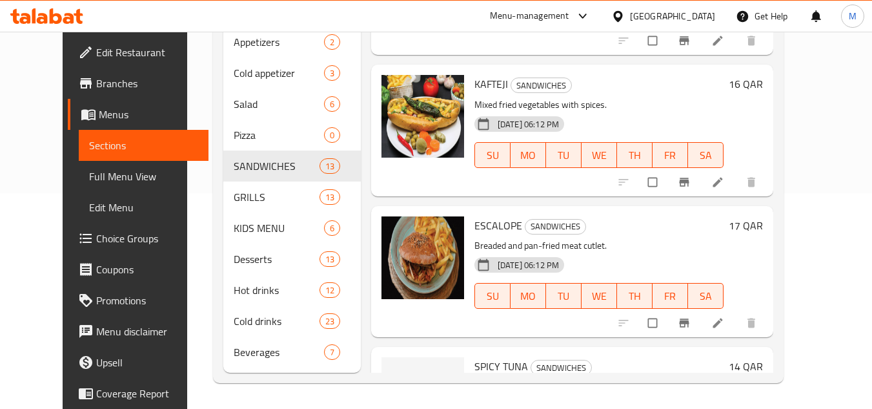
click at [480, 224] on span "ESCALOPE" at bounding box center [499, 225] width 48 height 19
copy h6 "ESCALOPE"
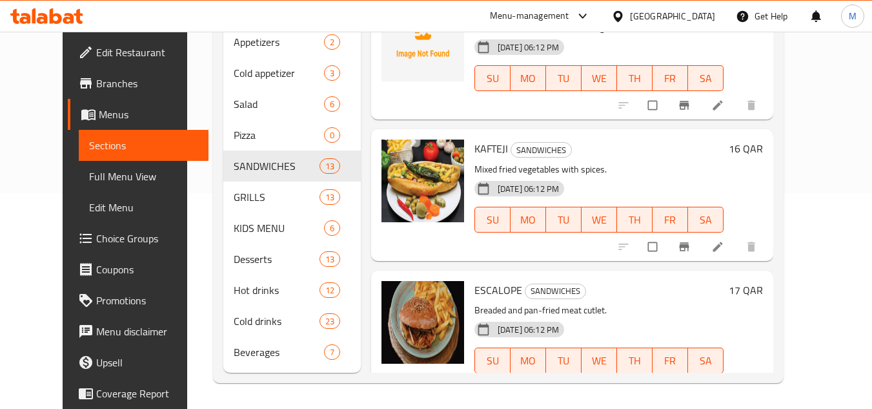
click at [477, 146] on span "KAFTEJI" at bounding box center [492, 148] width 34 height 19
copy h6 "KAFTEJI"
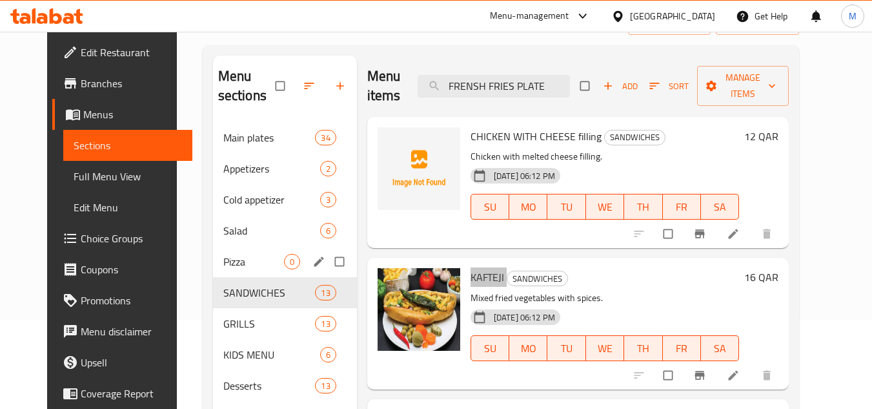
scroll to position [216, 0]
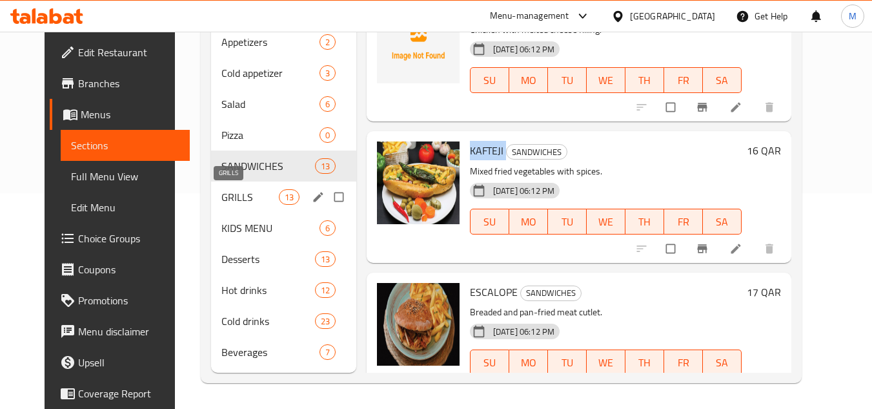
click at [223, 198] on span "GRILLS" at bounding box center [250, 196] width 57 height 15
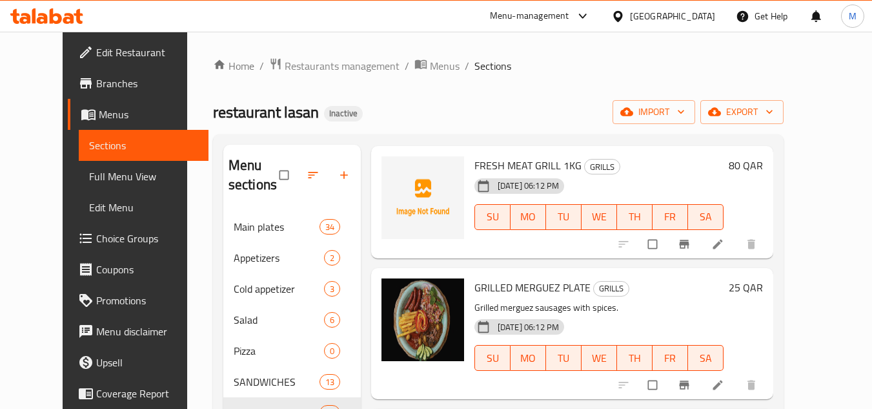
scroll to position [387, 0]
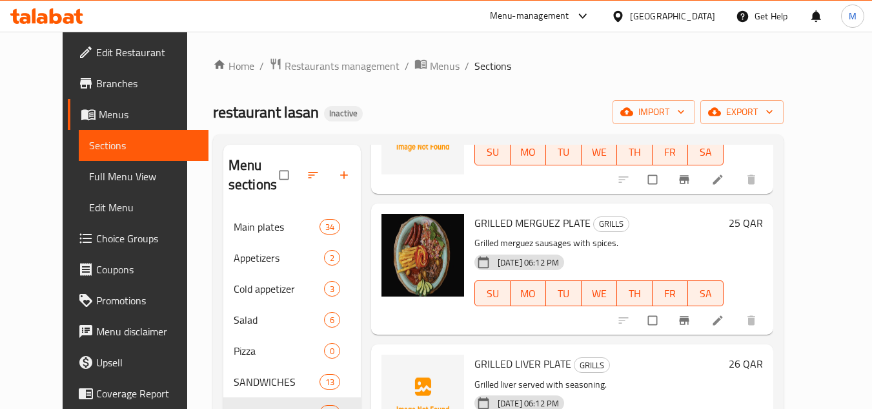
click at [505, 221] on span "GRILLED MERGUEZ PLATE" at bounding box center [533, 222] width 116 height 19
copy h6 "GRILLED MERGUEZ PLATE"
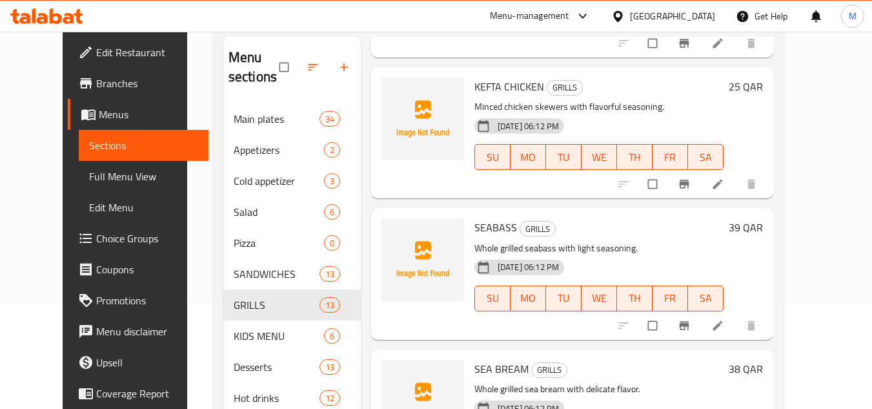
scroll to position [216, 0]
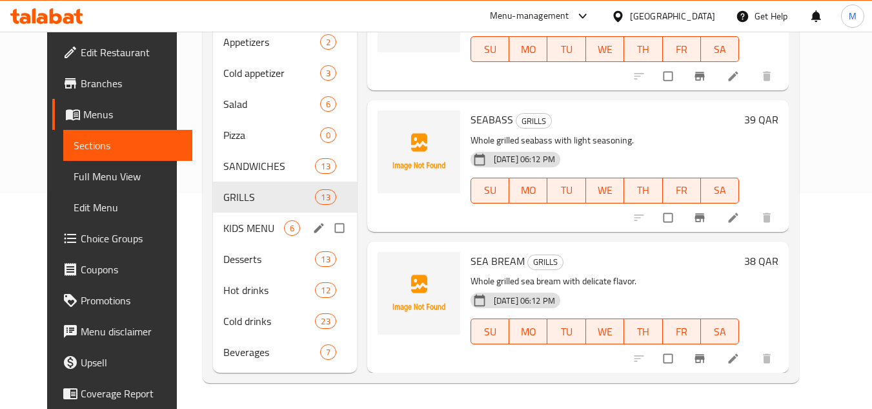
click at [223, 220] on span "KIDS MENU" at bounding box center [253, 227] width 61 height 15
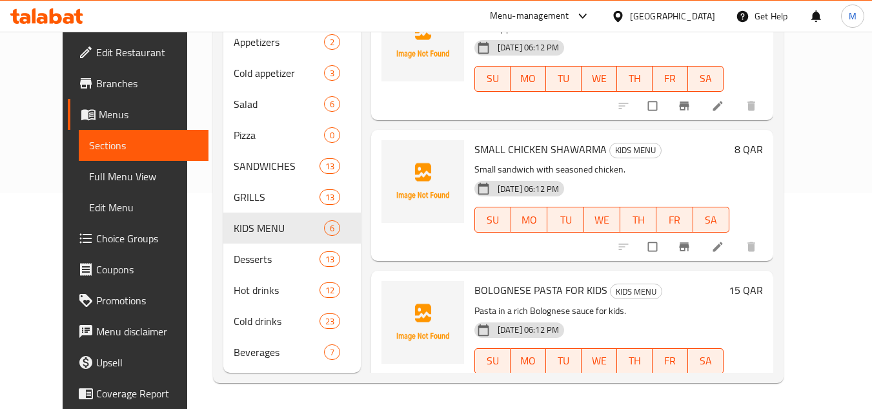
scroll to position [455, 0]
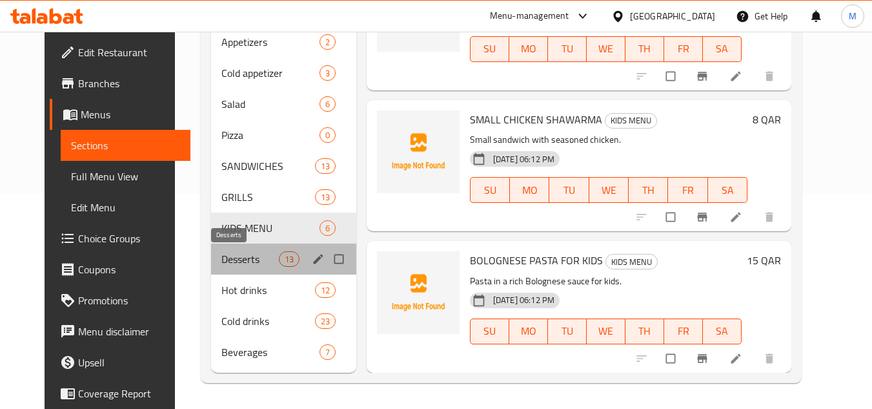
click at [222, 260] on span "Desserts" at bounding box center [250, 258] width 57 height 15
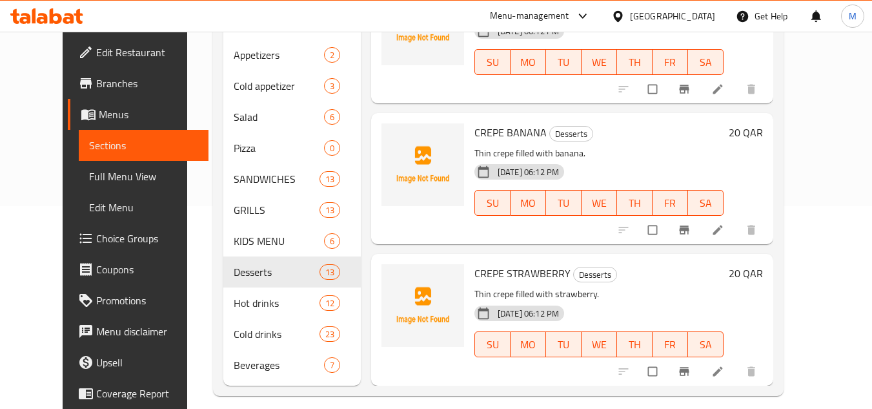
scroll to position [216, 0]
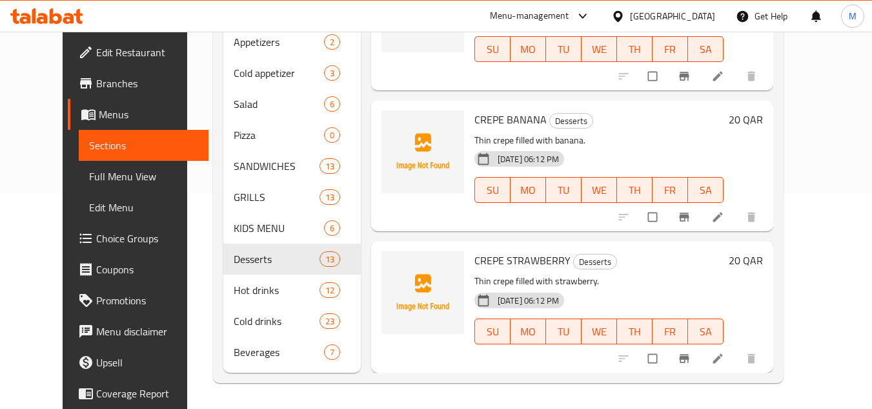
click at [784, 201] on div "Menu sections Main plates 34 Appetizers 2 Cold appetizer 3 Salad 6 Pizza 0 SAND…" at bounding box center [498, 151] width 571 height 464
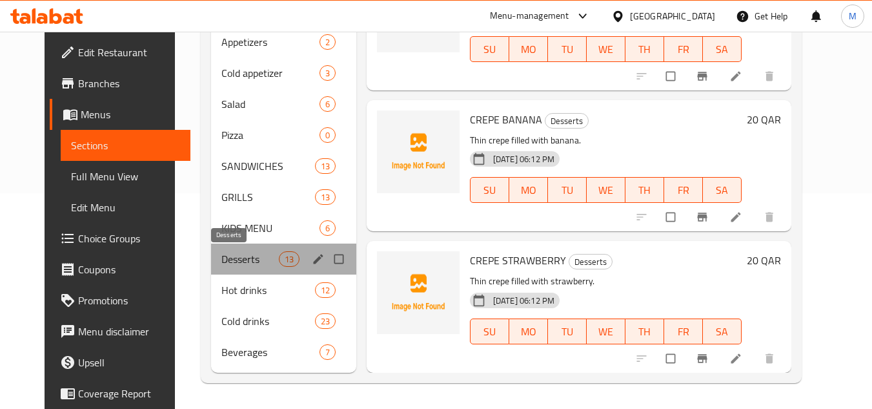
click at [222, 258] on span "Desserts" at bounding box center [250, 258] width 57 height 15
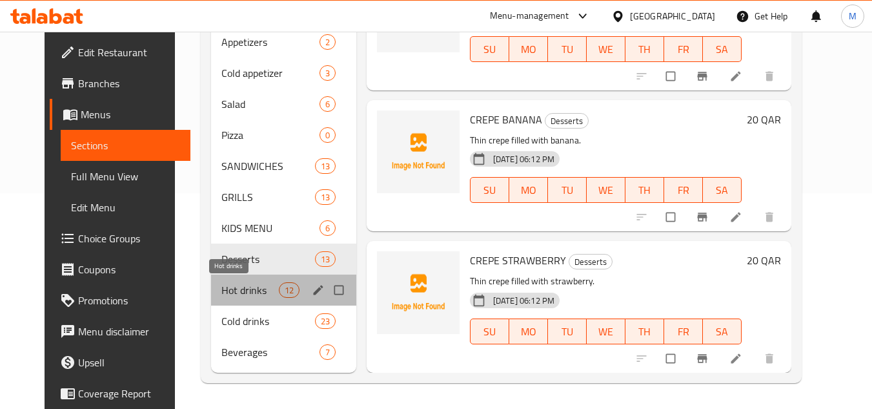
click at [222, 287] on span "Hot drinks" at bounding box center [250, 289] width 57 height 15
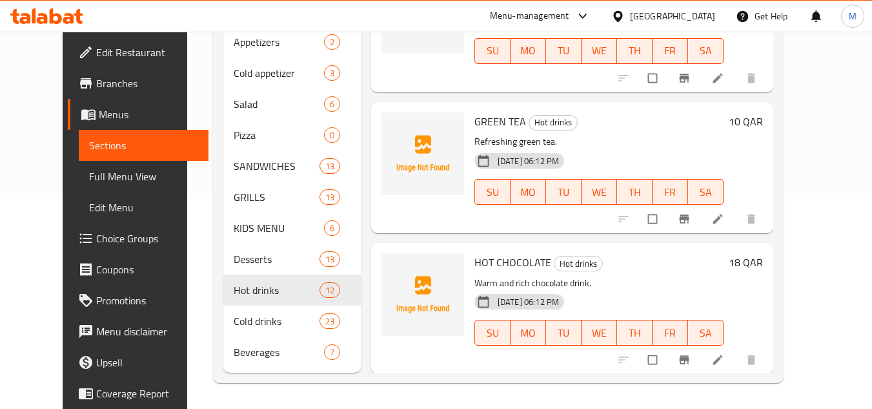
scroll to position [1301, 0]
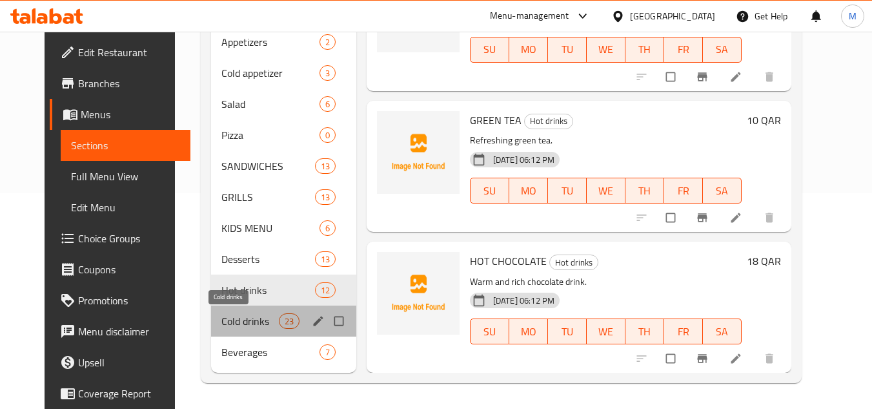
click at [222, 318] on span "Cold drinks" at bounding box center [250, 320] width 57 height 15
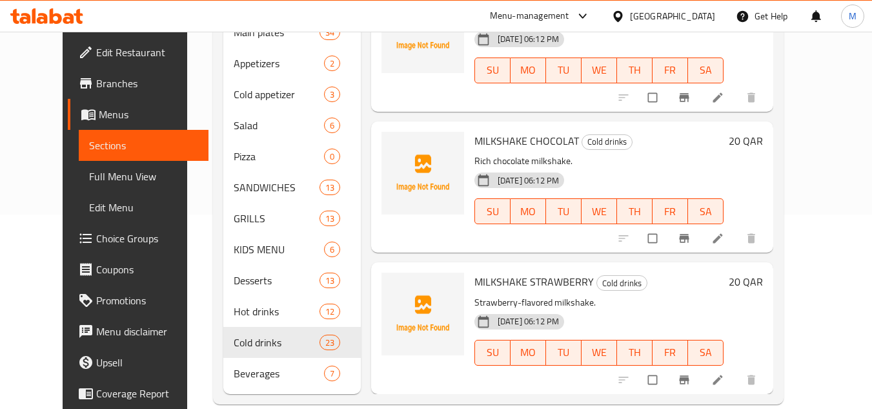
scroll to position [216, 0]
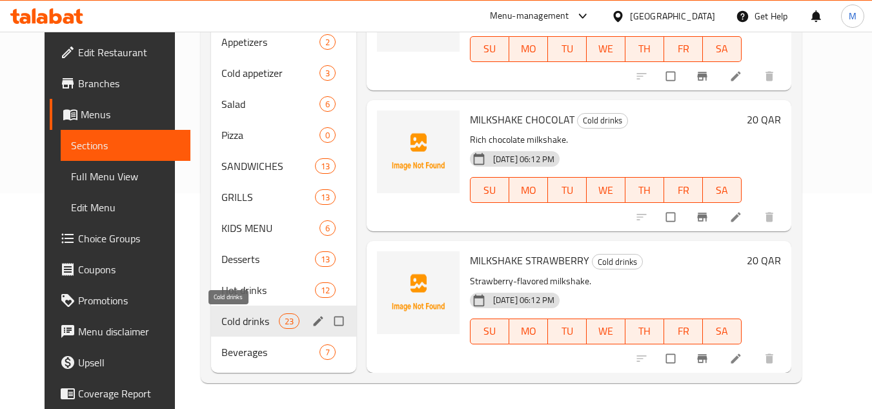
click at [222, 313] on span "Cold drinks" at bounding box center [250, 320] width 57 height 15
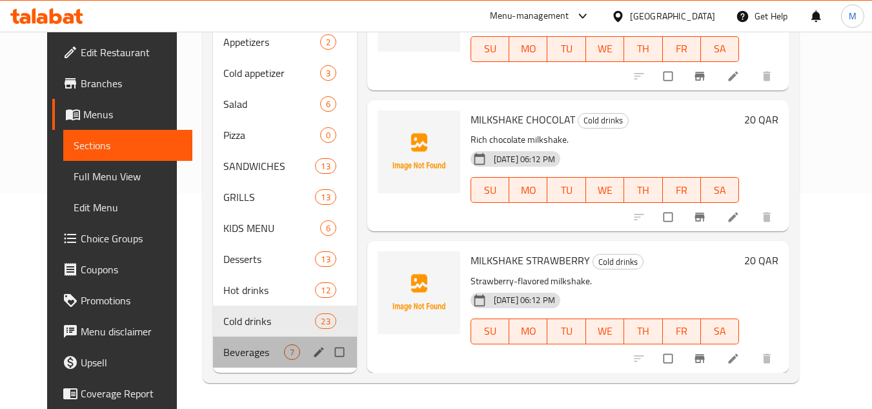
click at [223, 342] on div "Beverages 7" at bounding box center [285, 351] width 144 height 31
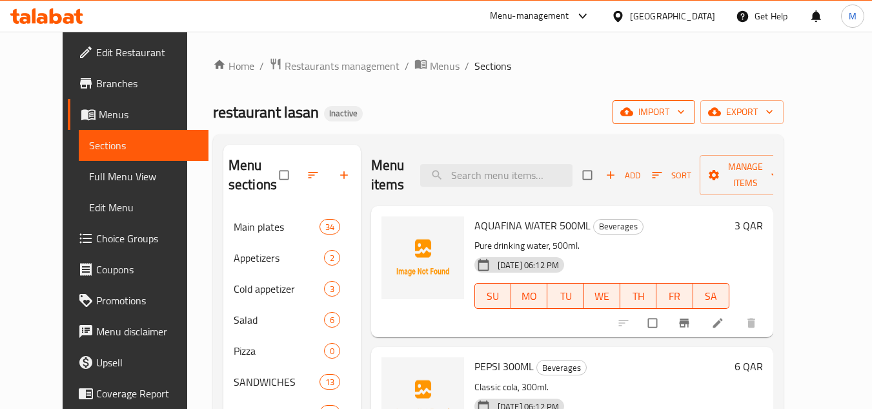
click at [685, 114] on span "import" at bounding box center [654, 112] width 62 height 16
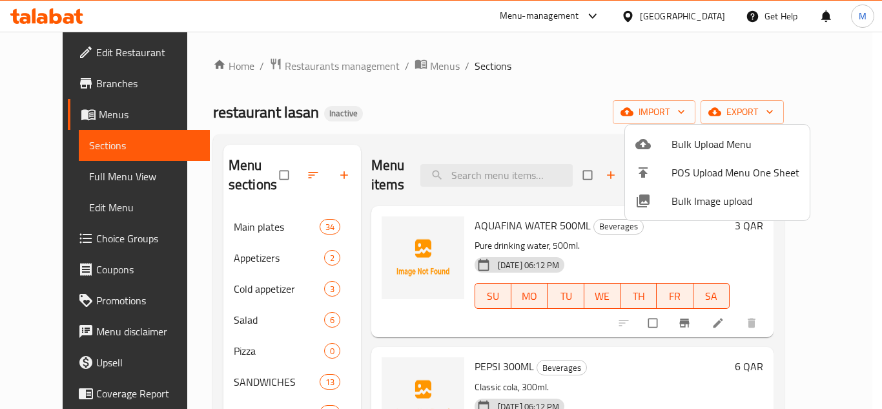
click at [681, 201] on span "Bulk Image upload" at bounding box center [736, 200] width 128 height 15
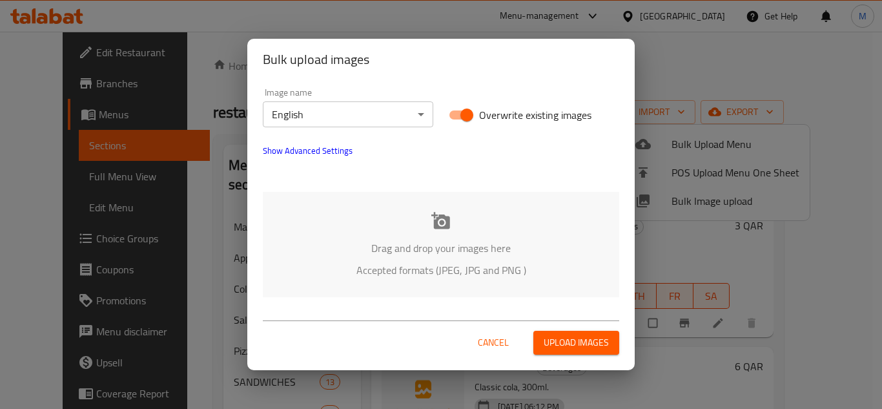
click at [369, 201] on div "Drag and drop your images here Accepted formats (JPEG, JPG and PNG )" at bounding box center [441, 244] width 356 height 105
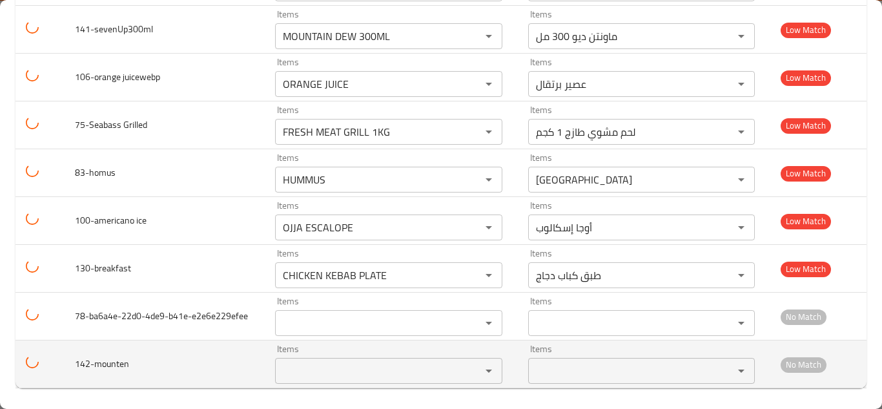
scroll to position [3127, 0]
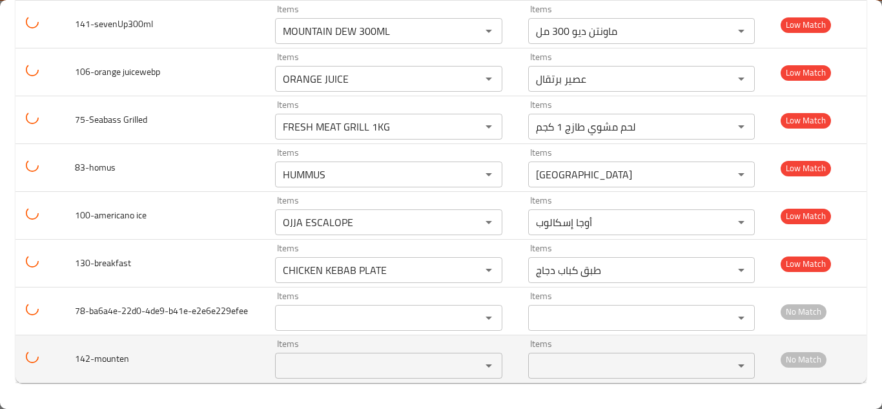
click at [304, 367] on input "Items" at bounding box center [369, 365] width 181 height 18
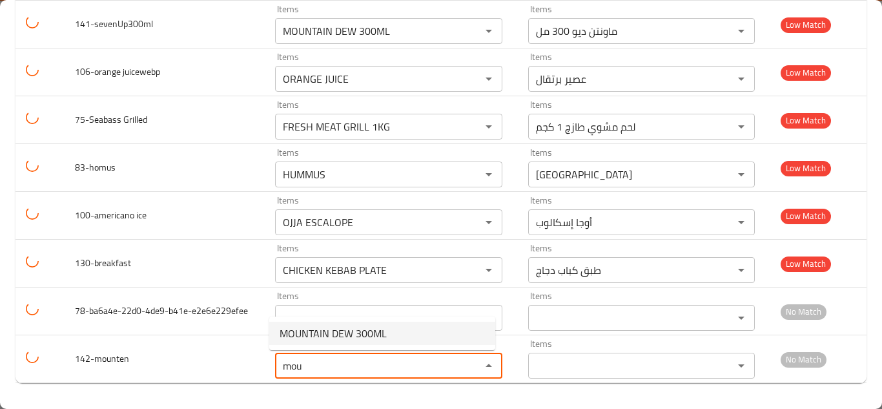
click at [335, 338] on span "MOUNTAIN DEW 300ML" at bounding box center [333, 332] width 107 height 15
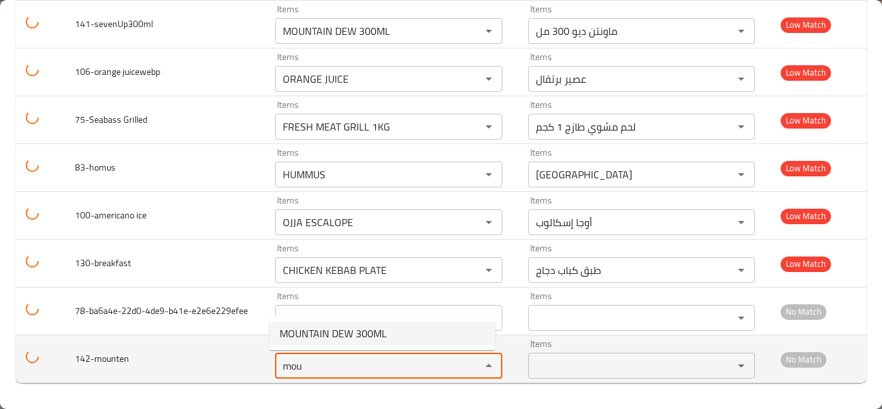
type input "MOUNTAIN DEW 300ML"
type input "ماونتن ديو 300 مل"
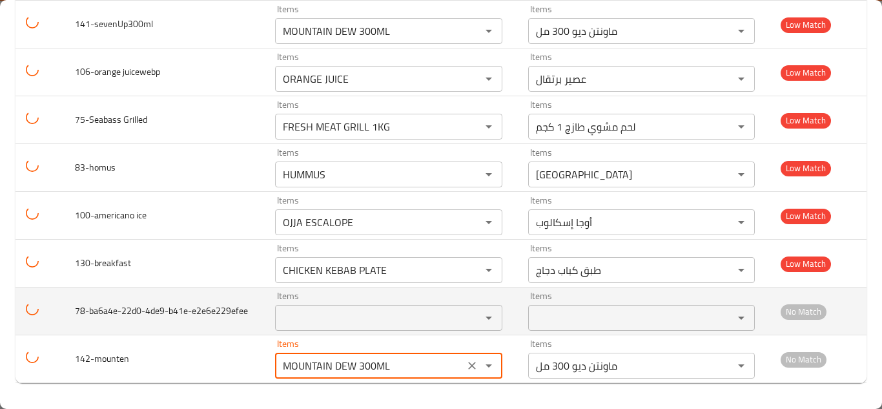
type input "MOUNTAIN DEW 300ML"
click at [235, 307] on td "78-ba6a4e-22d0-4de9-b41e-e2e6e229efee" at bounding box center [165, 311] width 200 height 48
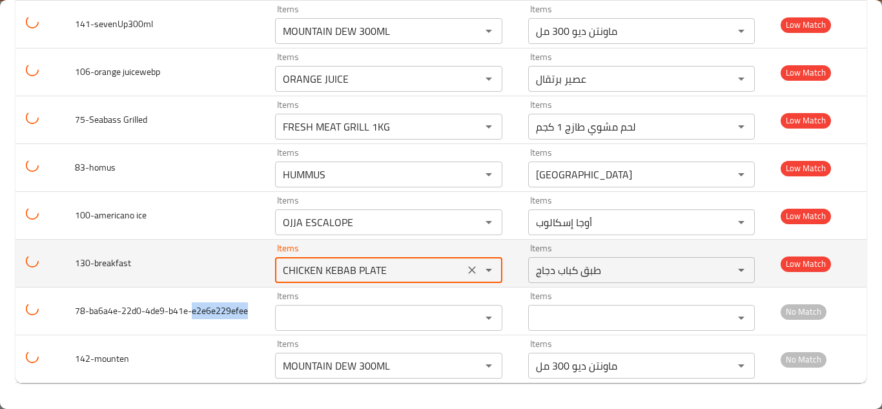
click at [325, 267] on input "CHICKEN KEBAB PLATE" at bounding box center [369, 270] width 181 height 18
type input "b"
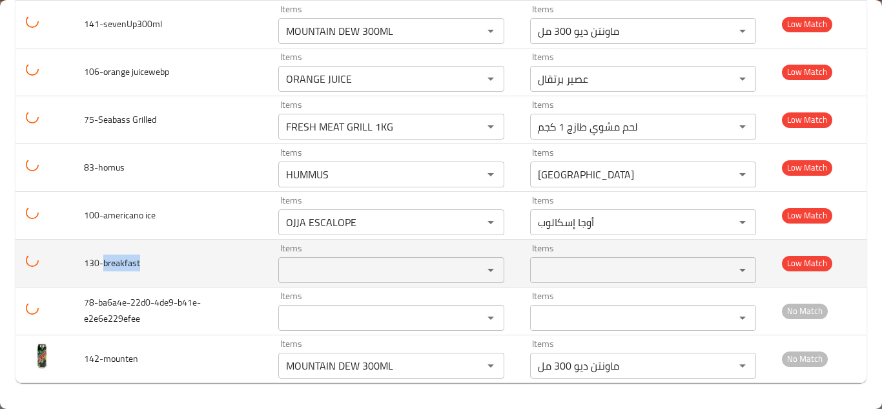
drag, startPoint x: 125, startPoint y: 263, endPoint x: 152, endPoint y: 262, distance: 27.8
click at [152, 262] on td "130-breakfast" at bounding box center [171, 263] width 194 height 48
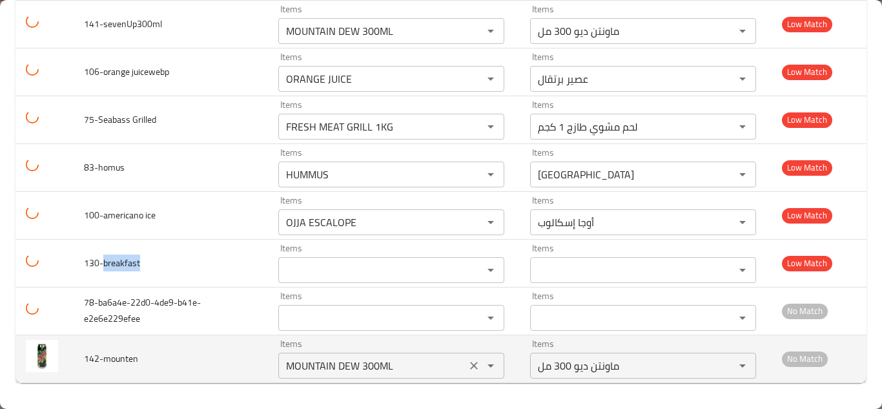
copy span "breakfast"
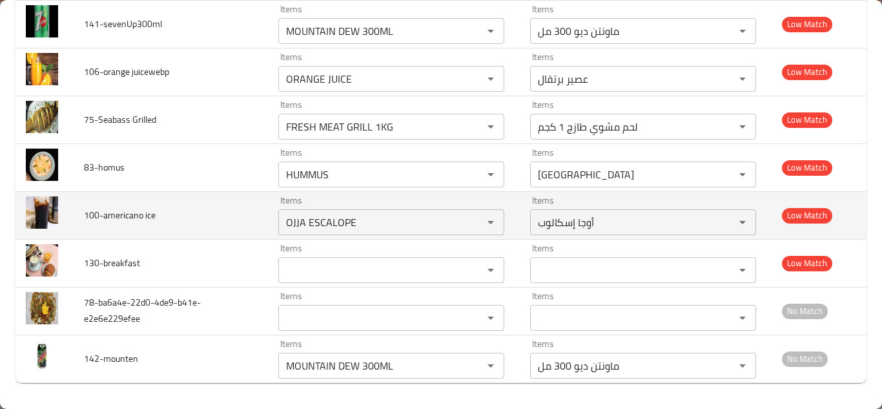
click at [244, 209] on td "100-americano ice" at bounding box center [171, 215] width 194 height 48
click at [306, 220] on ice "OJJA ESCALOPE" at bounding box center [372, 222] width 180 height 18
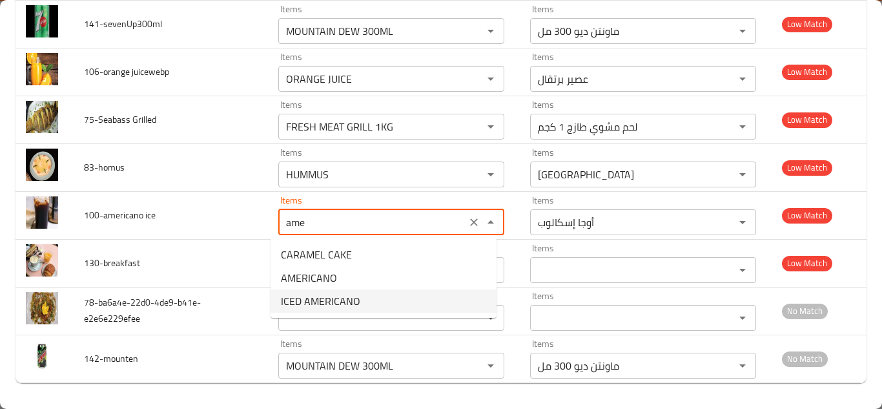
click at [353, 300] on span "ICED AMERICANO" at bounding box center [320, 300] width 79 height 15
type ice "ICED AMERICANO"
type ice-ar "أمريكانو مثلج"
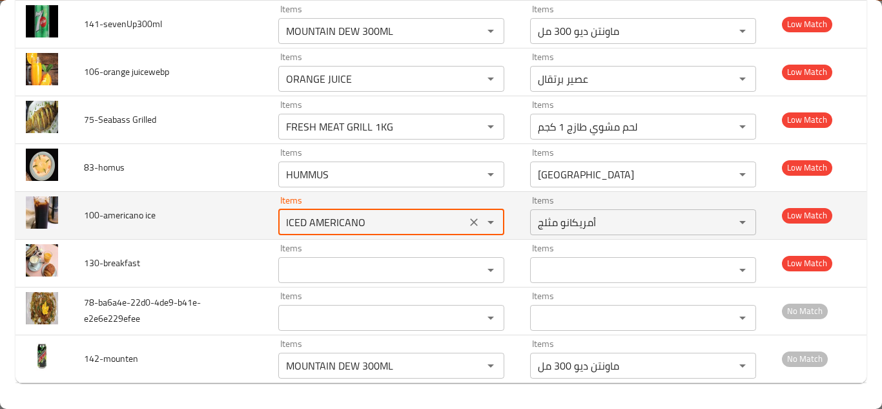
type ice "ICED AMERICANO"
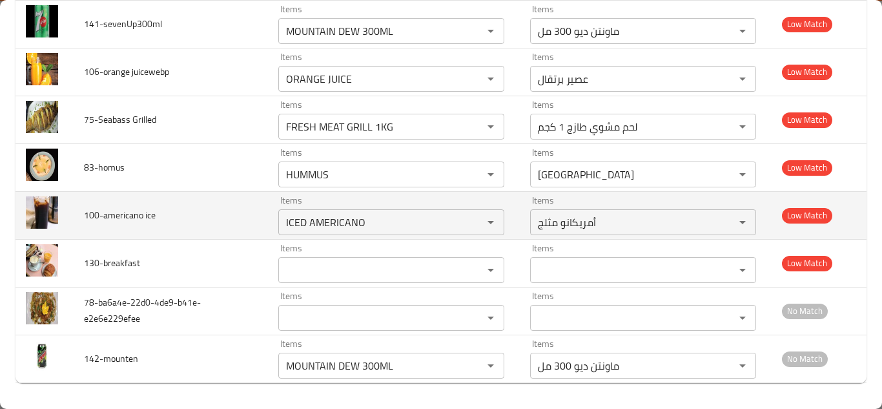
click at [236, 203] on td "100-americano ice" at bounding box center [171, 215] width 194 height 48
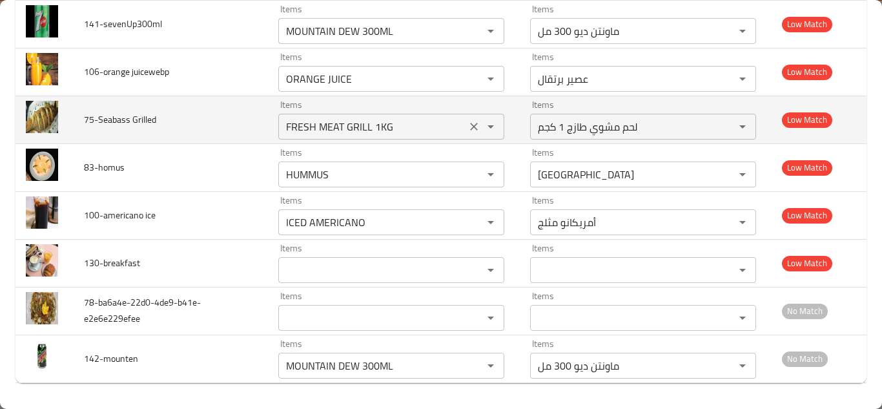
scroll to position [3062, 0]
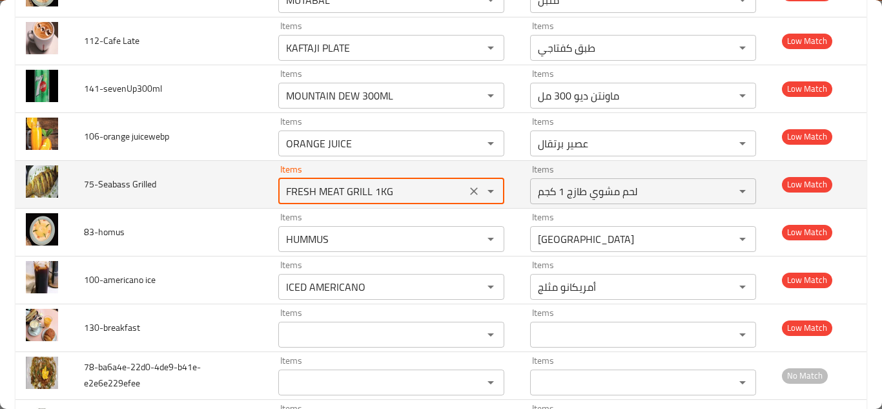
click at [345, 188] on Grilled "FRESH MEAT GRILL 1KG" at bounding box center [372, 191] width 180 height 18
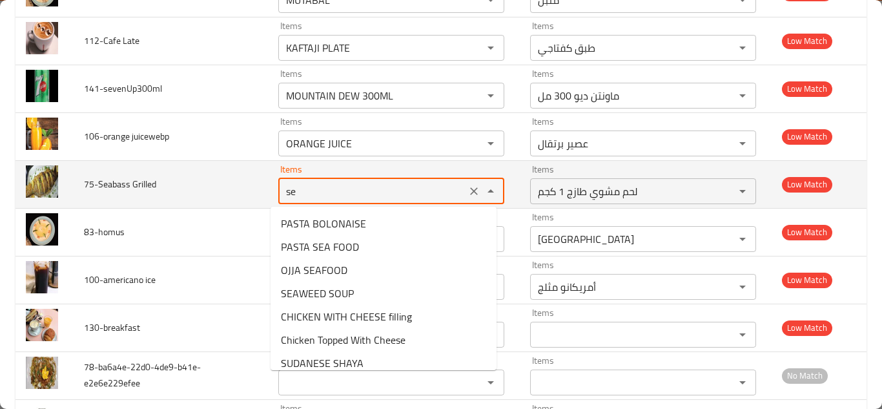
type Grilled "s"
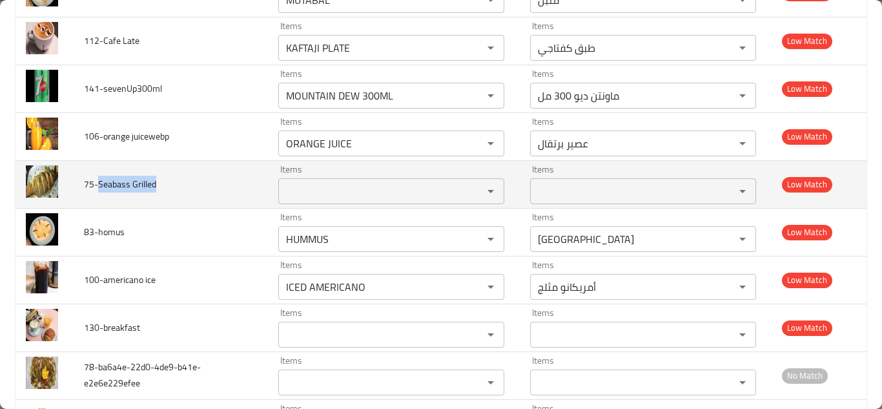
drag, startPoint x: 97, startPoint y: 182, endPoint x: 164, endPoint y: 181, distance: 67.2
click at [163, 181] on td "75-Seabass Grilled" at bounding box center [171, 184] width 194 height 48
copy span "Seabass Grilled"
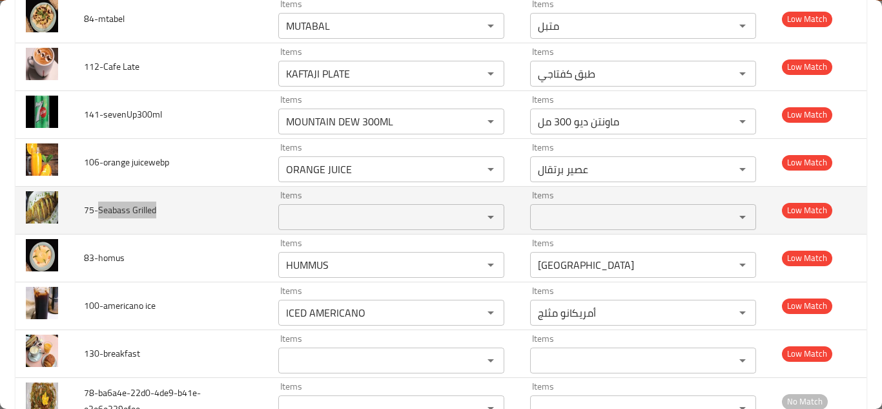
scroll to position [2998, 0]
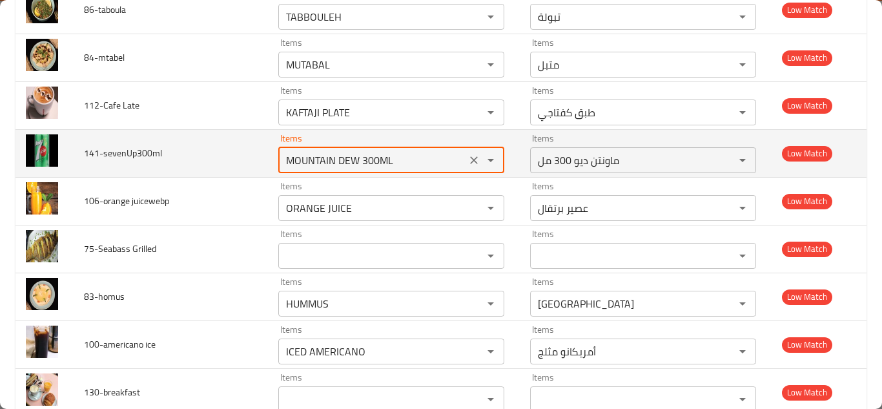
click at [338, 160] on input "MOUNTAIN DEW 300ML" at bounding box center [372, 160] width 180 height 18
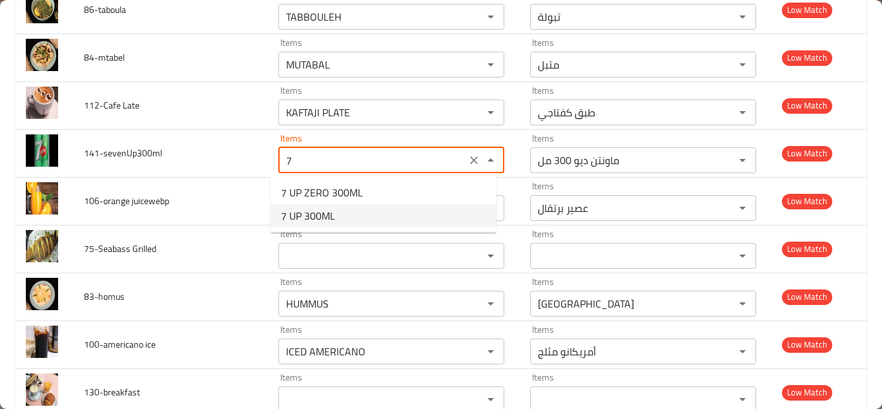
click at [308, 212] on span "7 UP 300ML" at bounding box center [308, 215] width 54 height 15
type input "7 UP 300ML"
type input "سفن أب 300 مل"
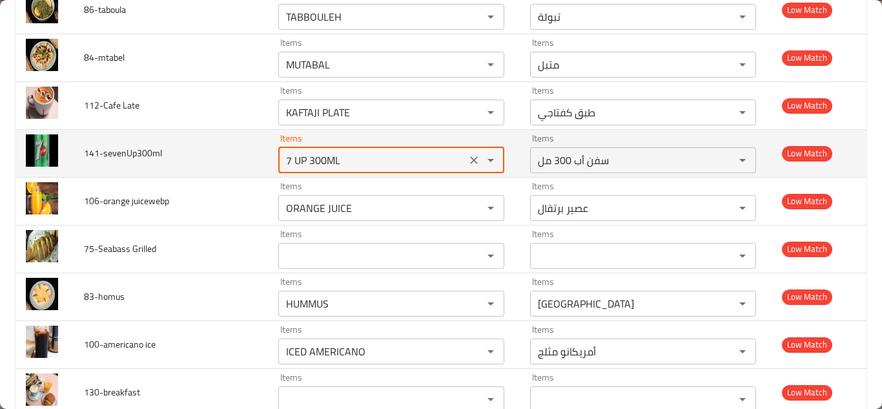
type input "7 UP 300ML"
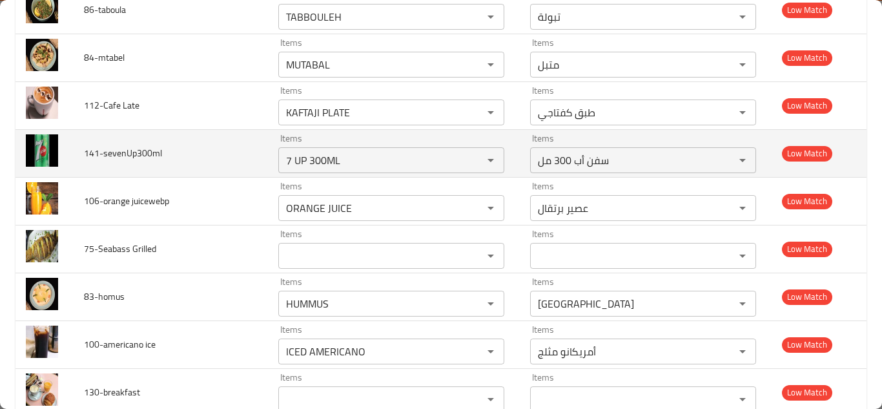
click at [234, 140] on td "141-sevenUp300ml" at bounding box center [171, 153] width 194 height 48
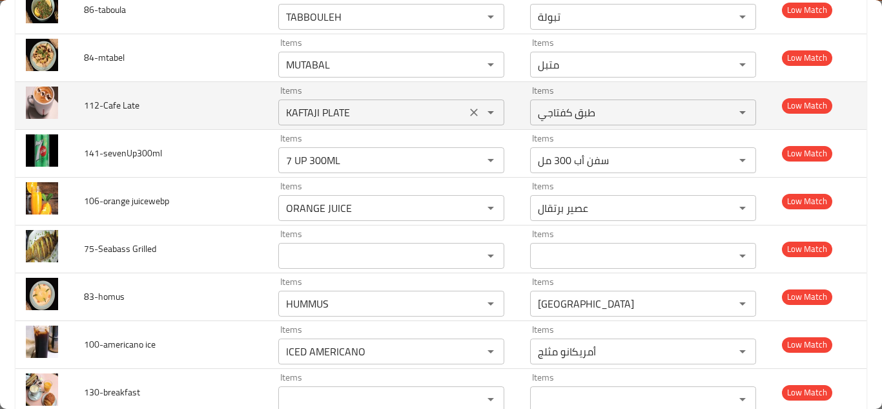
click at [326, 109] on Late "KAFTAJI PLATE" at bounding box center [372, 112] width 180 height 18
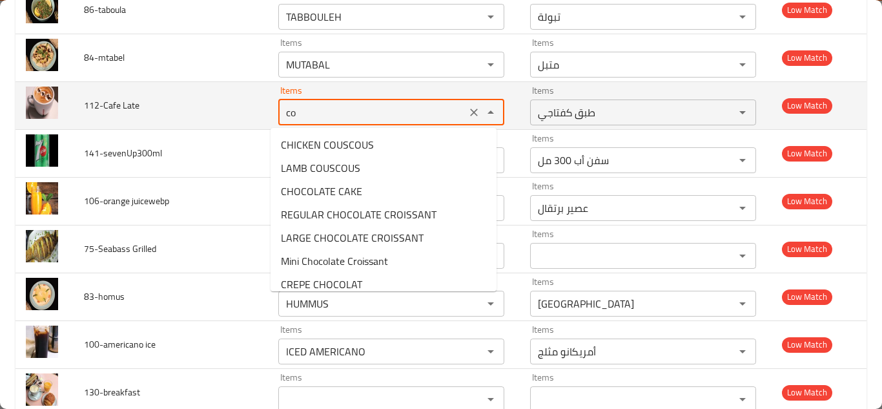
type Late "c"
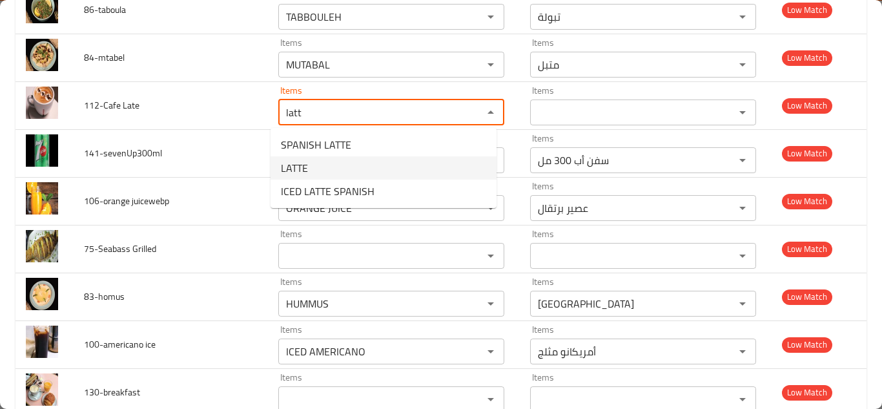
click at [327, 162] on Late-option-1 "LATTE" at bounding box center [384, 167] width 226 height 23
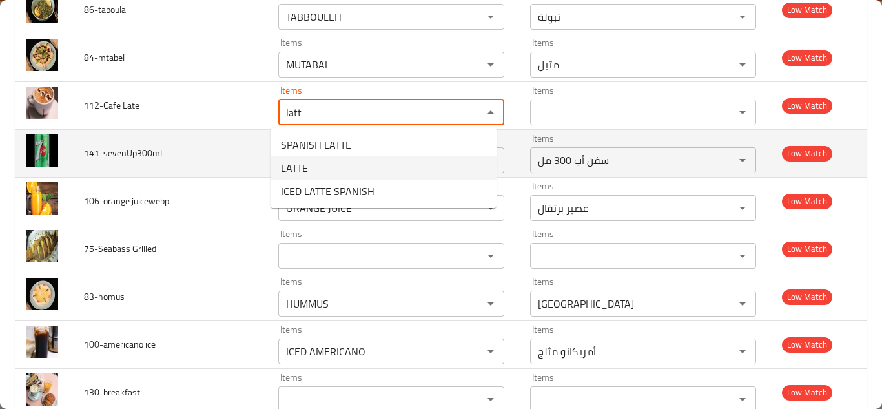
type Late "LATTE"
type Late-ar "لاتيه"
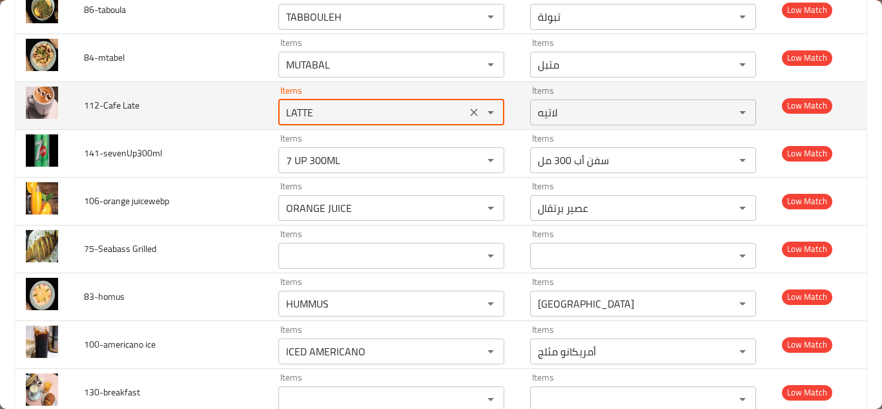
type Late "LATTE"
click at [241, 105] on td "112-Cafe Late" at bounding box center [171, 105] width 194 height 48
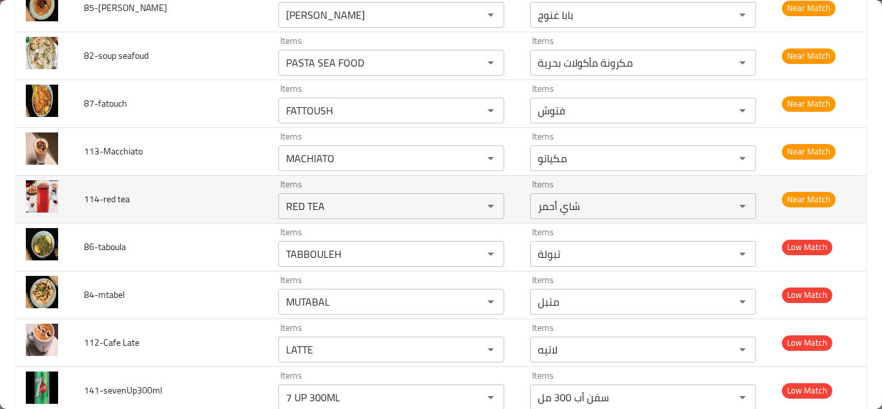
scroll to position [2739, 0]
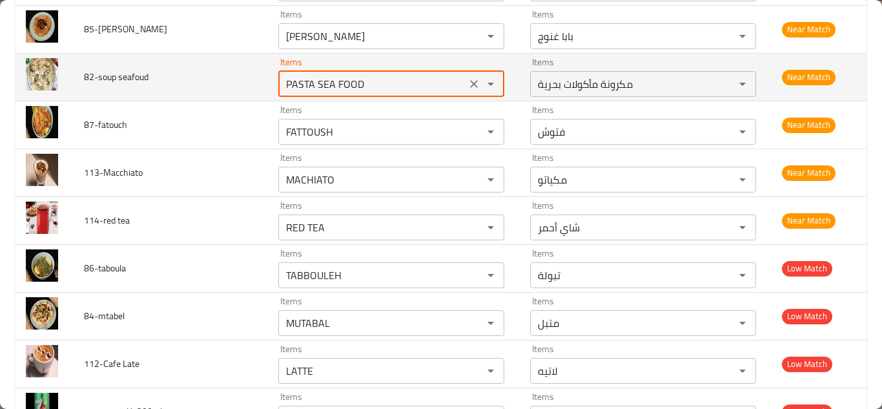
click at [308, 84] on seafoud "PASTA SEA FOOD" at bounding box center [372, 84] width 180 height 18
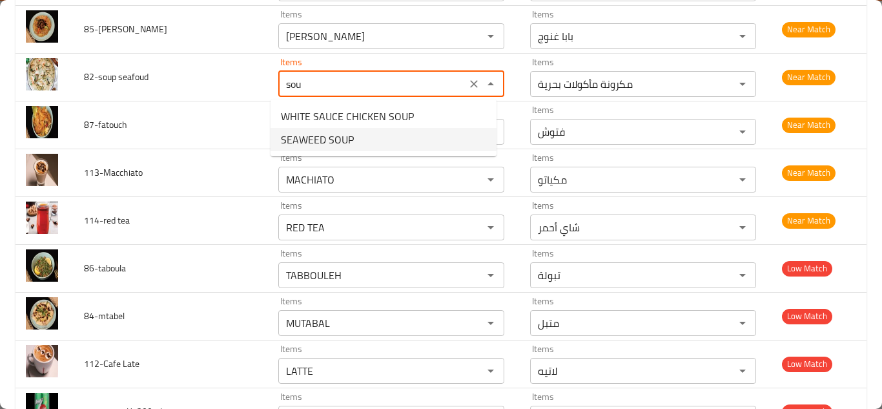
click at [320, 139] on span "SEAWEED SOUP" at bounding box center [317, 139] width 73 height 15
type seafoud "SEAWEED SOUP"
type seafoud-ar "شوربة عشب البحر"
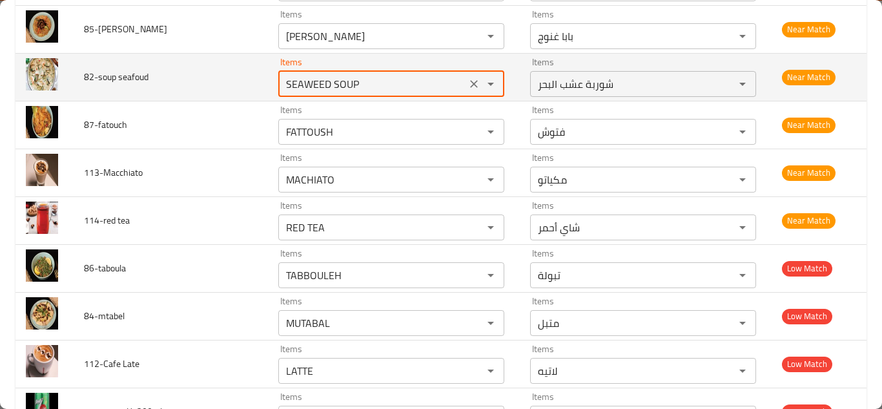
type seafoud "SEAWEED SOUP"
click at [238, 83] on td "82-soup seafoud" at bounding box center [171, 77] width 194 height 48
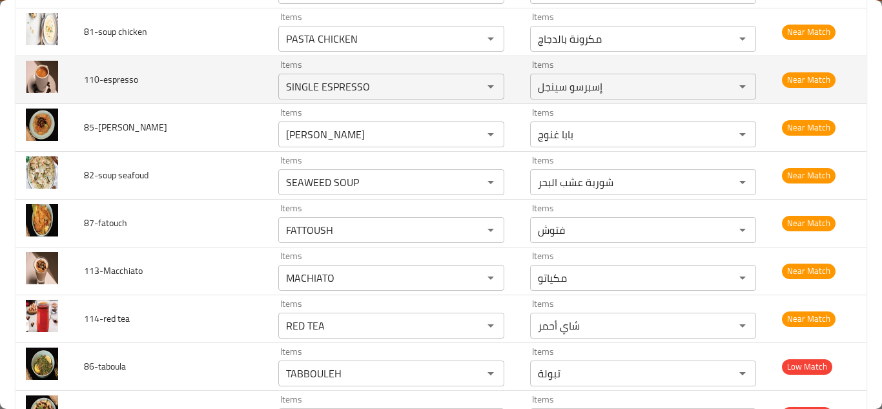
scroll to position [2610, 0]
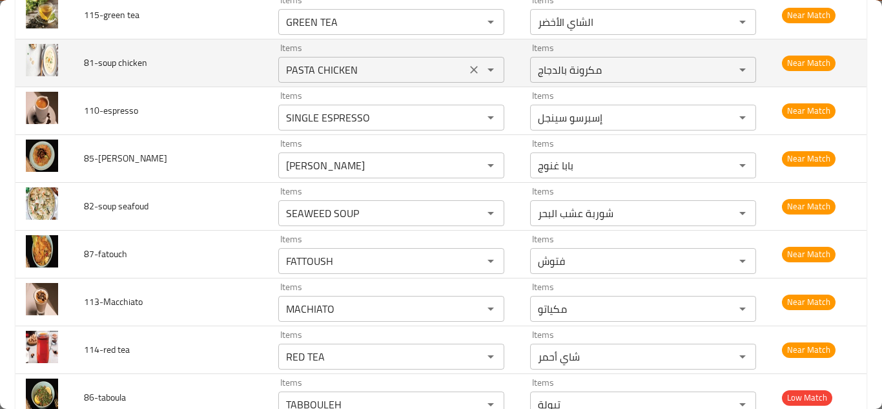
click at [345, 69] on chicken "PASTA CHICKEN" at bounding box center [372, 70] width 180 height 18
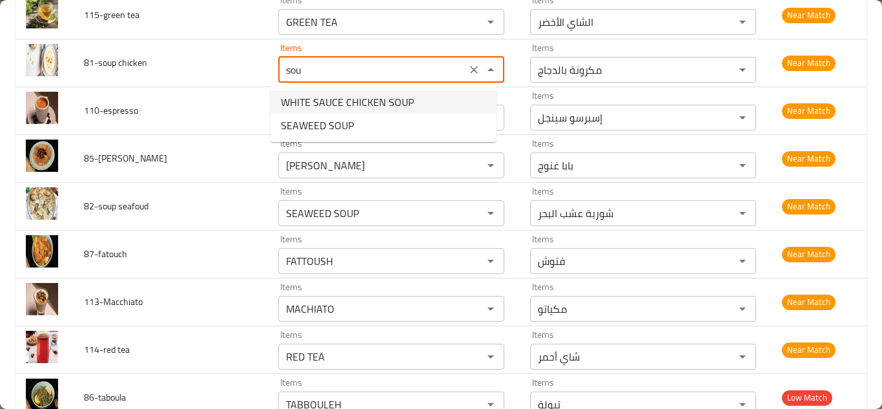
drag, startPoint x: 362, startPoint y: 103, endPoint x: 344, endPoint y: 89, distance: 22.6
click at [362, 102] on span "WHITE SAUCE CHICKEN SOUP" at bounding box center [347, 101] width 133 height 15
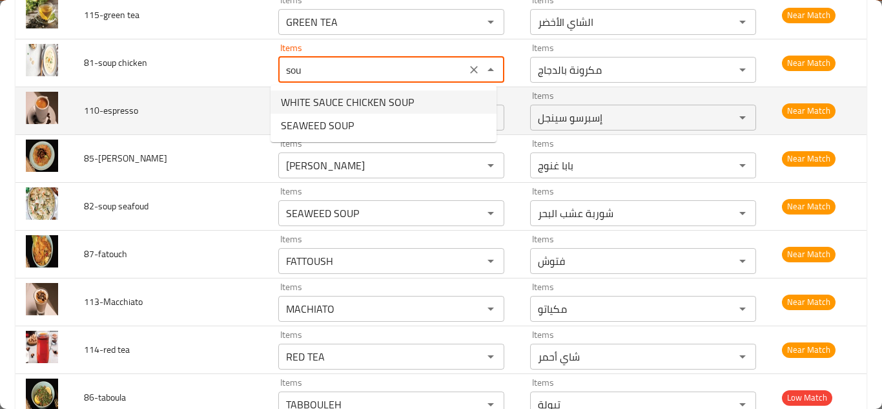
type chicken "WHITE SAUCE CHICKEN SOUP"
type chicken-ar "شوربة دجاج بالصوص الأبيض"
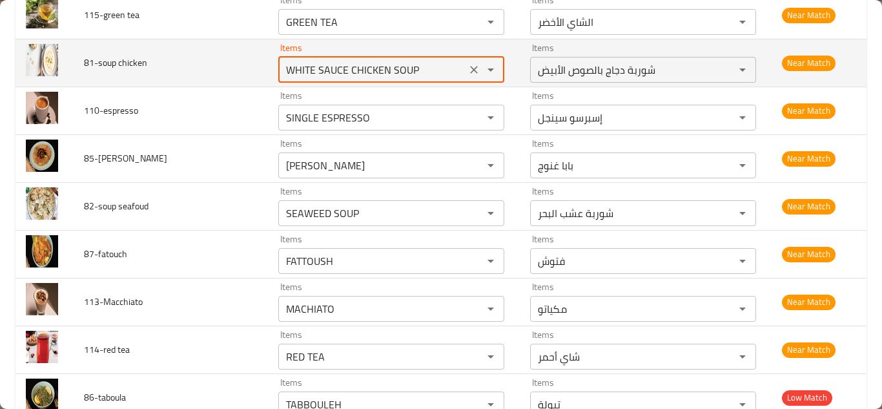
type chicken "WHITE SAUCE CHICKEN SOUP"
click at [238, 65] on td "81-soup chicken" at bounding box center [171, 63] width 194 height 48
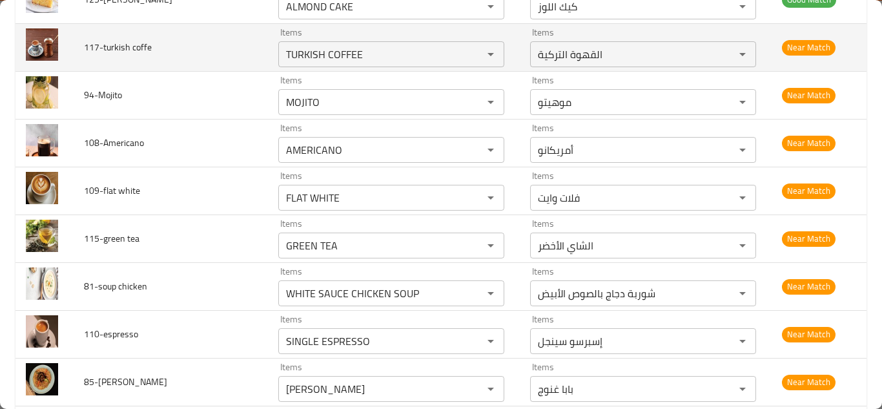
scroll to position [2352, 0]
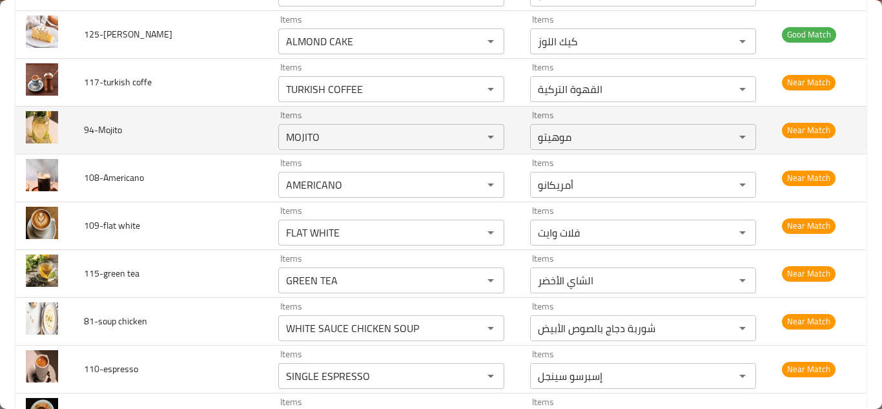
click at [247, 132] on td "94-Mojito" at bounding box center [171, 130] width 194 height 48
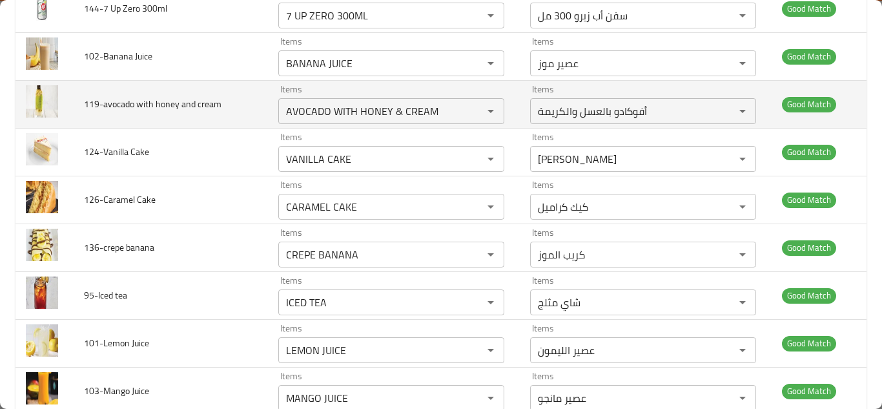
scroll to position [1835, 0]
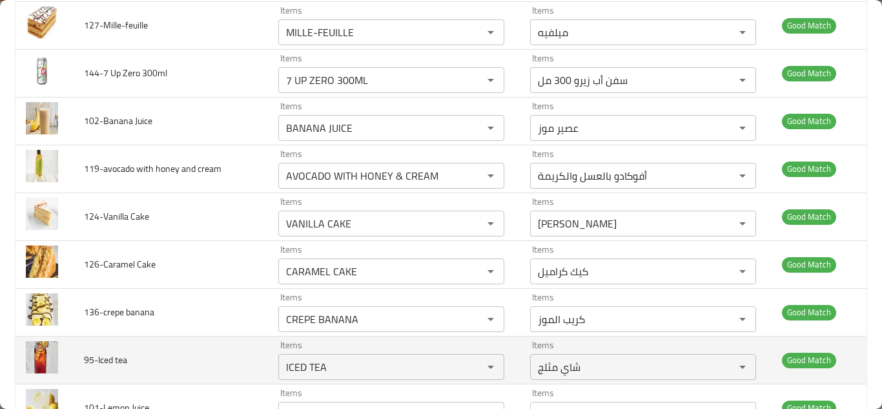
click at [141, 349] on td "95-Iced tea" at bounding box center [171, 360] width 194 height 48
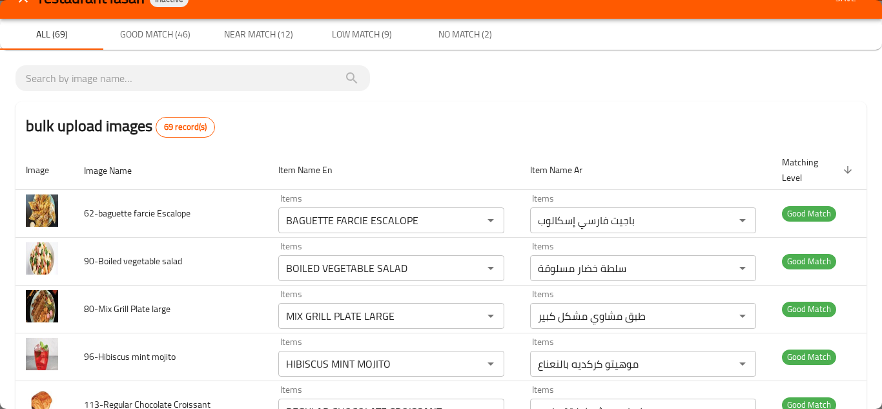
scroll to position [0, 0]
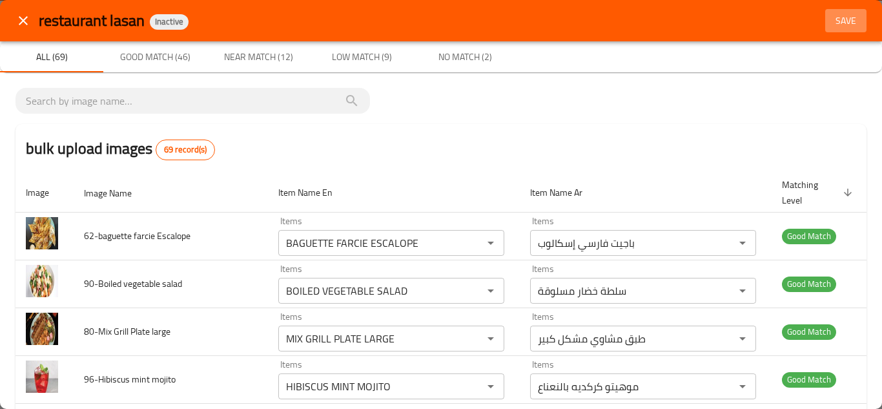
click at [836, 19] on span "Save" at bounding box center [845, 21] width 31 height 16
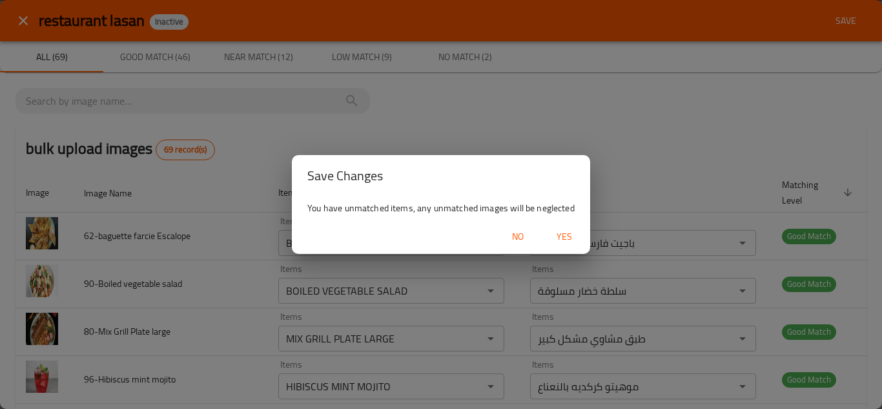
click at [568, 235] on span "Yes" at bounding box center [564, 237] width 31 height 16
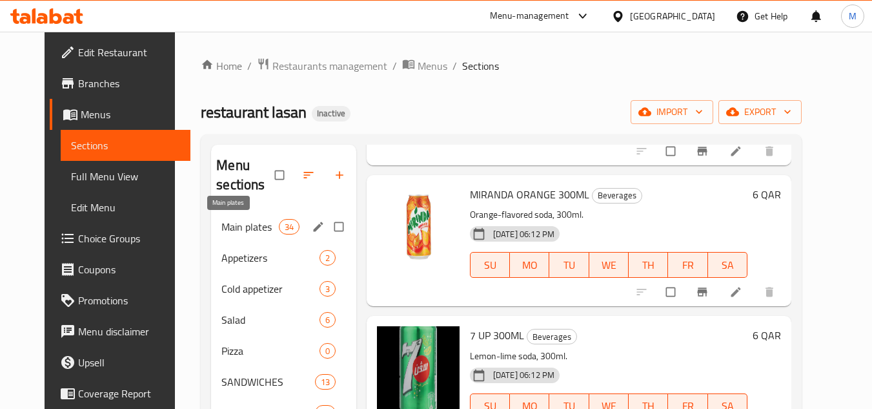
click at [222, 223] on span "Main plates" at bounding box center [250, 226] width 57 height 15
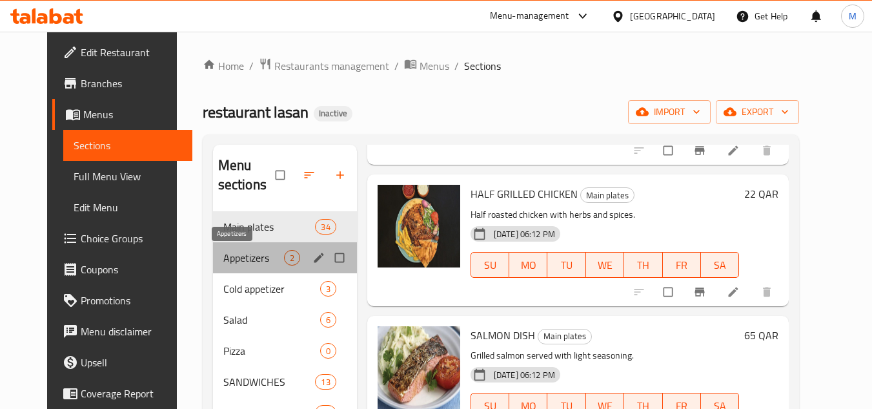
click at [223, 263] on span "Appetizers" at bounding box center [253, 257] width 61 height 15
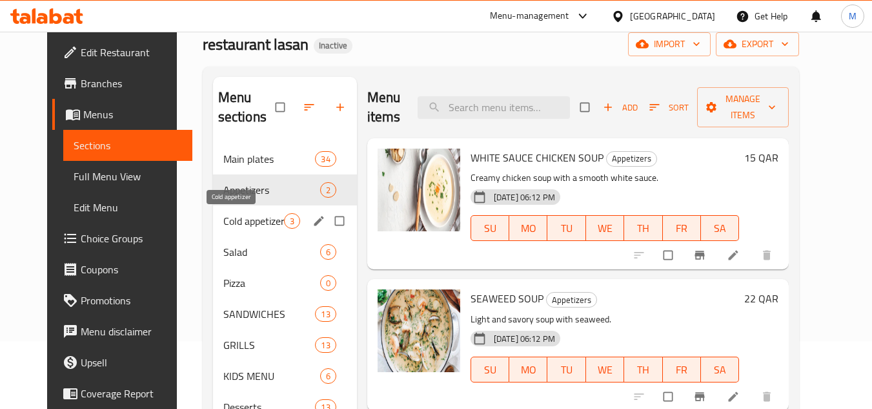
scroll to position [65, 0]
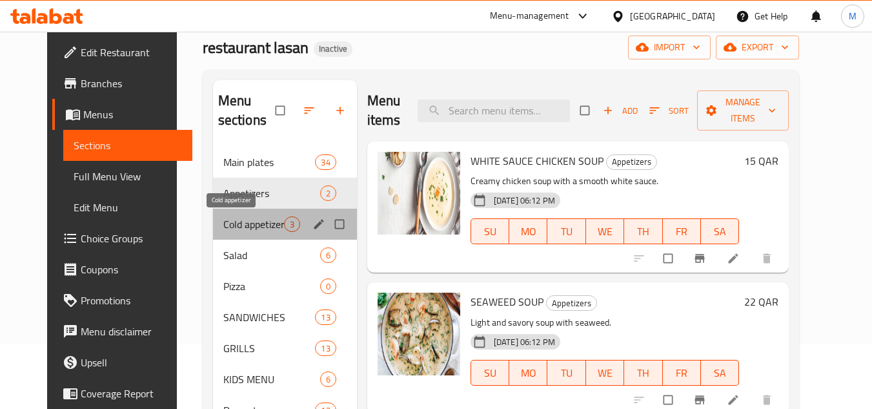
click at [223, 224] on span "Cold appetizer" at bounding box center [253, 223] width 61 height 15
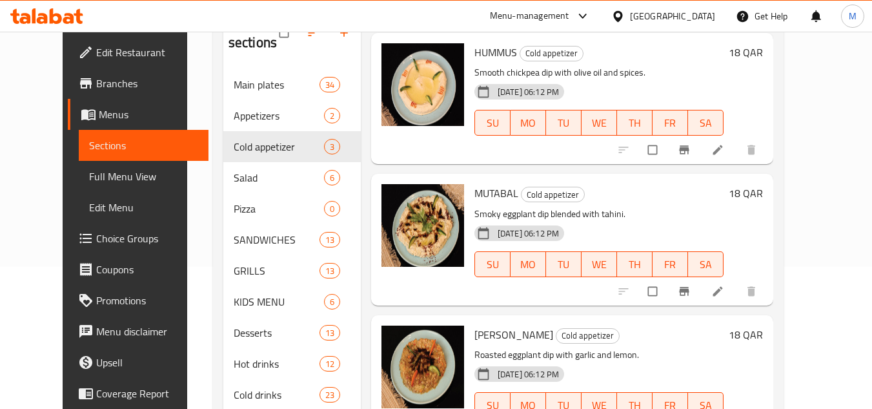
scroll to position [216, 0]
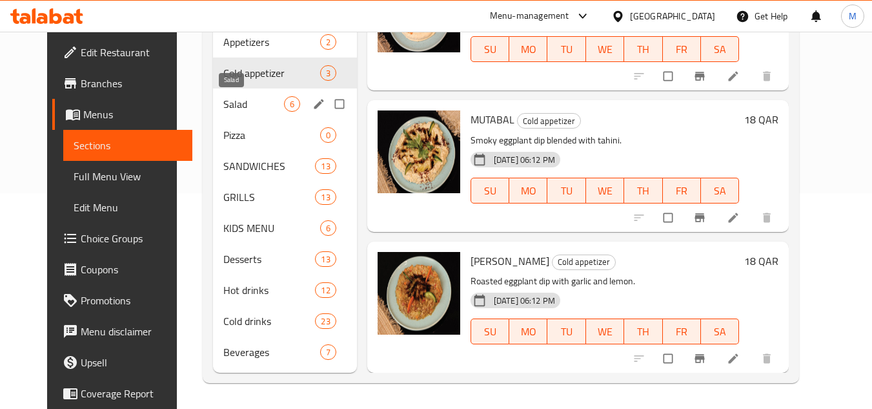
click at [223, 110] on span "Salad" at bounding box center [253, 103] width 61 height 15
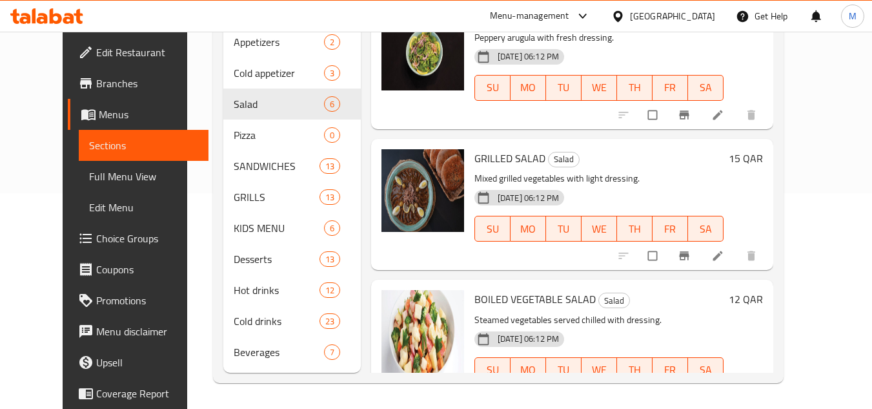
scroll to position [455, 0]
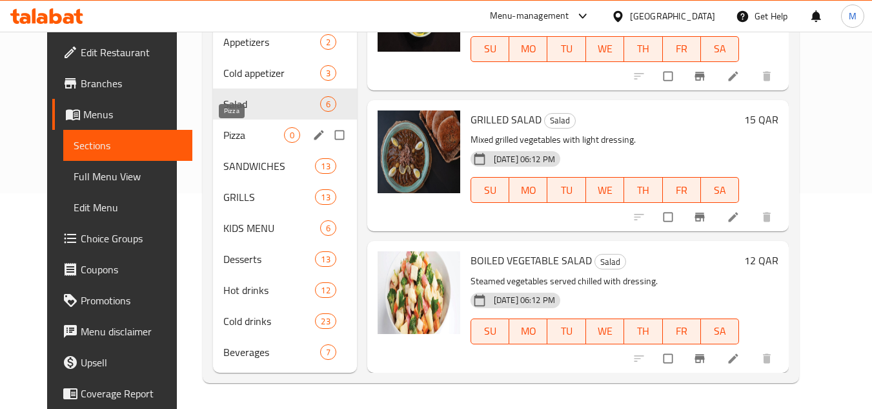
click at [223, 132] on span "Pizza" at bounding box center [253, 134] width 61 height 15
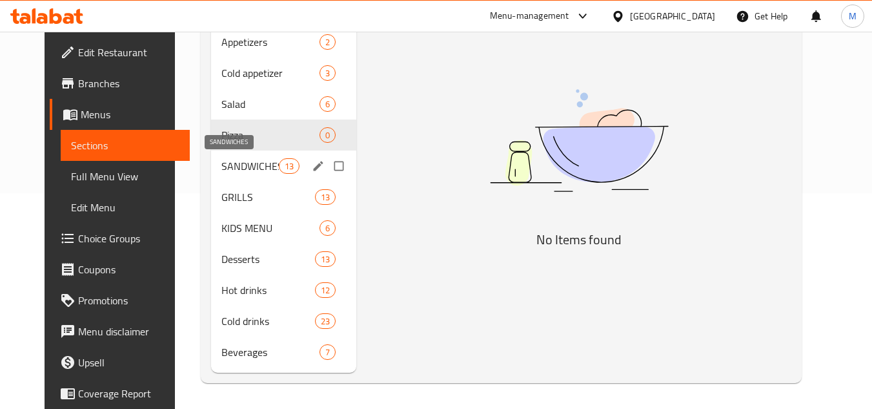
click at [222, 164] on span "SANDWICHES" at bounding box center [250, 165] width 57 height 15
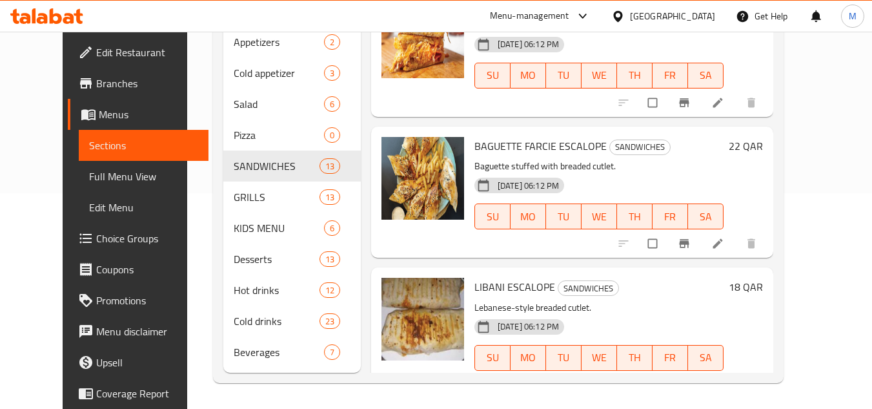
click at [499, 146] on span "BAGUETTE FARCIE ESCALOPE" at bounding box center [541, 145] width 132 height 19
click at [494, 152] on span "BAGUETTE FARCIE ESCALOPE" at bounding box center [541, 145] width 132 height 19
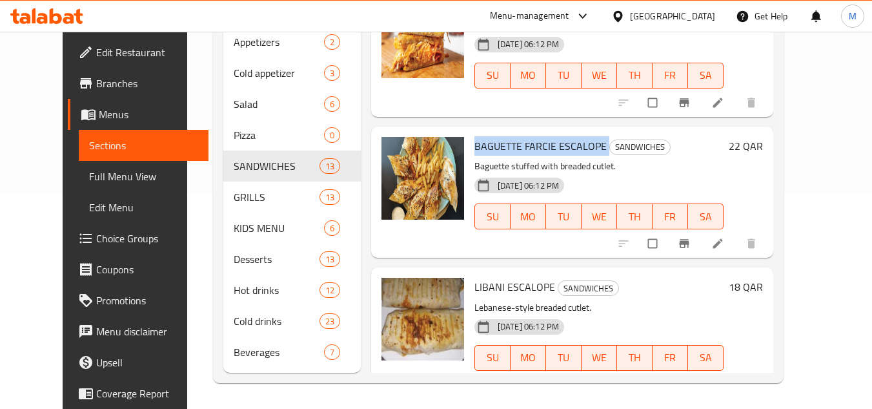
click at [494, 151] on span "BAGUETTE FARCIE ESCALOPE" at bounding box center [541, 145] width 132 height 19
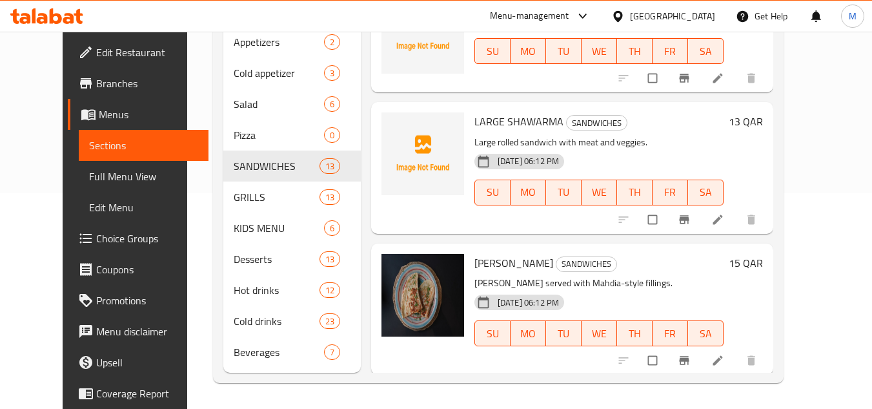
scroll to position [1423, 0]
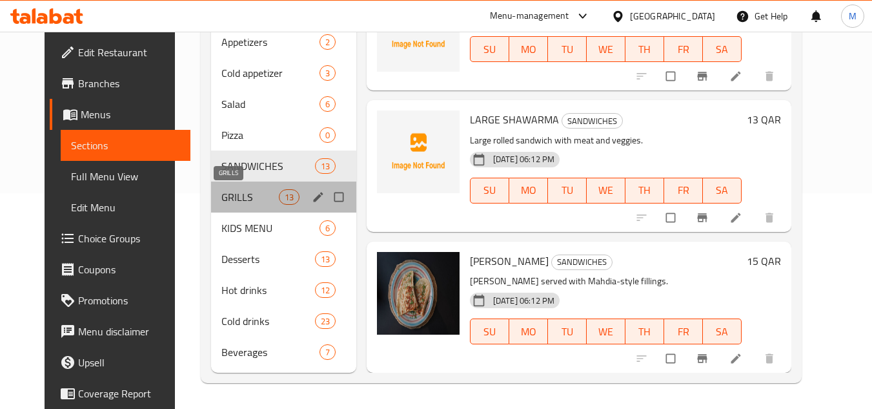
click at [222, 192] on span "GRILLS" at bounding box center [250, 196] width 57 height 15
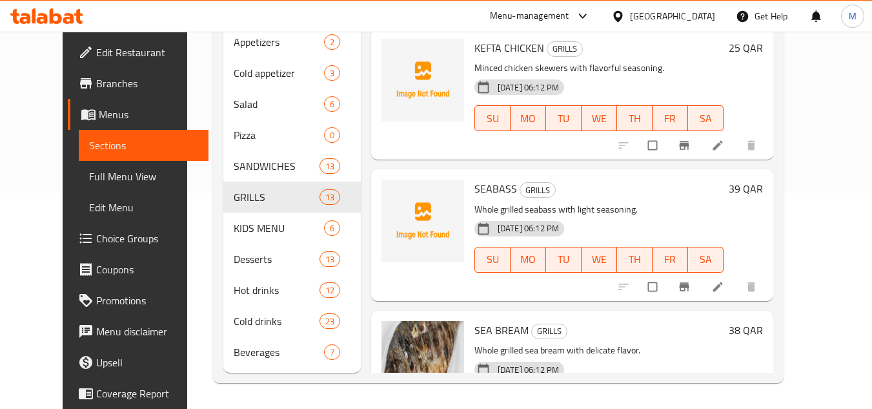
scroll to position [1339, 0]
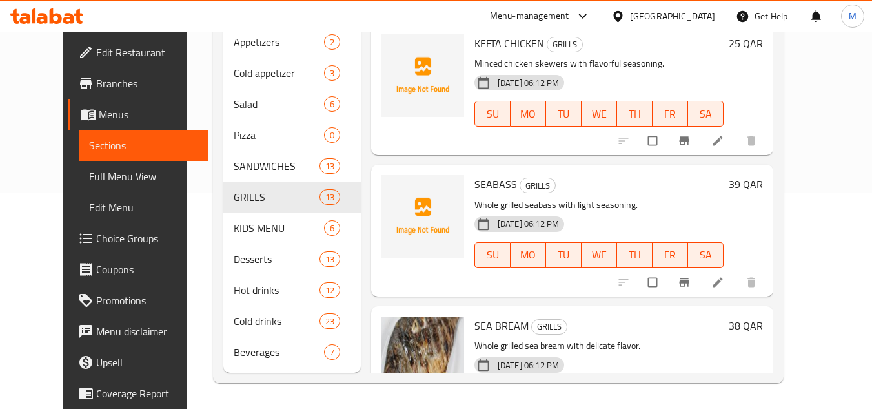
click at [480, 186] on span "SEABASS" at bounding box center [496, 183] width 43 height 19
copy h6 "SEABASS"
click at [393, 191] on icon "upload picture" at bounding box center [398, 193] width 11 height 10
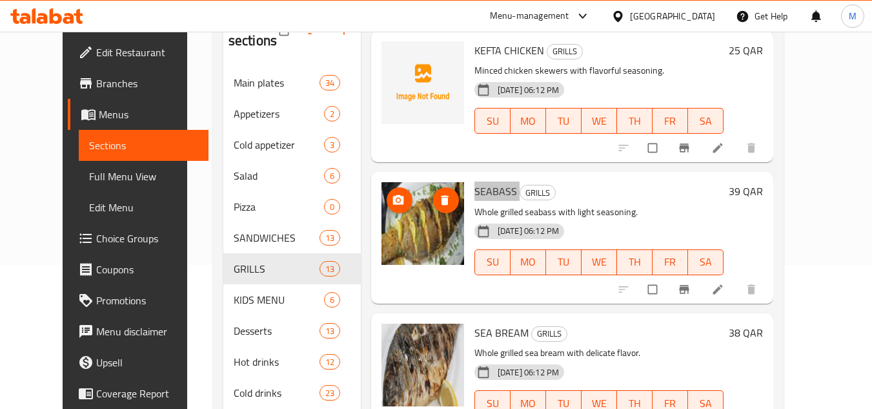
scroll to position [216, 0]
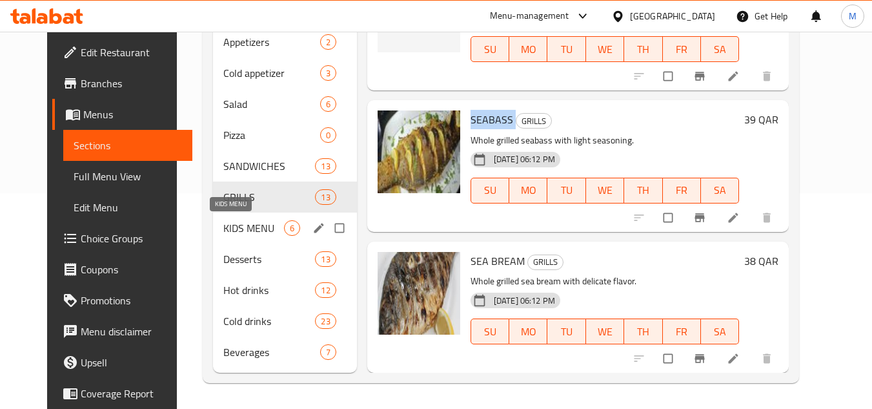
click at [223, 227] on span "KIDS MENU" at bounding box center [253, 227] width 61 height 15
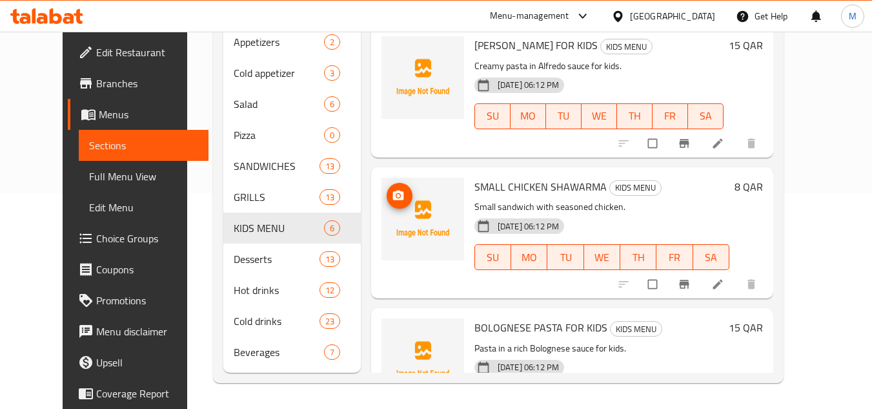
scroll to position [455, 0]
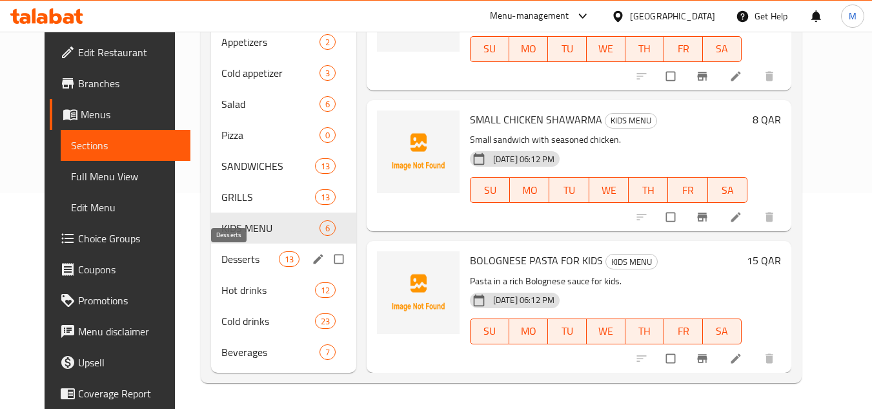
click at [222, 259] on span "Desserts" at bounding box center [250, 258] width 57 height 15
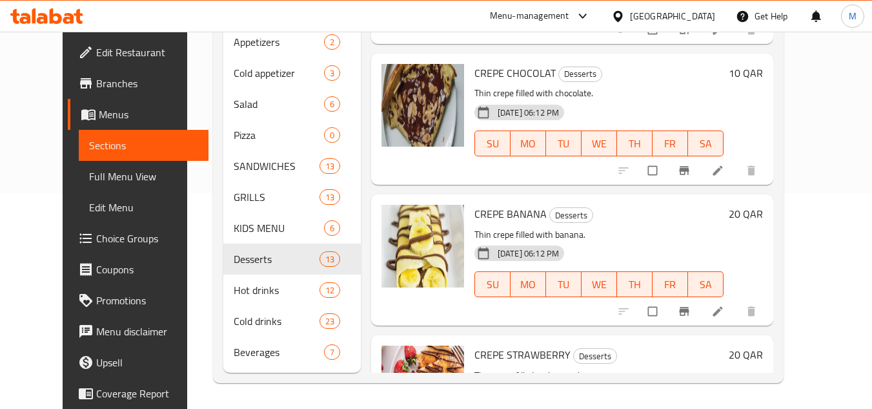
scroll to position [1442, 0]
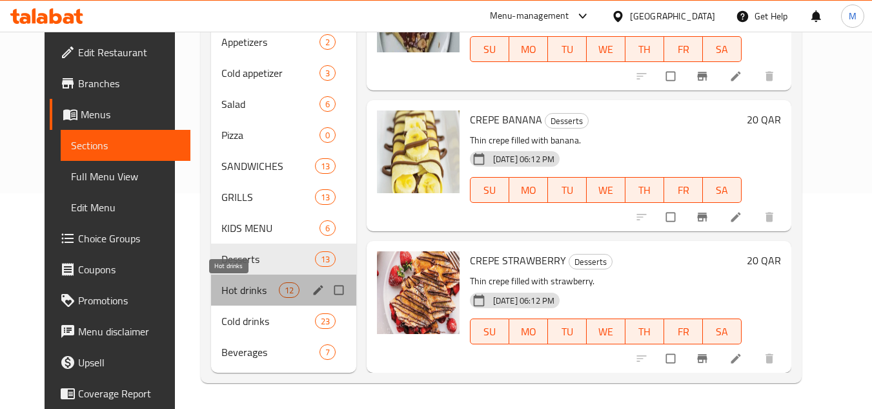
click at [238, 286] on span "Hot drinks" at bounding box center [250, 289] width 57 height 15
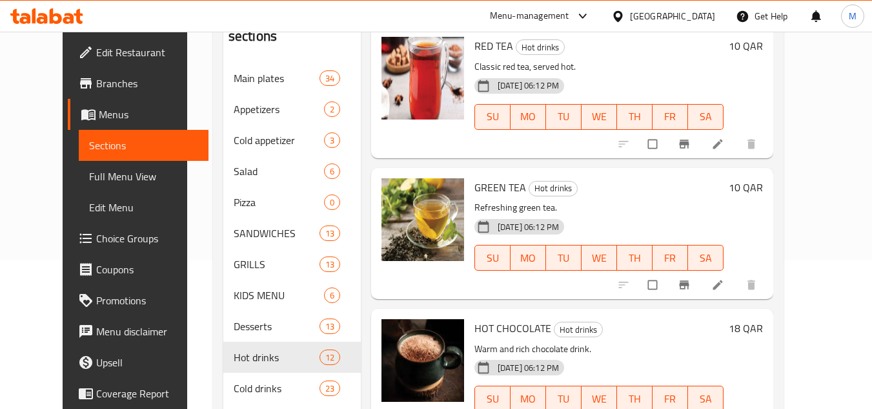
scroll to position [216, 0]
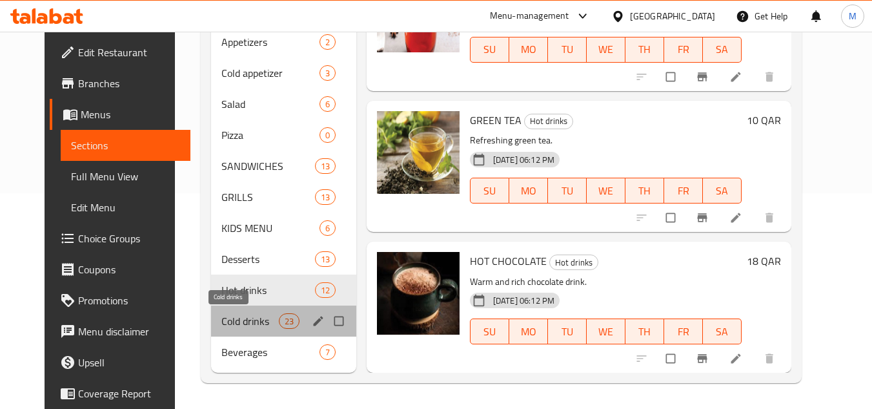
click at [222, 322] on span "Cold drinks" at bounding box center [250, 320] width 57 height 15
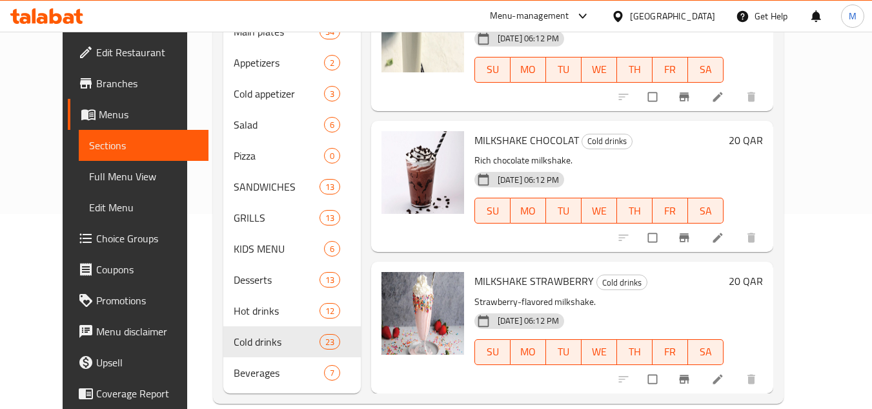
scroll to position [216, 0]
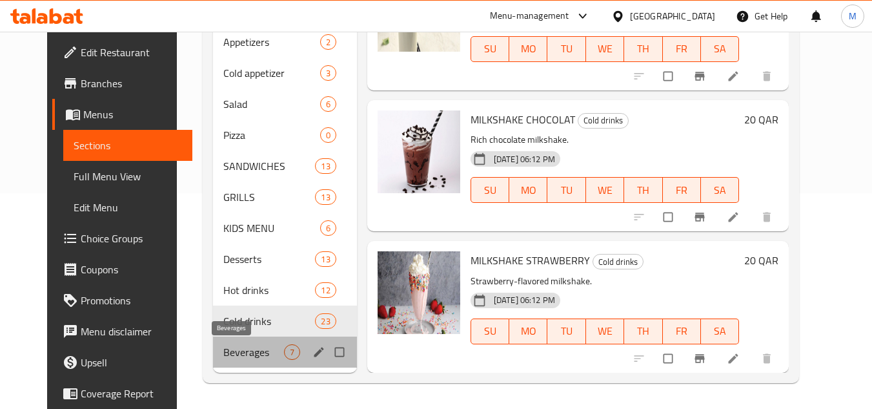
click at [223, 350] on span "Beverages" at bounding box center [253, 351] width 61 height 15
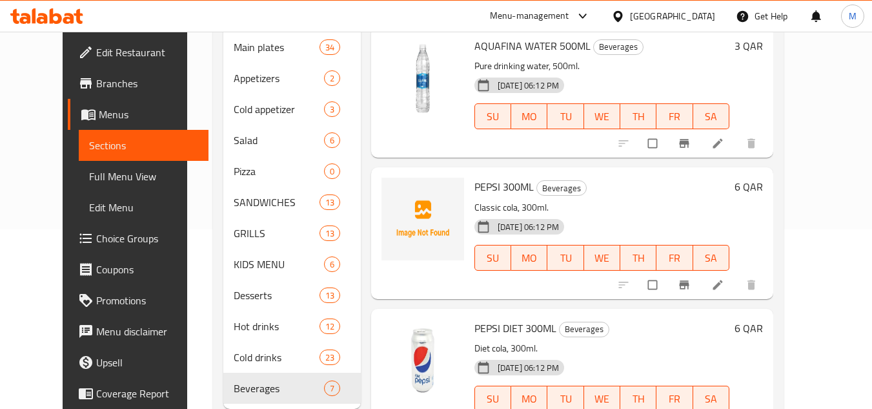
scroll to position [151, 0]
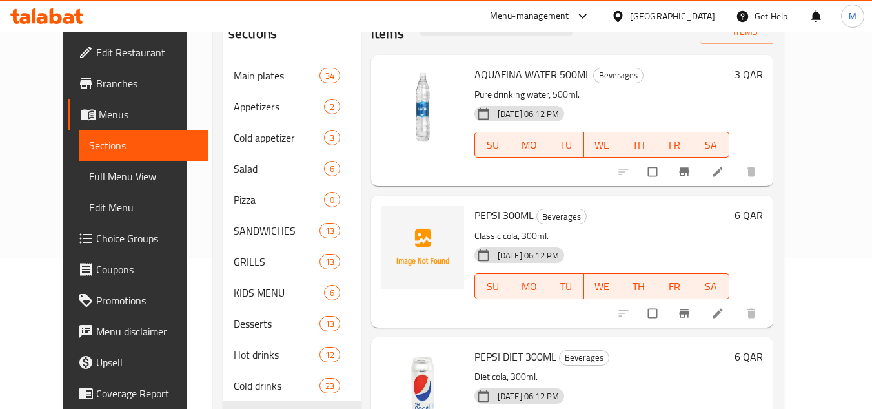
click at [810, 139] on div "Home / Restaurants management / Menus / Sections restaurant lasan Inactive impo…" at bounding box center [498, 177] width 623 height 593
click at [96, 179] on span "Full Menu View" at bounding box center [143, 176] width 109 height 15
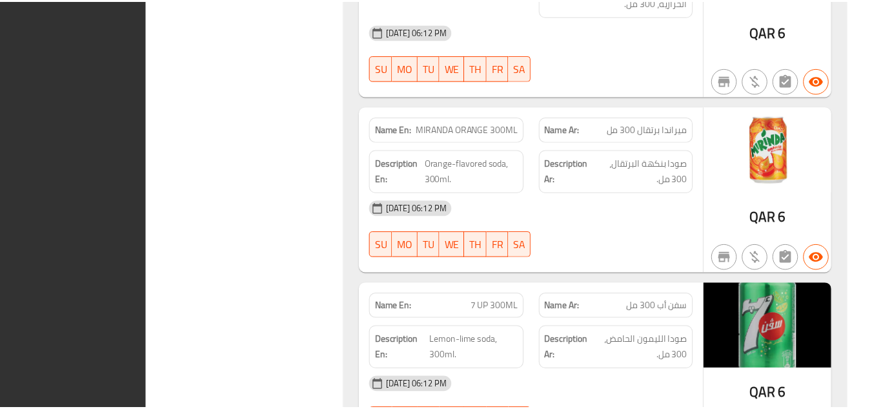
scroll to position [24172, 0]
